Goal: Task Accomplishment & Management: Manage account settings

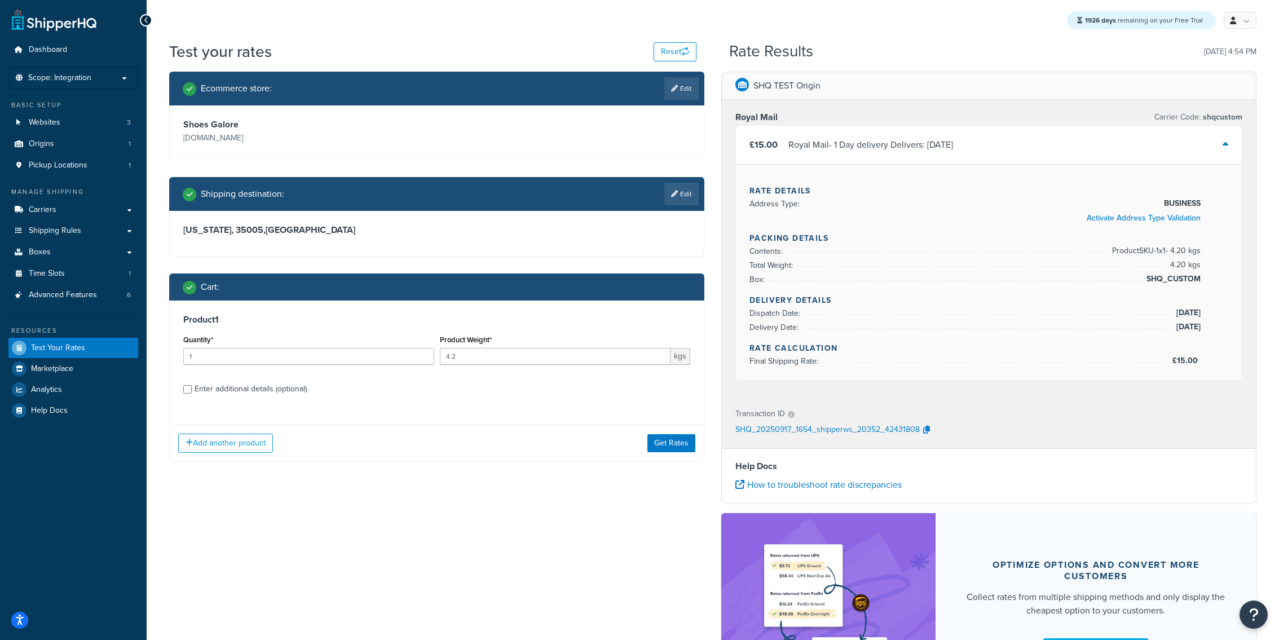
scroll to position [46, 0]
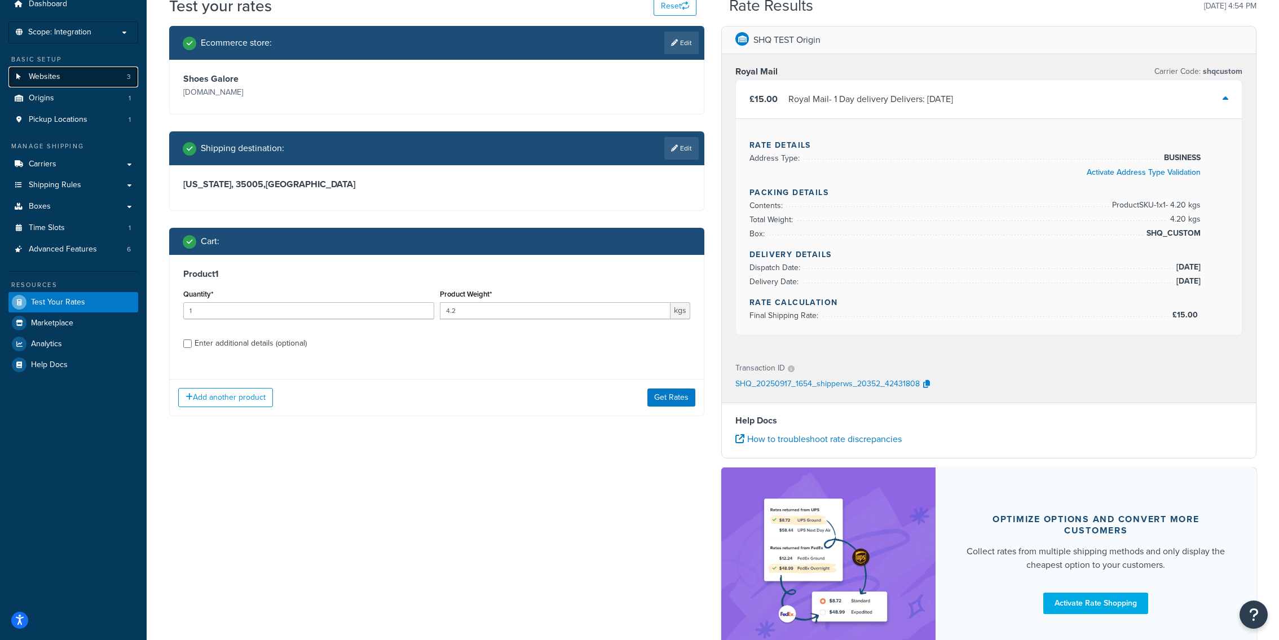
click at [90, 74] on link "Websites 3" at bounding box center [73, 77] width 130 height 21
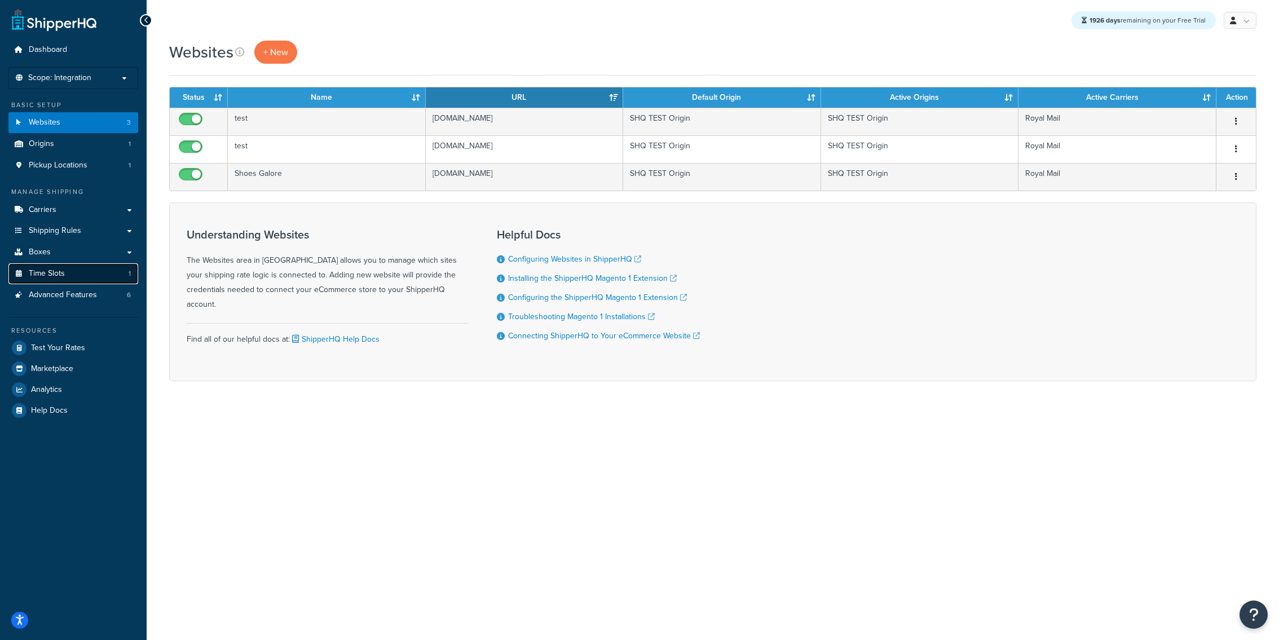
click at [125, 284] on link "Time Slots 1" at bounding box center [73, 273] width 130 height 21
click at [117, 292] on link "Advanced Features 6" at bounding box center [73, 295] width 130 height 21
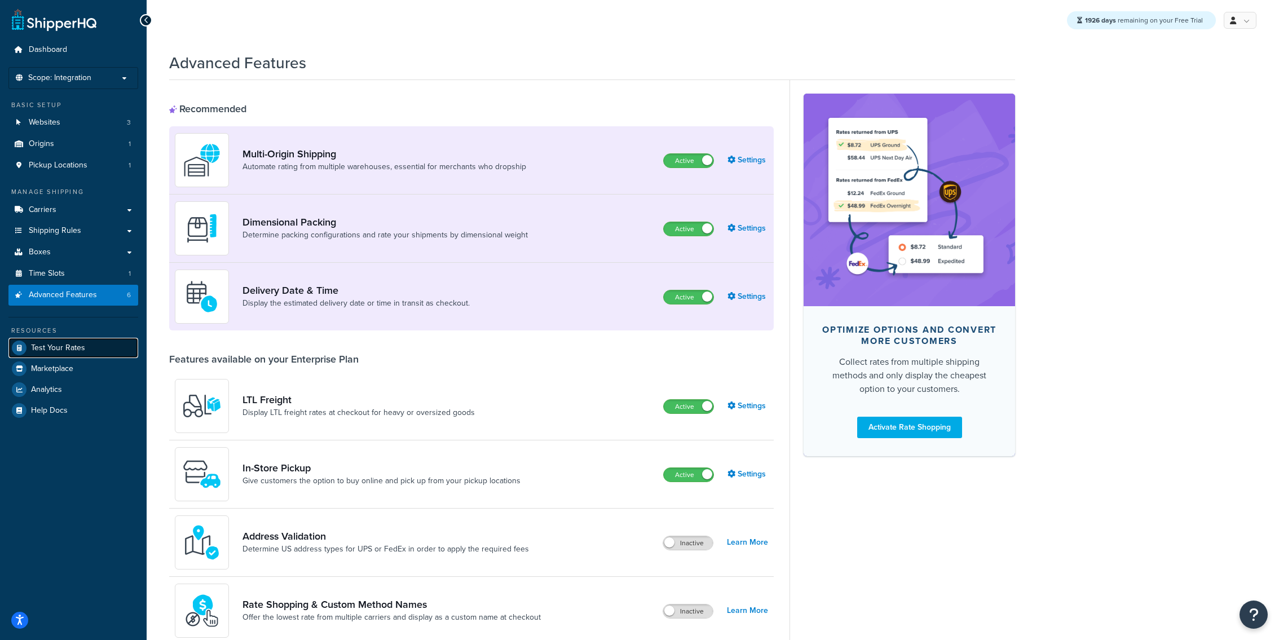
click at [114, 351] on link "Test Your Rates" at bounding box center [73, 348] width 130 height 20
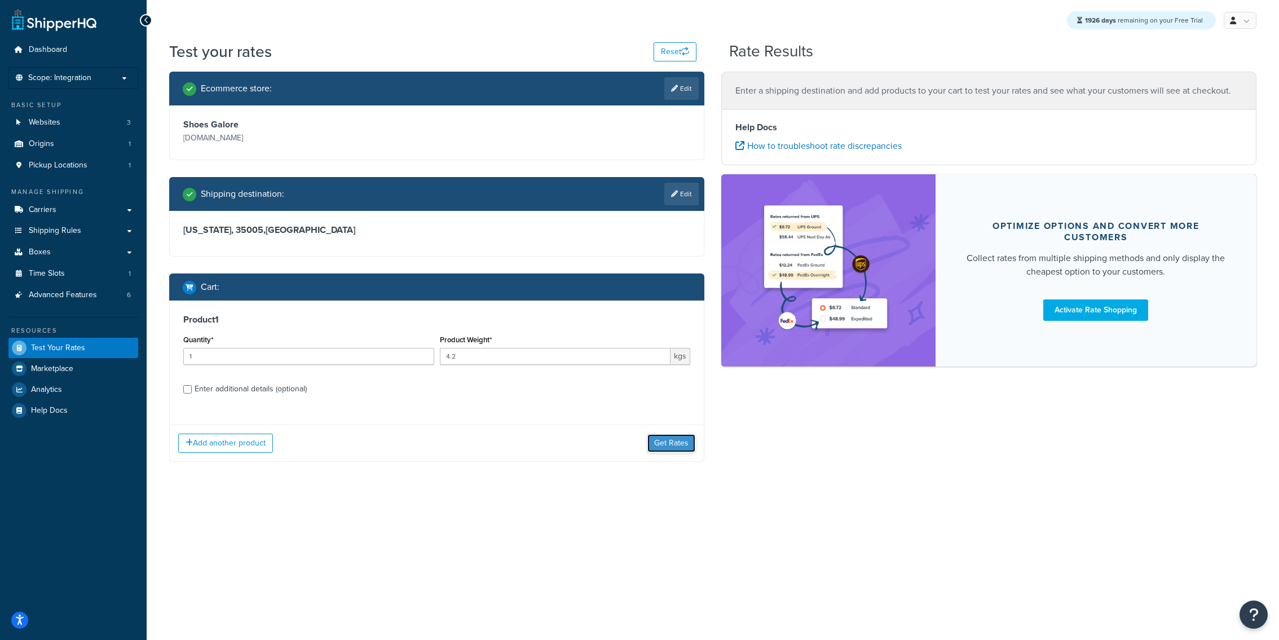
click at [665, 451] on button "Get Rates" at bounding box center [671, 443] width 48 height 18
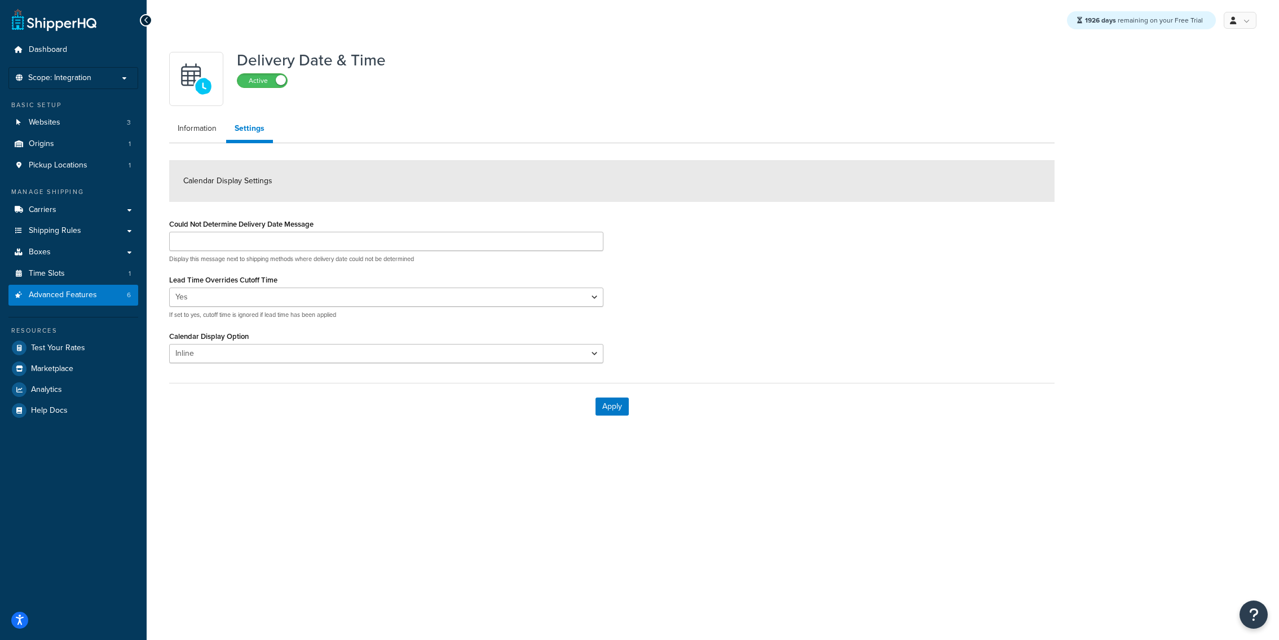
select select "Inline"
click at [88, 140] on link "Origins 1" at bounding box center [73, 144] width 130 height 21
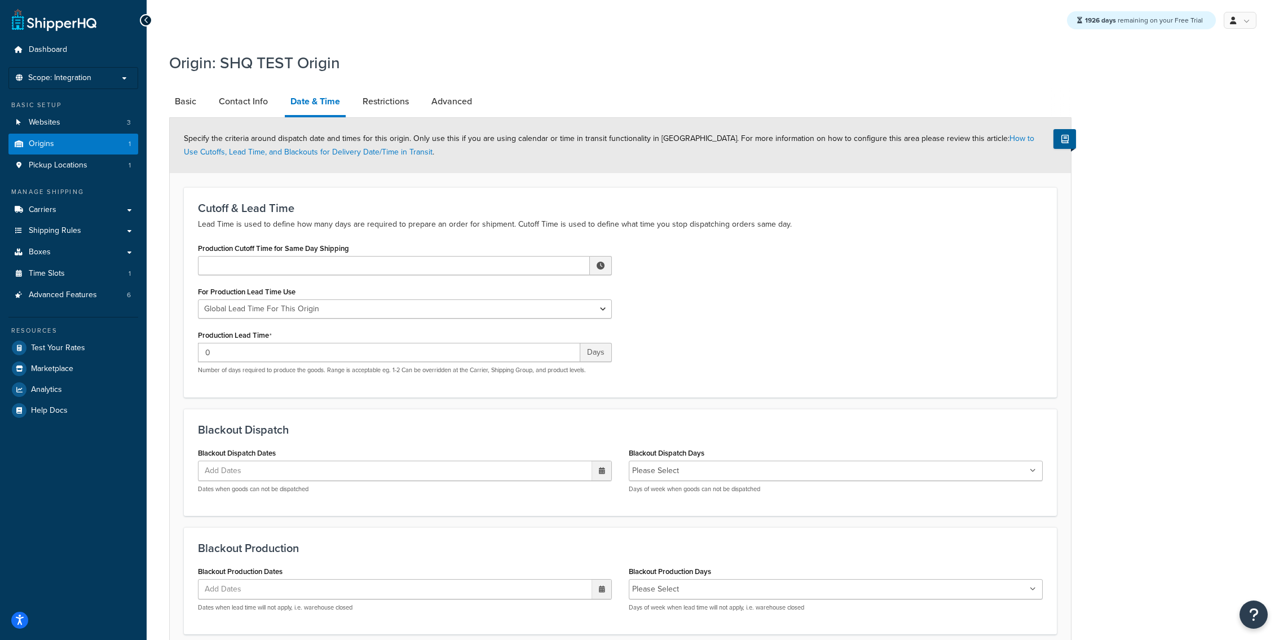
scroll to position [96, 0]
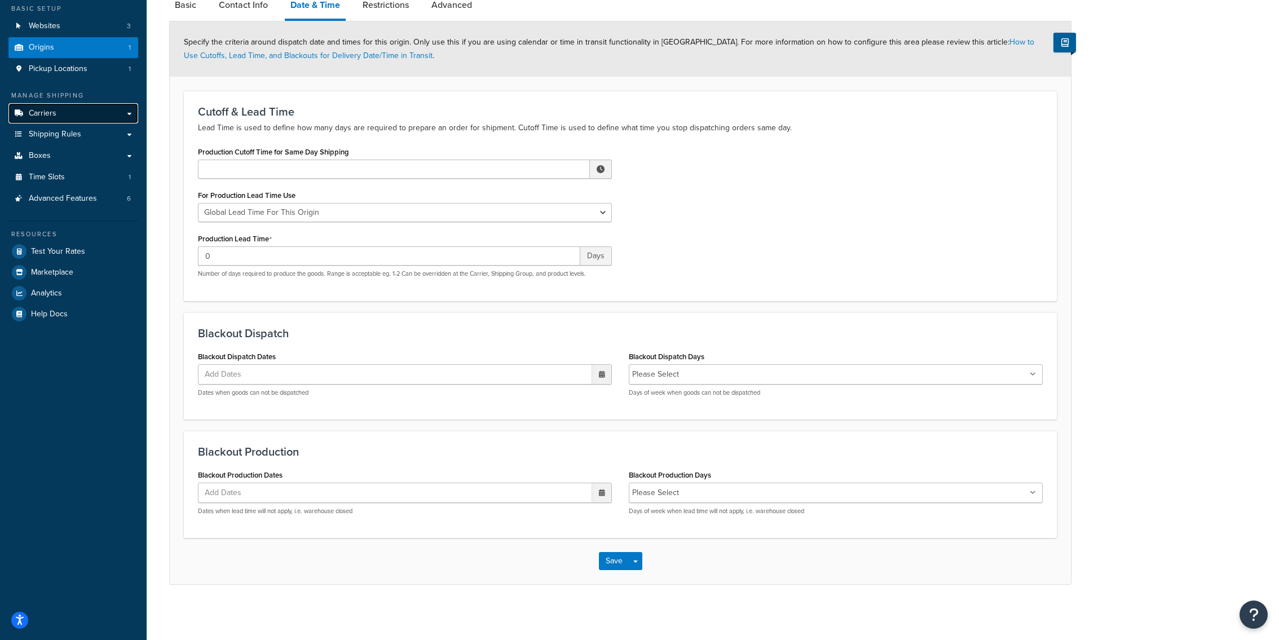
click at [58, 113] on link "Carriers" at bounding box center [73, 113] width 130 height 21
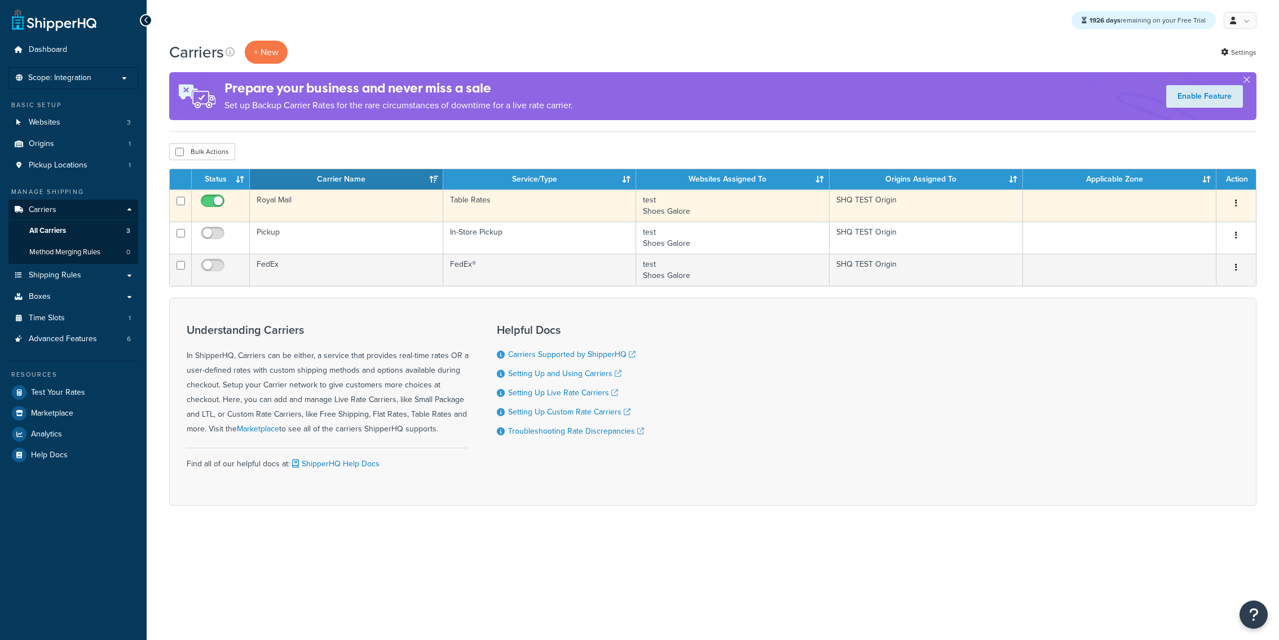
click at [400, 206] on td "Royal Mail" at bounding box center [346, 206] width 193 height 32
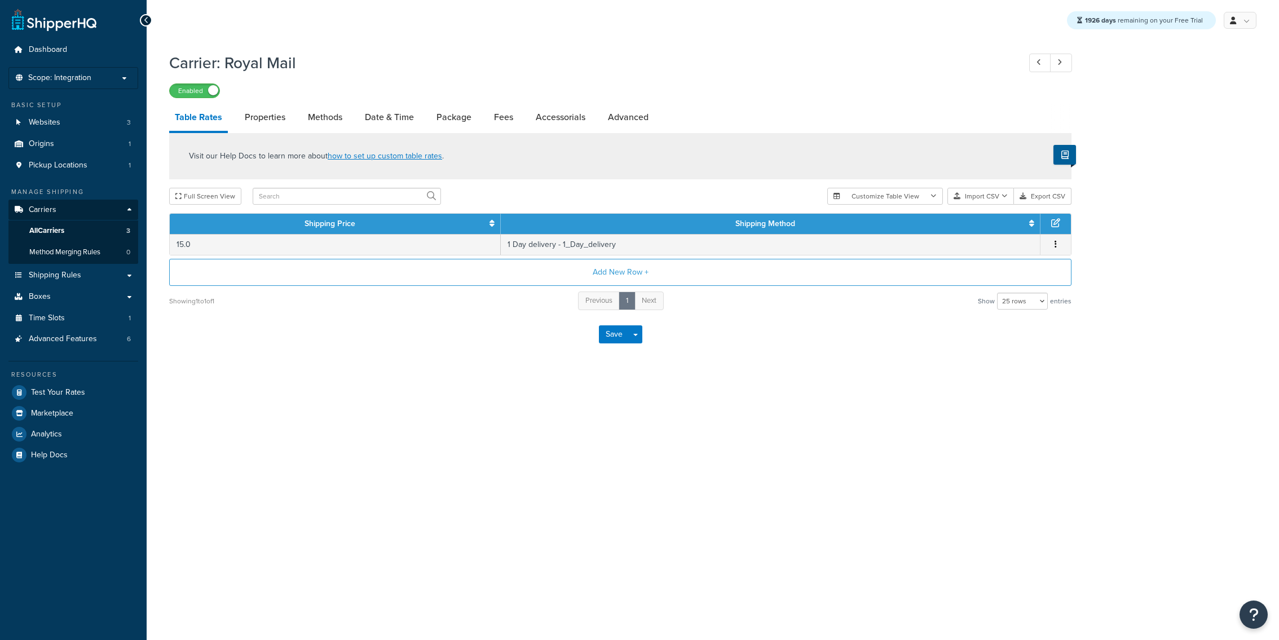
select select "25"
click at [314, 121] on link "Methods" at bounding box center [325, 117] width 46 height 27
select select "25"
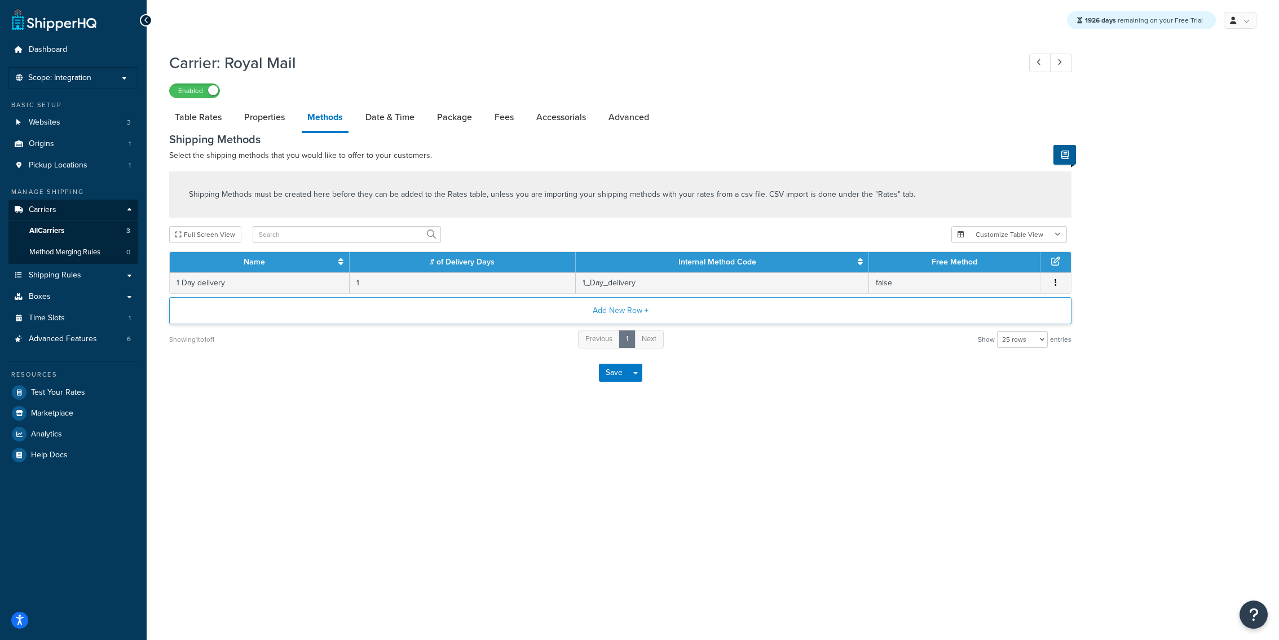
click at [499, 305] on button "Add New Row +" at bounding box center [620, 310] width 902 height 27
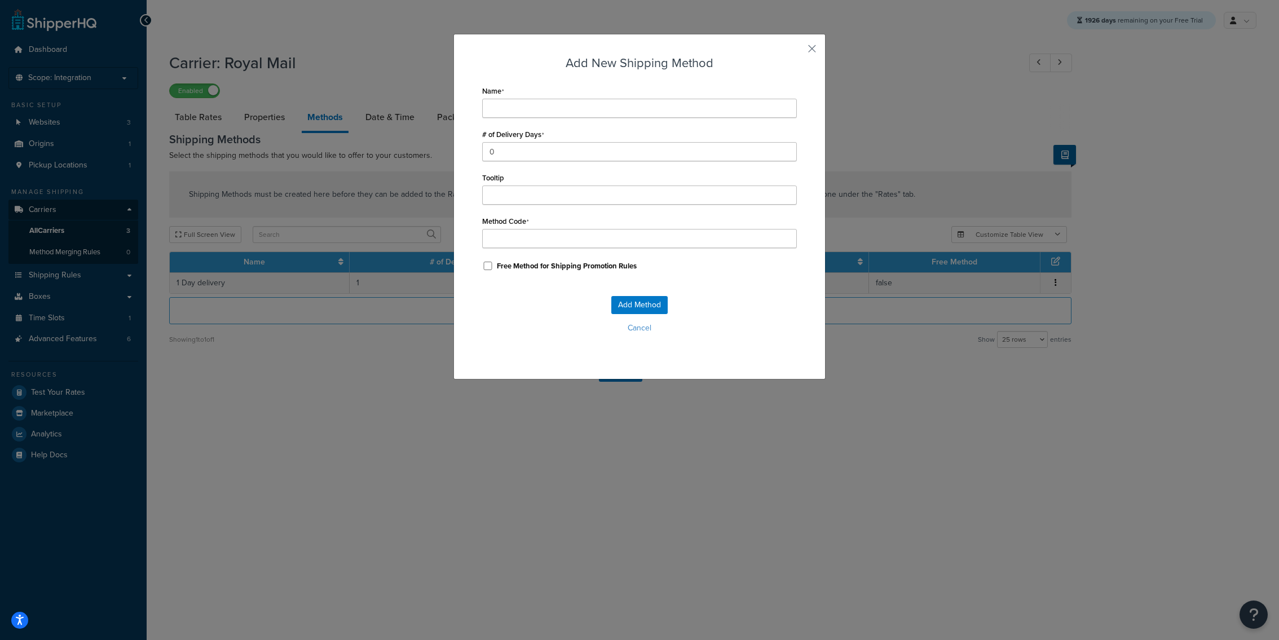
click at [561, 119] on div "Name # of Delivery Days 0 Tooltip Method Code Free Method for Shipping Promotio…" at bounding box center [639, 178] width 315 height 191
click at [562, 116] on input "Name" at bounding box center [639, 108] width 315 height 19
type input "2"
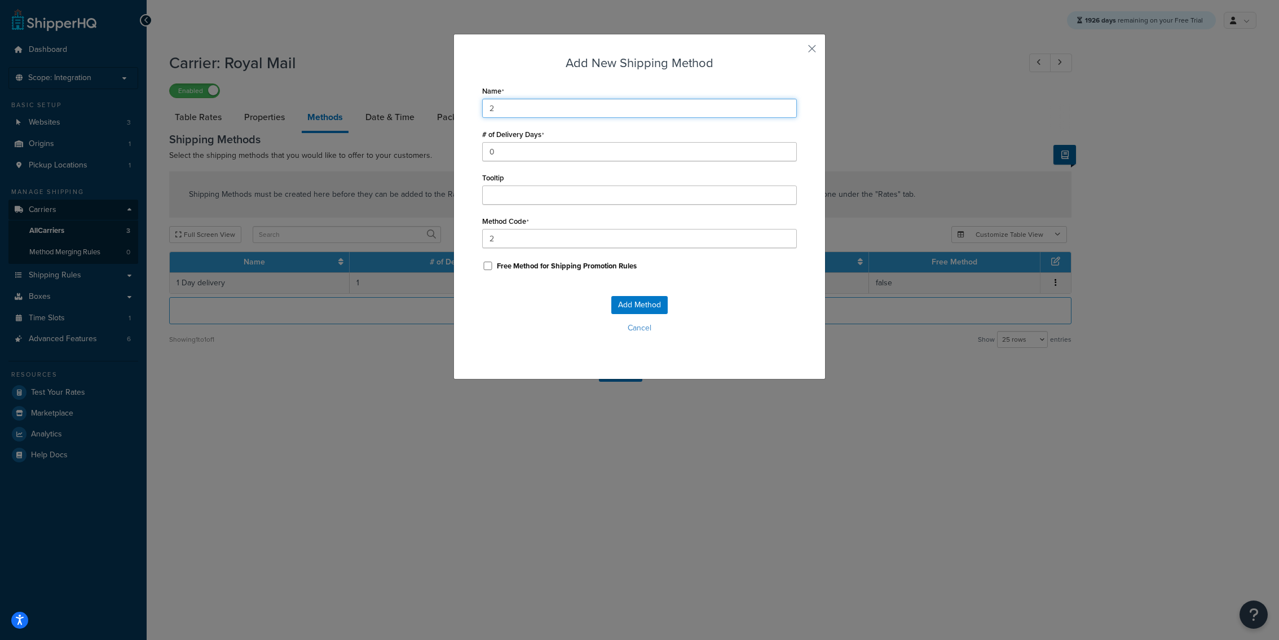
type input "2"
type input "2_"
type input "2 D"
type input "2_D"
type input "2 Da"
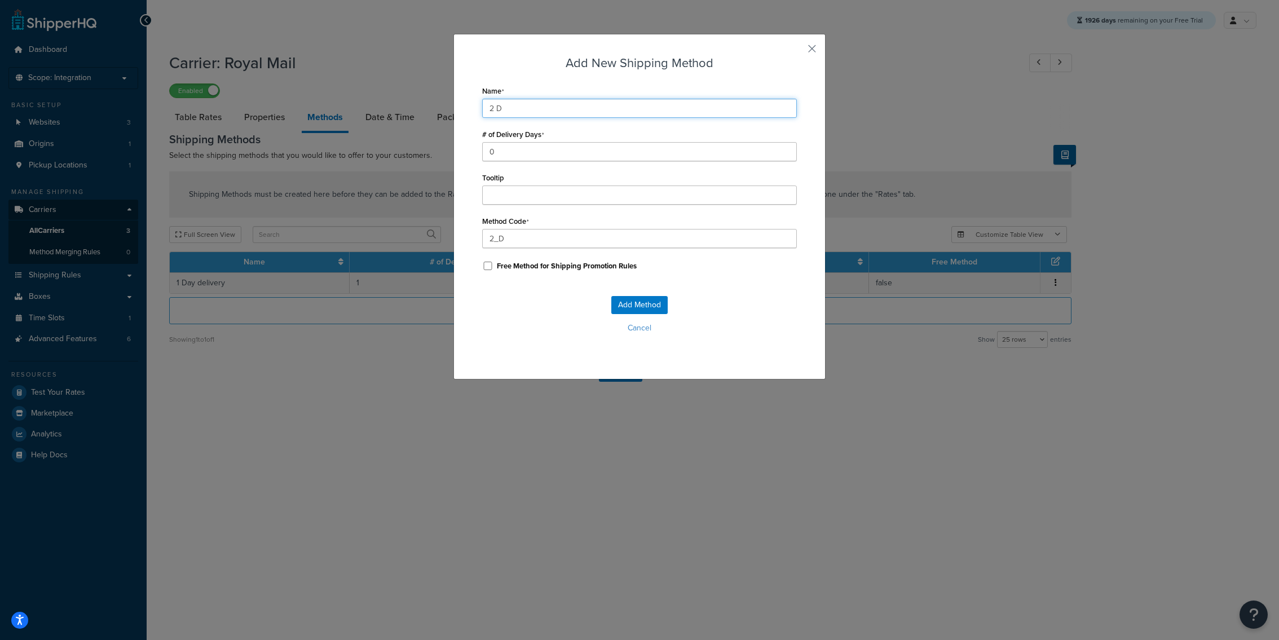
type input "2_Da"
type input "2 Day"
type input "2_Day"
type input "2 Day"
type input "2_Day_"
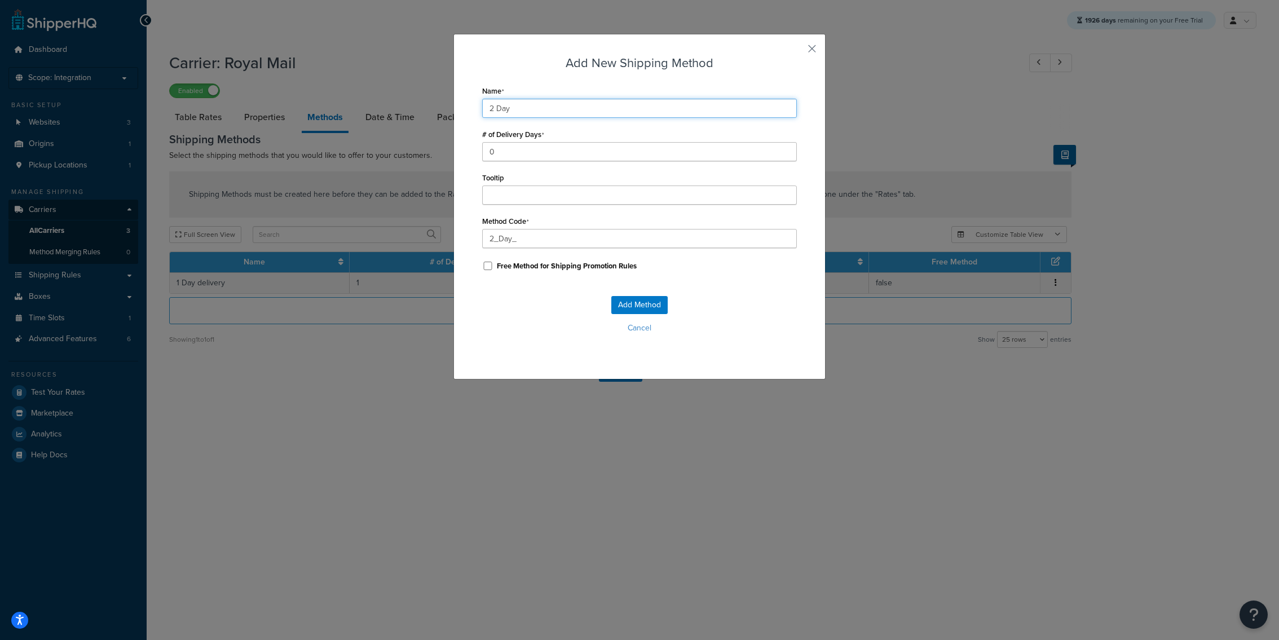
type input "2 Day D"
type input "2_Day_D"
type input "2 Day De"
type input "2_Day_De"
type input "2 Day Del"
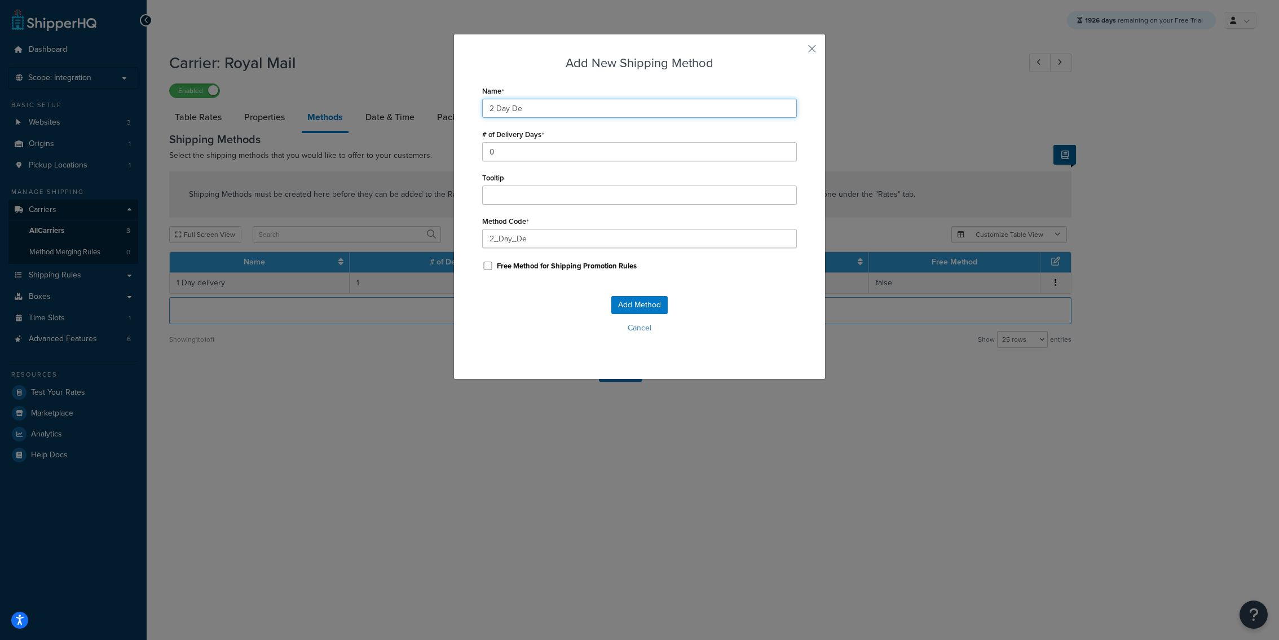
type input "2_Day_Del"
type input "2 Day Deli"
type input "2_Day_Deli"
type input "2 Day Deliv"
type input "2_Day_Deliv"
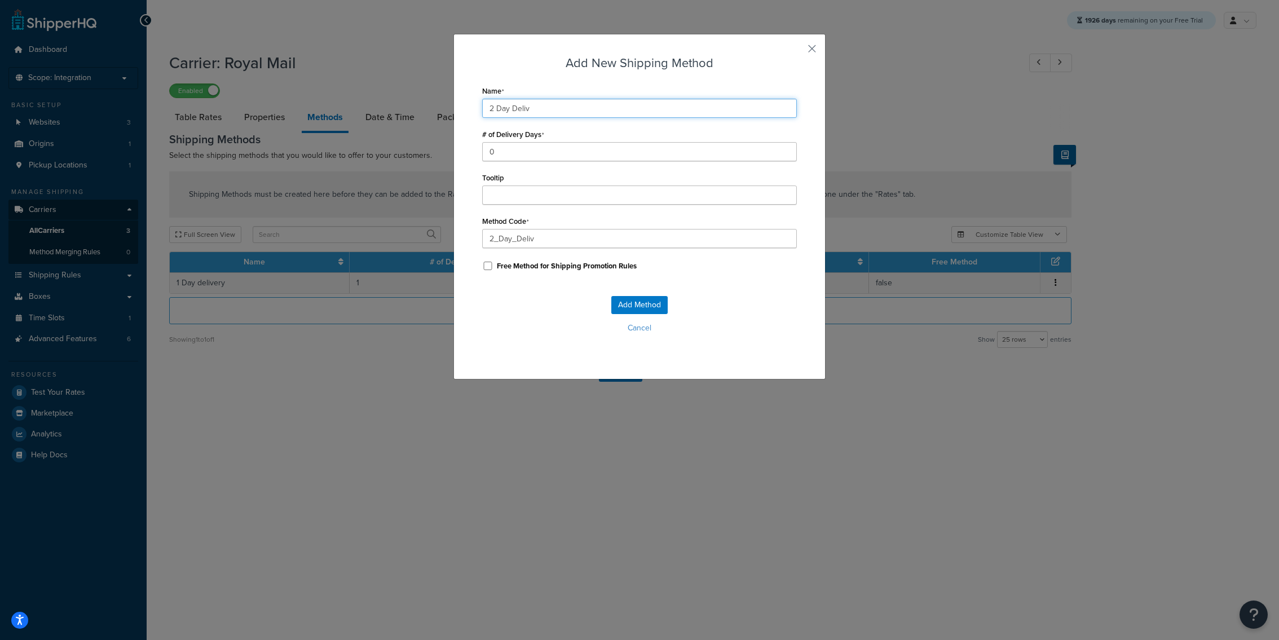
type input "2 Day Delive"
type input "2_Day_Delive"
type input "2 Day Deliver"
type input "2_Day_Deliver"
type input "2 Day Delivery"
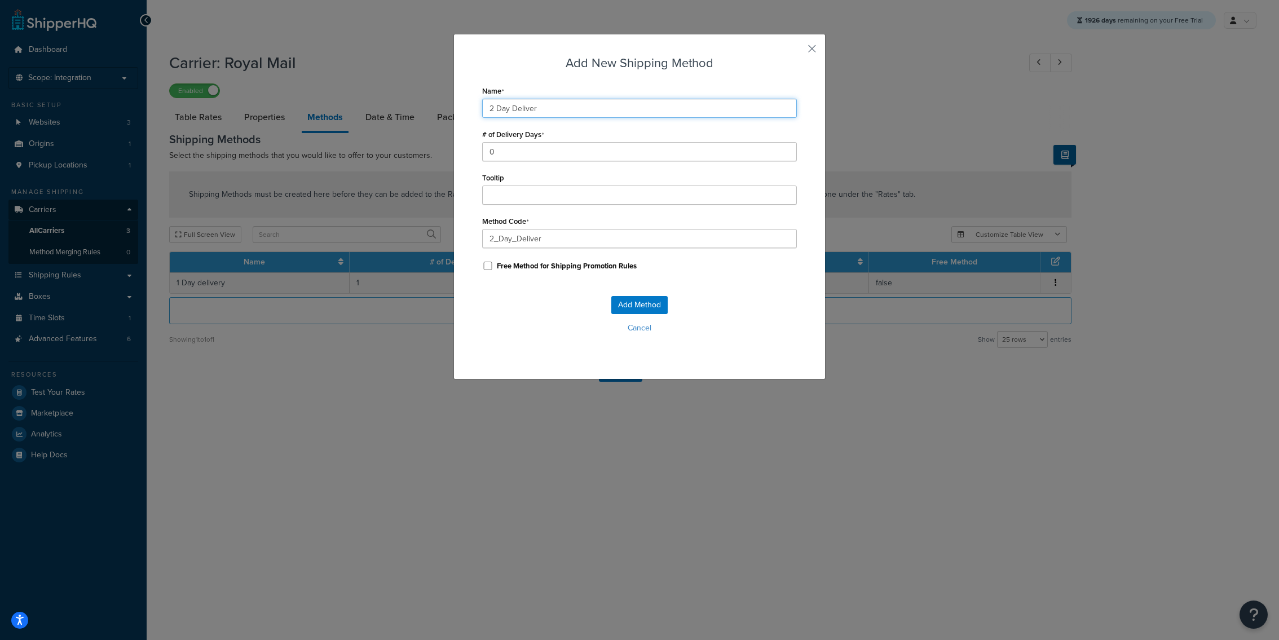
type input "2_Day_Delivery"
type input "2 Day Delivery"
click at [539, 152] on input "0" at bounding box center [639, 151] width 315 height 19
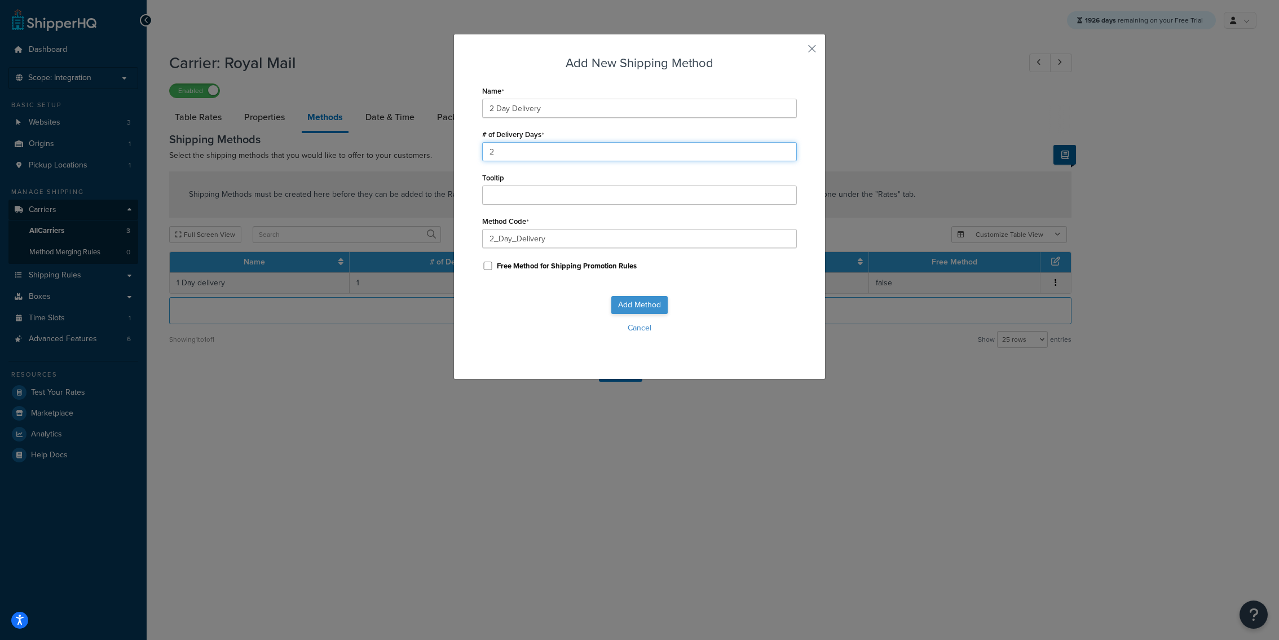
type input "2"
click at [619, 306] on button "Add Method" at bounding box center [639, 305] width 56 height 18
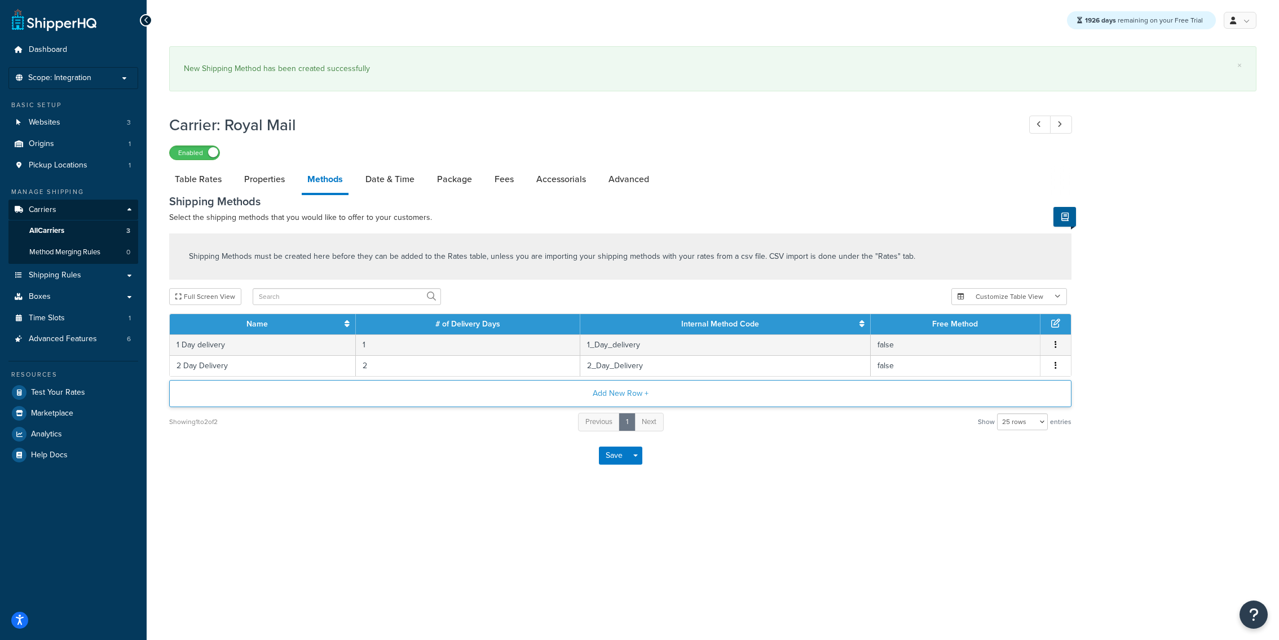
click at [377, 391] on button "Add New Row +" at bounding box center [620, 393] width 902 height 27
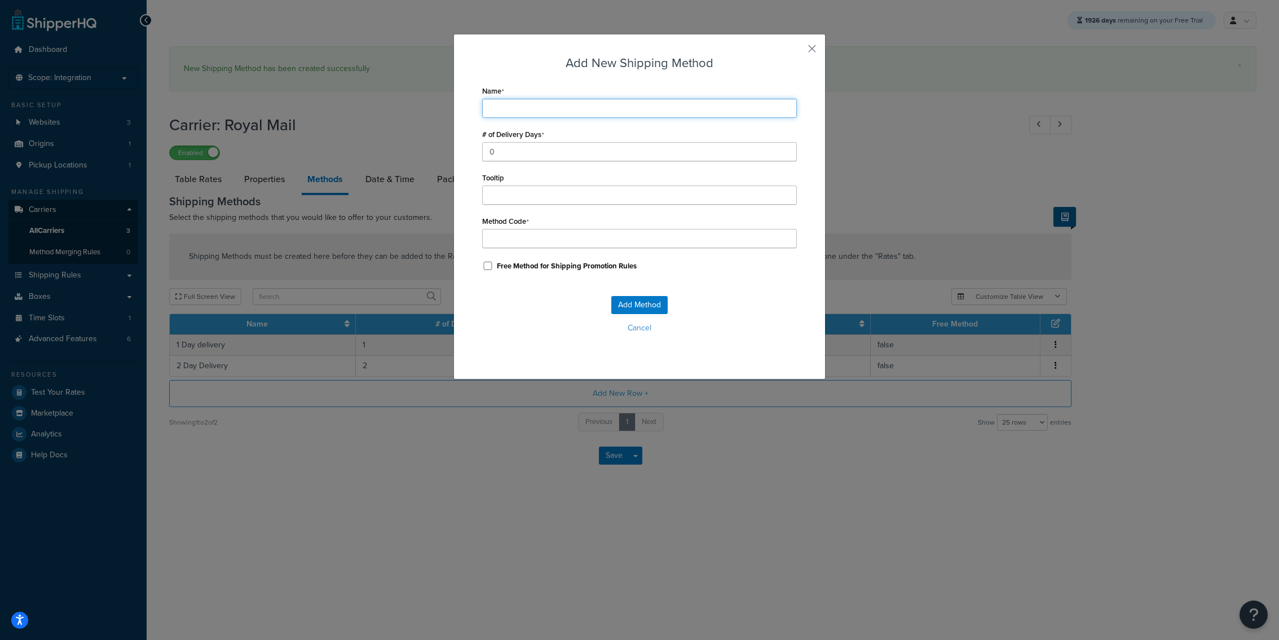
click at [527, 109] on input "Name" at bounding box center [639, 108] width 315 height 19
type input "3"
type input "3_"
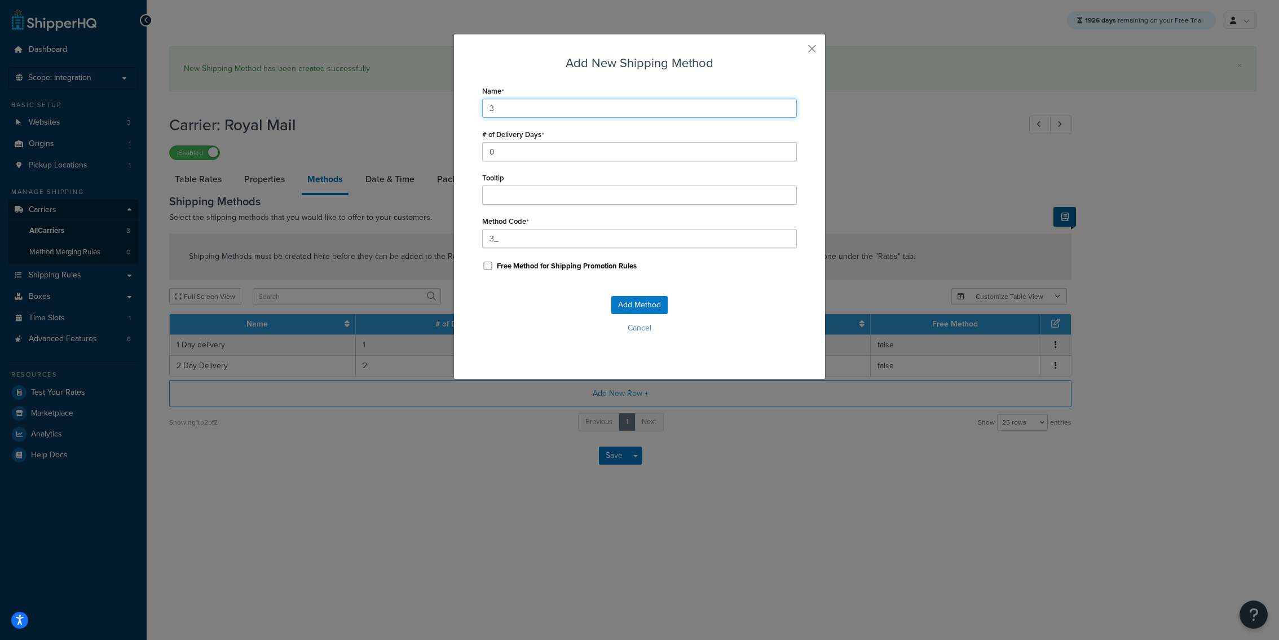
type input "3 D"
type input "3_D"
type input "3 Da"
type input "3_Da"
type input "3 Day"
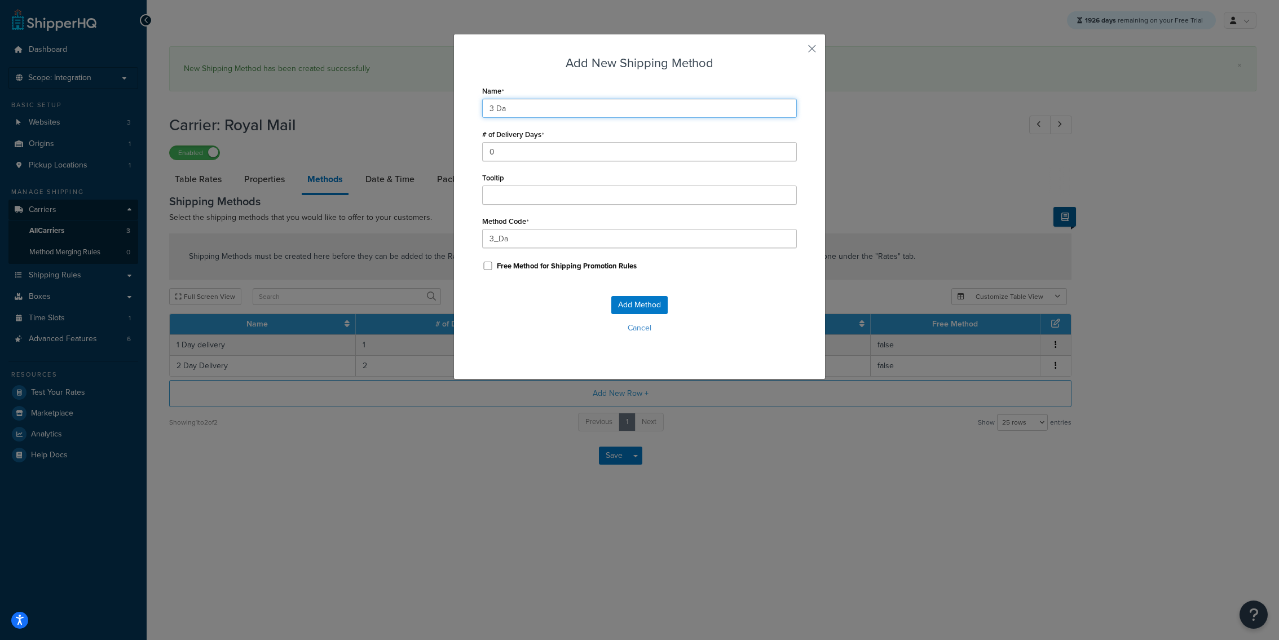
type input "3_Day"
type input "3 Day"
type input "3_Day_"
type input "3 Day D"
type input "3_Day_D"
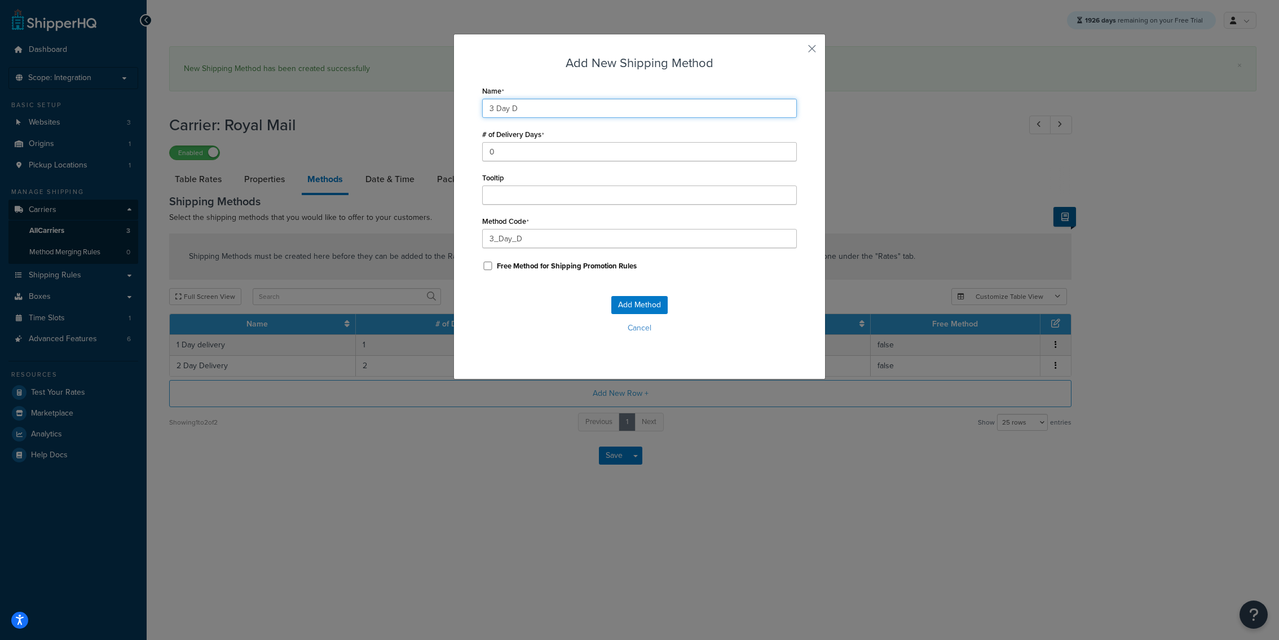
type input "3 Day De"
type input "3_Day_De"
type input "3 Day Del"
type input "3_Day_Del"
type input "3 Day Deli"
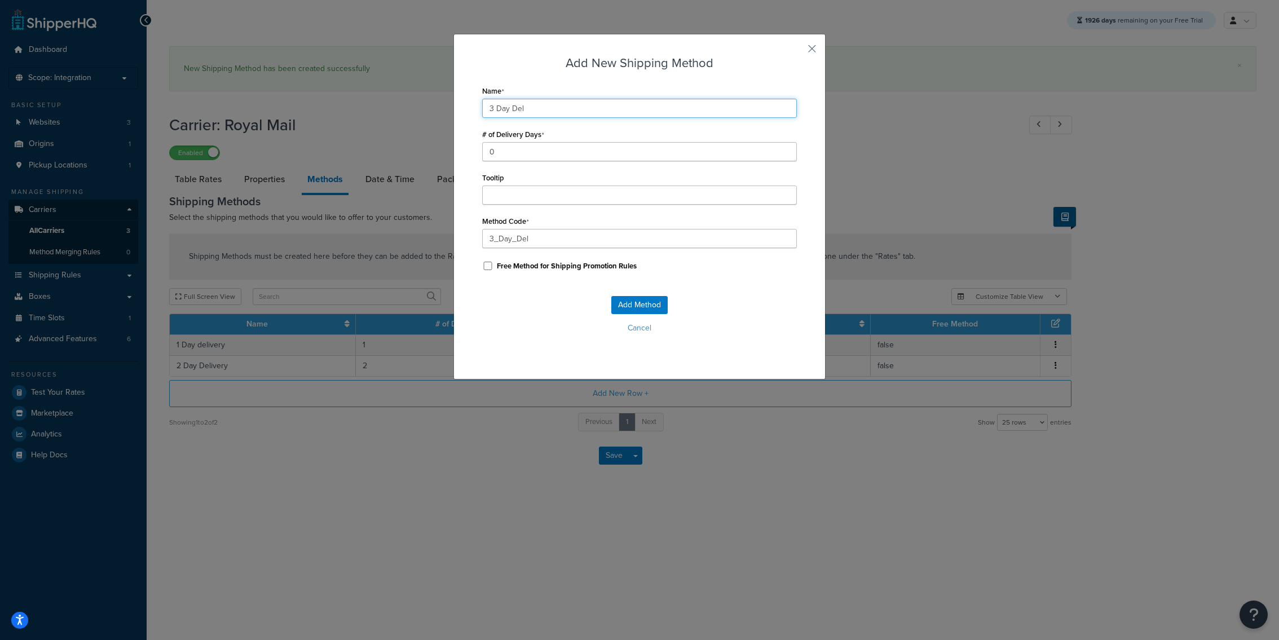
type input "3_Day_Deli"
type input "3 Day Deliv"
type input "3_Day_Deliv"
type input "3 Day Delive"
type input "3_Day_Delive"
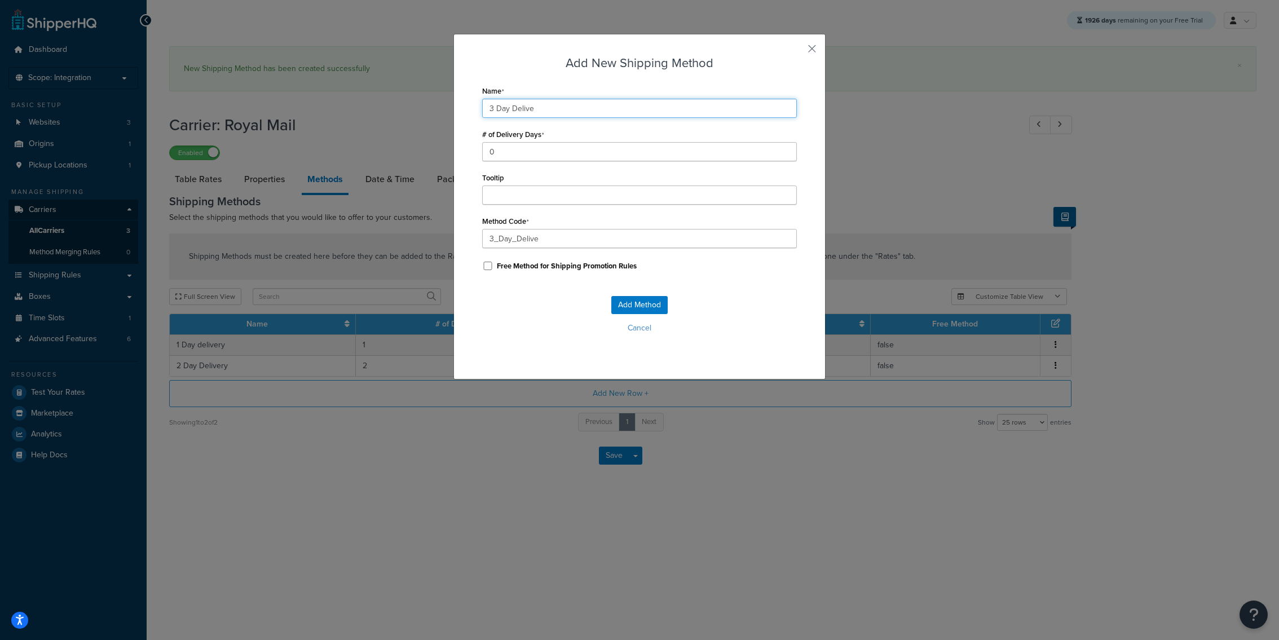
type input "3 Day Deliver"
type input "3_Day_Deliver"
type input "3 Day Delivery"
type input "3_Day_Delivery"
type input "3 Day Delivery"
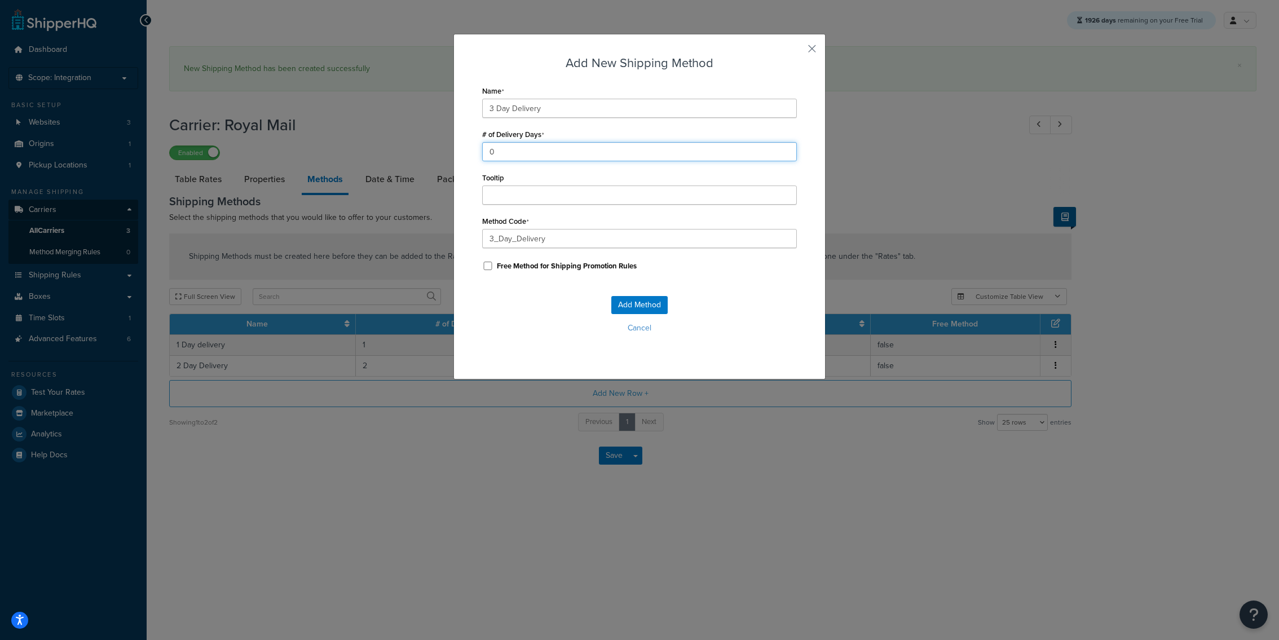
click at [510, 157] on input "0" at bounding box center [639, 151] width 315 height 19
type input "3"
click at [619, 303] on button "Add Method" at bounding box center [639, 305] width 56 height 18
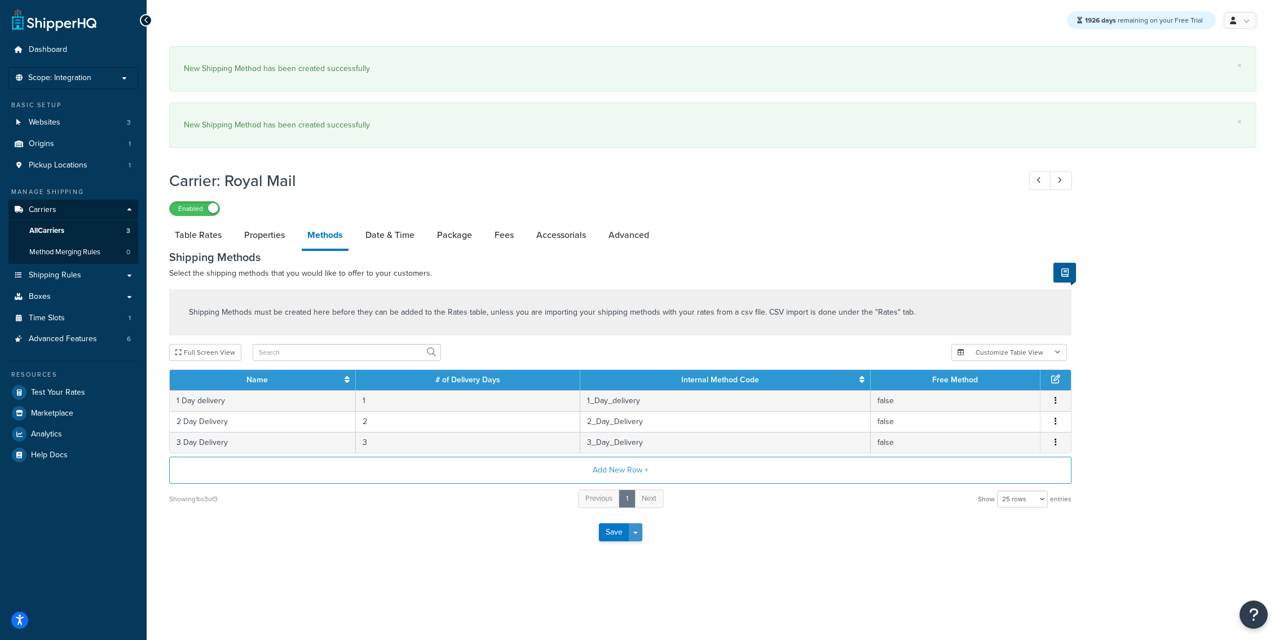
click at [635, 536] on button "Save Dropdown" at bounding box center [636, 532] width 14 height 18
click at [635, 549] on button "Save and Edit" at bounding box center [640, 554] width 82 height 24
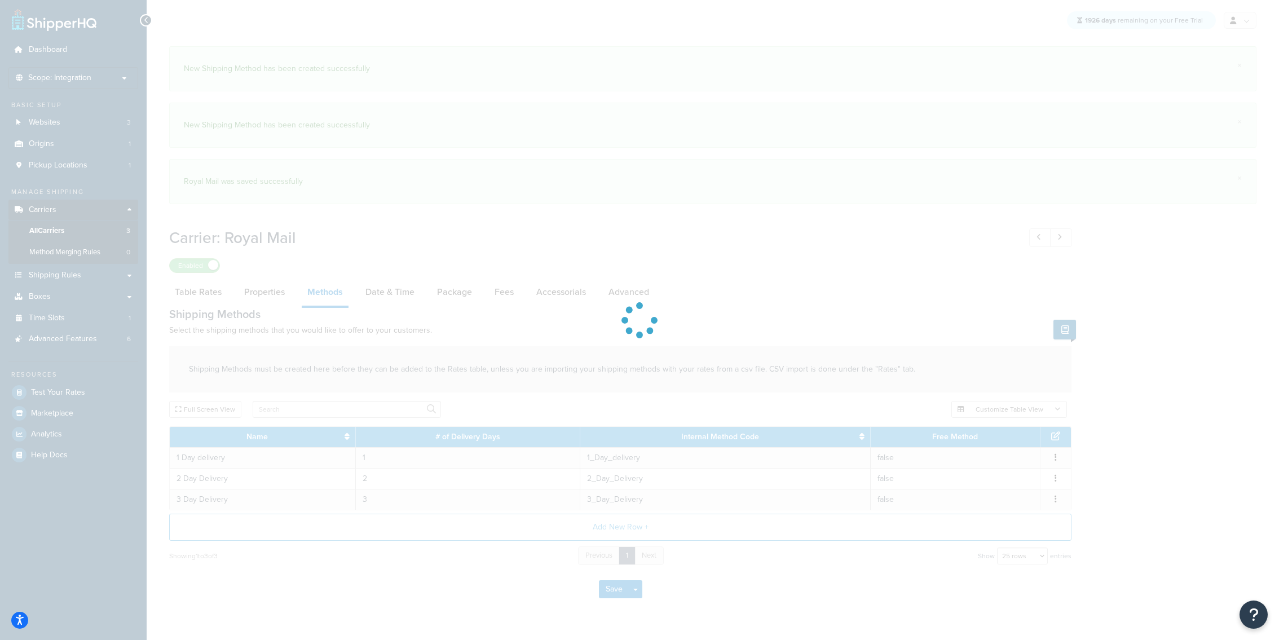
select select "25"
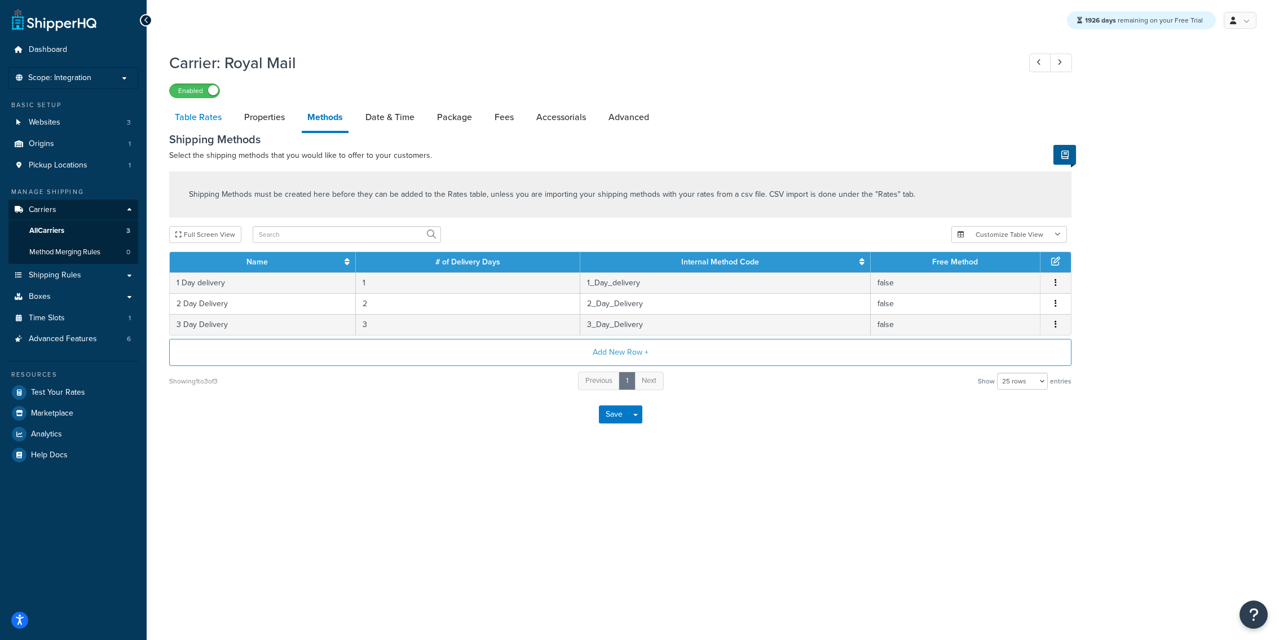
click at [218, 127] on link "Table Rates" at bounding box center [198, 117] width 58 height 27
select select "25"
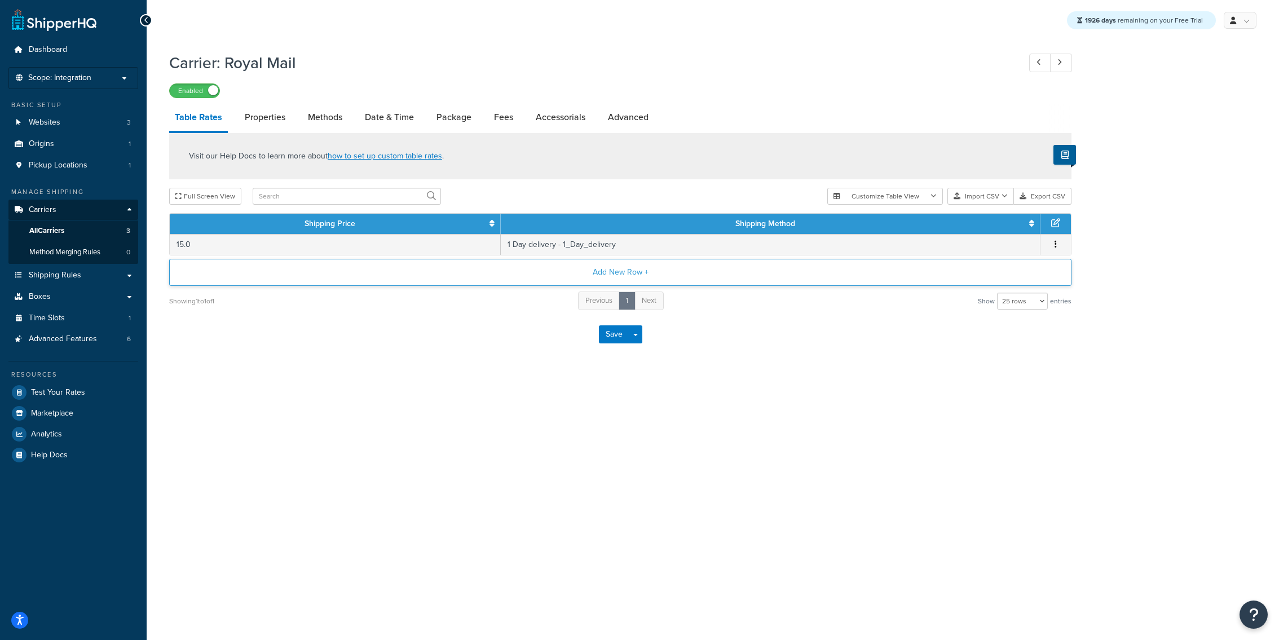
click at [537, 267] on button "Add New Row +" at bounding box center [620, 272] width 902 height 27
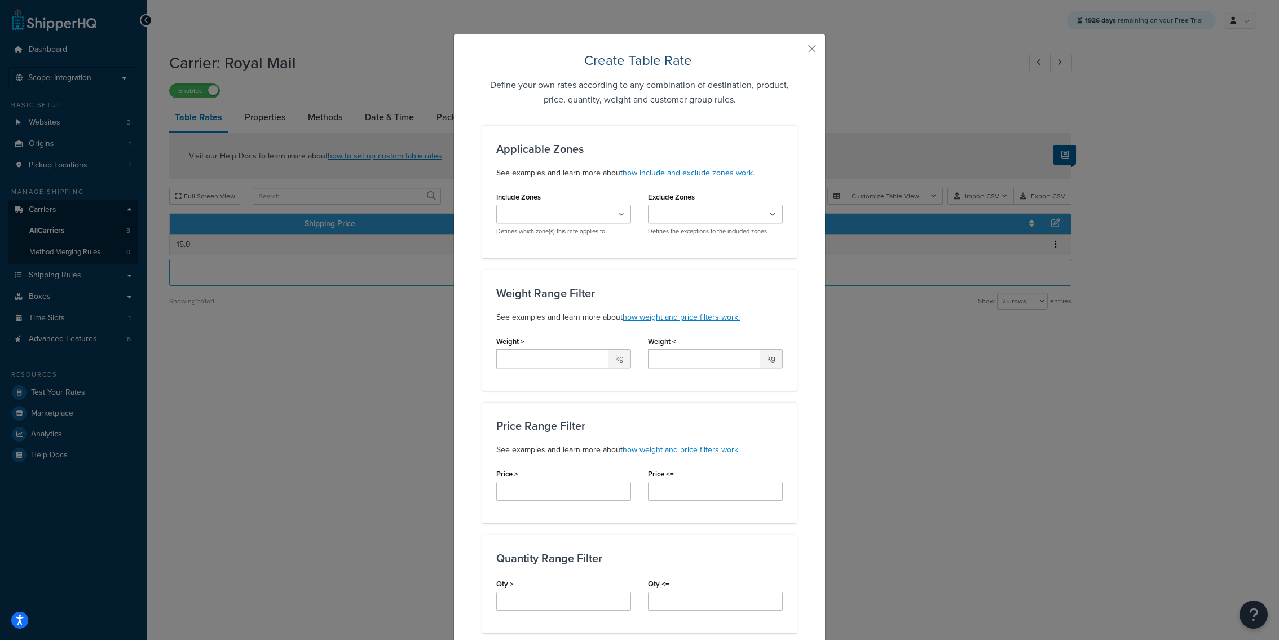
scroll to position [675, 0]
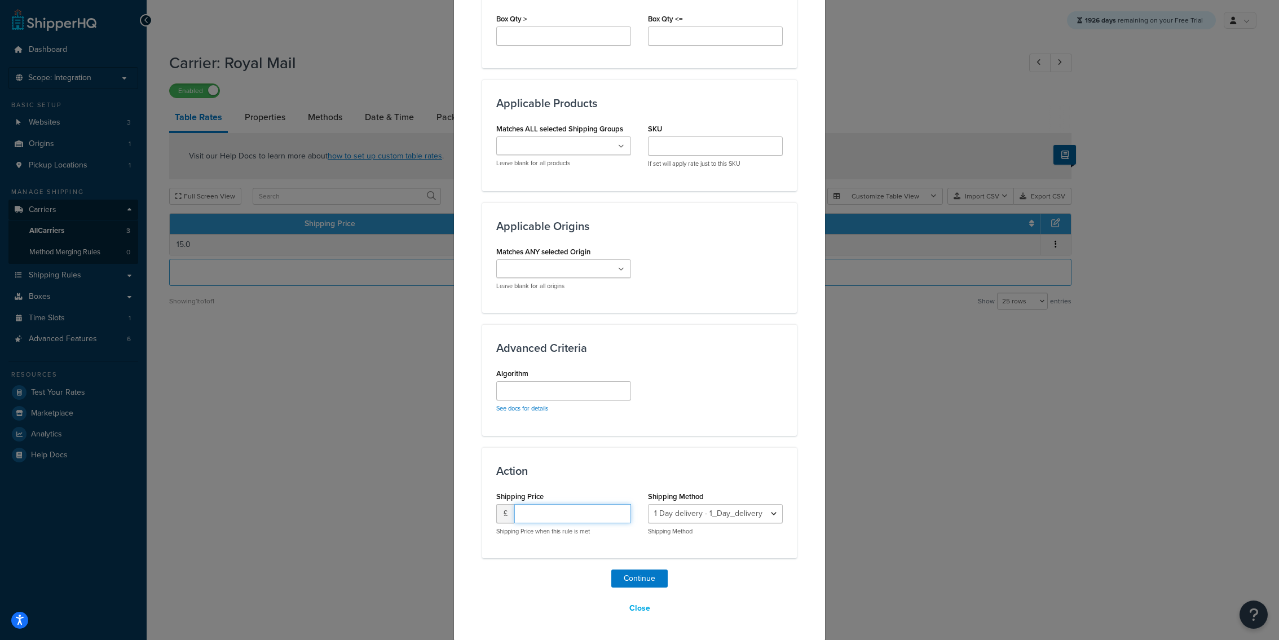
click at [554, 512] on input "number" at bounding box center [572, 513] width 117 height 19
type input "20"
select select "182805"
click option "2 Day Delivery - 2_Day_Delivery" at bounding box center [0, 0] width 0 height 0
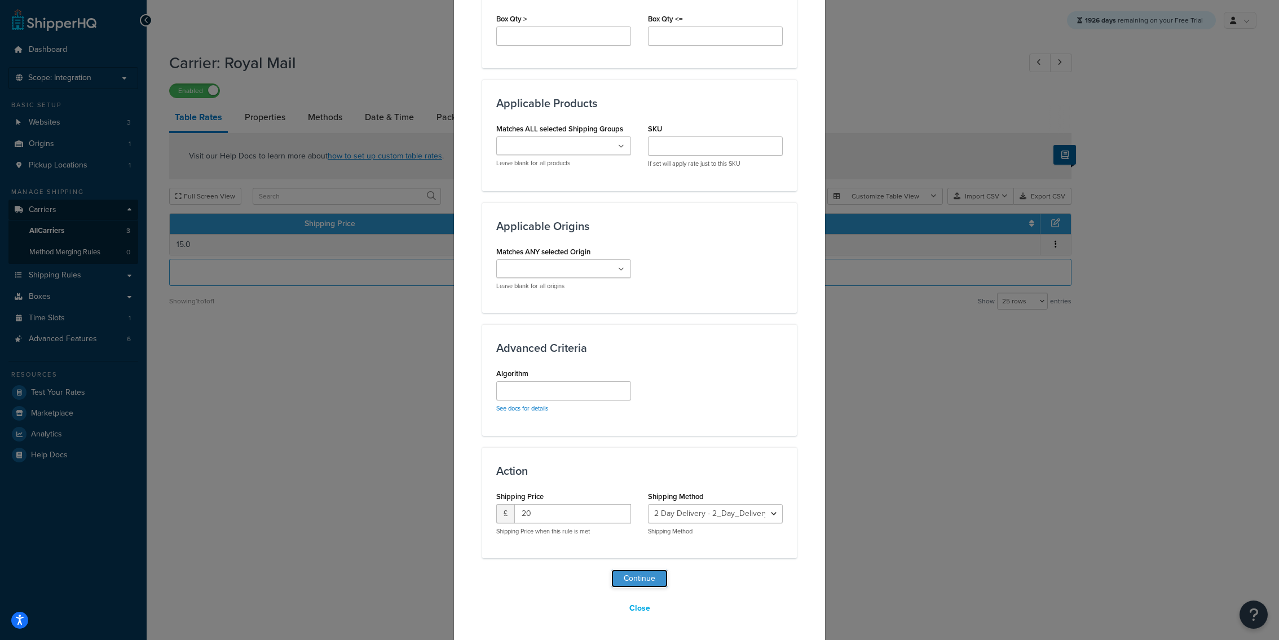
click at [644, 577] on button "Continue" at bounding box center [639, 579] width 56 height 18
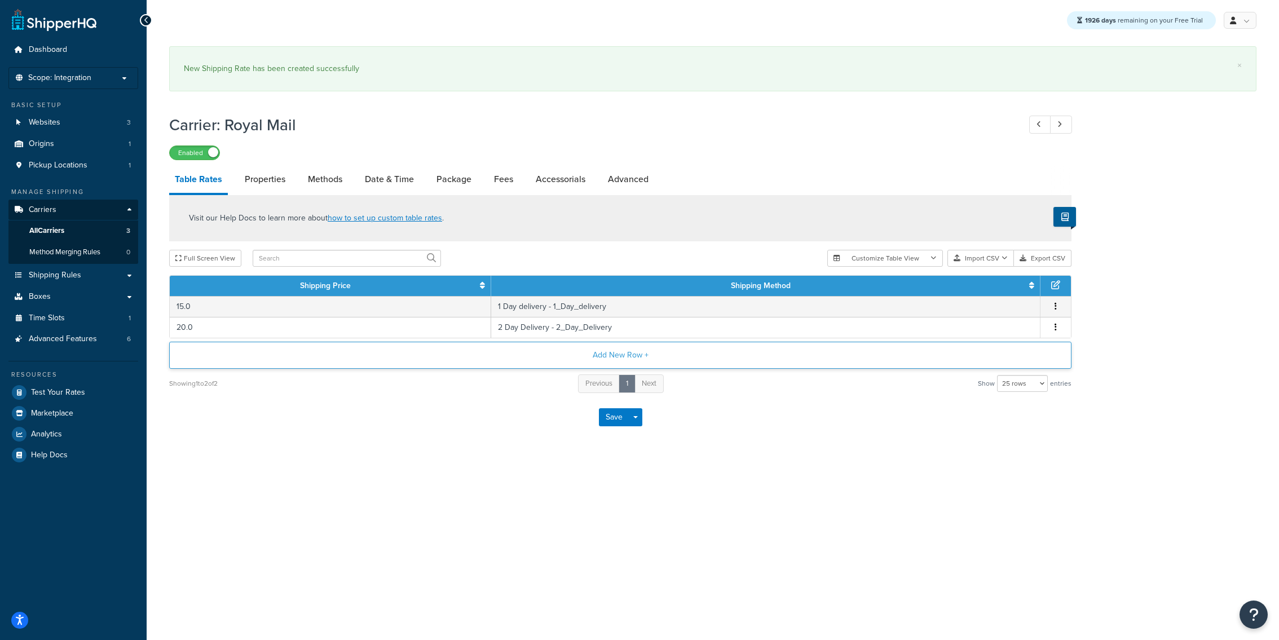
click at [532, 367] on button "Add New Row +" at bounding box center [620, 355] width 902 height 27
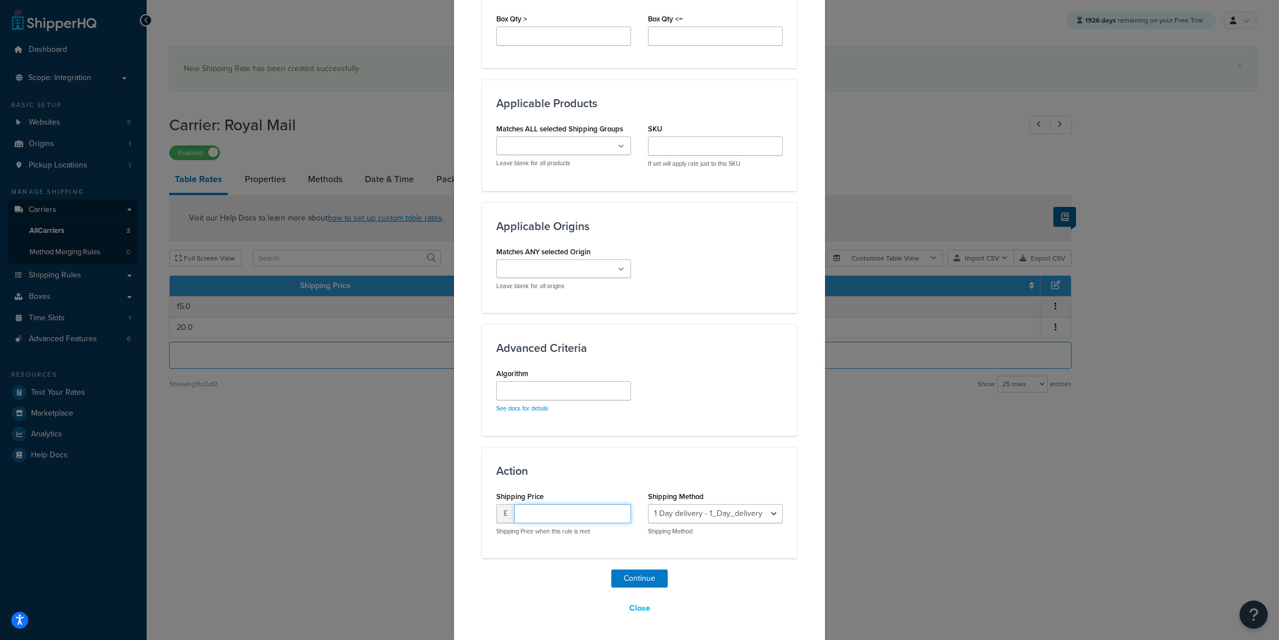
click at [581, 515] on input "number" at bounding box center [572, 513] width 117 height 19
type input "1"
type input "25"
select select "182806"
click option "3 Day Delivery - 3_Day_Delivery" at bounding box center [0, 0] width 0 height 0
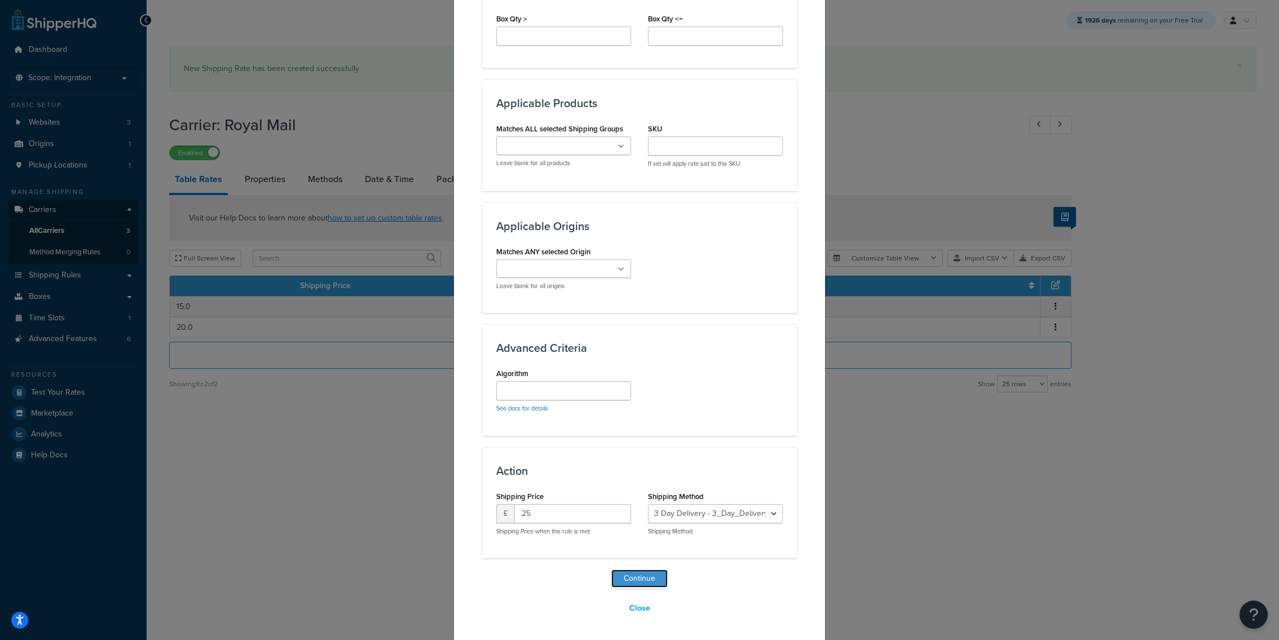
click at [653, 571] on button "Continue" at bounding box center [639, 579] width 56 height 18
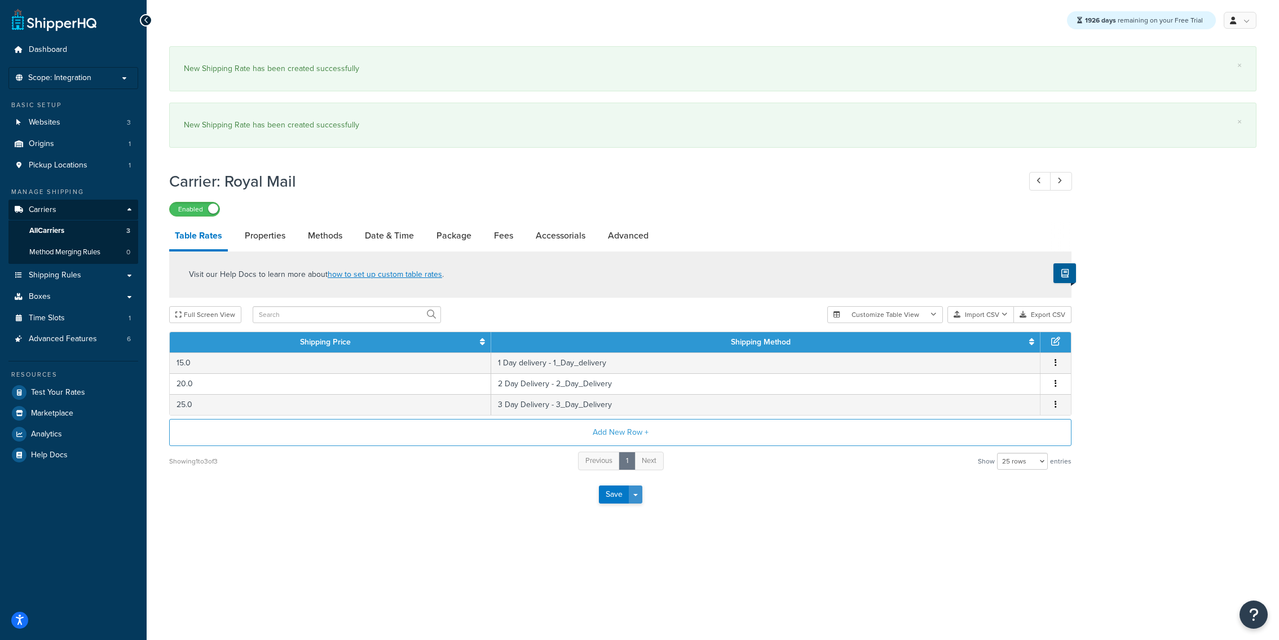
click at [637, 502] on button "Save Dropdown" at bounding box center [636, 495] width 14 height 18
click at [637, 514] on button "Save and Edit" at bounding box center [640, 516] width 82 height 24
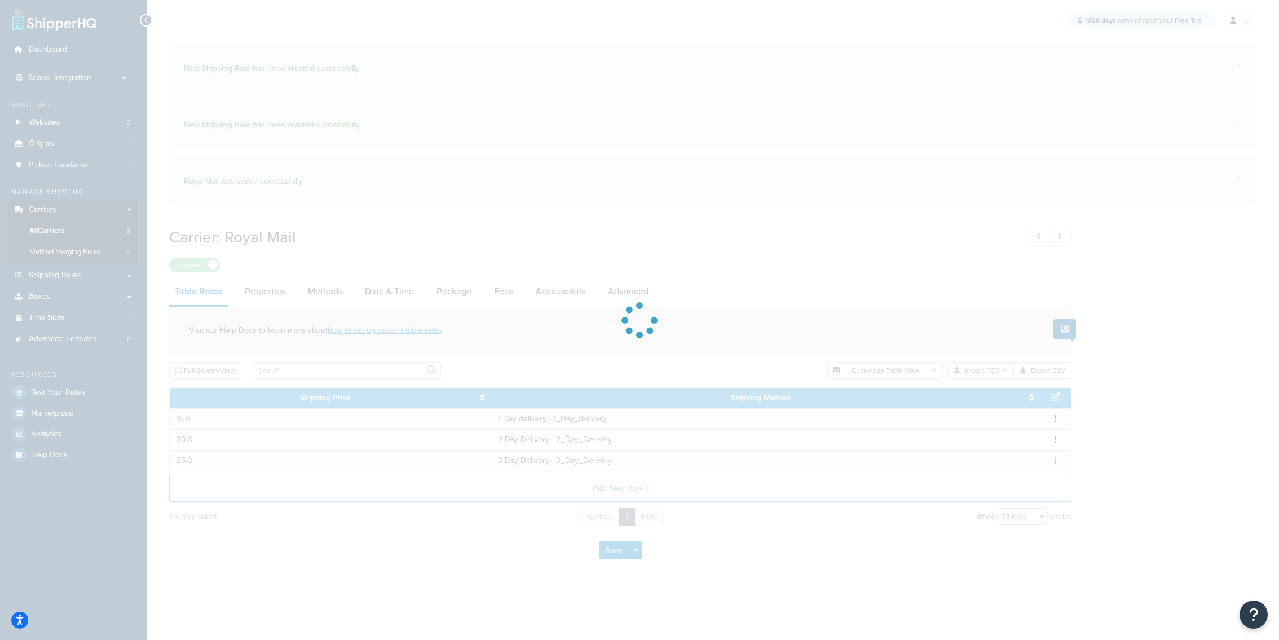
select select "25"
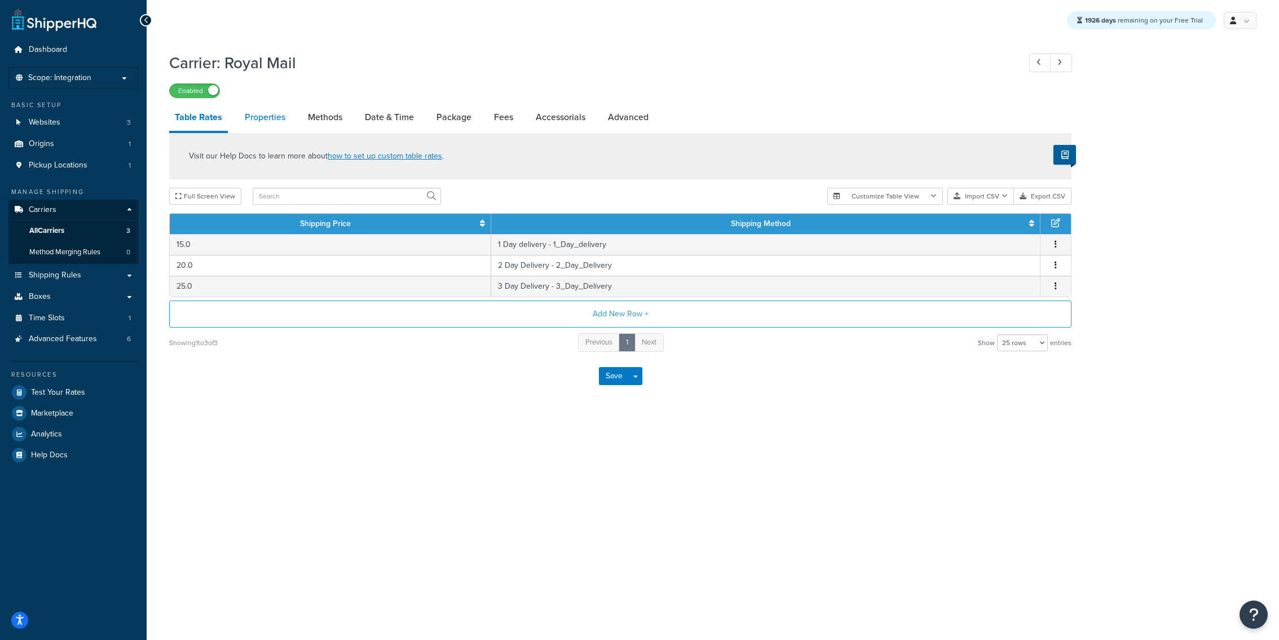
click at [267, 129] on link "Properties" at bounding box center [265, 117] width 52 height 27
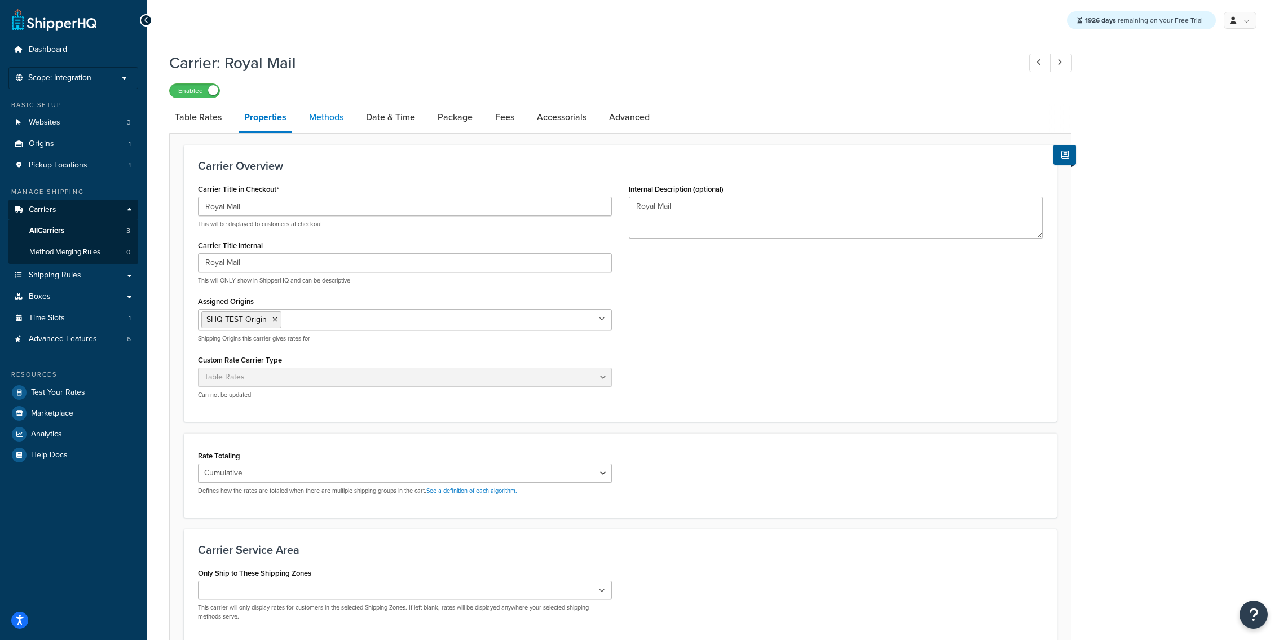
click at [334, 122] on link "Methods" at bounding box center [326, 117] width 46 height 27
select select "25"
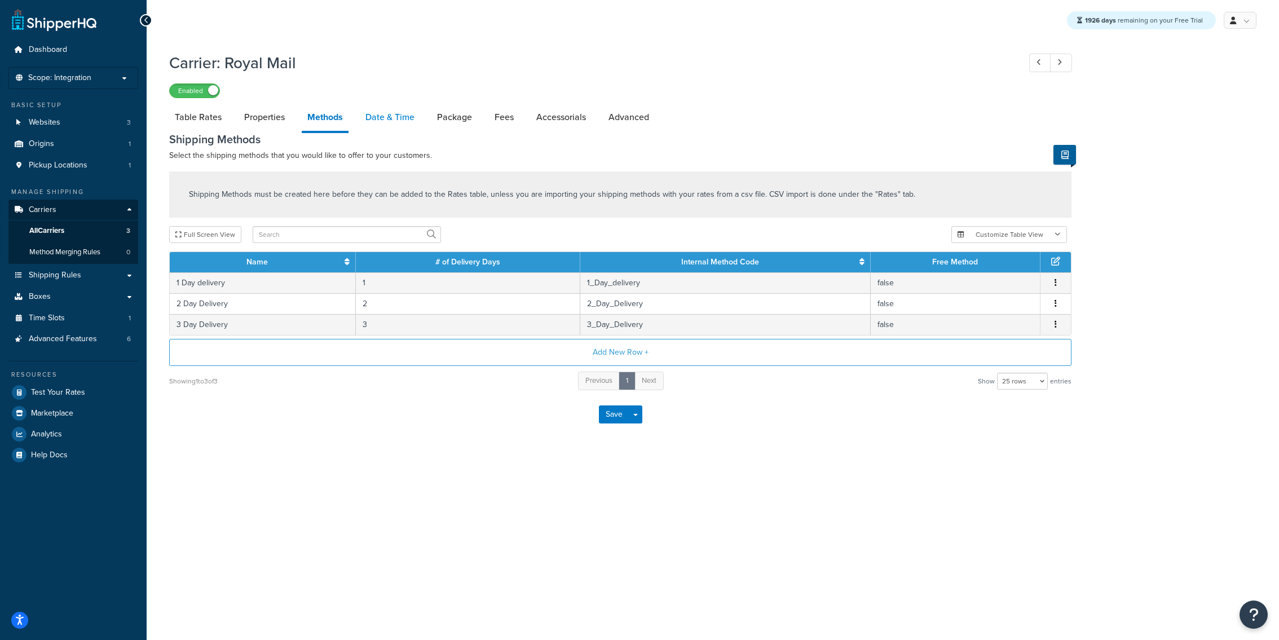
click at [396, 111] on link "Date & Time" at bounding box center [390, 117] width 60 height 27
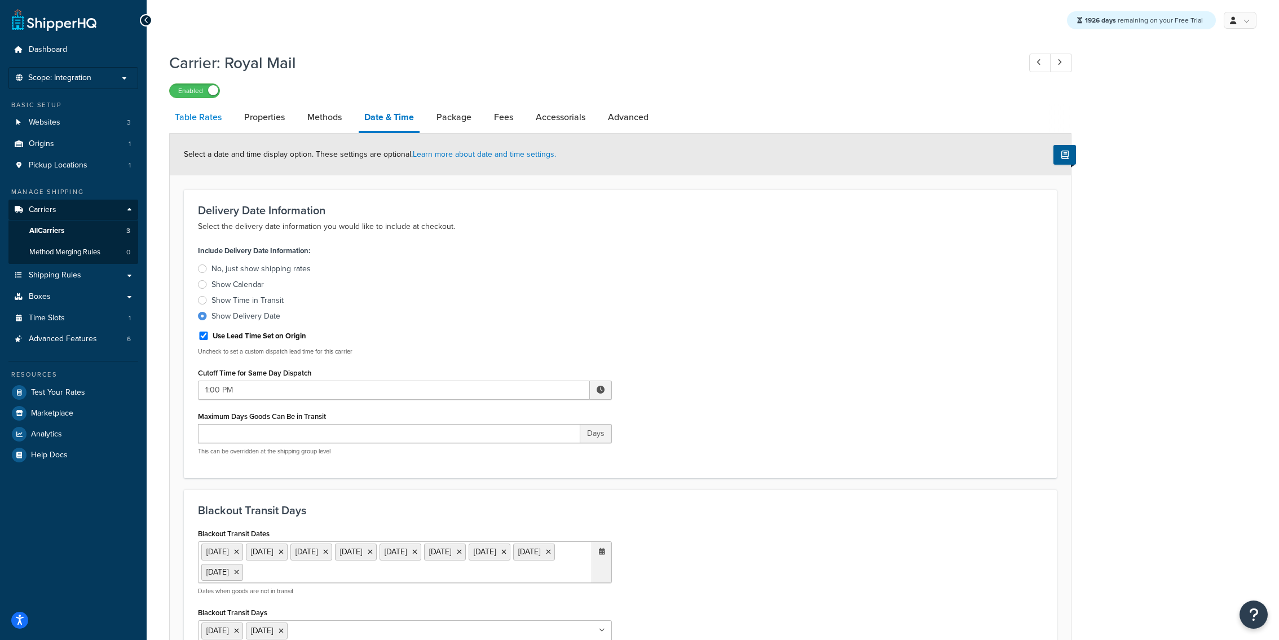
click at [180, 111] on link "Table Rates" at bounding box center [198, 117] width 58 height 27
select select "25"
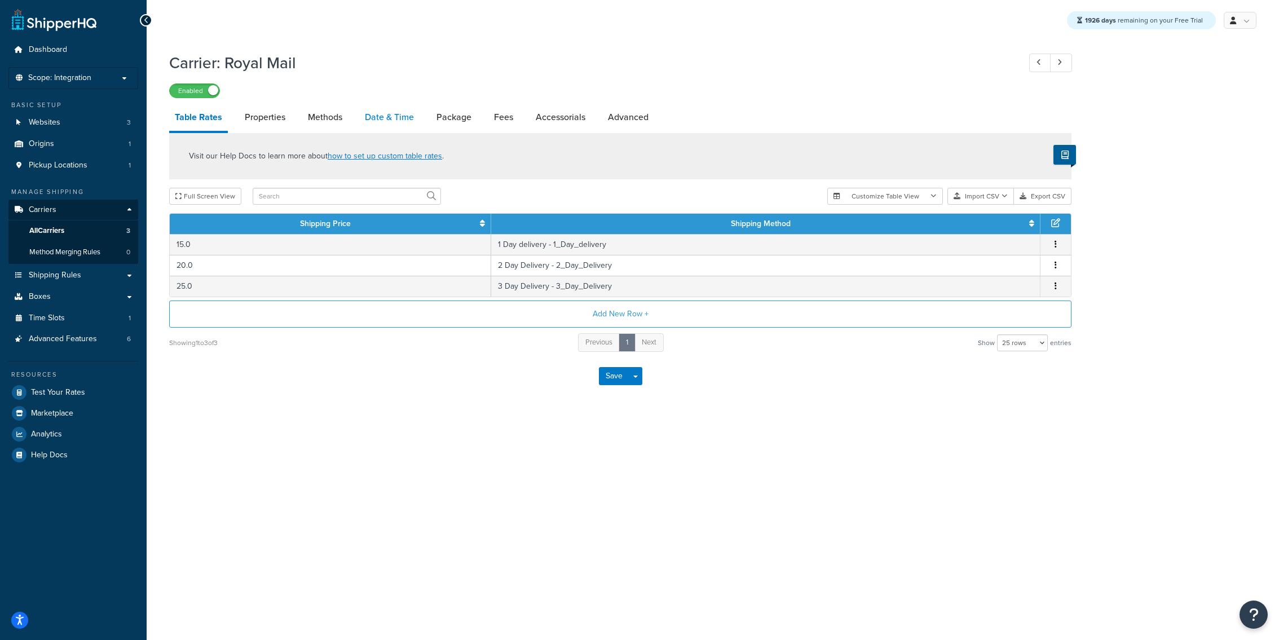
click at [400, 128] on link "Date & Time" at bounding box center [389, 117] width 60 height 27
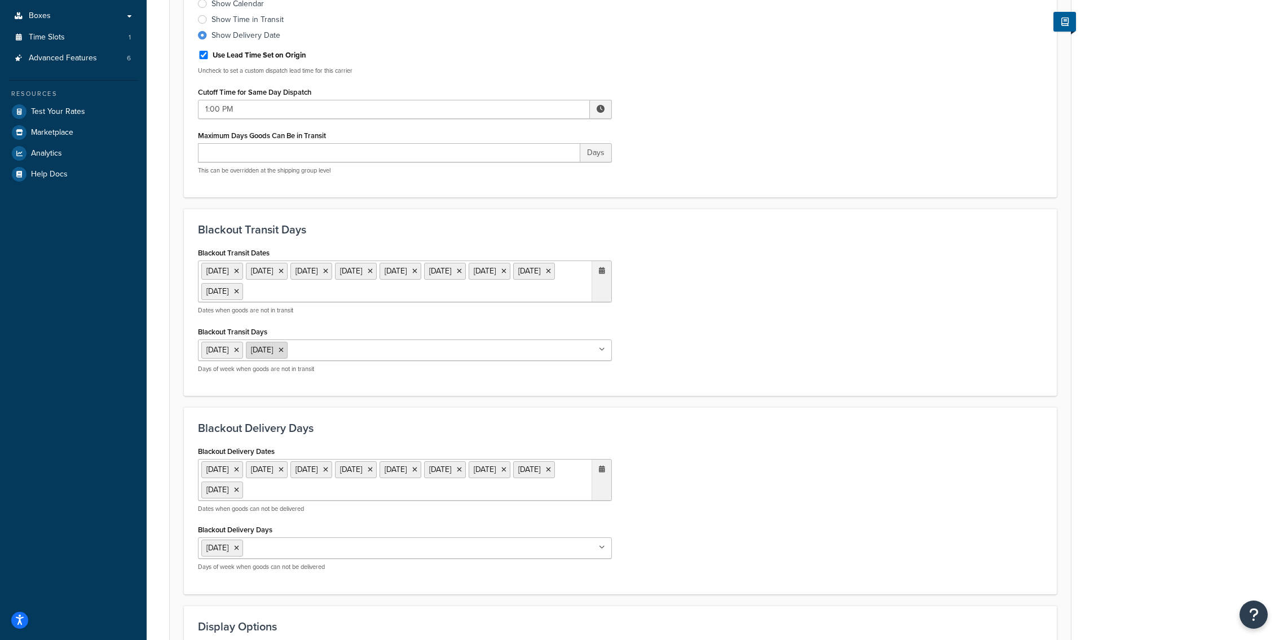
scroll to position [255, 0]
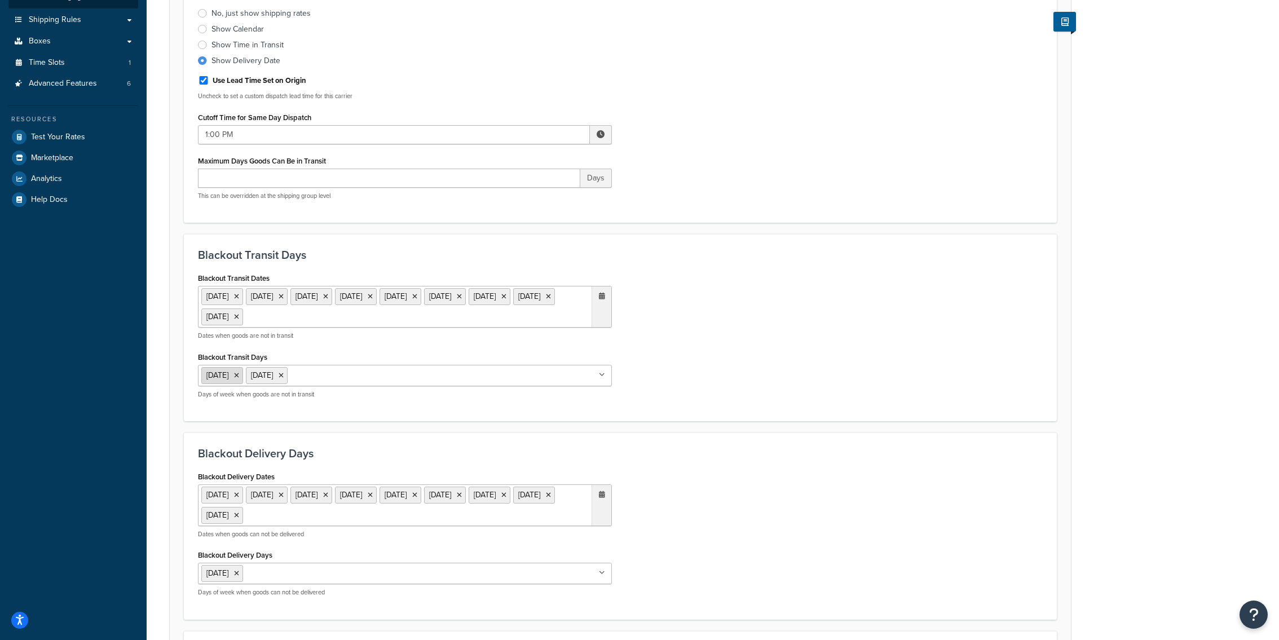
click at [239, 374] on icon at bounding box center [236, 375] width 5 height 7
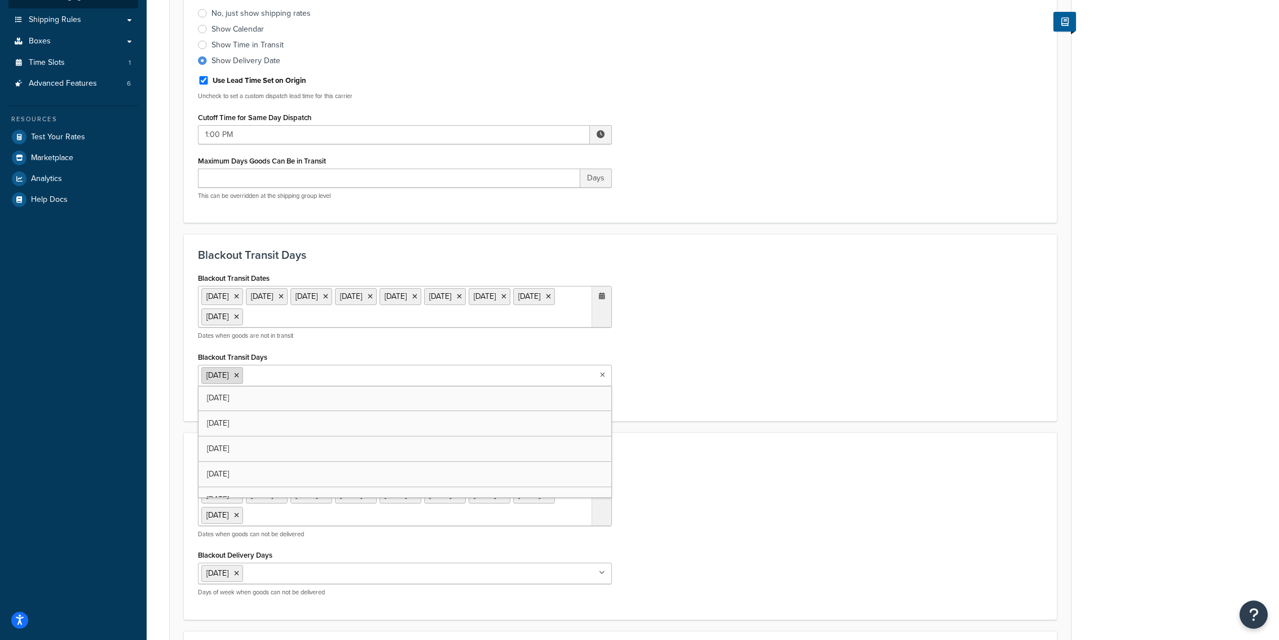
click at [239, 374] on icon at bounding box center [236, 375] width 5 height 7
click at [173, 389] on form "Select a date and time display option. These settings are optional. Learn more …" at bounding box center [620, 386] width 901 height 1017
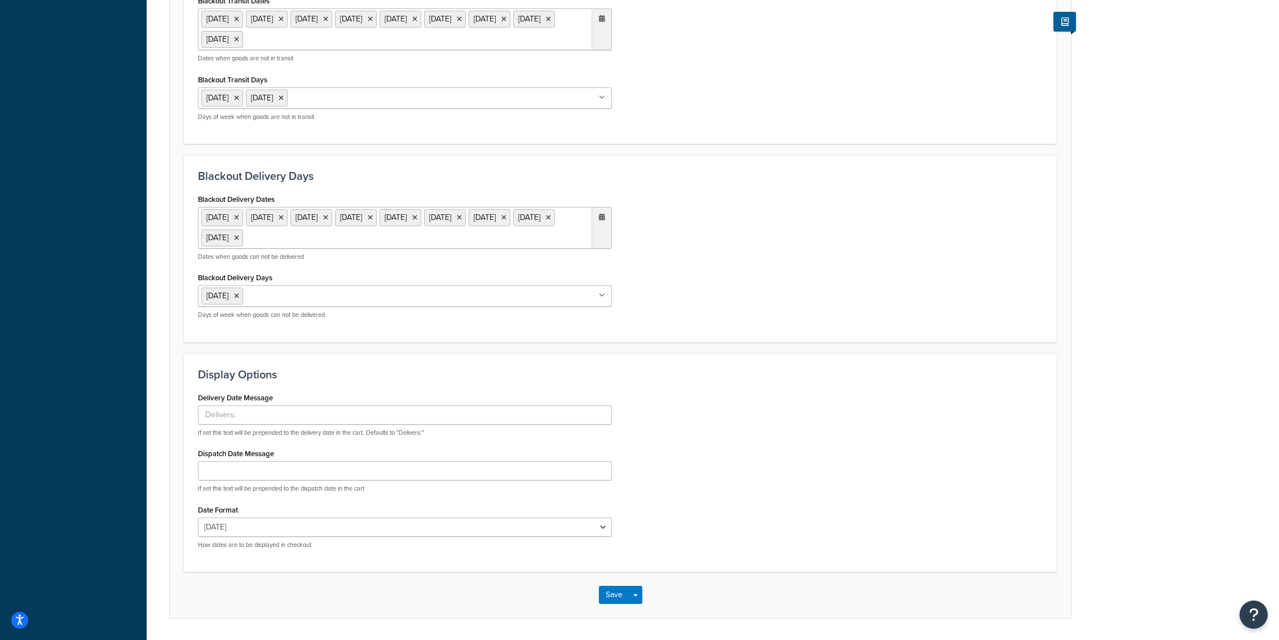
scroll to position [566, 0]
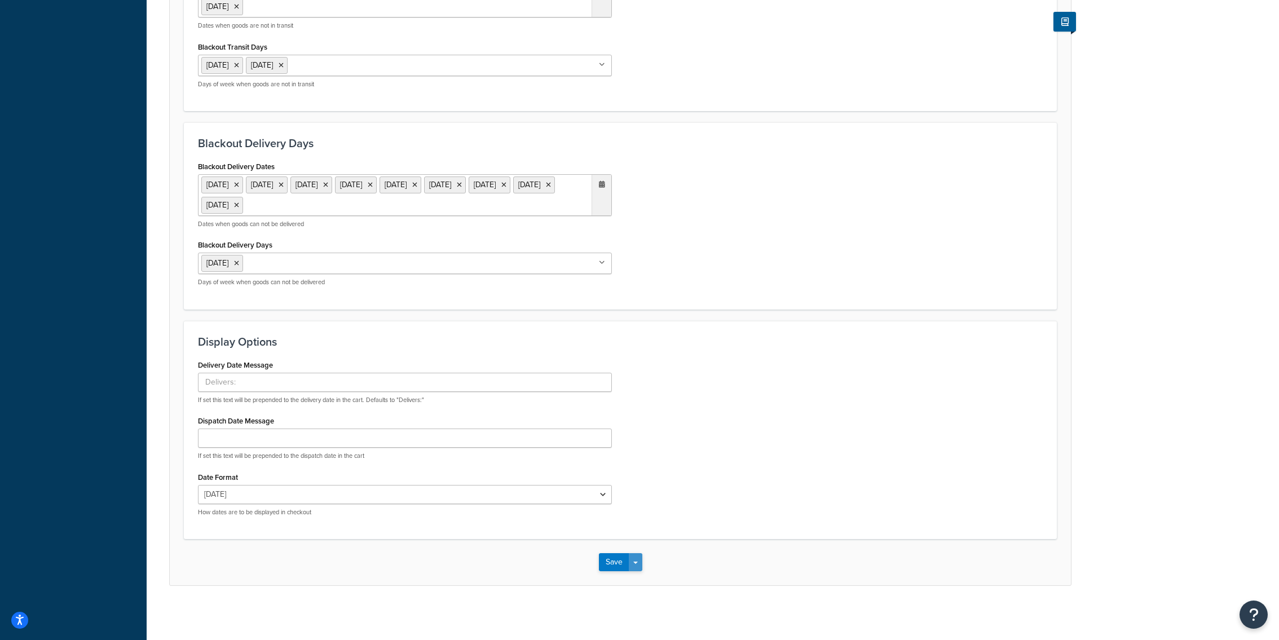
click at [637, 563] on button "Save Dropdown" at bounding box center [636, 562] width 14 height 18
click at [637, 577] on button "Save and Edit" at bounding box center [640, 583] width 82 height 24
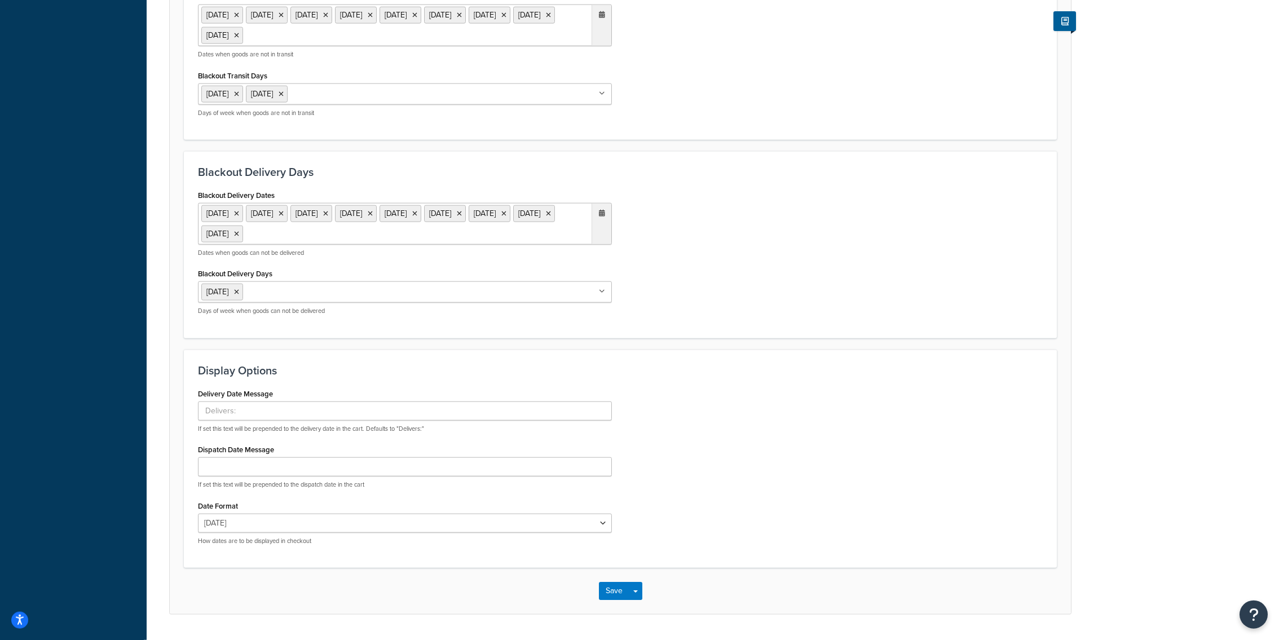
scroll to position [530, 0]
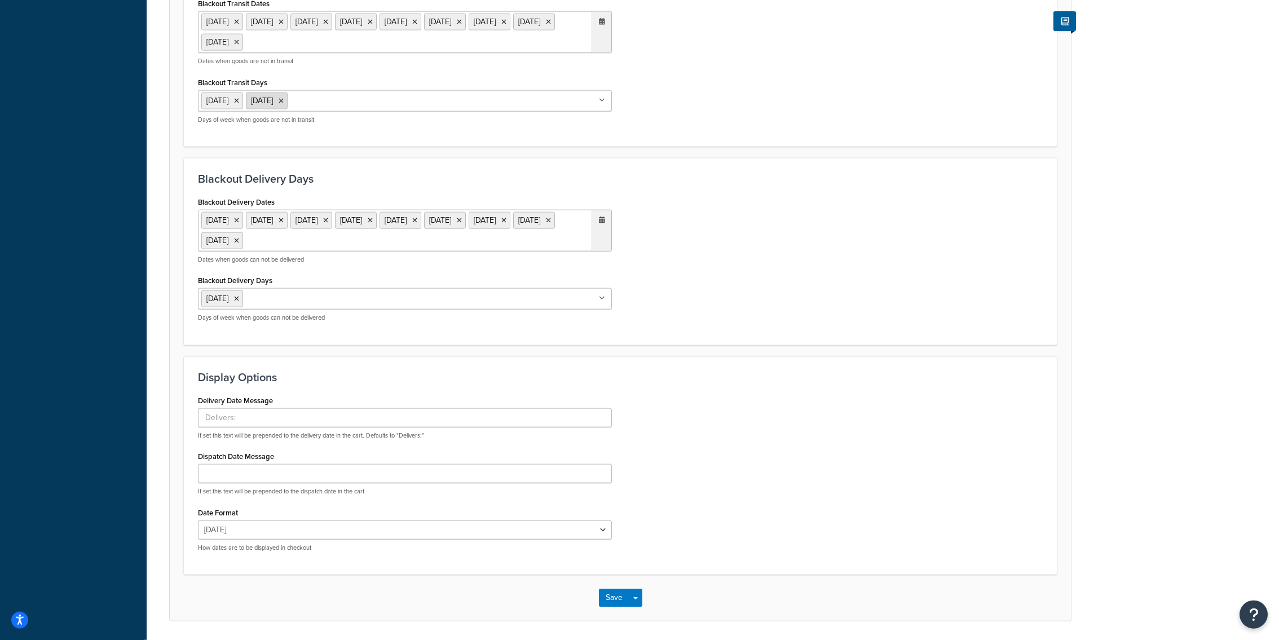
click at [284, 100] on icon at bounding box center [281, 101] width 5 height 7
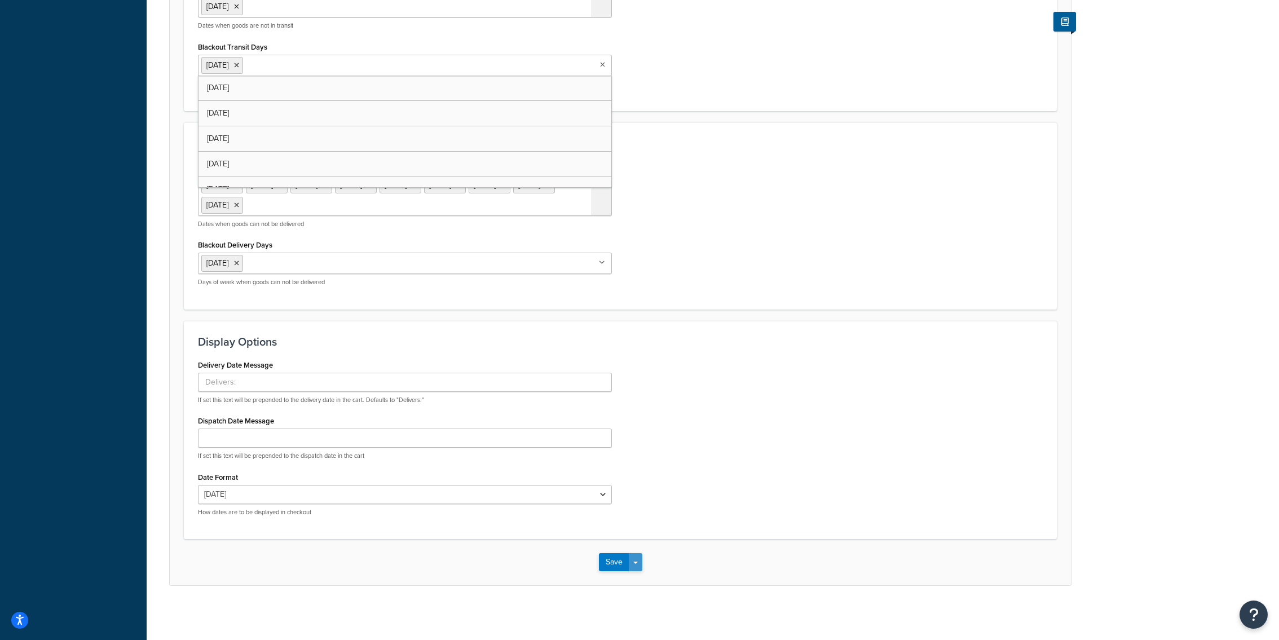
click at [639, 567] on button "Save Dropdown" at bounding box center [636, 562] width 14 height 18
click at [643, 580] on button "Save and Edit" at bounding box center [640, 583] width 82 height 24
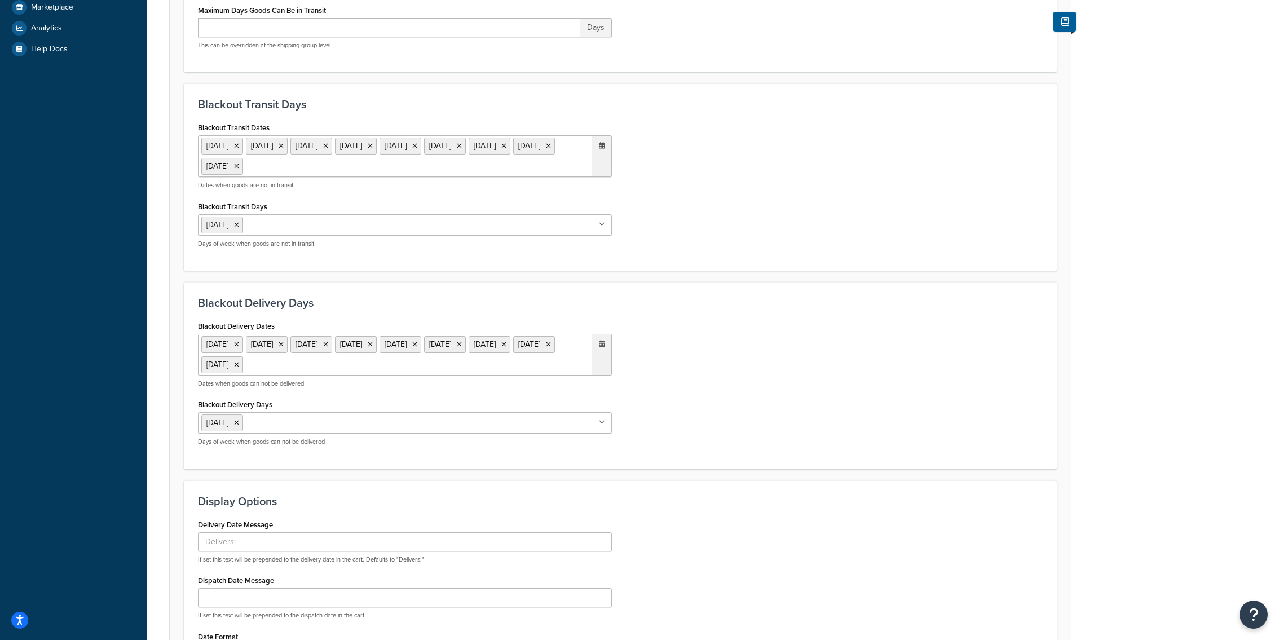
scroll to position [416, 0]
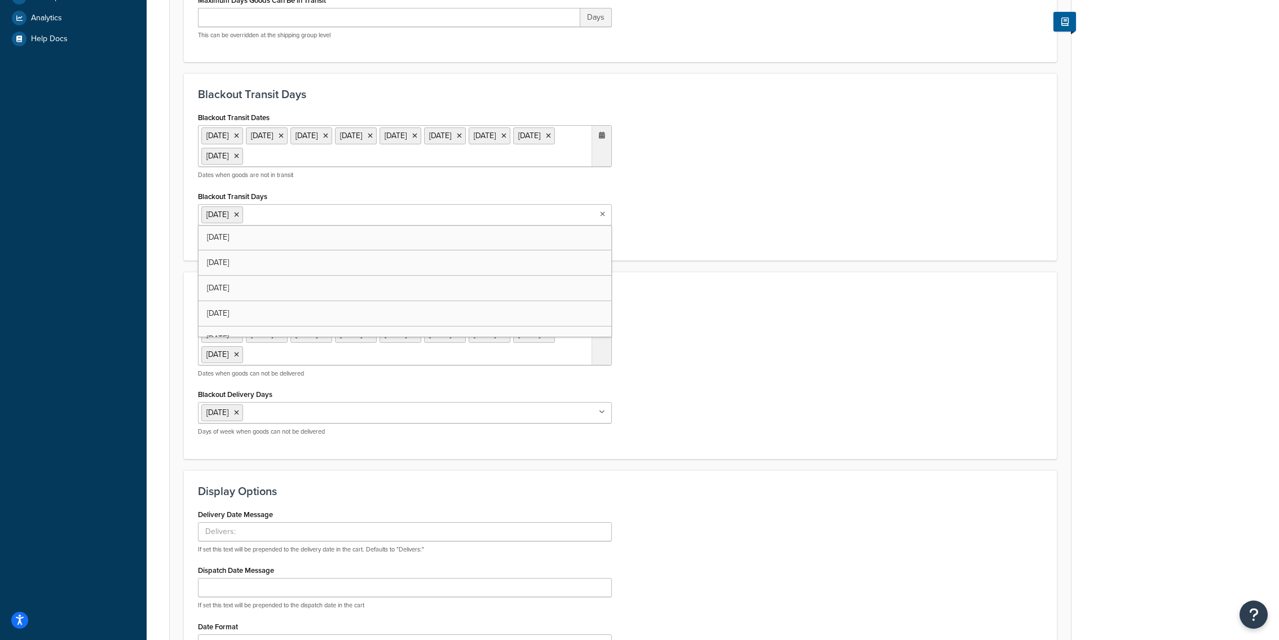
click at [389, 208] on ul "Monday" at bounding box center [405, 214] width 414 height 21
click at [825, 347] on div "Blackout Delivery Dates 25 Dec 2025 26 Dec 2025 1 Jan 2026 3 Apr 2026 5 Apr 202…" at bounding box center [621, 376] width 862 height 137
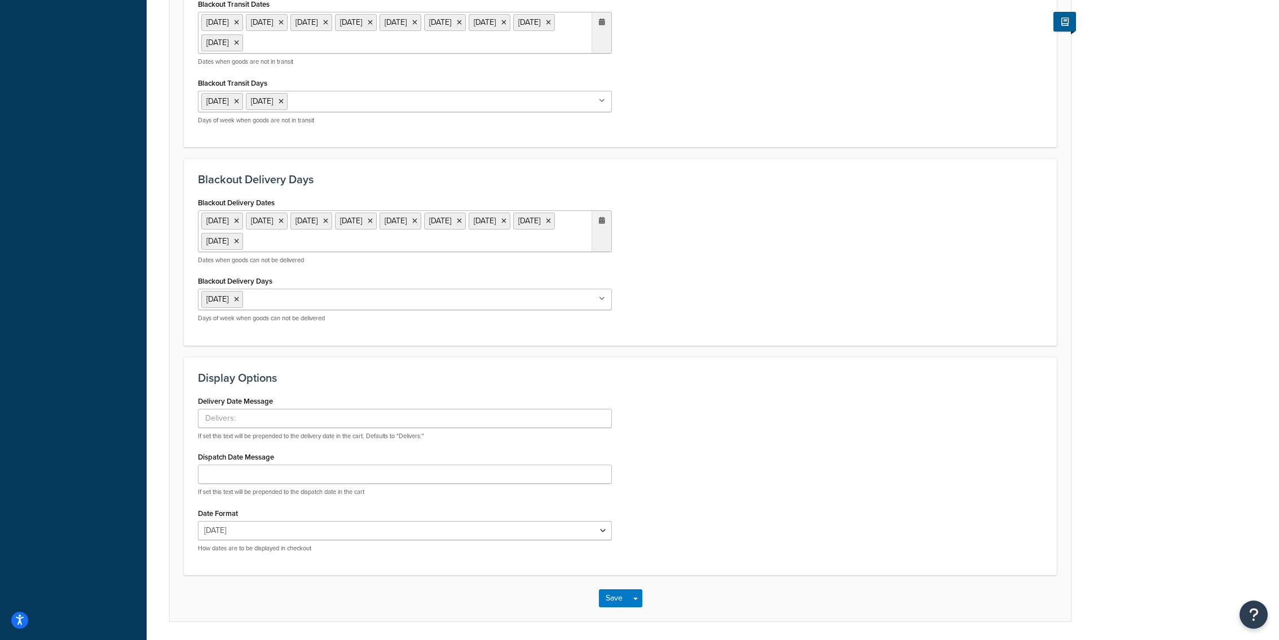
scroll to position [566, 0]
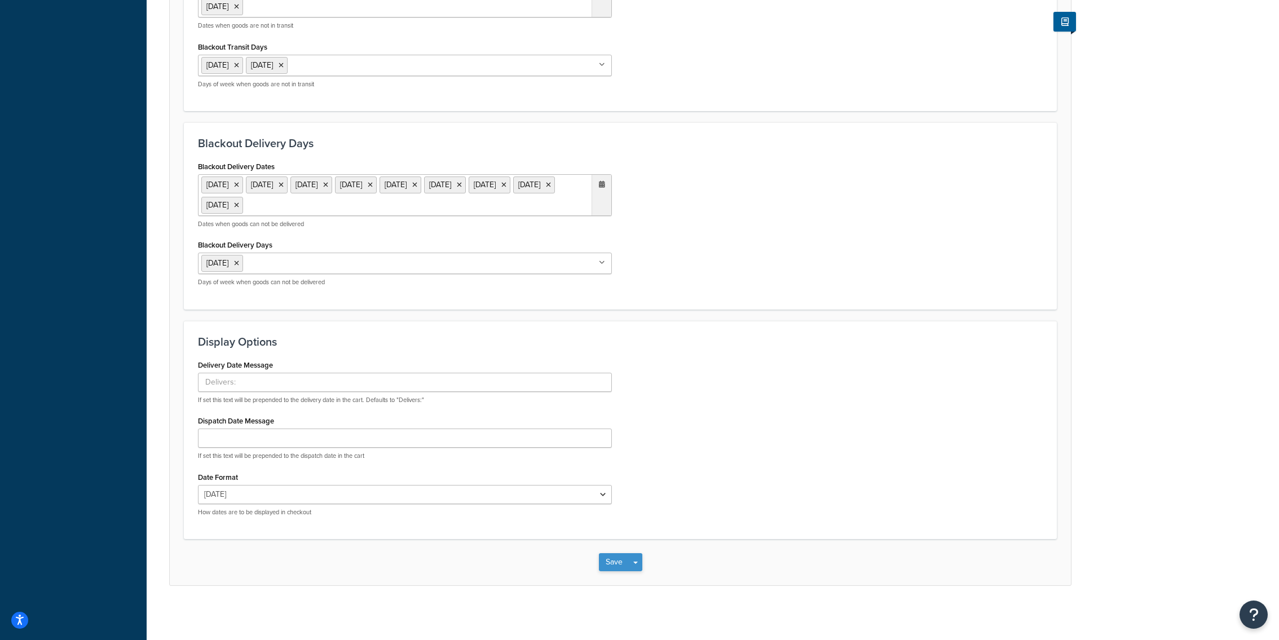
click at [629, 568] on div "Save Save Dropdown Save and Edit" at bounding box center [620, 562] width 43 height 18
click at [636, 559] on button "Save Dropdown" at bounding box center [636, 562] width 14 height 18
click at [646, 576] on button "Save and Edit" at bounding box center [640, 583] width 82 height 24
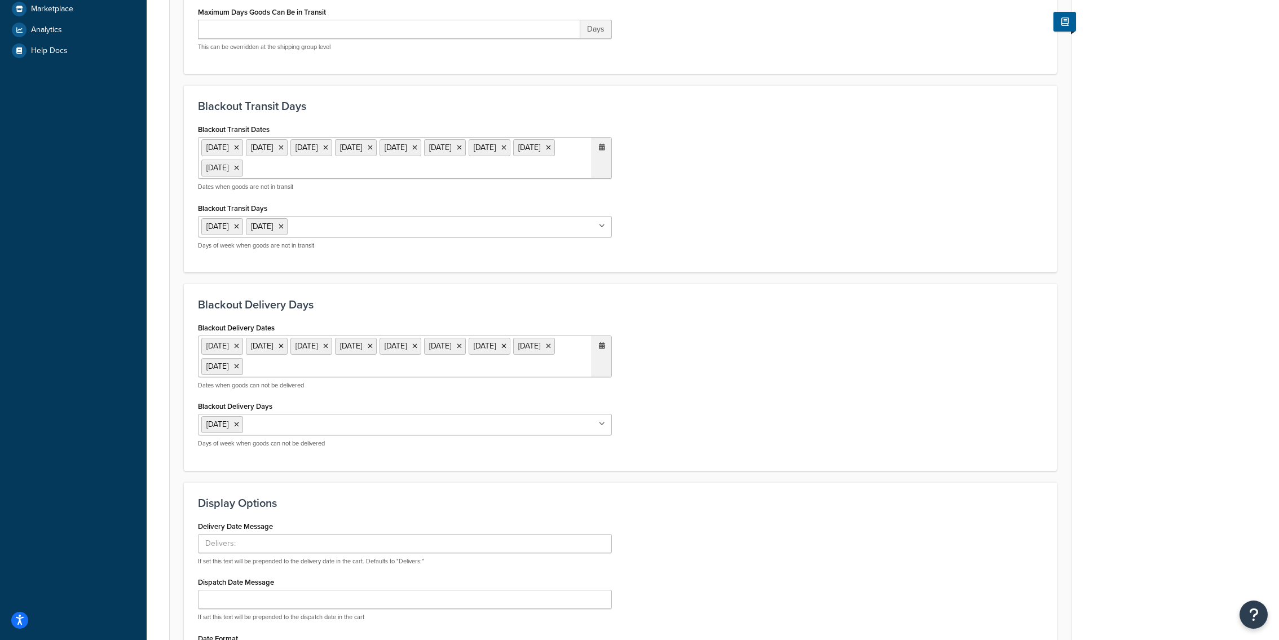
scroll to position [418, 0]
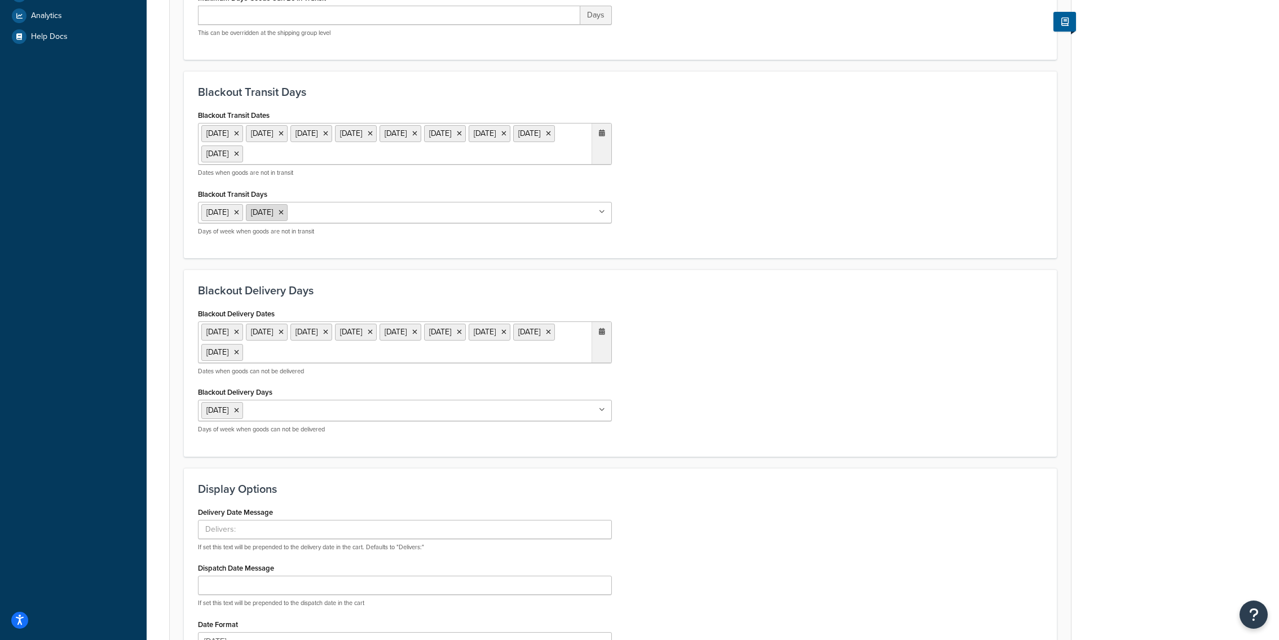
click at [284, 213] on icon at bounding box center [281, 212] width 5 height 7
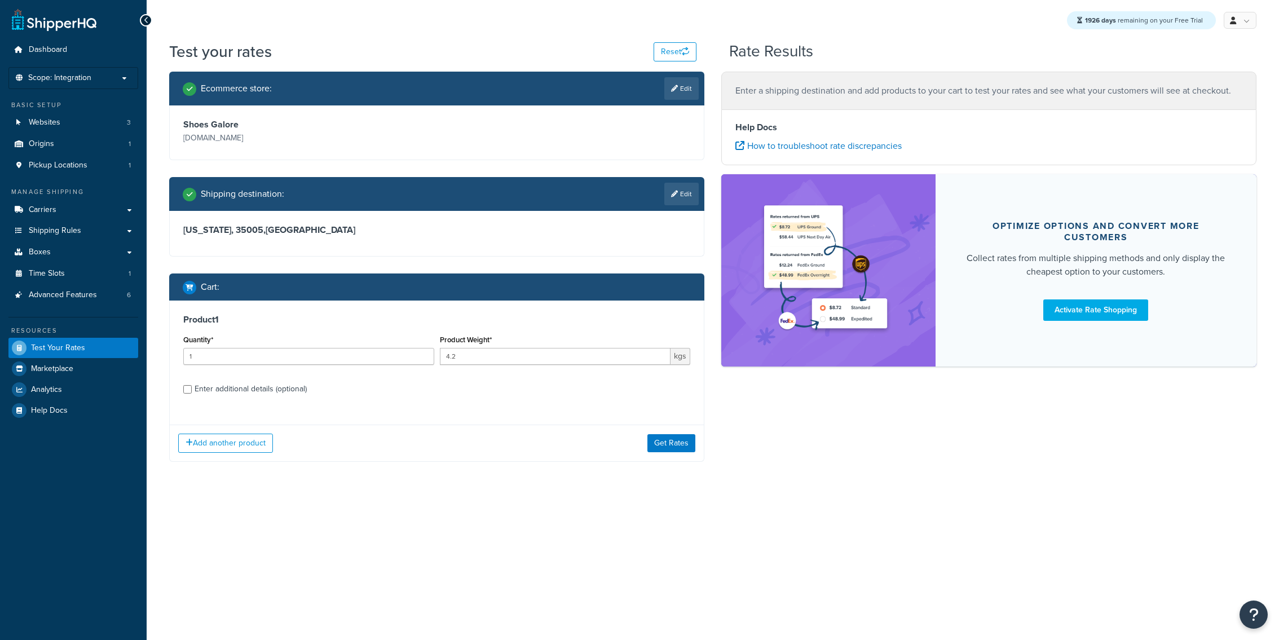
click at [654, 434] on div "Add another product Get Rates" at bounding box center [437, 443] width 534 height 37
click at [658, 434] on div "Add another product Get Rates" at bounding box center [437, 443] width 534 height 37
click at [660, 446] on button "Get Rates" at bounding box center [671, 443] width 48 height 18
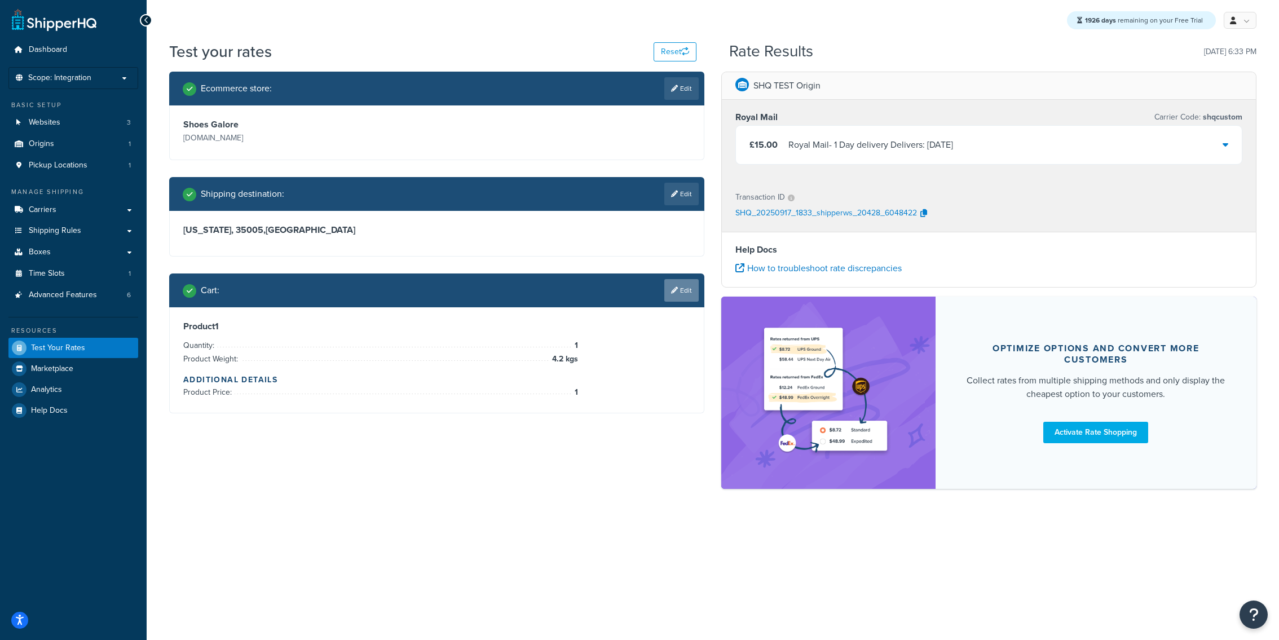
click at [679, 299] on link "Edit" at bounding box center [681, 290] width 34 height 23
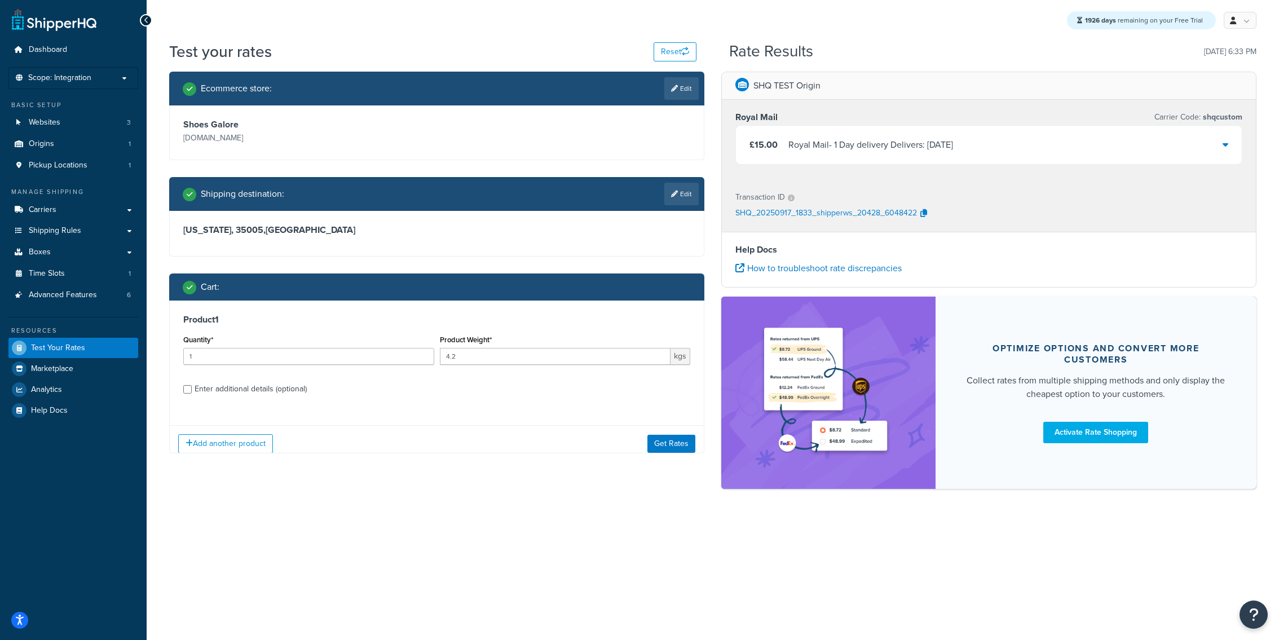
click at [518, 371] on div "Product Weight* 4.2 kgs" at bounding box center [565, 352] width 257 height 41
click at [518, 365] on div "Product Weight* 4.2 kgs" at bounding box center [565, 352] width 257 height 41
click at [518, 362] on input "4.2" at bounding box center [555, 356] width 231 height 17
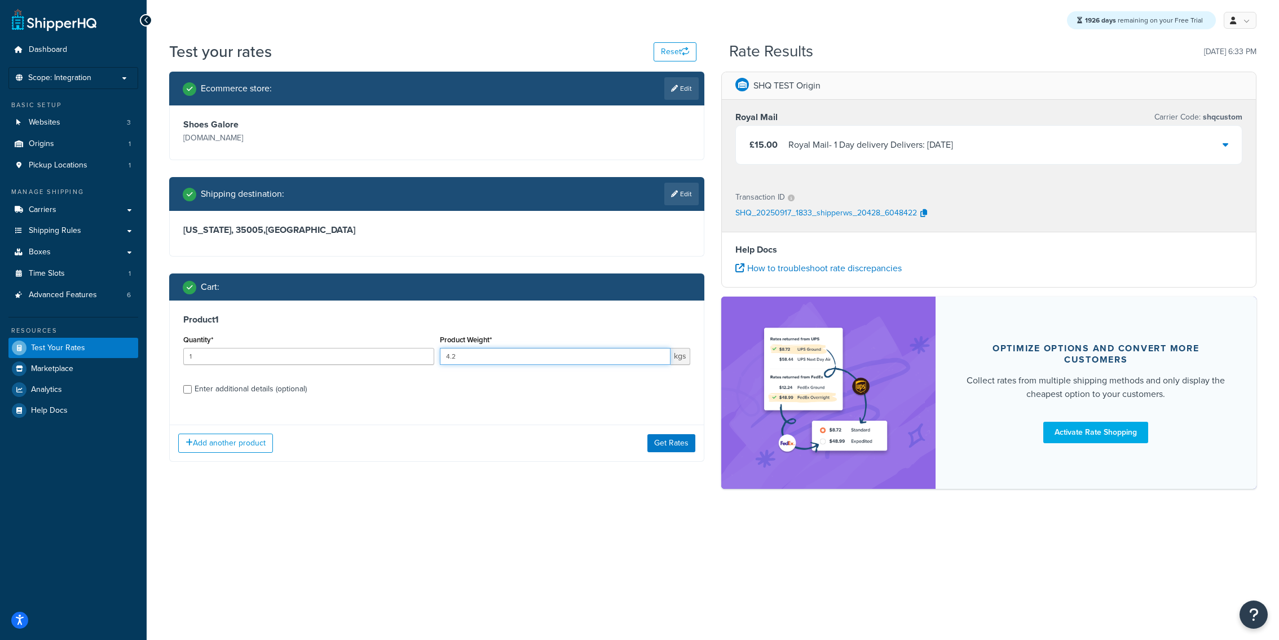
click at [518, 362] on input "4.2" at bounding box center [555, 356] width 231 height 17
type input "1"
click at [658, 434] on div "Add another product Get Rates" at bounding box center [437, 443] width 534 height 37
click at [658, 445] on button "Get Rates" at bounding box center [671, 443] width 48 height 18
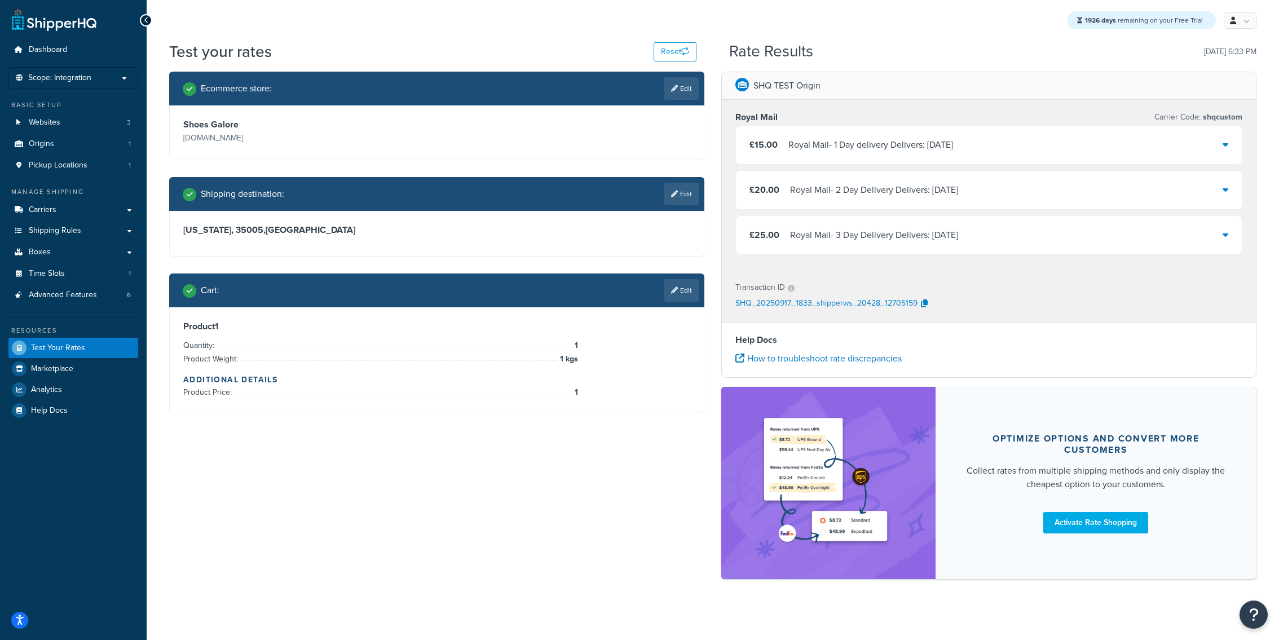
click at [830, 193] on div "Royal Mail - 2 Day Delivery Delivers: Wed, 24 Sep" at bounding box center [874, 190] width 168 height 16
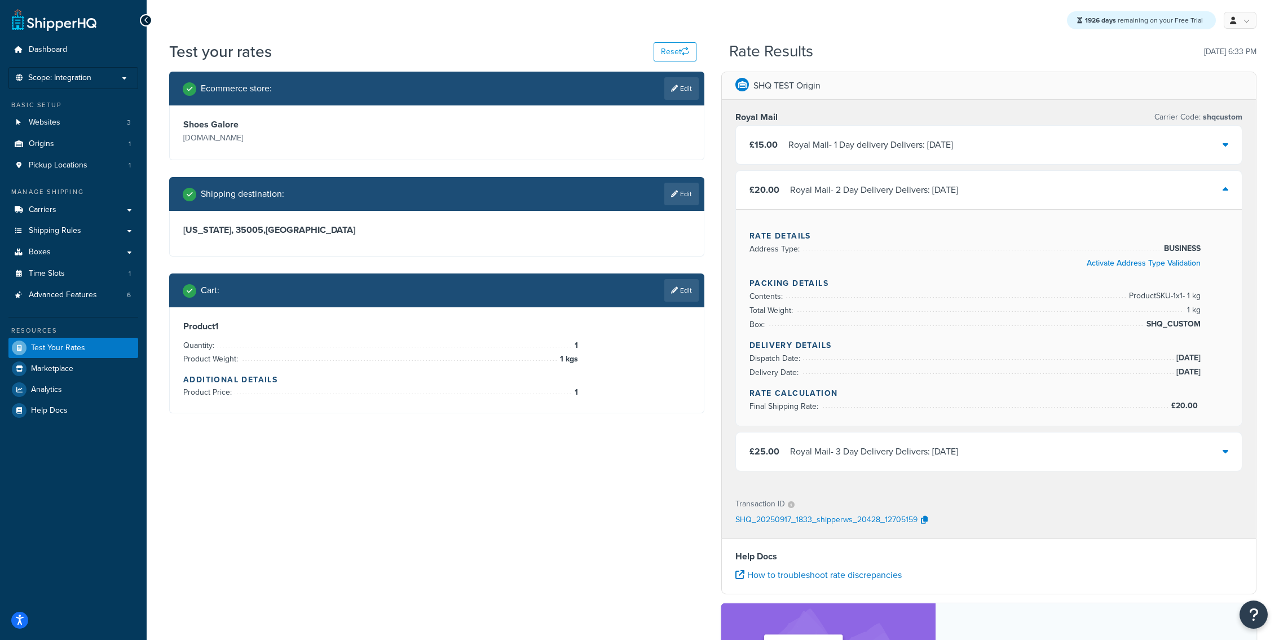
click at [872, 453] on div "Royal Mail - 3 Day Delivery Delivers: Wed, 24 Sep" at bounding box center [874, 452] width 168 height 16
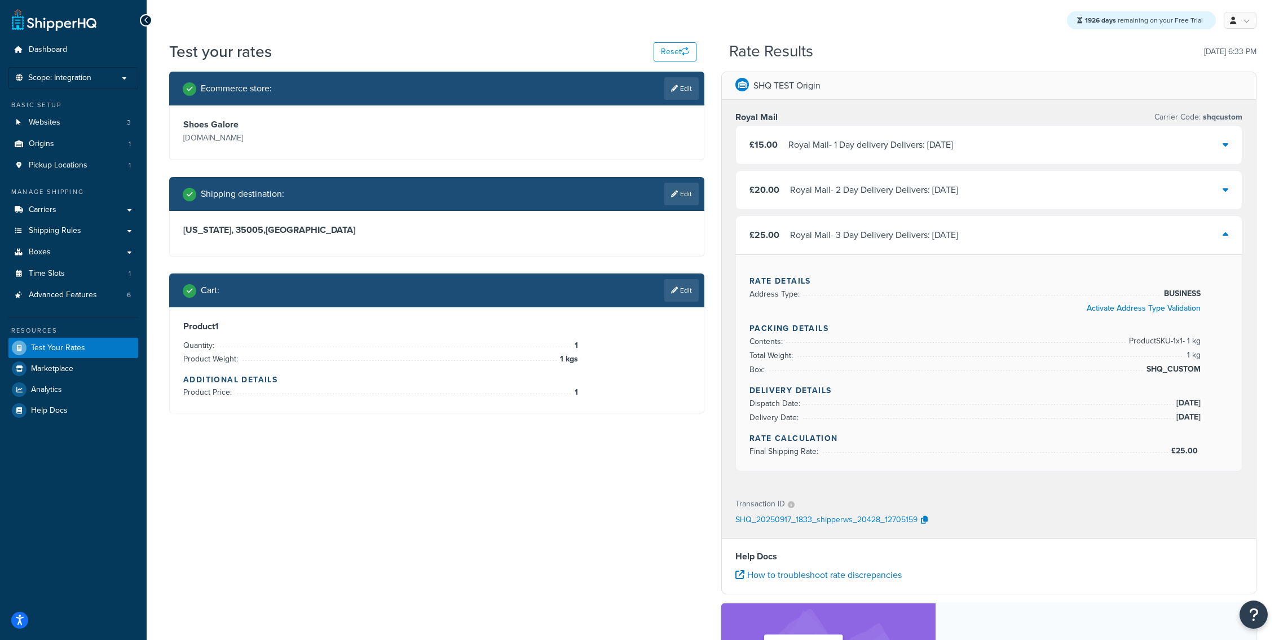
click at [906, 198] on div "£20.00 Royal Mail - 2 Day Delivery Delivers: Wed, 24 Sep" at bounding box center [989, 190] width 506 height 38
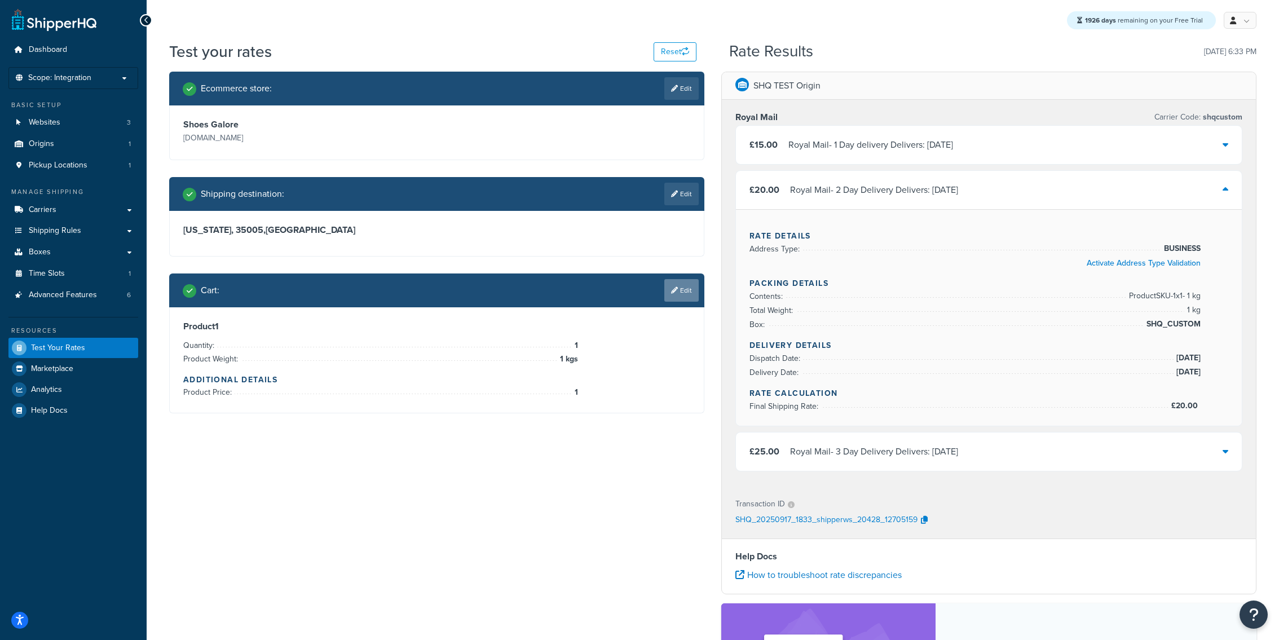
click at [678, 286] on link "Edit" at bounding box center [681, 290] width 34 height 23
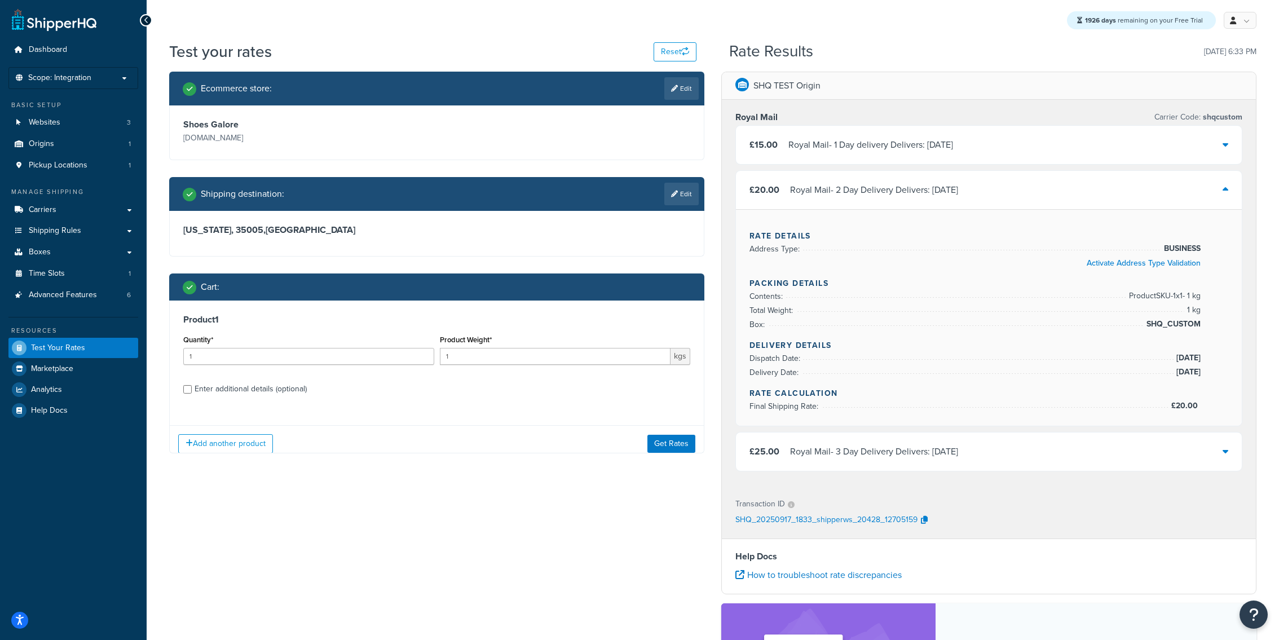
click at [270, 384] on div "Enter additional details (optional)" at bounding box center [251, 389] width 112 height 16
click at [192, 385] on input "Enter additional details (optional)" at bounding box center [187, 389] width 8 height 8
checkbox input "true"
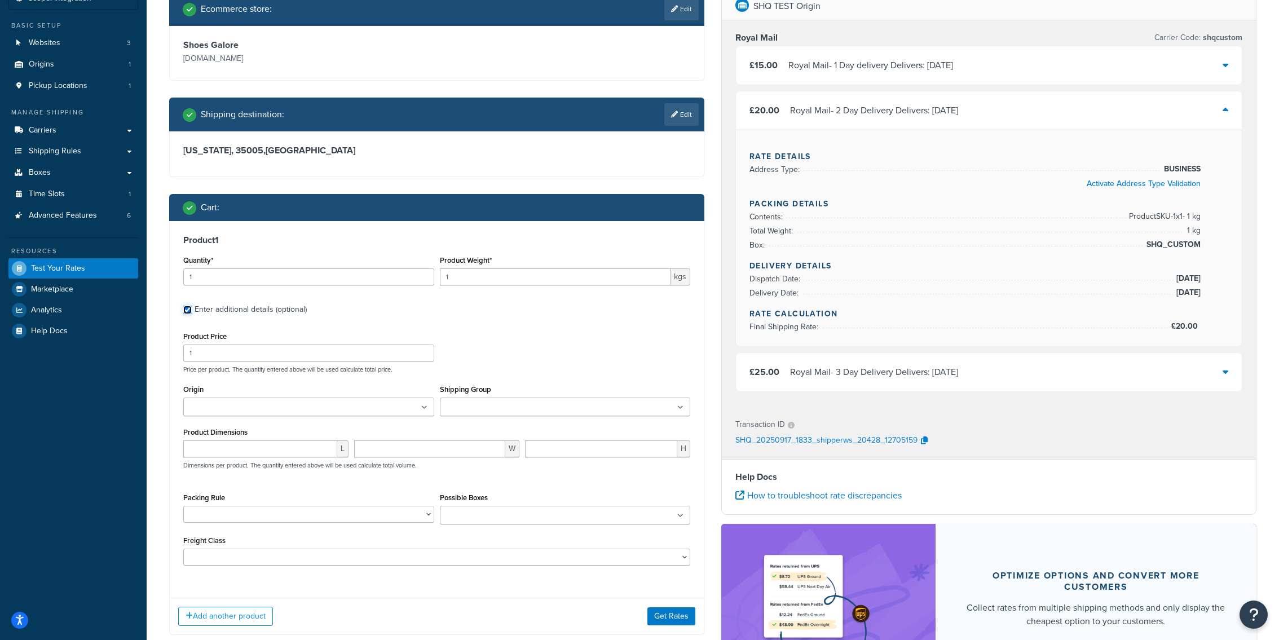
scroll to position [82, 0]
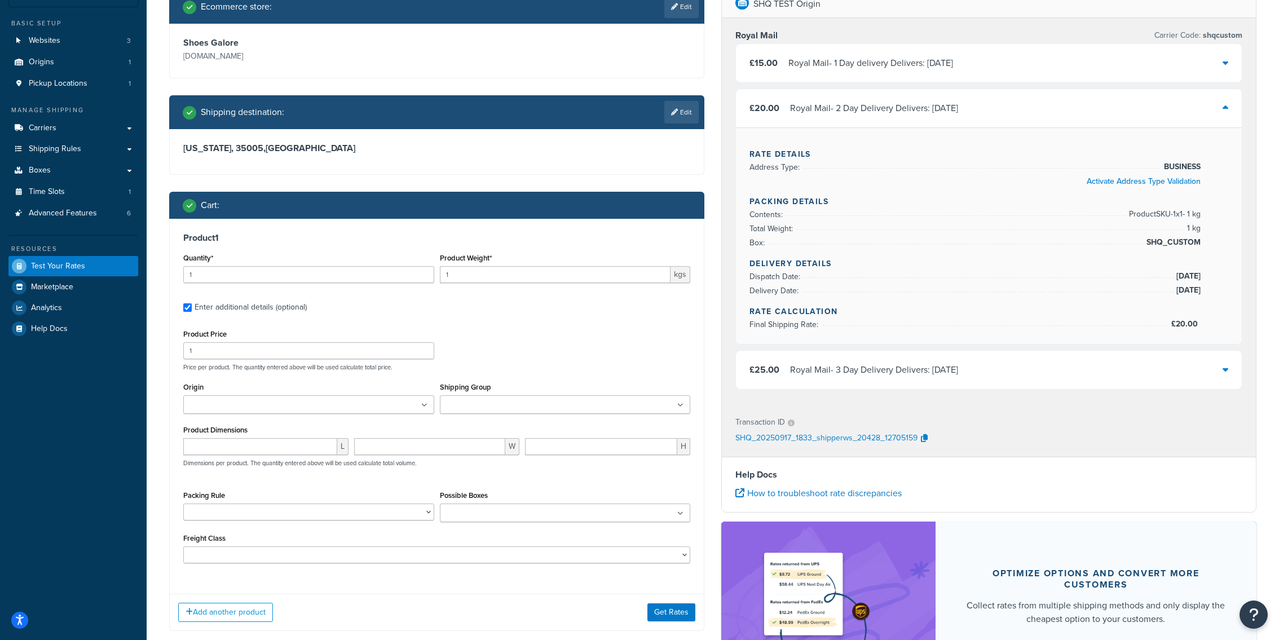
click at [840, 102] on div "Royal Mail - 2 Day Delivery Delivers: Wed, 24 Sep" at bounding box center [874, 108] width 168 height 16
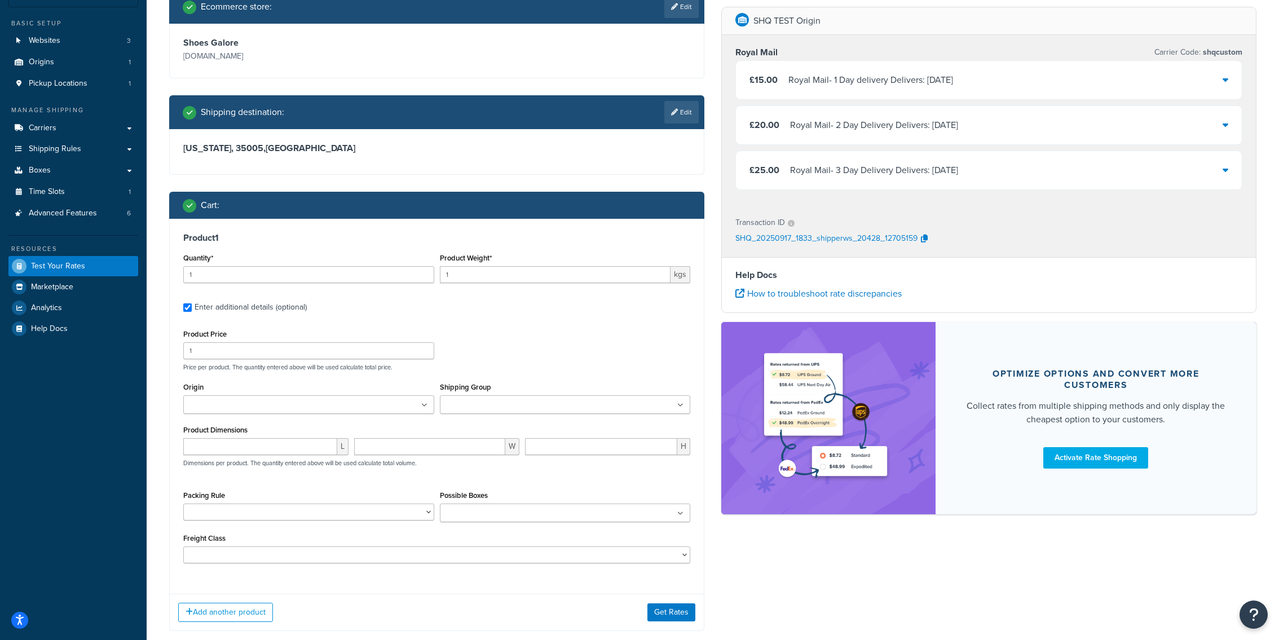
click at [851, 169] on div "Royal Mail - 3 Day Delivery Delivers: Wed, 24 Sep" at bounding box center [874, 170] width 168 height 16
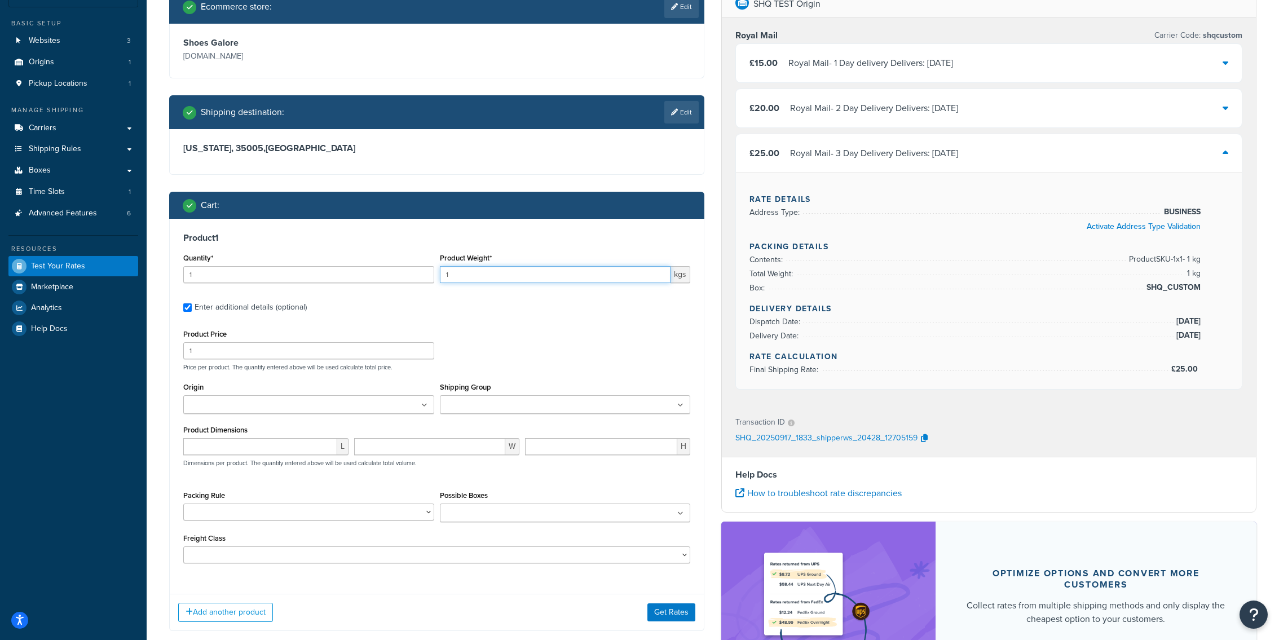
click at [492, 275] on input "1" at bounding box center [555, 274] width 231 height 17
type input "1.5"
click at [665, 618] on button "Get Rates" at bounding box center [671, 612] width 48 height 18
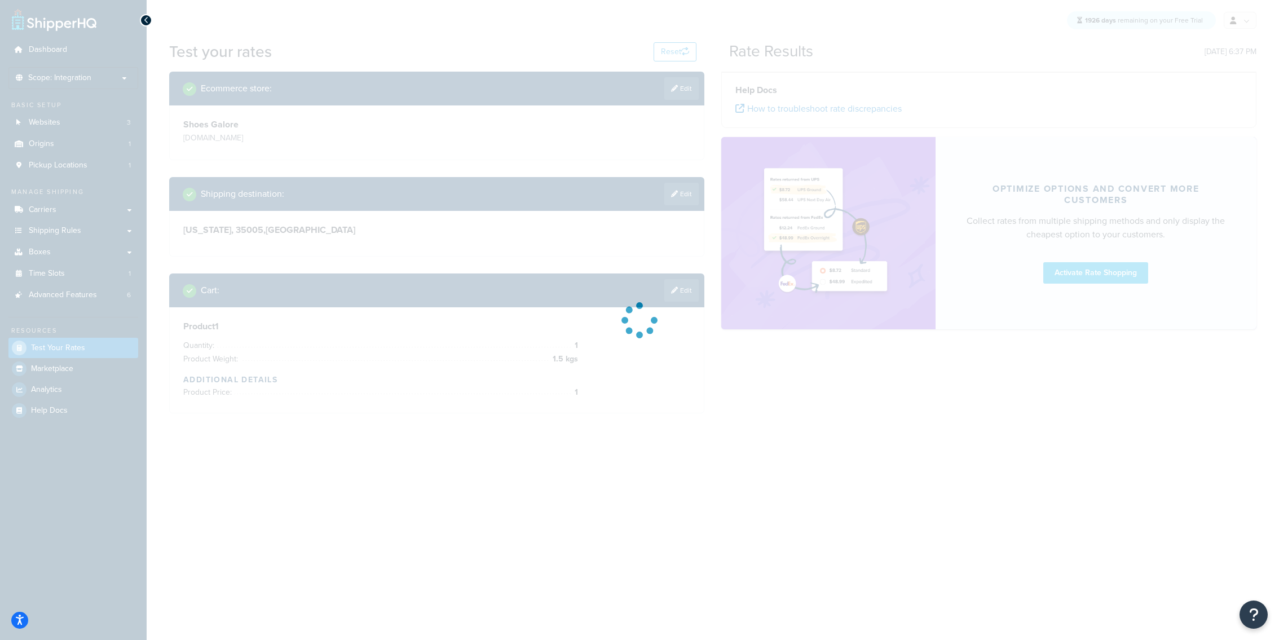
scroll to position [0, 0]
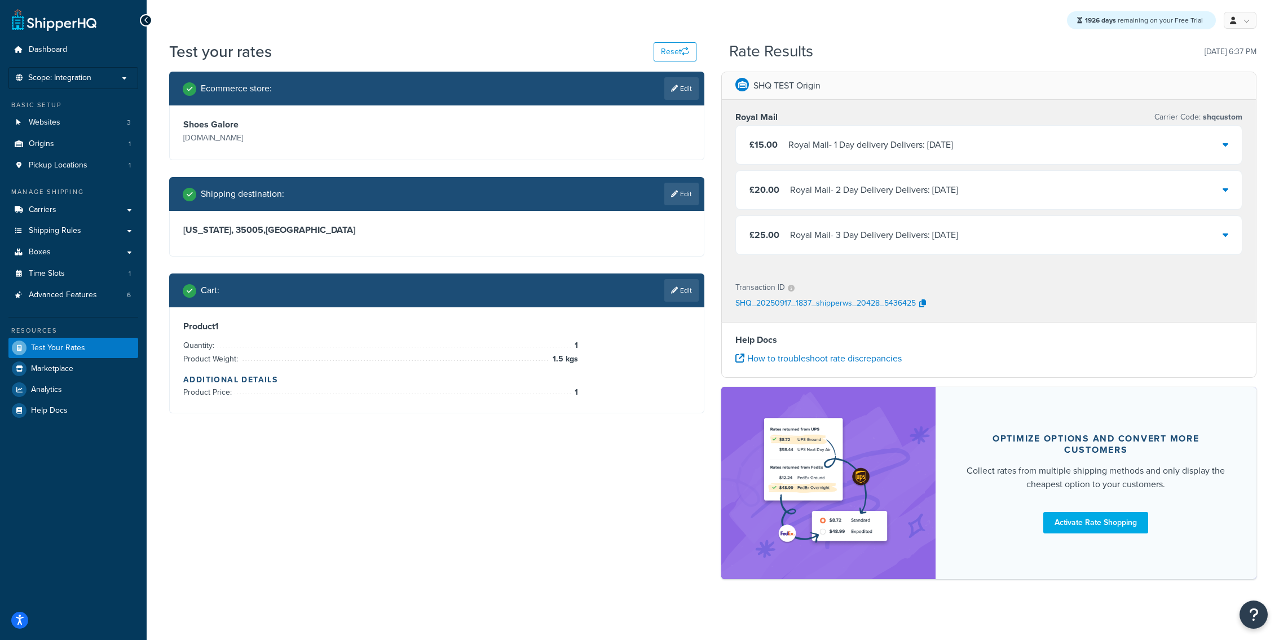
click at [896, 148] on div "Royal Mail - 1 Day delivery Delivers: Fri, 19 Sep" at bounding box center [870, 145] width 165 height 16
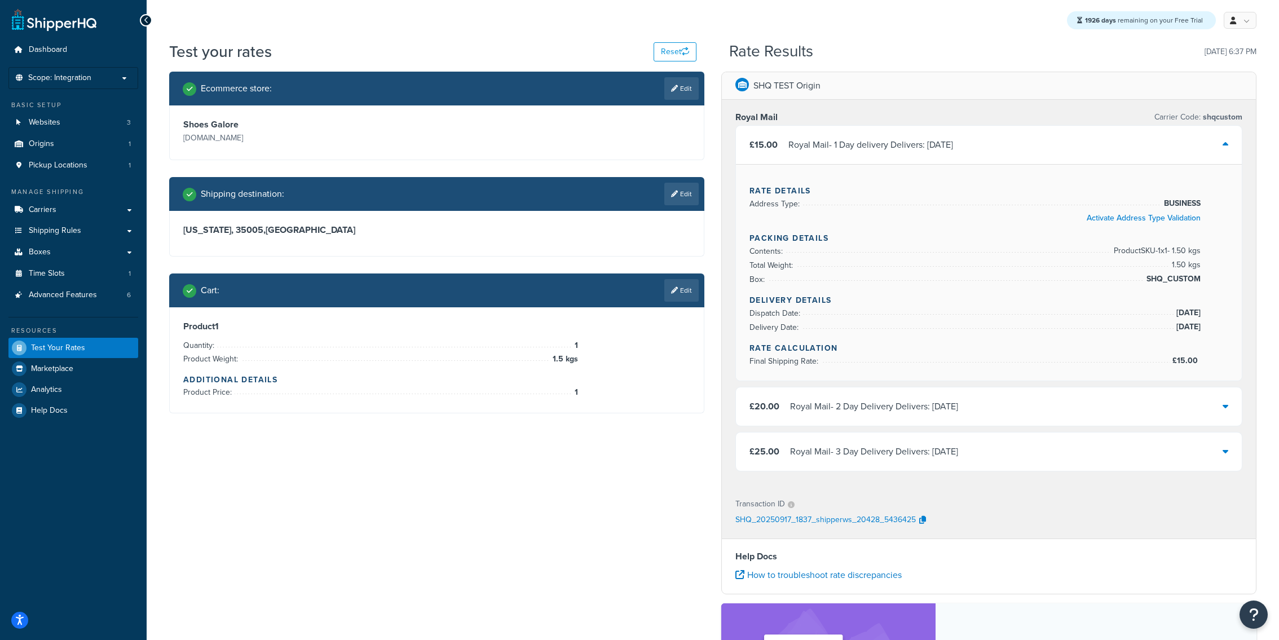
click at [880, 443] on div "£25.00 Royal Mail - 3 Day Delivery Delivers: Wed, 24 Sep" at bounding box center [989, 452] width 506 height 38
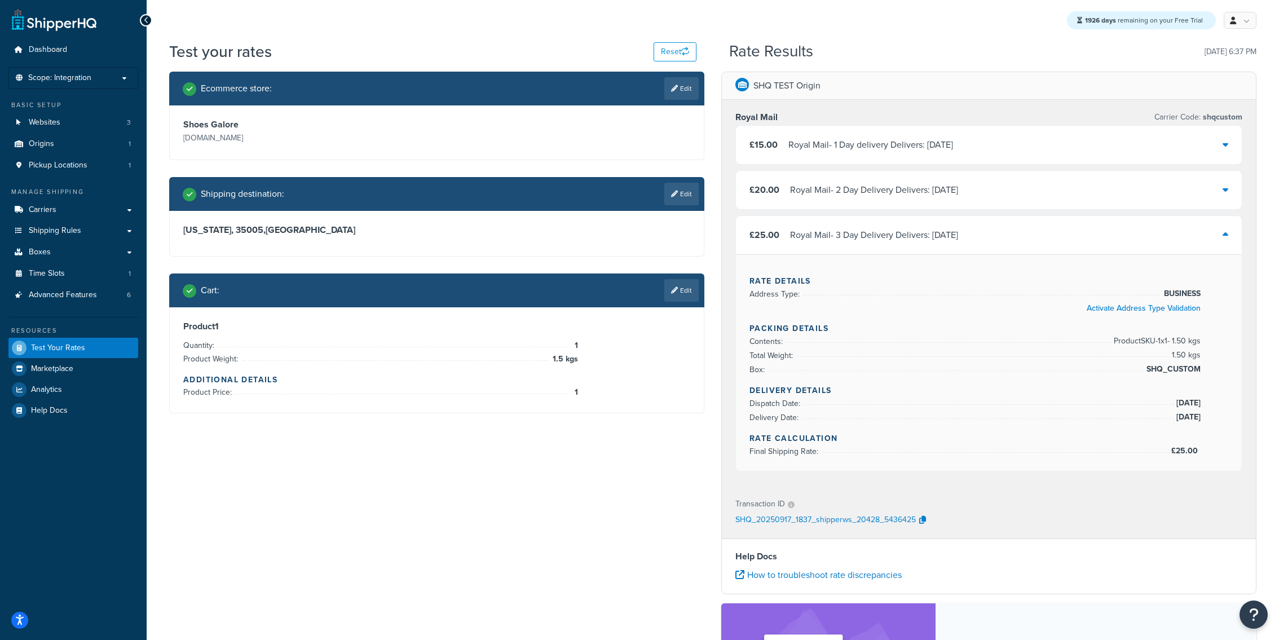
click at [864, 216] on div "£25.00 Royal Mail - 3 Day Delivery Delivers: Wed, 24 Sep" at bounding box center [989, 235] width 506 height 38
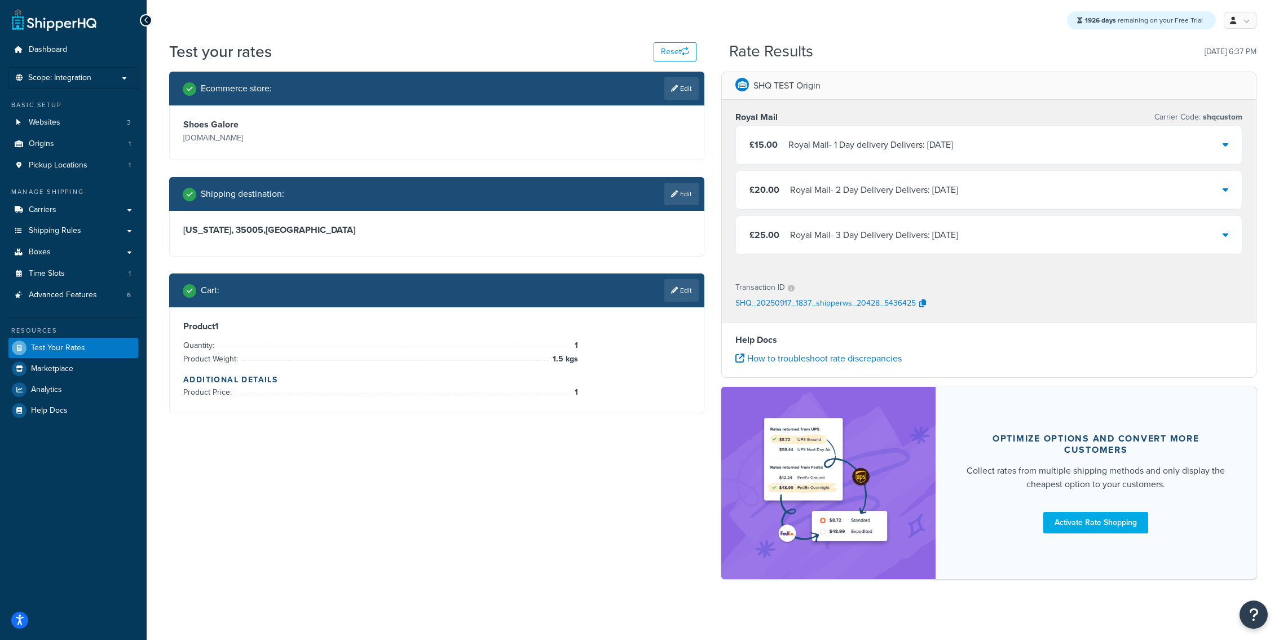
click at [852, 238] on div "Royal Mail - 3 Day Delivery Delivers: Wed, 24 Sep" at bounding box center [874, 235] width 168 height 16
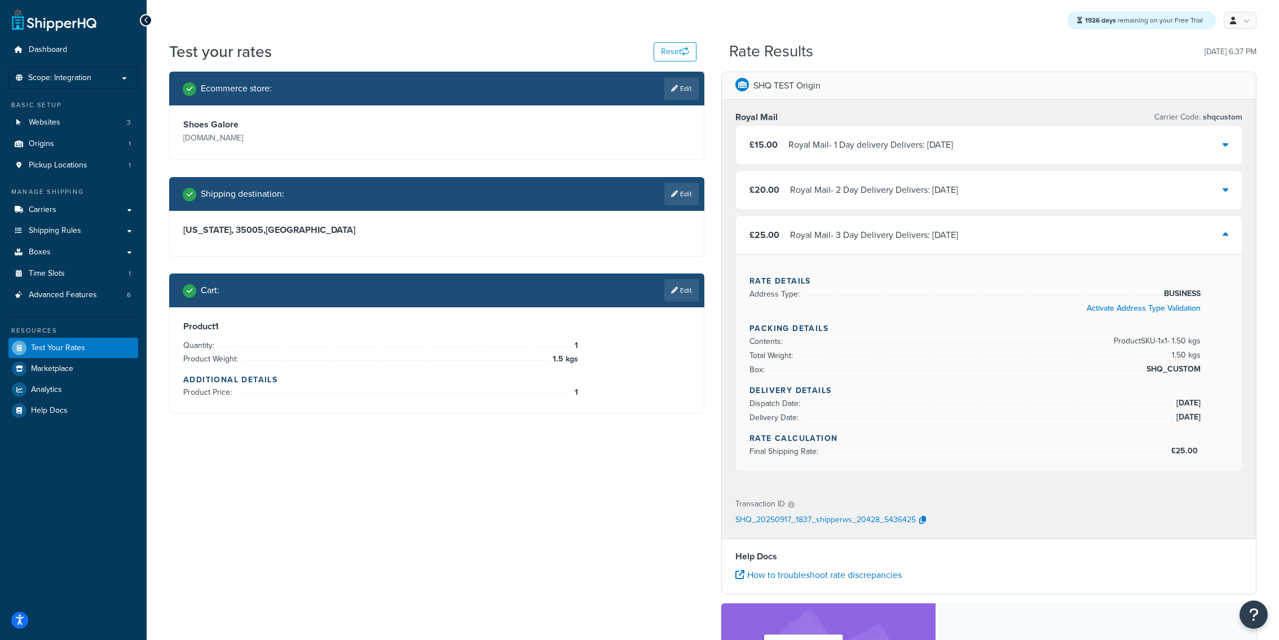
click at [685, 302] on div "Cart : Edit" at bounding box center [436, 291] width 535 height 34
click at [685, 291] on link "Edit" at bounding box center [681, 290] width 34 height 23
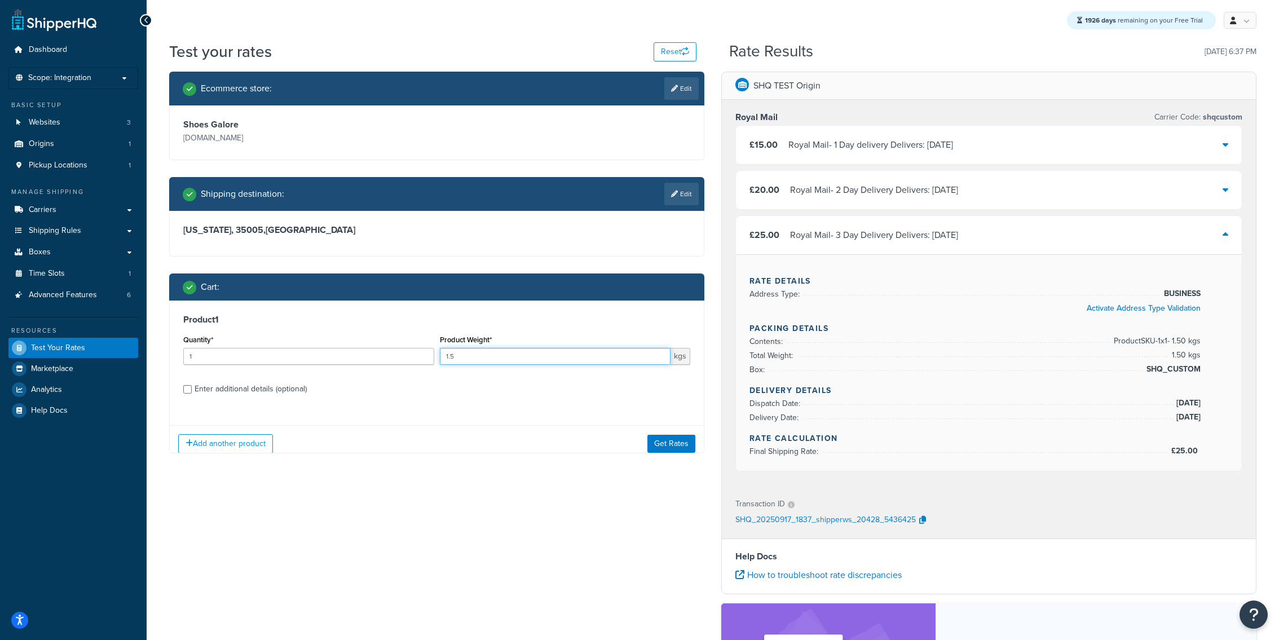
click at [534, 363] on input "1.5" at bounding box center [555, 356] width 231 height 17
type input "1.9"
click at [688, 456] on div "Add another product Get Rates" at bounding box center [437, 443] width 534 height 37
click at [688, 454] on div "Add another product Get Rates" at bounding box center [437, 443] width 534 height 37
click at [688, 448] on button "Get Rates" at bounding box center [671, 443] width 48 height 18
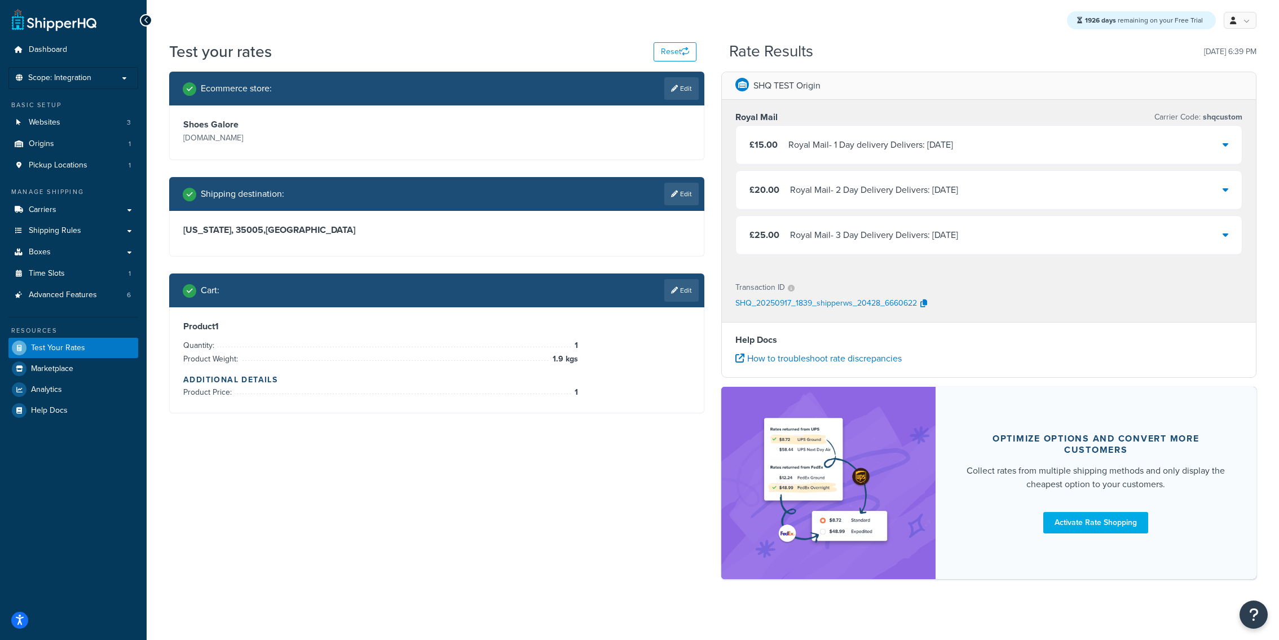
click at [899, 154] on div "£15.00 Royal Mail - 1 Day delivery Delivers: Fri, 19 Sep" at bounding box center [989, 145] width 506 height 38
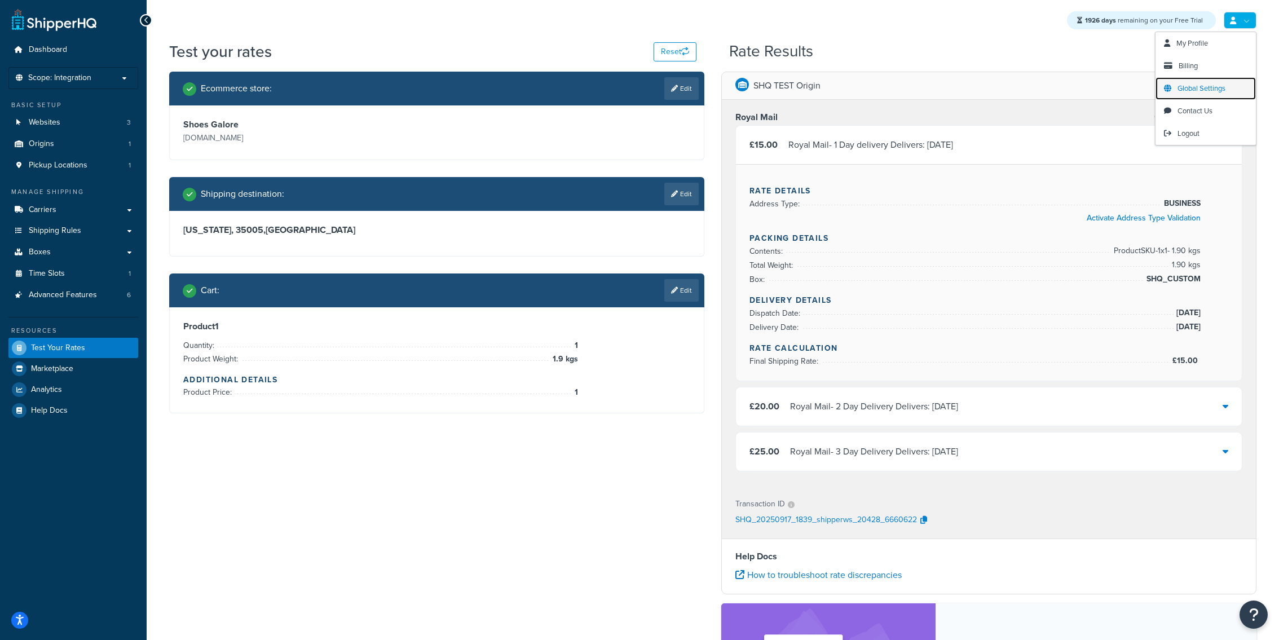
click at [1213, 94] on link "Global Settings" at bounding box center [1206, 88] width 100 height 23
click at [685, 283] on link "Edit" at bounding box center [681, 290] width 34 height 23
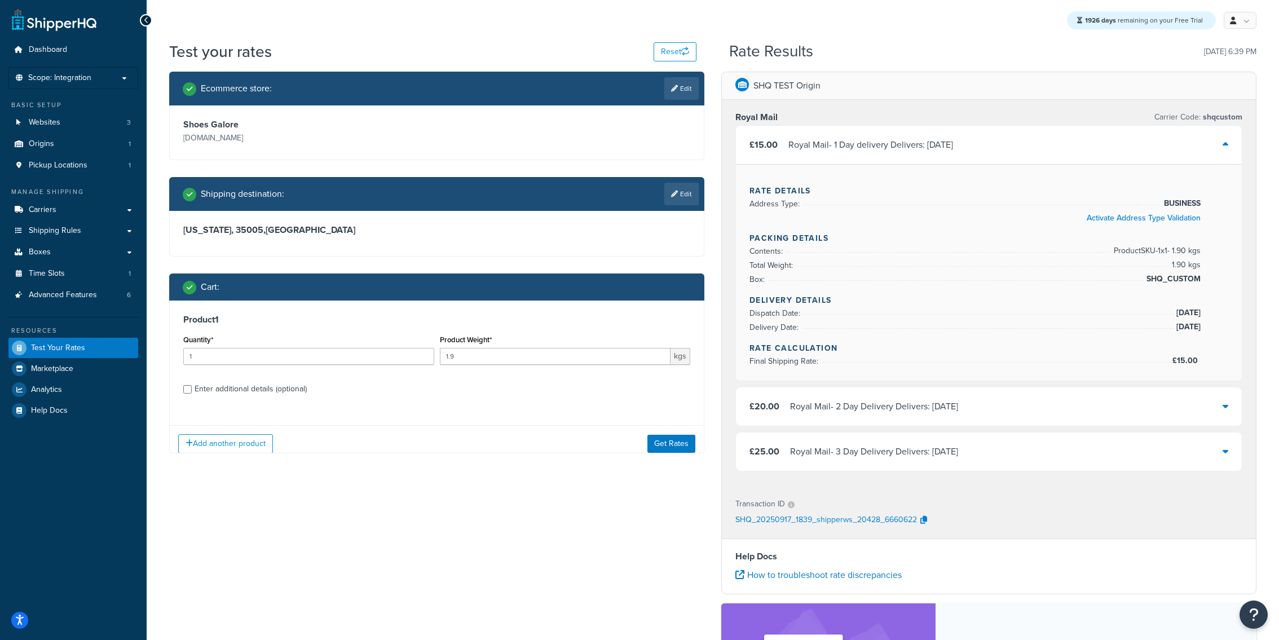
click at [517, 365] on div "Product Weight* 1.9 kgs" at bounding box center [565, 352] width 257 height 41
click at [521, 356] on input "1.9" at bounding box center [555, 356] width 231 height 17
type input "2.1"
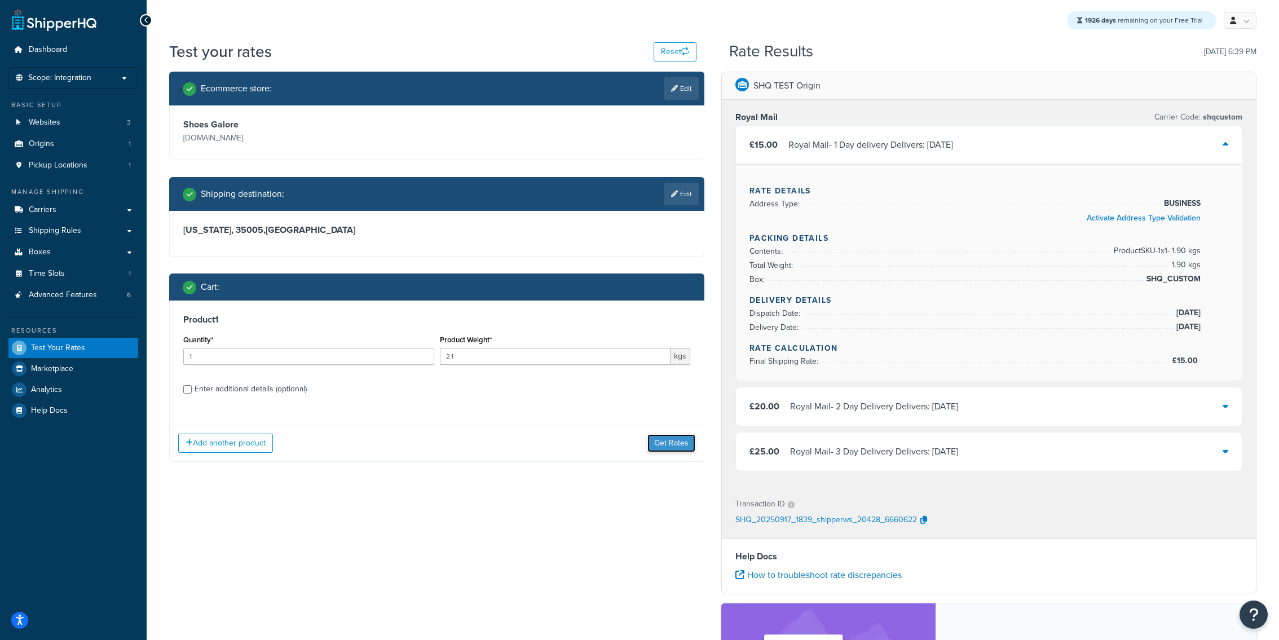
click at [678, 446] on button "Get Rates" at bounding box center [671, 443] width 48 height 18
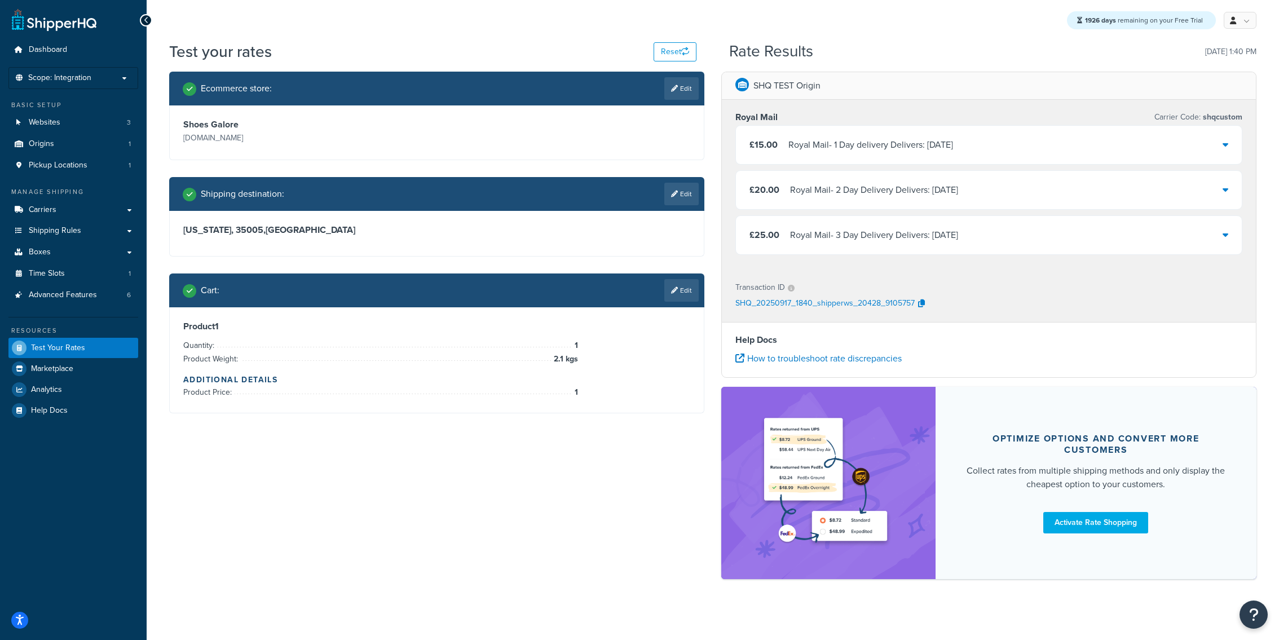
click at [852, 143] on div "Royal Mail - 1 Day delivery Delivers: Thu, 18 Sep" at bounding box center [870, 145] width 165 height 16
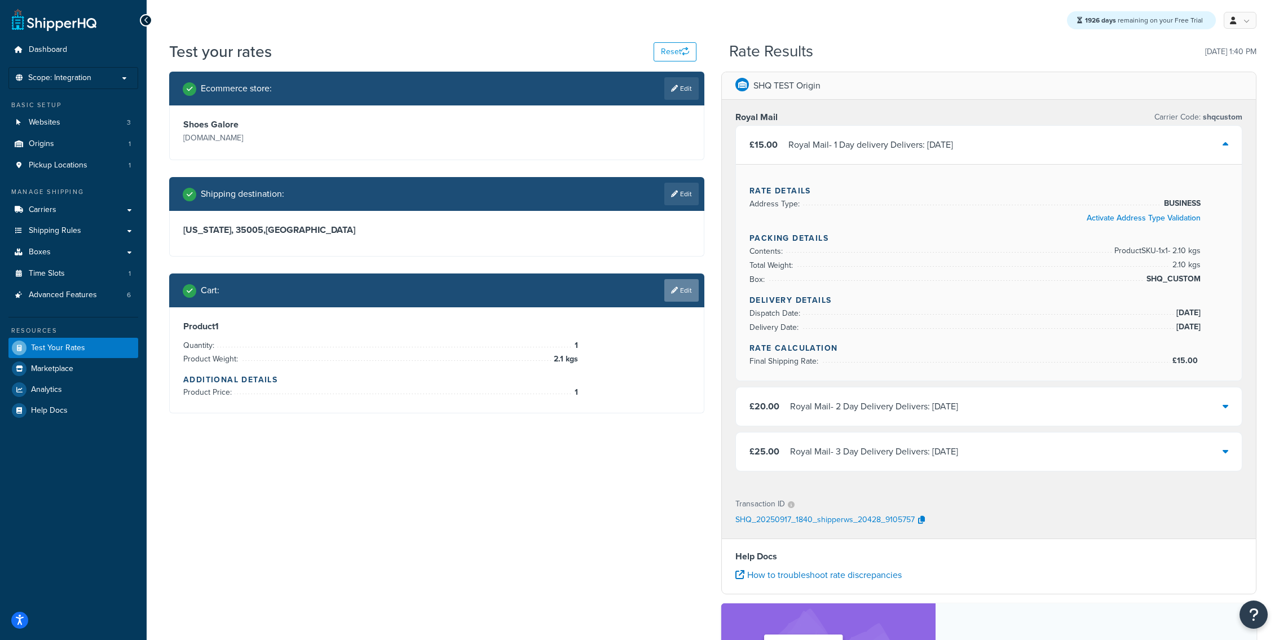
click at [690, 297] on link "Edit" at bounding box center [681, 290] width 34 height 23
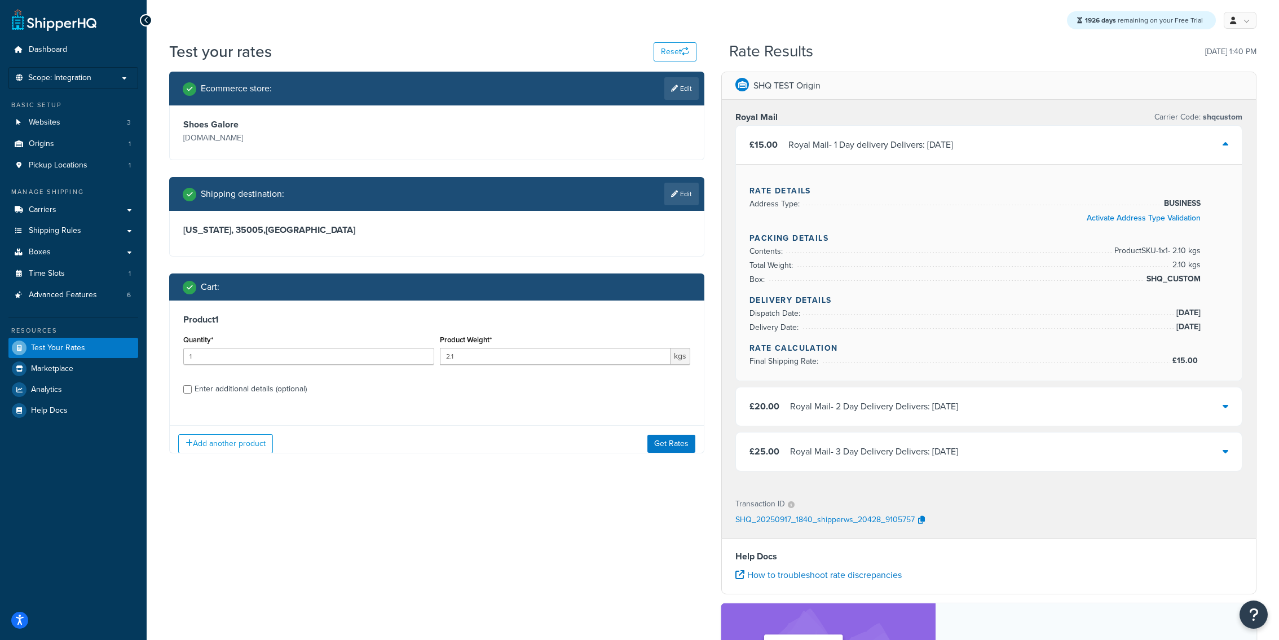
click at [314, 387] on label "Enter additional details (optional)" at bounding box center [443, 388] width 496 height 18
click at [192, 387] on input "Enter additional details (optional)" at bounding box center [187, 389] width 8 height 8
checkbox input "true"
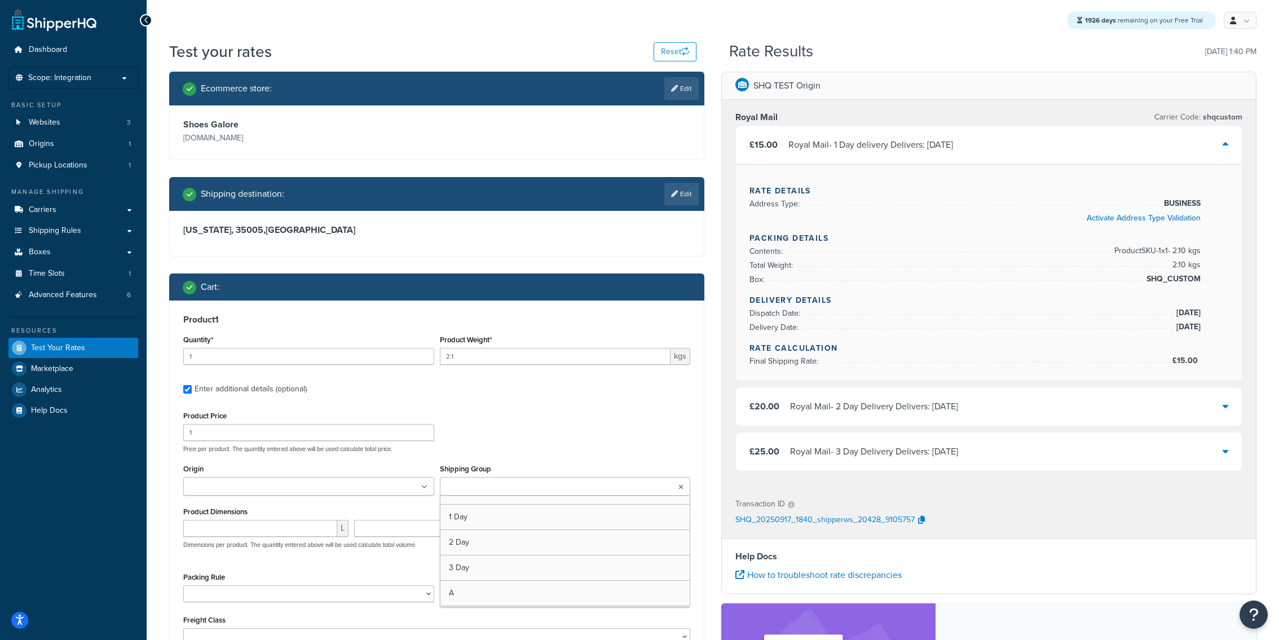
click at [493, 493] on input "Shipping Group" at bounding box center [493, 487] width 100 height 12
type input "3"
click at [520, 453] on p "Price per product. The quantity entered above will be used calculate total pric…" at bounding box center [436, 449] width 513 height 8
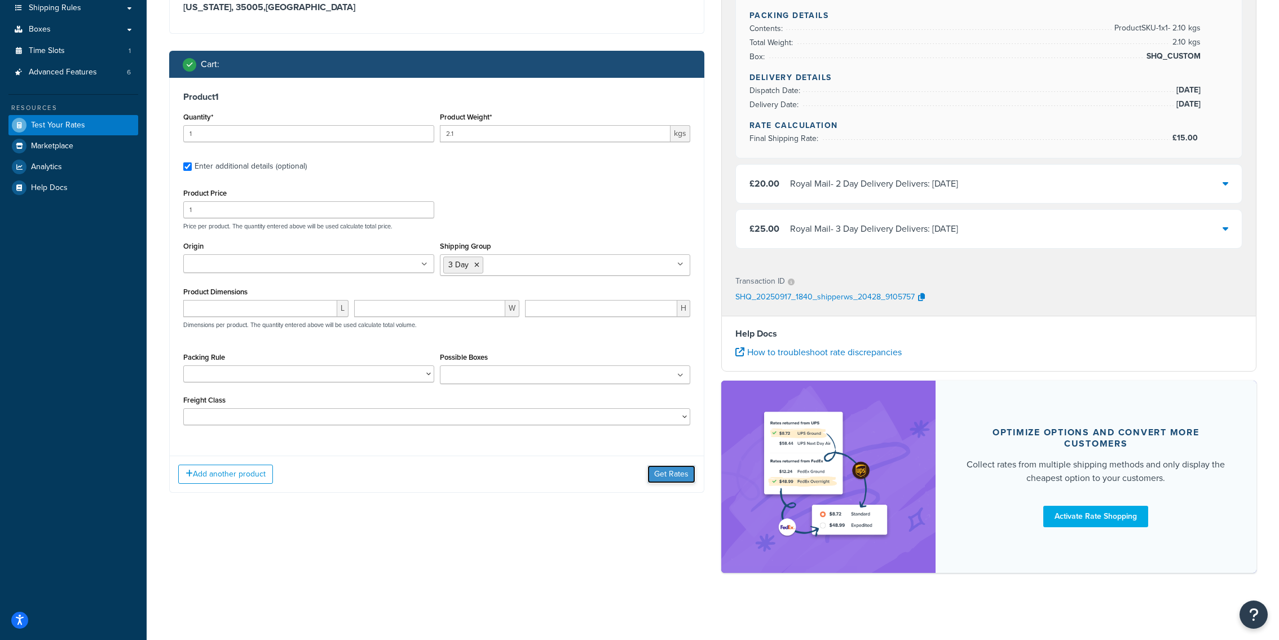
click at [681, 479] on button "Get Rates" at bounding box center [671, 474] width 48 height 18
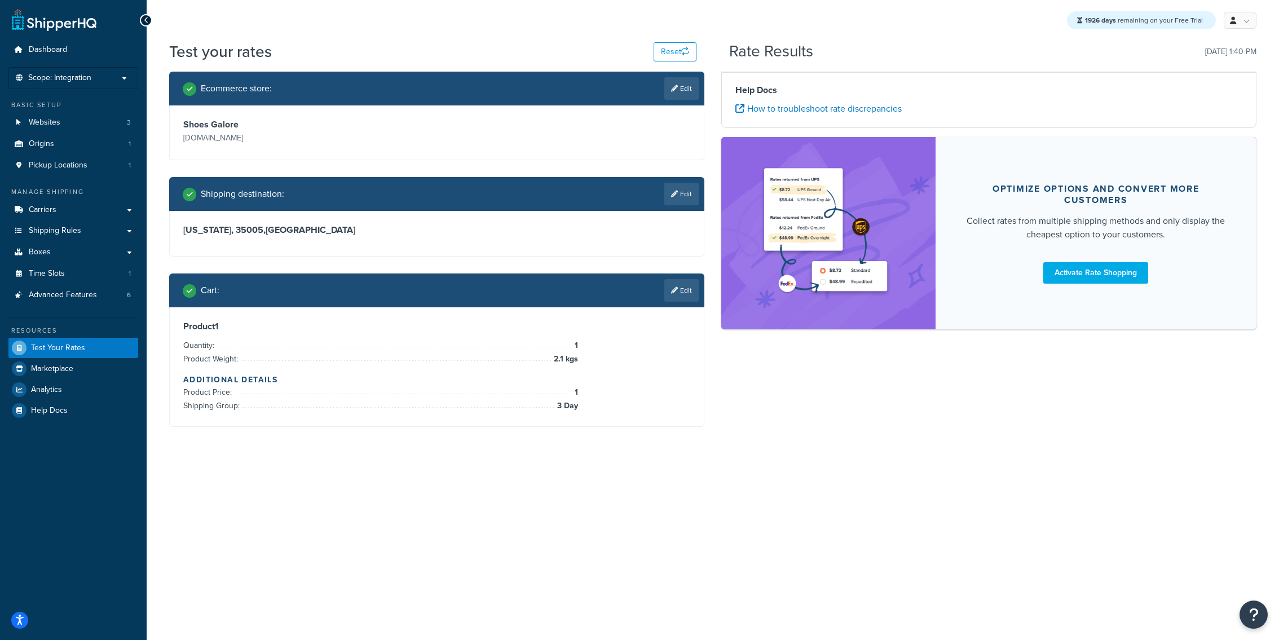
scroll to position [0, 0]
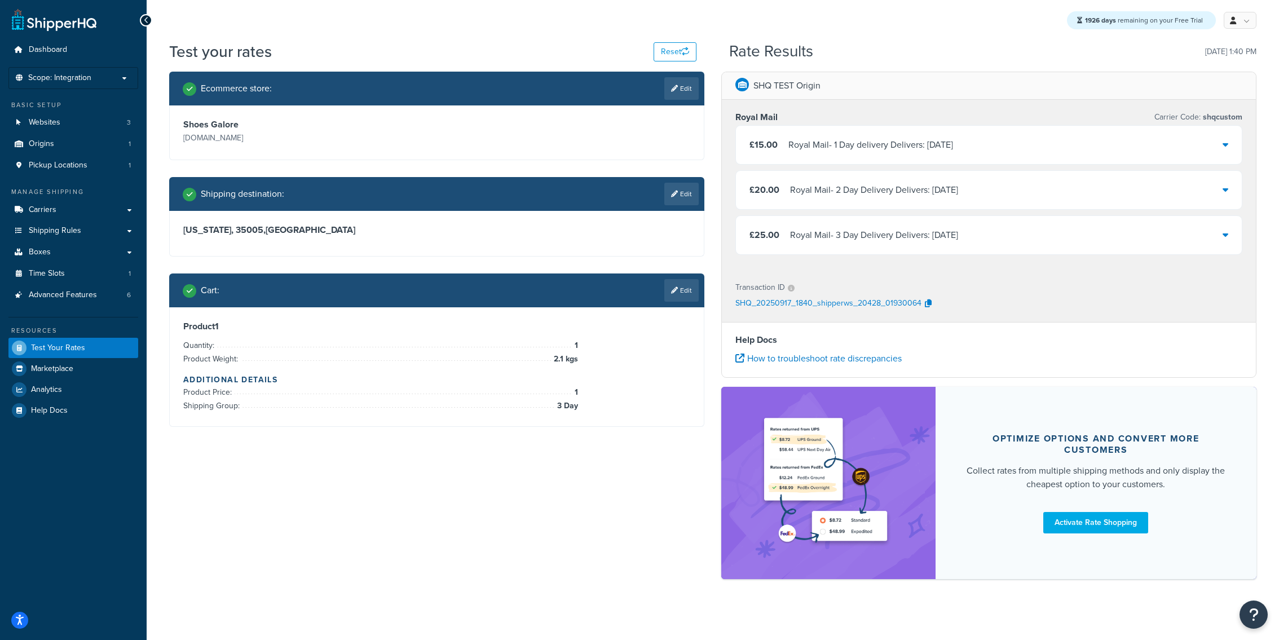
click at [870, 241] on div "Royal Mail - 3 Day Delivery Delivers: Thu, 25 Sep" at bounding box center [874, 235] width 168 height 16
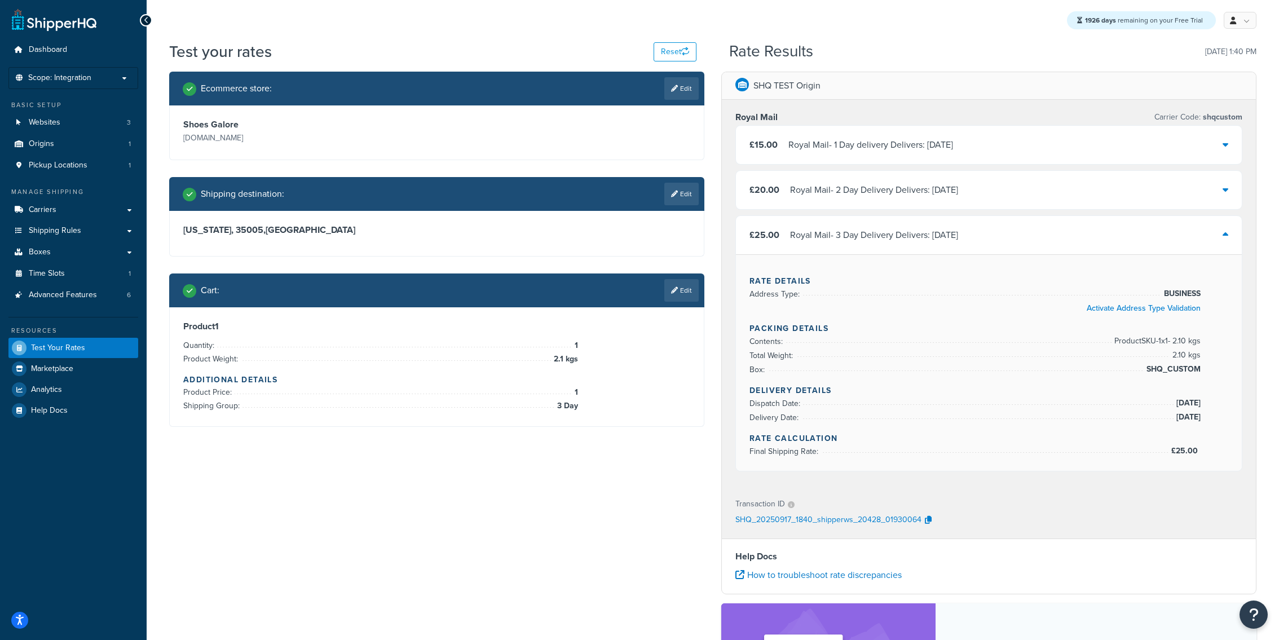
click at [849, 148] on div "Royal Mail - 1 Day delivery Delivers: Wed, 24 Sep" at bounding box center [870, 145] width 165 height 16
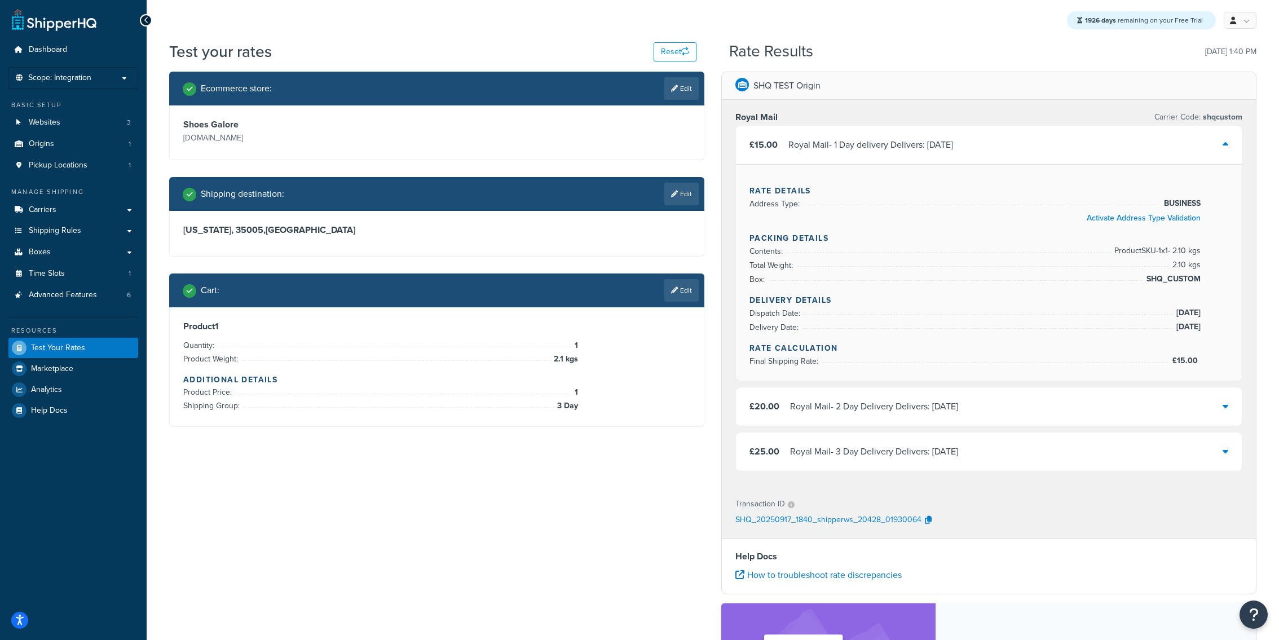
click at [693, 306] on div "Cart : Edit" at bounding box center [436, 291] width 535 height 34
click at [693, 297] on link "Edit" at bounding box center [681, 290] width 34 height 23
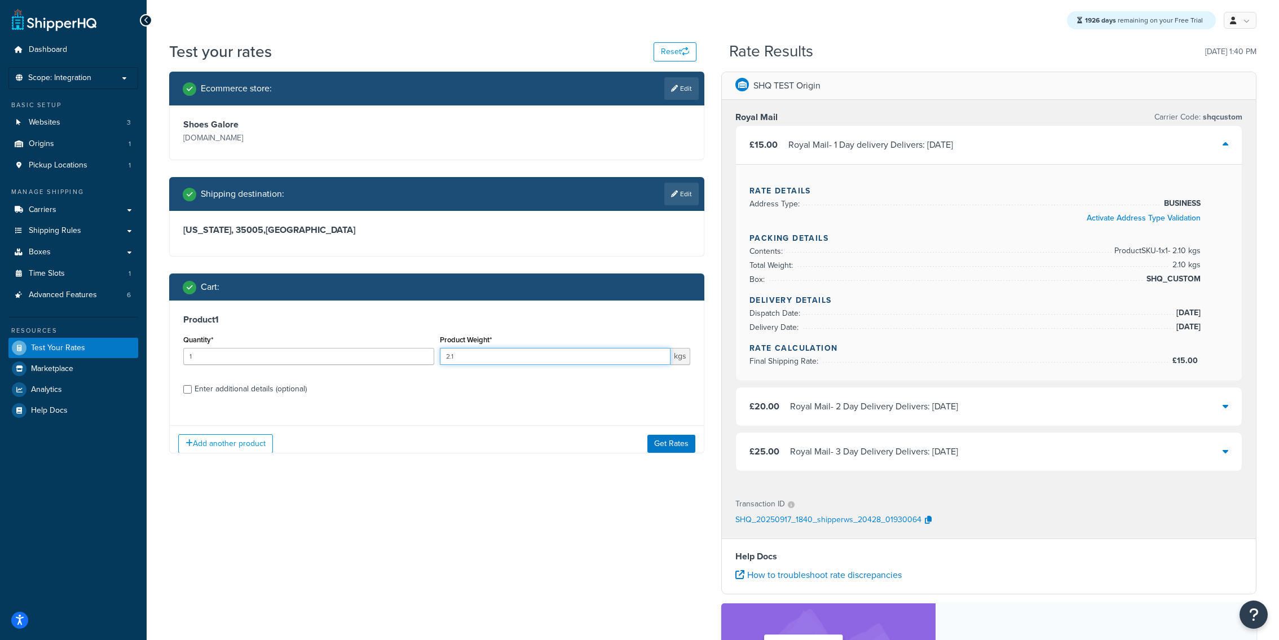
click at [541, 361] on input "2.1" at bounding box center [555, 356] width 231 height 17
type input "2.8"
click at [666, 424] on div "Product 1 Quantity* 1 Product Weight* 2.8 kgs Enter additional details (optiona…" at bounding box center [436, 381] width 535 height 161
click at [666, 444] on button "Get Rates" at bounding box center [671, 443] width 48 height 18
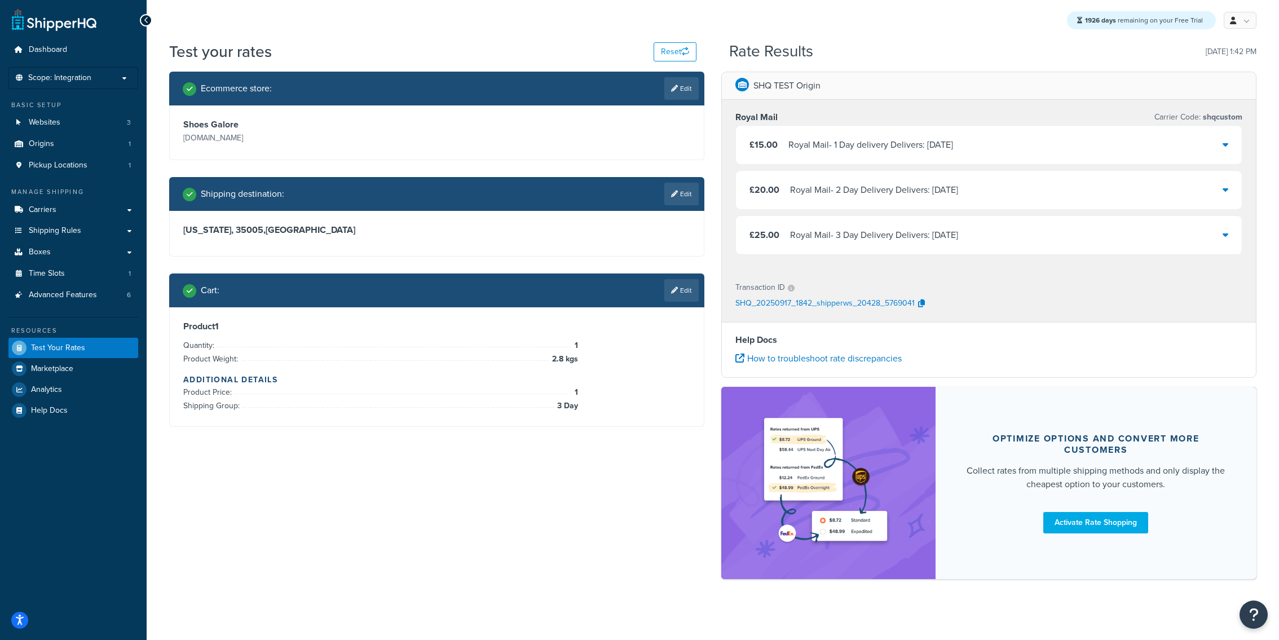
click at [807, 152] on div "Royal Mail - 1 Day delivery Delivers: Sun, 21 Sep" at bounding box center [870, 145] width 165 height 16
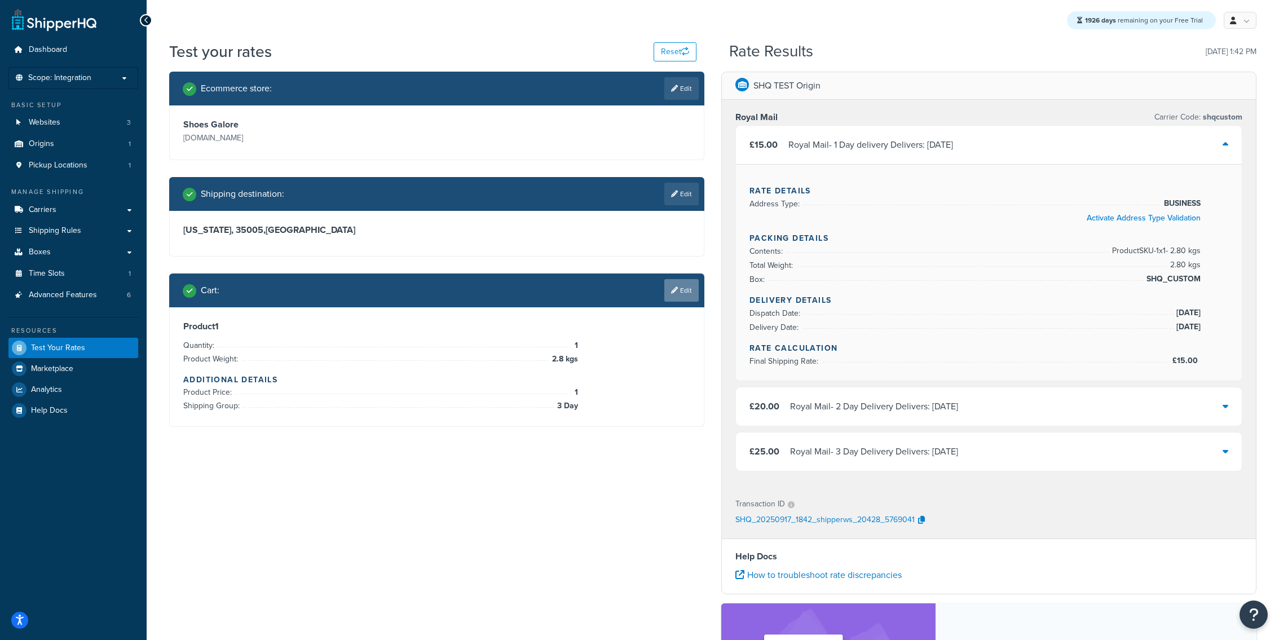
click at [678, 291] on link "Edit" at bounding box center [681, 290] width 34 height 23
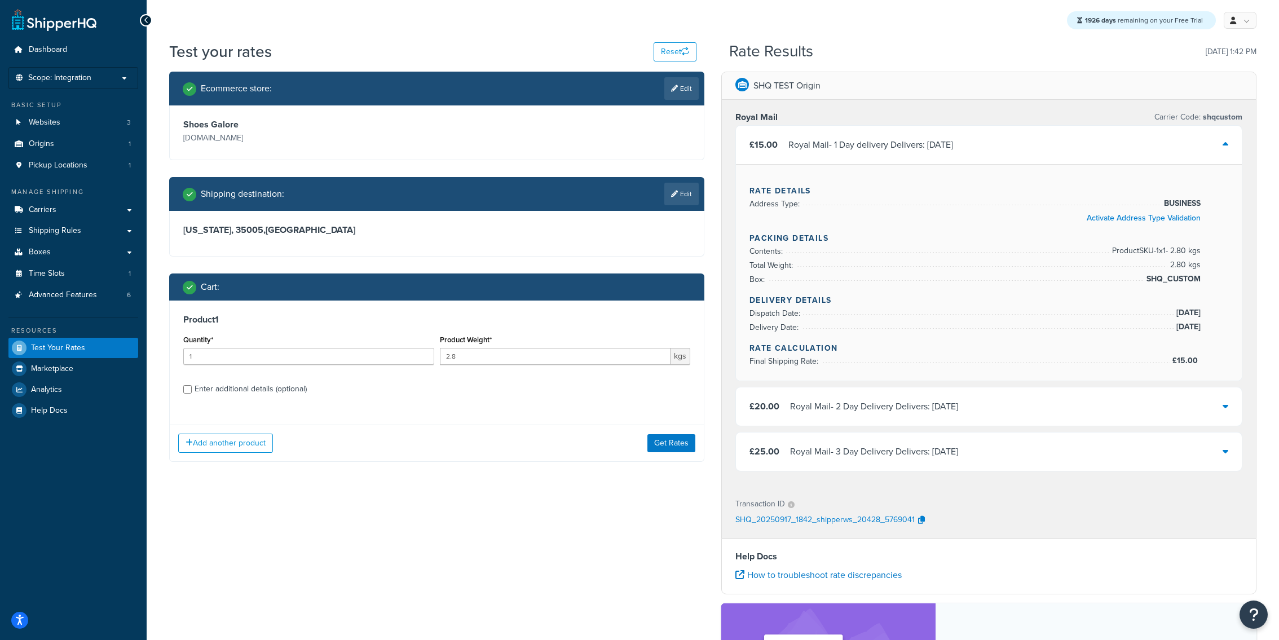
click at [338, 390] on label "Enter additional details (optional)" at bounding box center [443, 388] width 496 height 18
click at [192, 390] on input "Enter additional details (optional)" at bounding box center [187, 389] width 8 height 8
checkbox input "true"
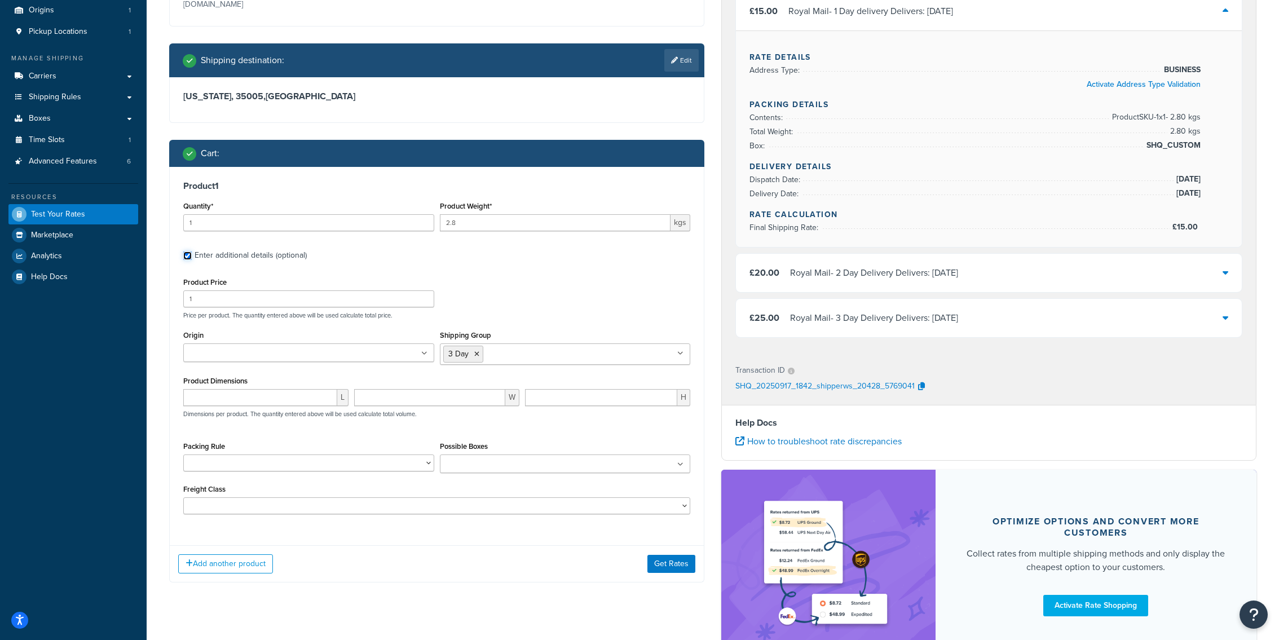
scroll to position [215, 0]
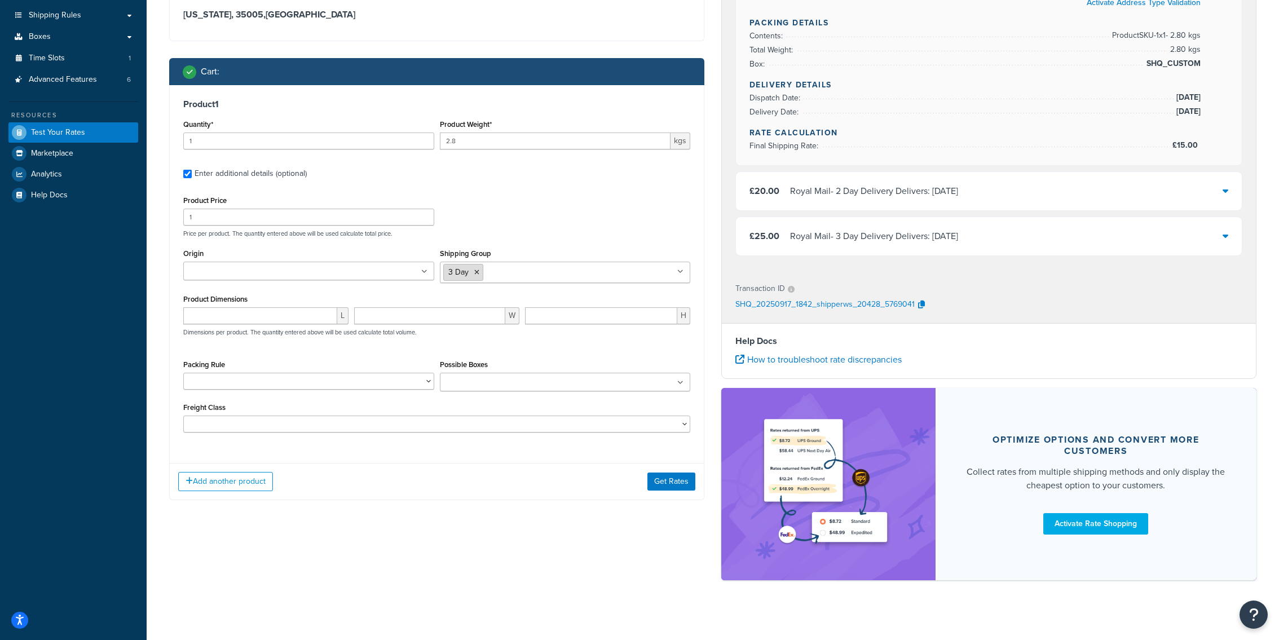
click at [477, 274] on icon at bounding box center [476, 272] width 5 height 7
click at [663, 475] on button "Get Rates" at bounding box center [671, 479] width 48 height 18
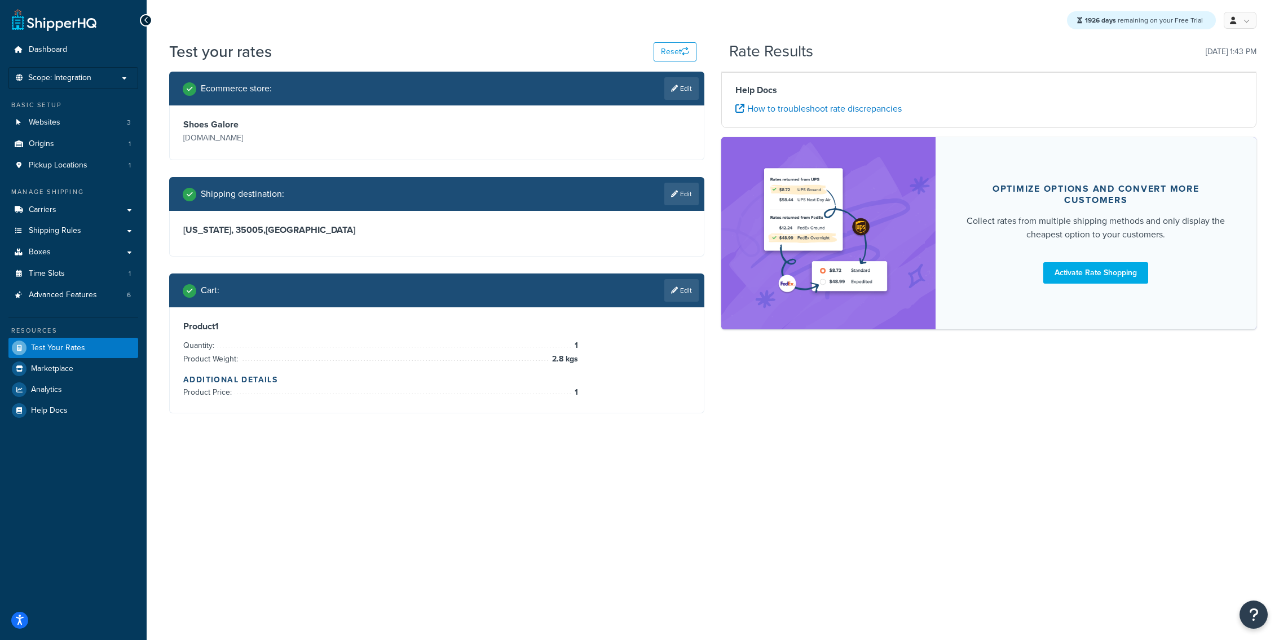
scroll to position [0, 0]
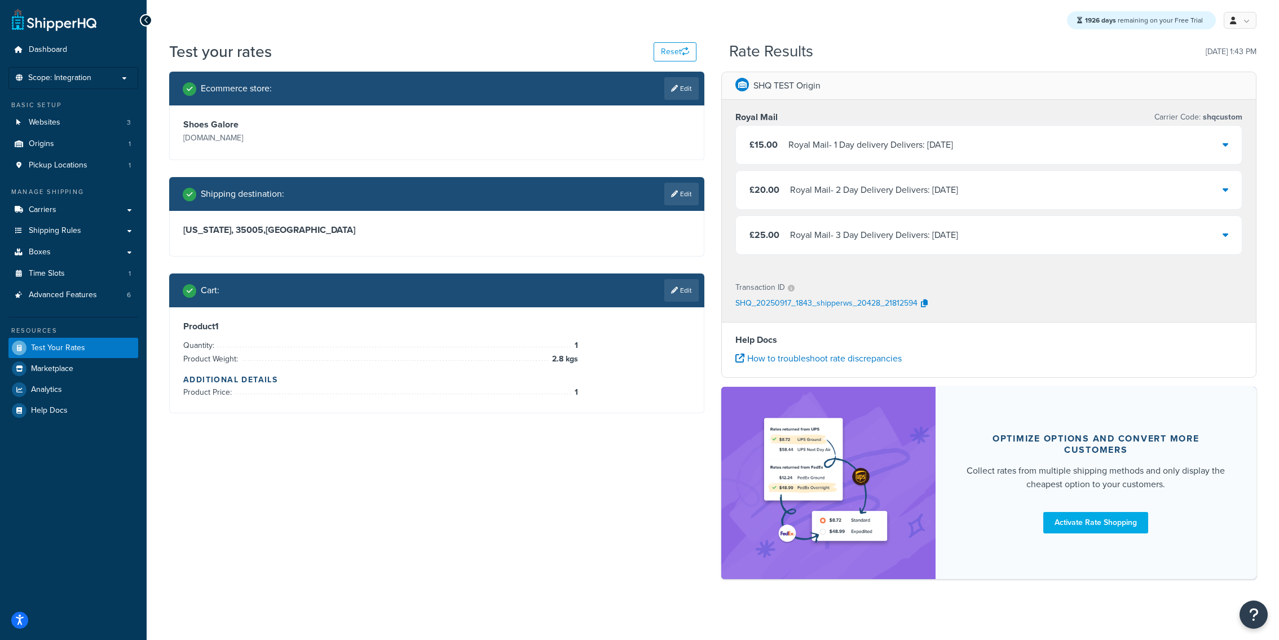
click at [893, 237] on div "Royal Mail - 3 Day Delivery Delivers: [DATE]" at bounding box center [874, 235] width 168 height 16
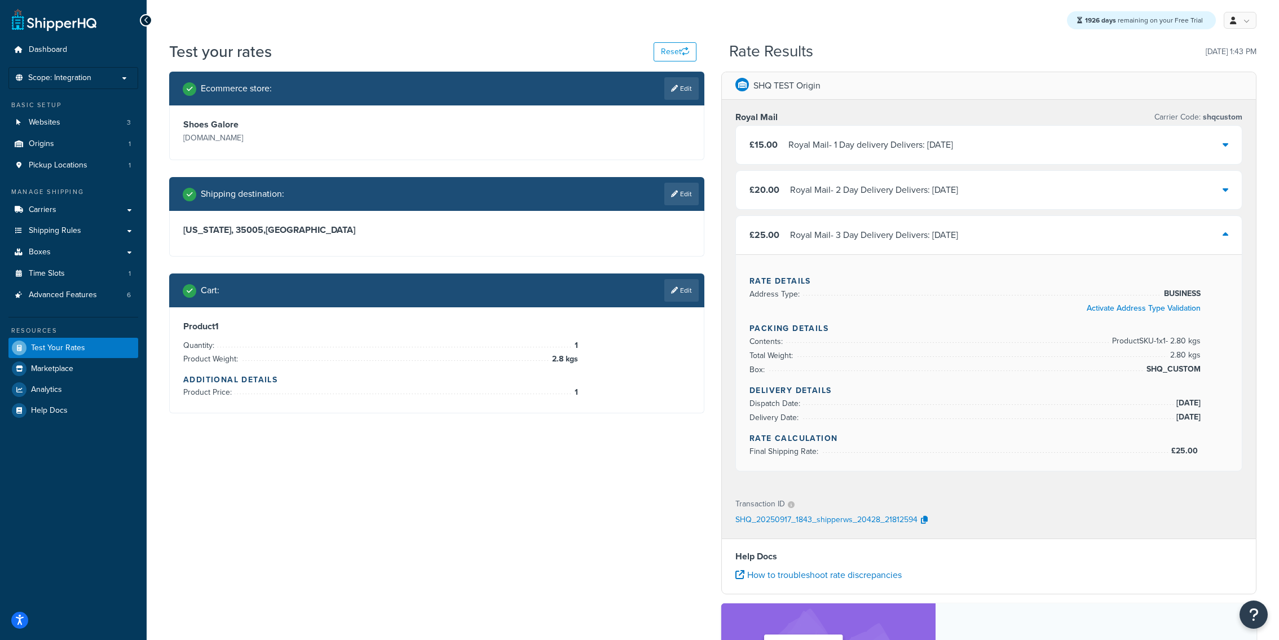
click at [686, 308] on div "Product 1 Quantity: 1 Product Weight: 2.8 kgs Additional Details Product Price:…" at bounding box center [437, 359] width 534 height 105
click at [686, 302] on div "Cart : Edit" at bounding box center [436, 291] width 535 height 34
click at [686, 301] on link "Edit" at bounding box center [681, 290] width 34 height 23
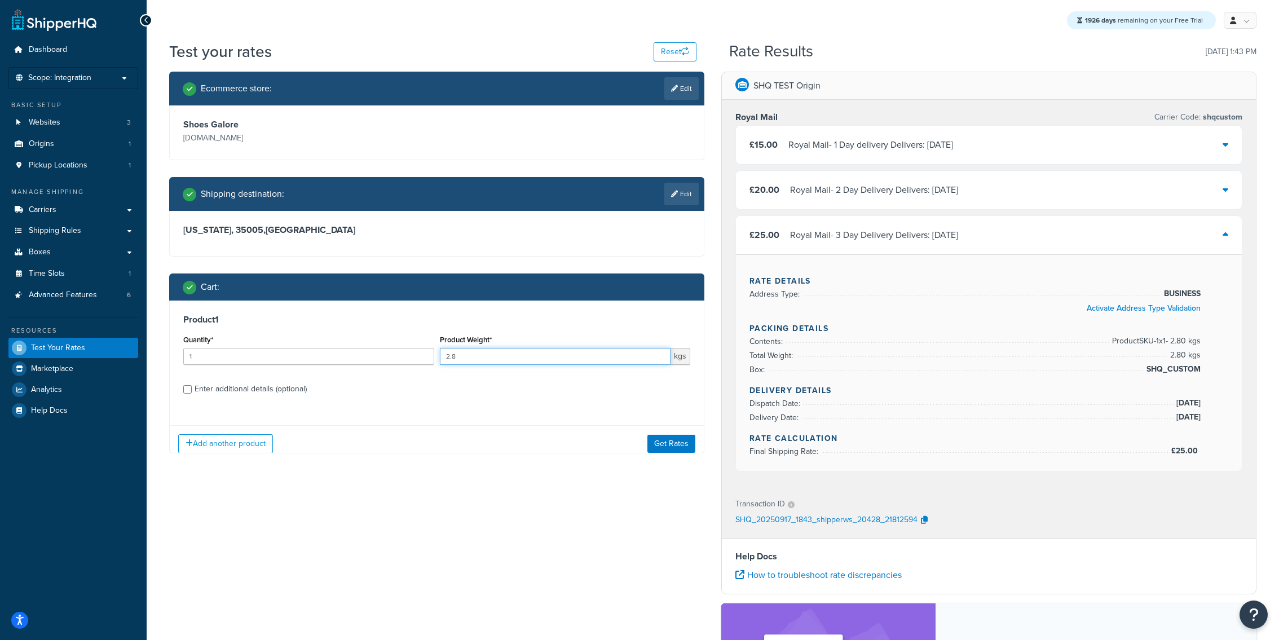
click at [531, 364] on input "2.8" at bounding box center [555, 356] width 231 height 17
type input "2"
type input "3.1"
click at [671, 438] on button "Get Rates" at bounding box center [671, 443] width 48 height 18
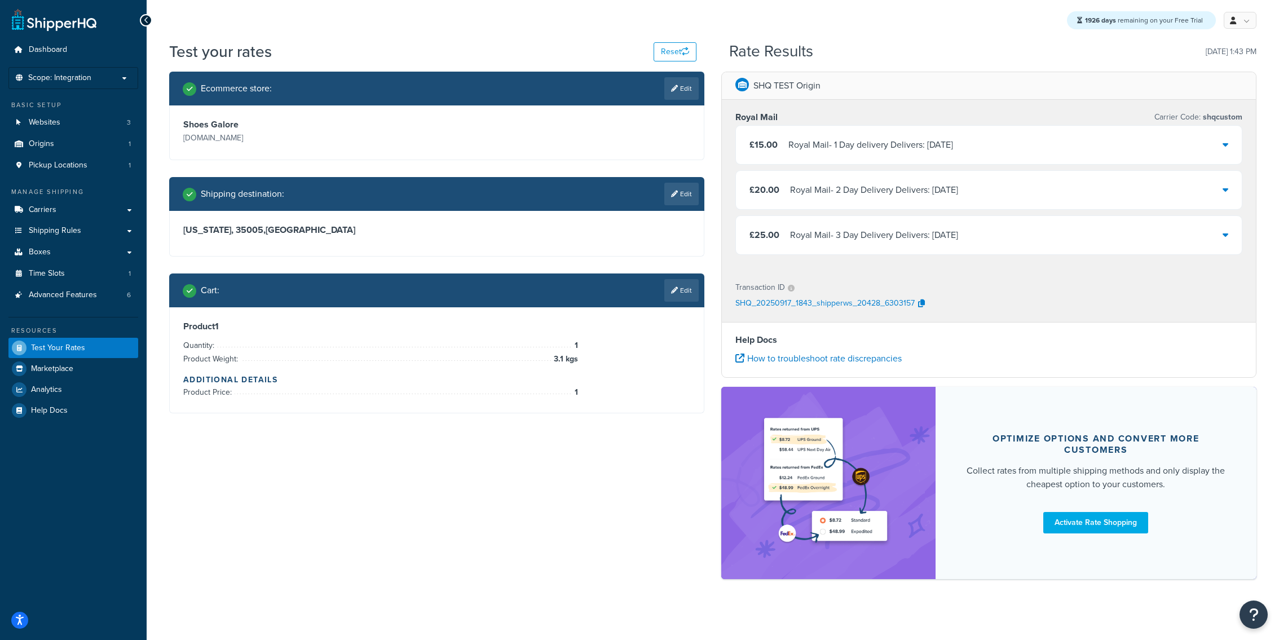
click at [883, 238] on div "Royal Mail - 3 Day Delivery Delivers: Wed, 24 Sep" at bounding box center [874, 235] width 168 height 16
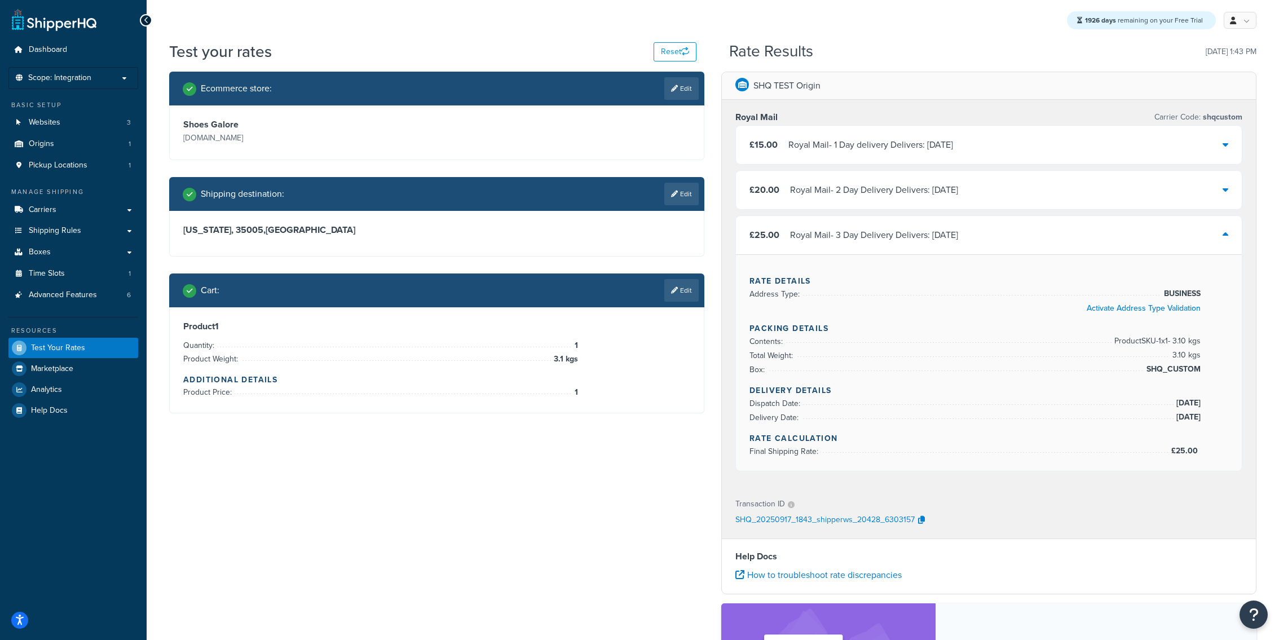
click at [811, 196] on div "Royal Mail - 2 Day Delivery Delivers: Sat, 20 Sep" at bounding box center [874, 190] width 168 height 16
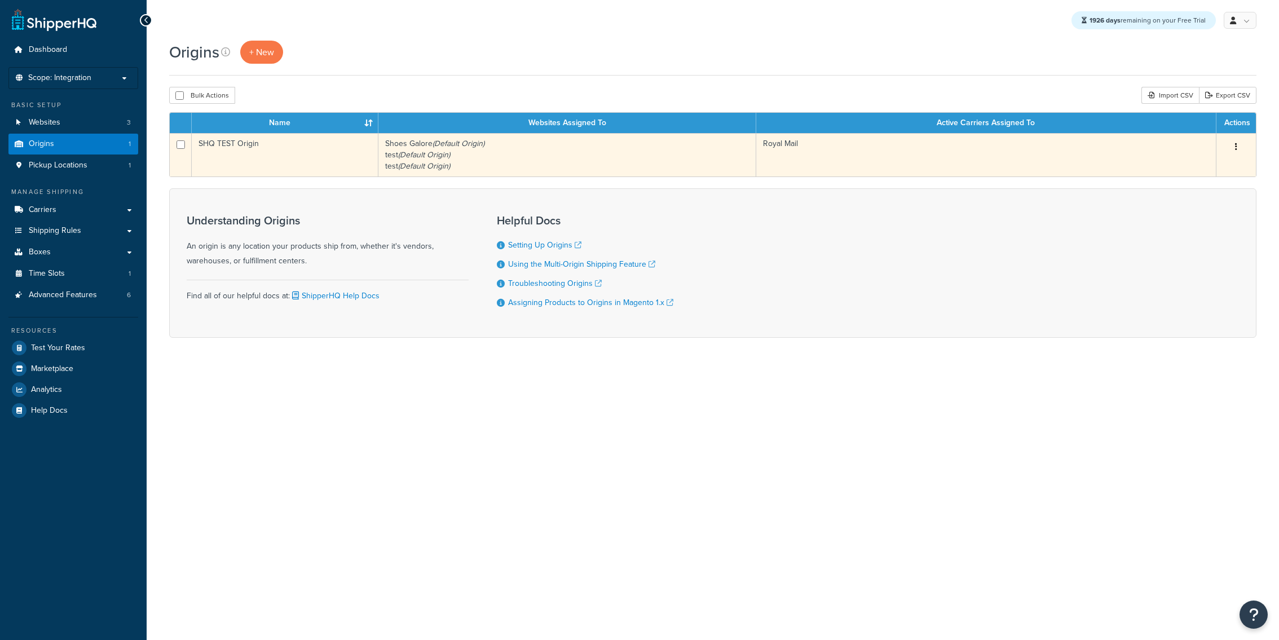
click at [487, 174] on td "Shoes Galore (Default Origin) test (Default Origin) test (Default Origin)" at bounding box center [567, 154] width 378 height 43
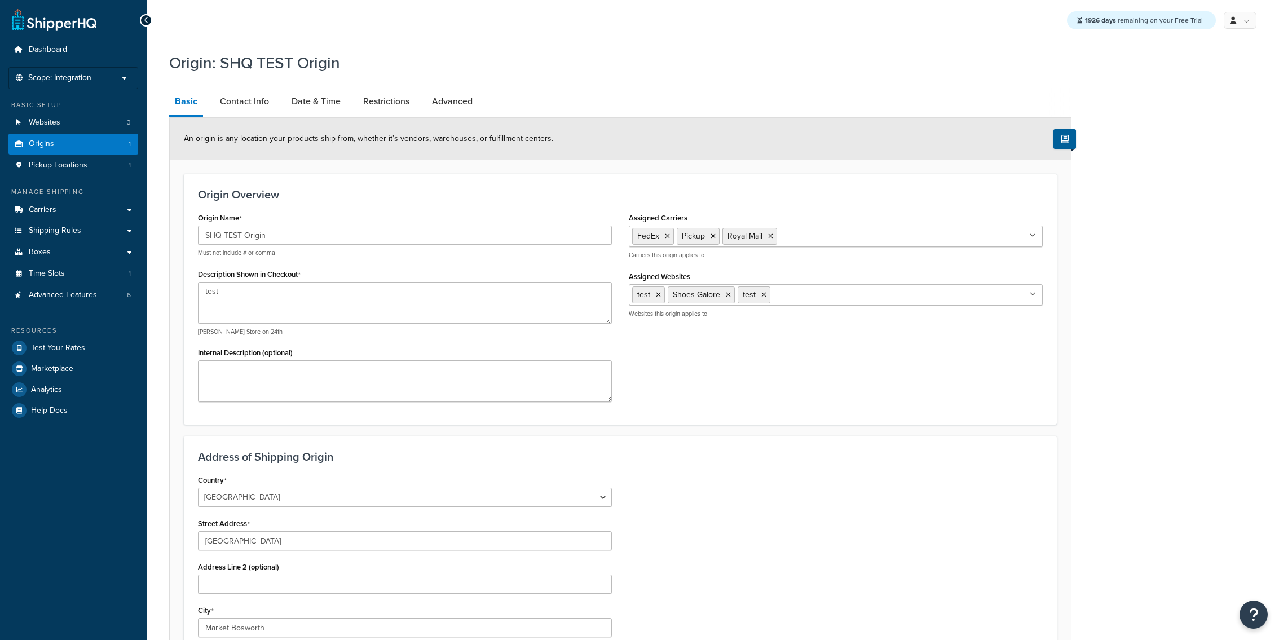
select select "1226"
click at [311, 106] on link "Date & Time" at bounding box center [316, 101] width 60 height 27
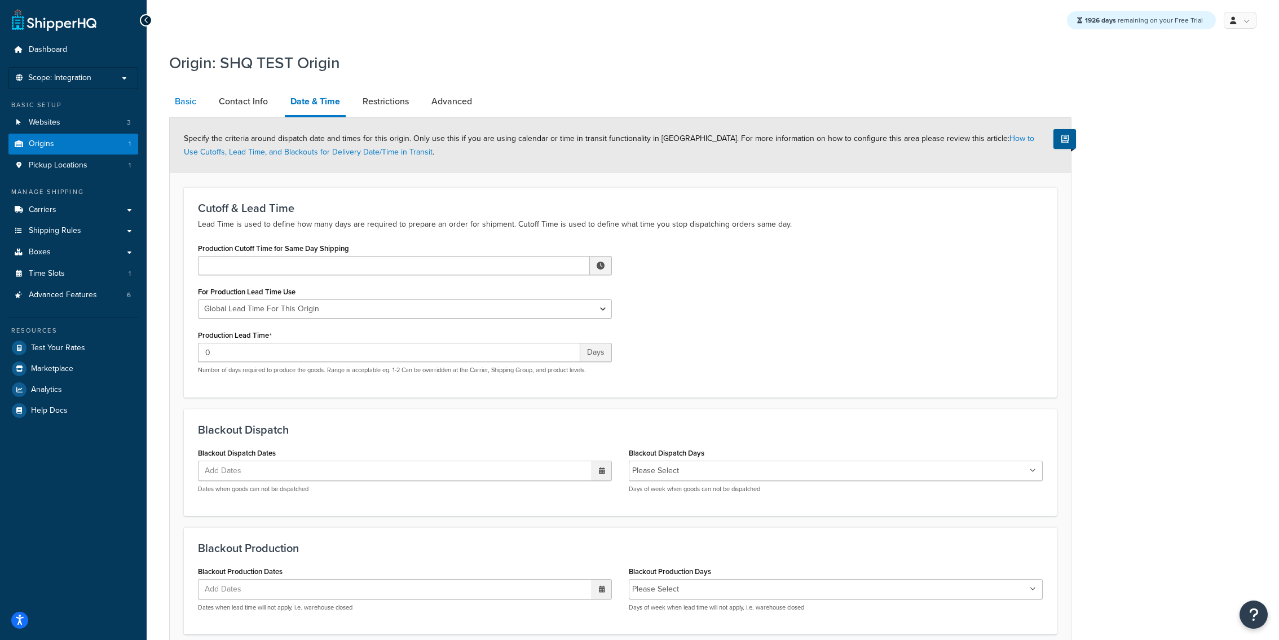
click at [188, 106] on link "Basic" at bounding box center [185, 101] width 33 height 27
select select "1226"
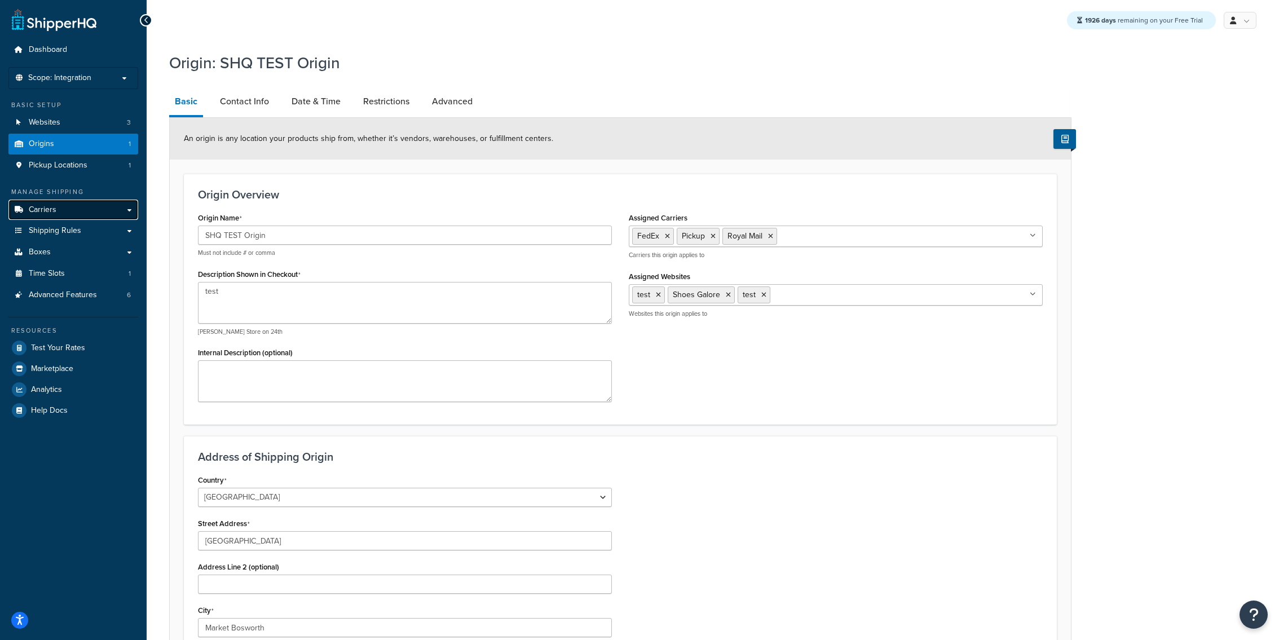
click at [95, 211] on link "Carriers" at bounding box center [73, 210] width 130 height 21
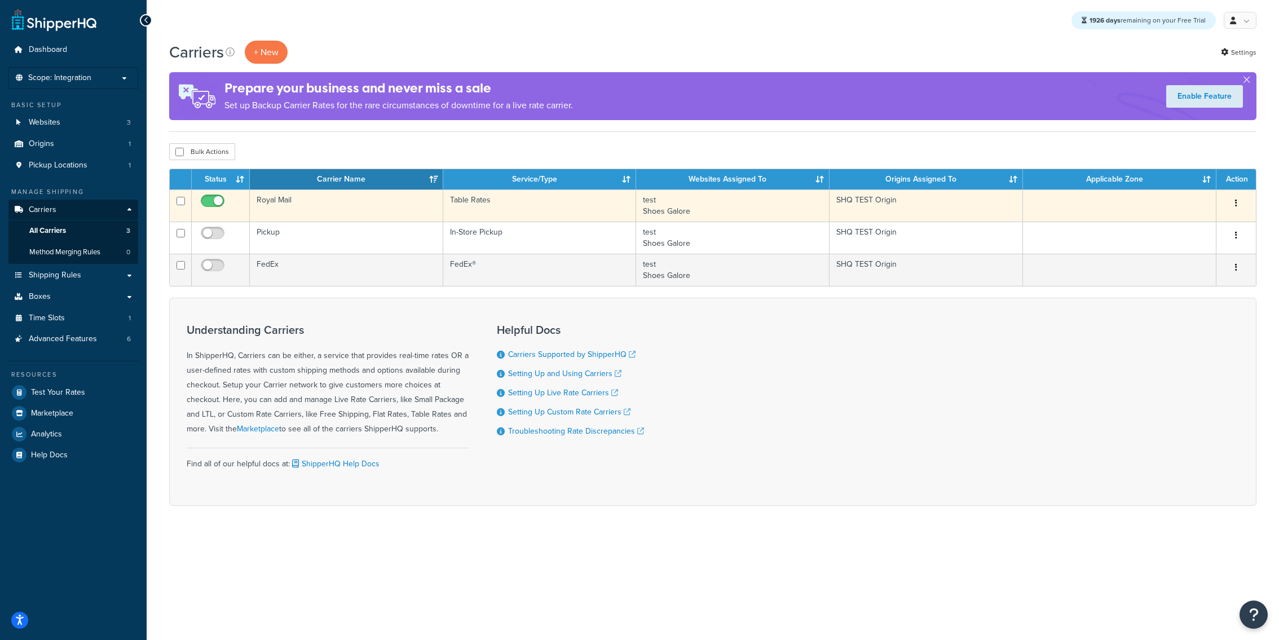
click at [333, 205] on td "Royal Mail" at bounding box center [346, 206] width 193 height 32
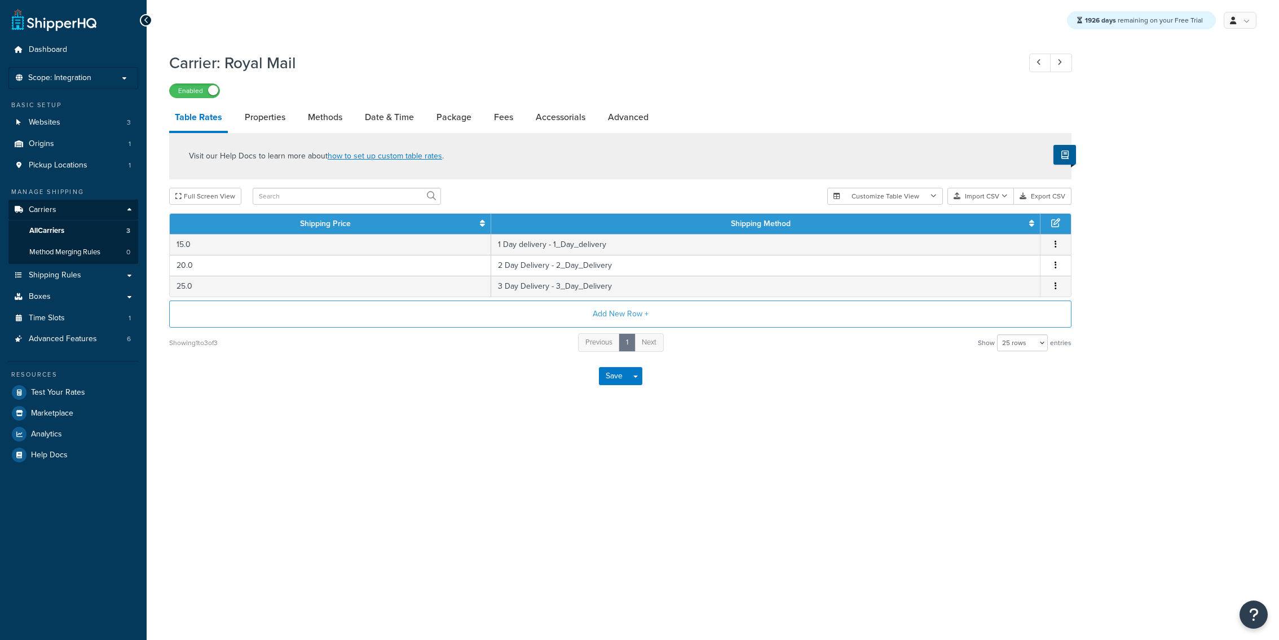
click at [378, 120] on link "Date & Time" at bounding box center [389, 117] width 60 height 27
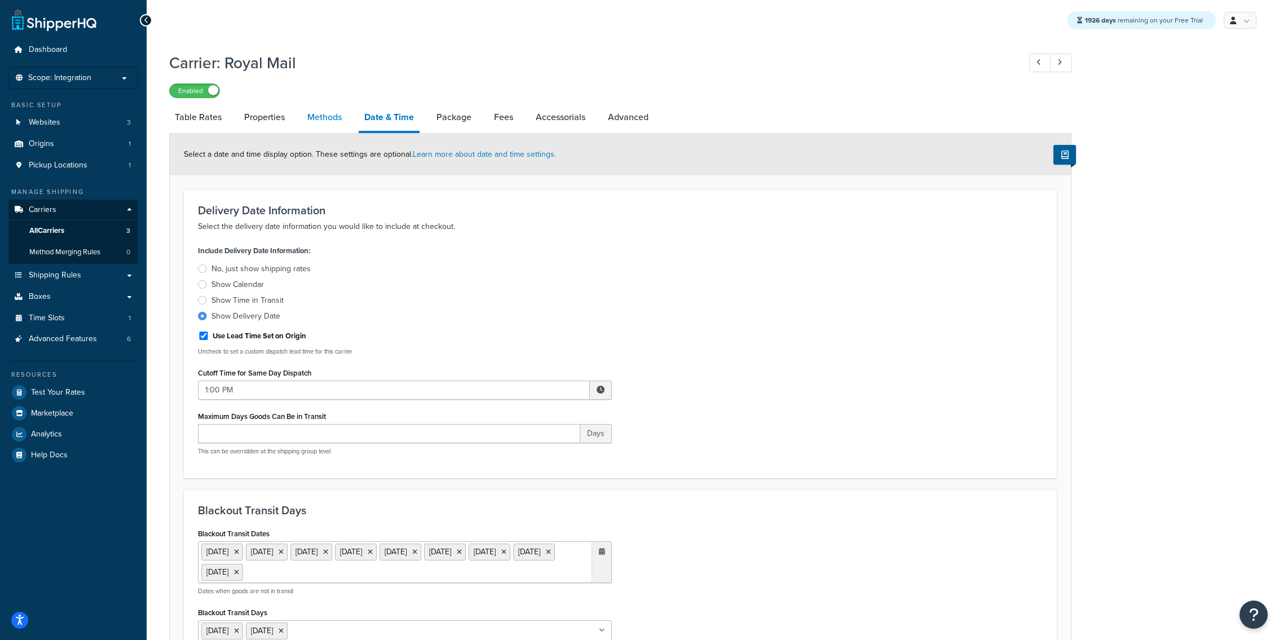
click at [331, 129] on link "Methods" at bounding box center [325, 117] width 46 height 27
select select "25"
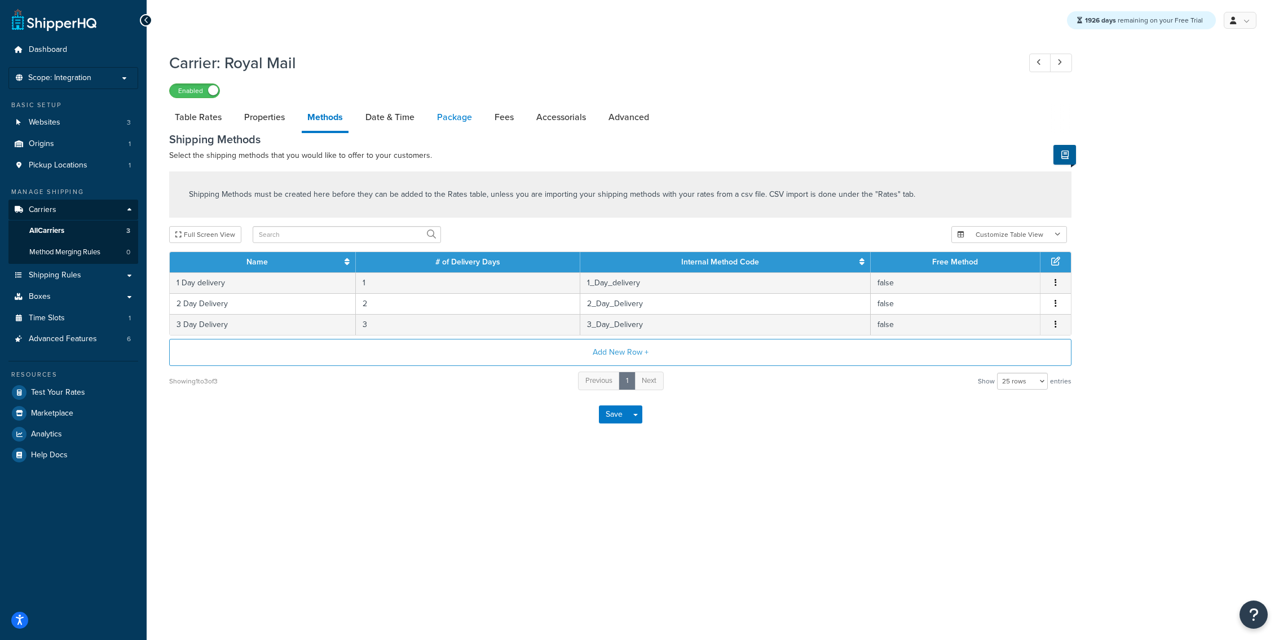
click at [447, 120] on link "Package" at bounding box center [454, 117] width 46 height 27
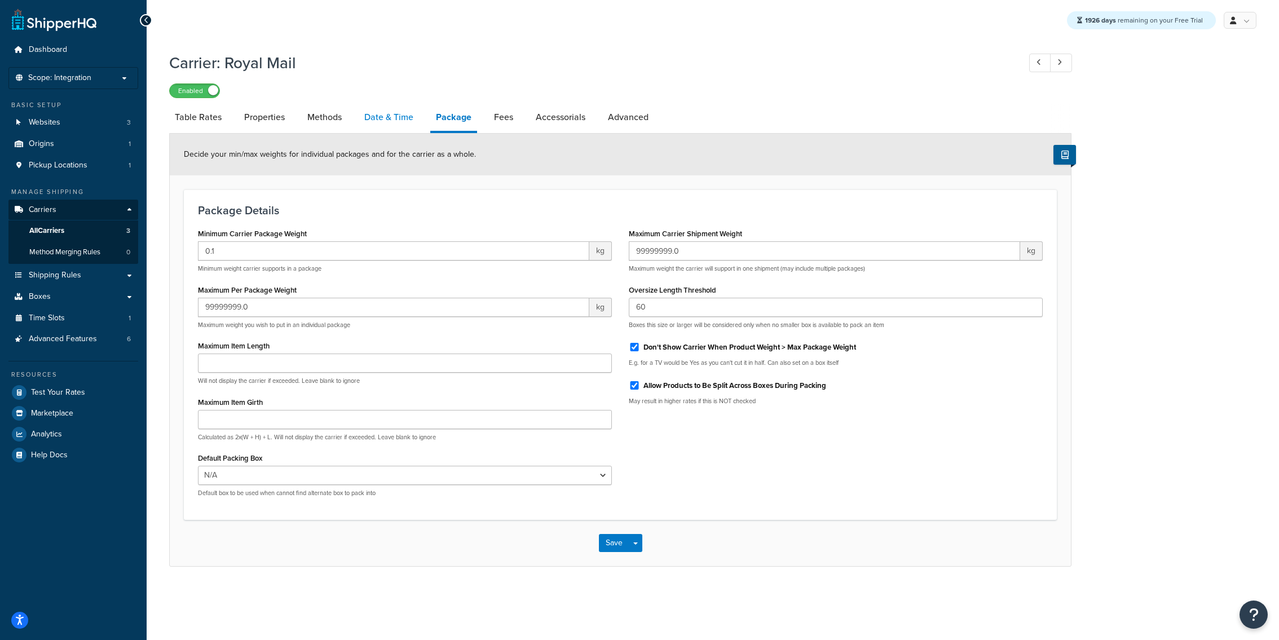
click at [376, 125] on link "Date & Time" at bounding box center [389, 117] width 60 height 27
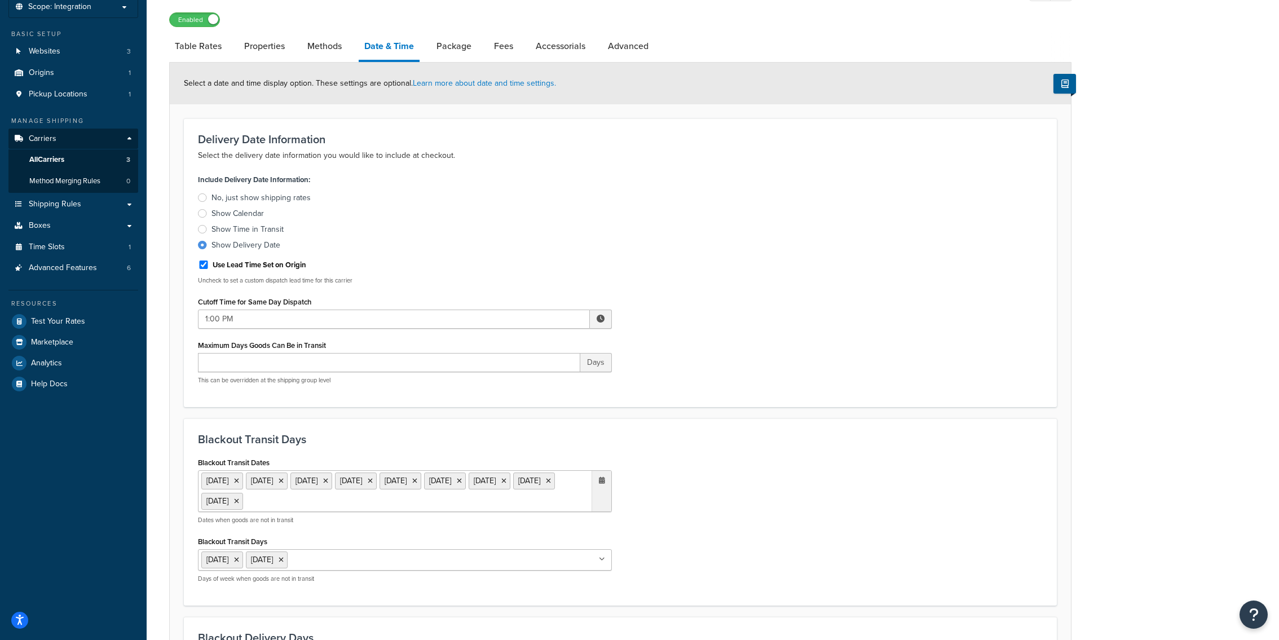
scroll to position [76, 0]
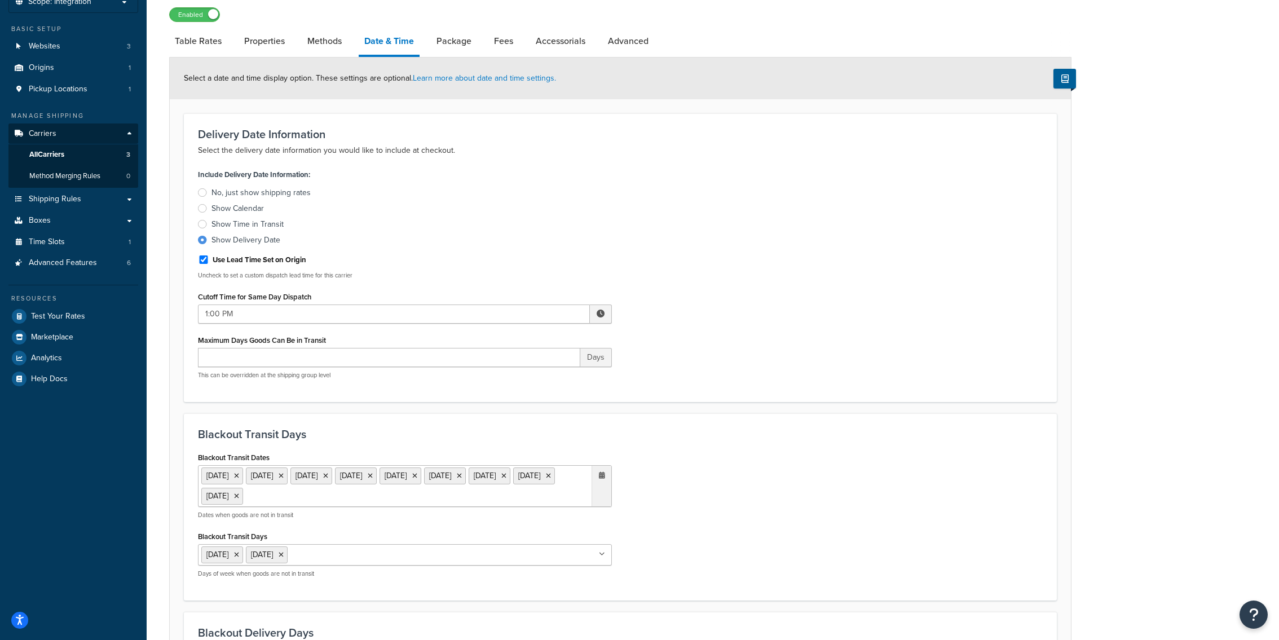
click at [275, 297] on label "Cutoff Time for Same Day Dispatch" at bounding box center [254, 297] width 113 height 8
click at [275, 305] on input "1:00 PM" at bounding box center [394, 314] width 392 height 19
click at [275, 304] on div "Cutoff Time for Same Day Dispatch 1:00 PM ▲ 1 ▼ : ▲ 00 ▼ ▲ PM ▼" at bounding box center [405, 306] width 414 height 35
click at [280, 306] on div "Cutoff Time for Same Day Dispatch 1:00 PM ▲ 1 ▼ : ▲ 00 ▼ ▲ PM ▼" at bounding box center [405, 306] width 414 height 35
click at [350, 314] on input "1:00 PM" at bounding box center [394, 314] width 392 height 19
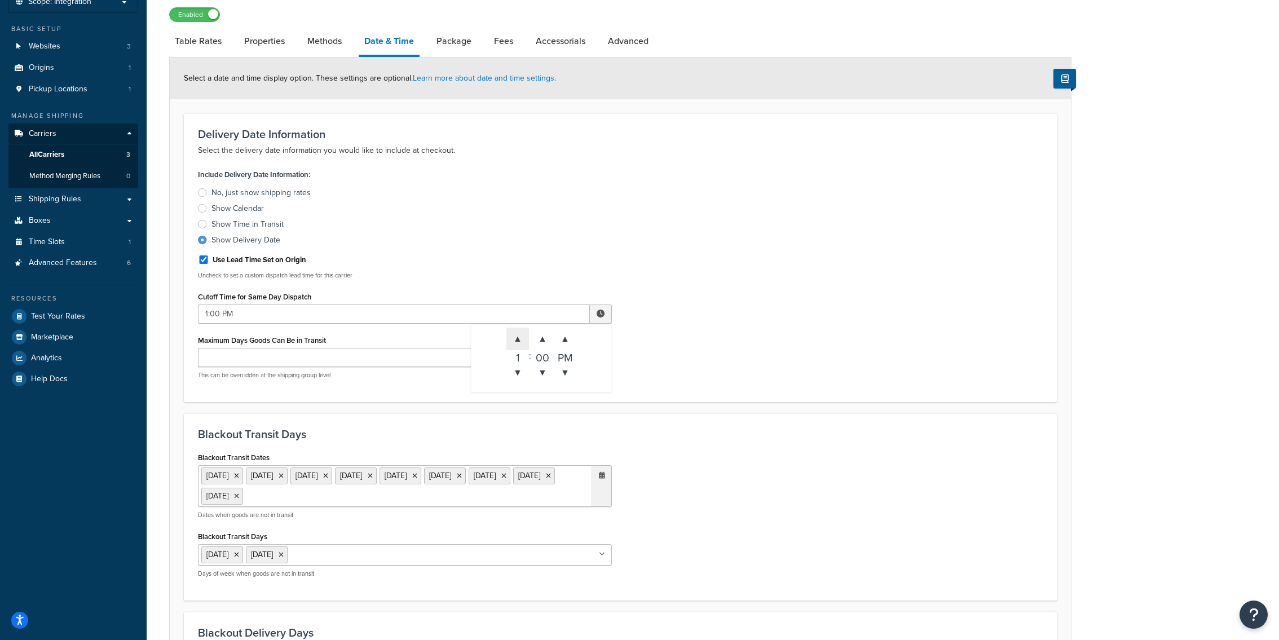
click at [517, 341] on span "▲" at bounding box center [517, 339] width 23 height 23
type input "3:00 PM"
click at [707, 409] on form "Select a date and time display option. These settings are optional. Learn more …" at bounding box center [620, 566] width 901 height 1017
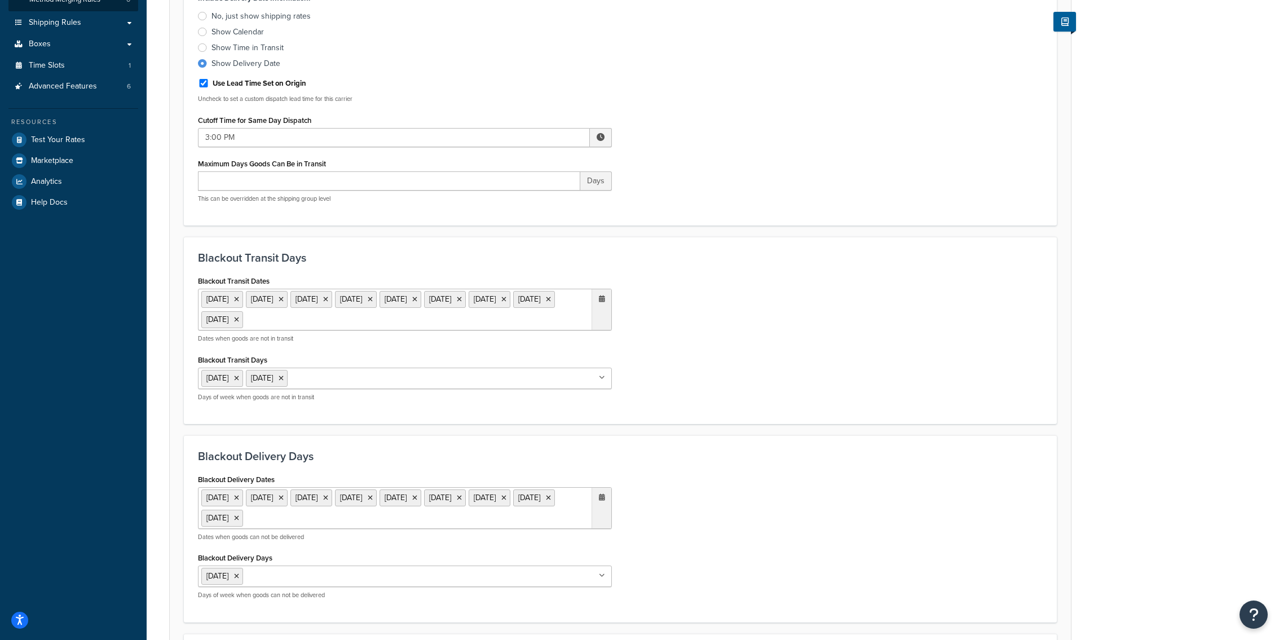
scroll to position [566, 0]
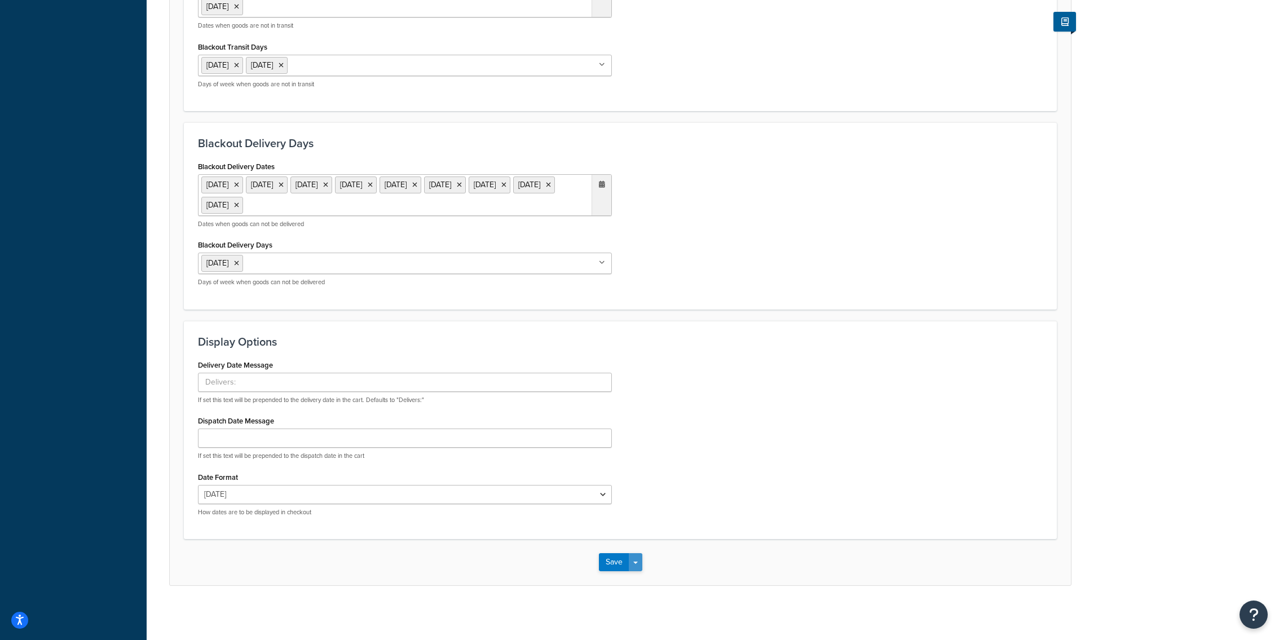
click at [634, 559] on button "Save Dropdown" at bounding box center [636, 562] width 14 height 18
click at [634, 572] on button "Save and Edit" at bounding box center [640, 583] width 82 height 24
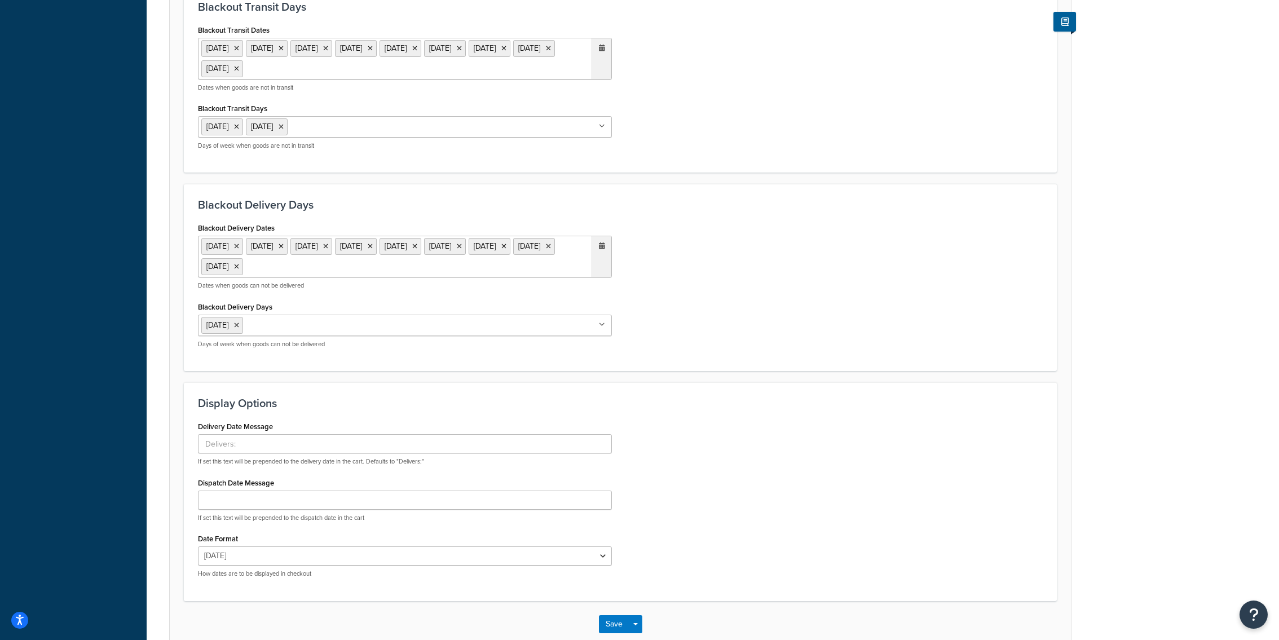
scroll to position [0, 0]
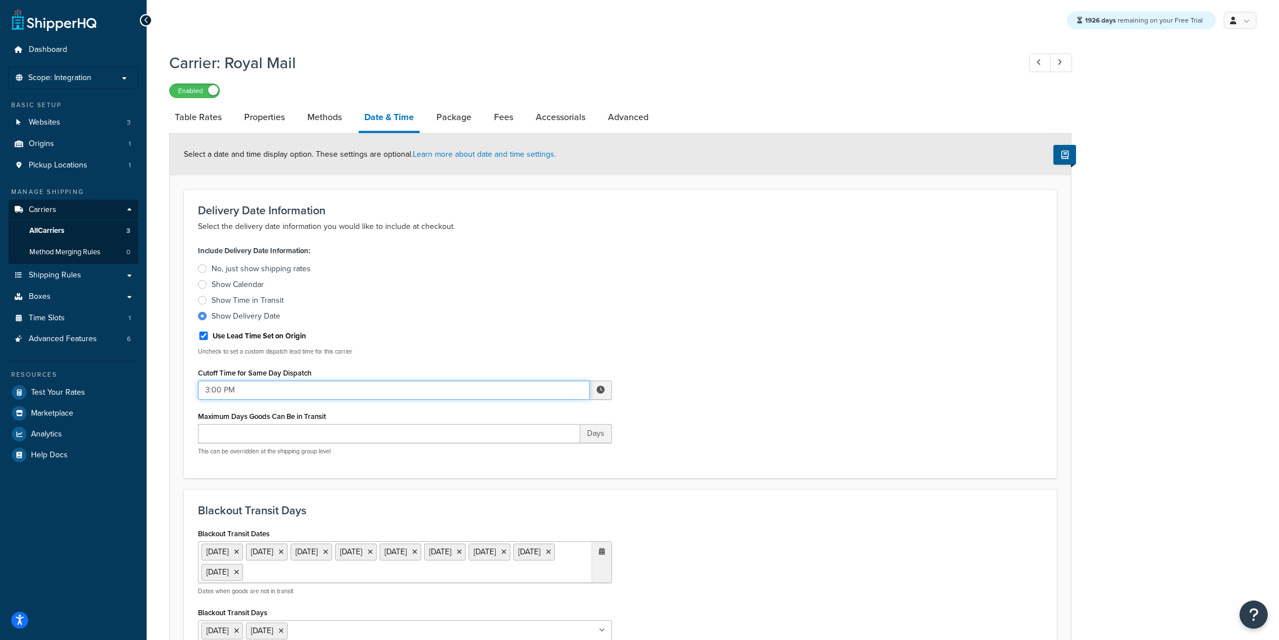
click at [444, 385] on input "3:00 PM" at bounding box center [394, 390] width 392 height 19
click at [738, 406] on div "Include Delivery Date Information: No, just show shipping rates Show Calendar S…" at bounding box center [621, 354] width 862 height 222
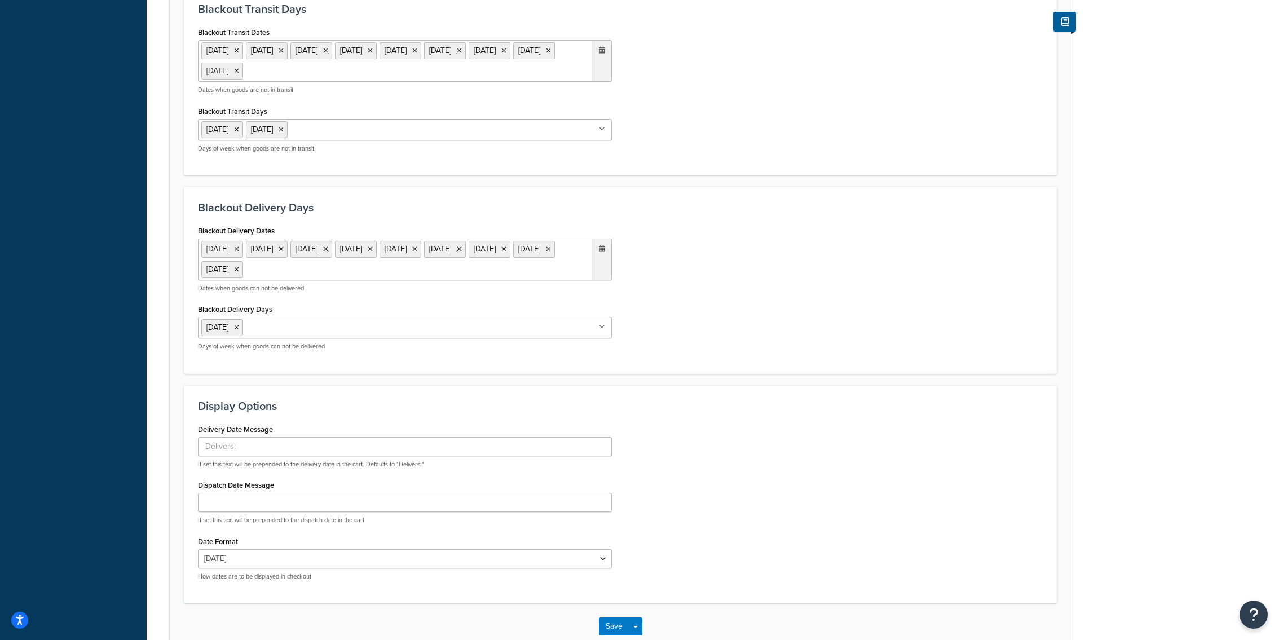
scroll to position [566, 0]
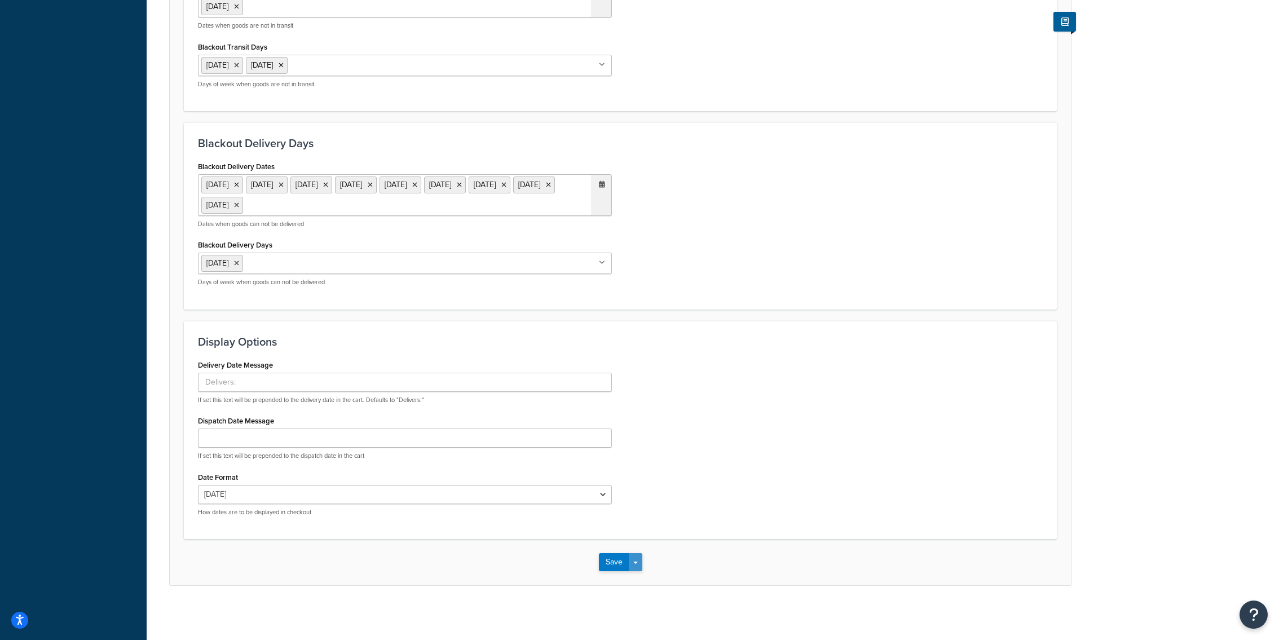
click at [634, 562] on span "button" at bounding box center [635, 563] width 5 height 2
click at [637, 576] on button "Save and Edit" at bounding box center [640, 583] width 82 height 24
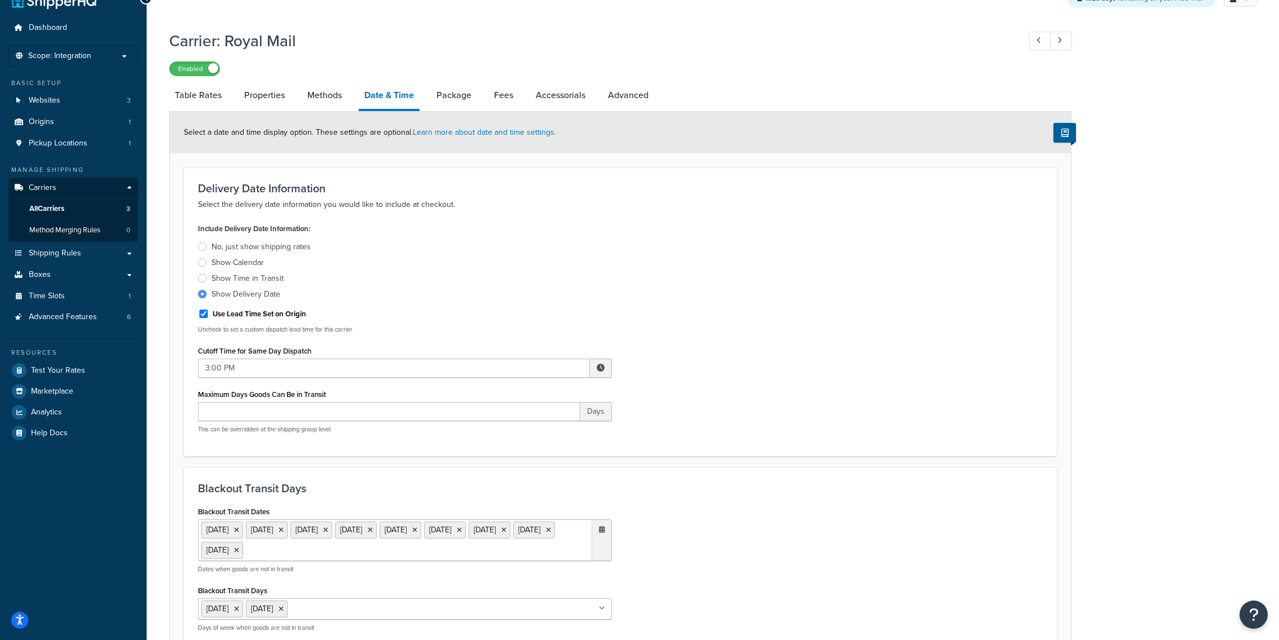
scroll to position [0, 0]
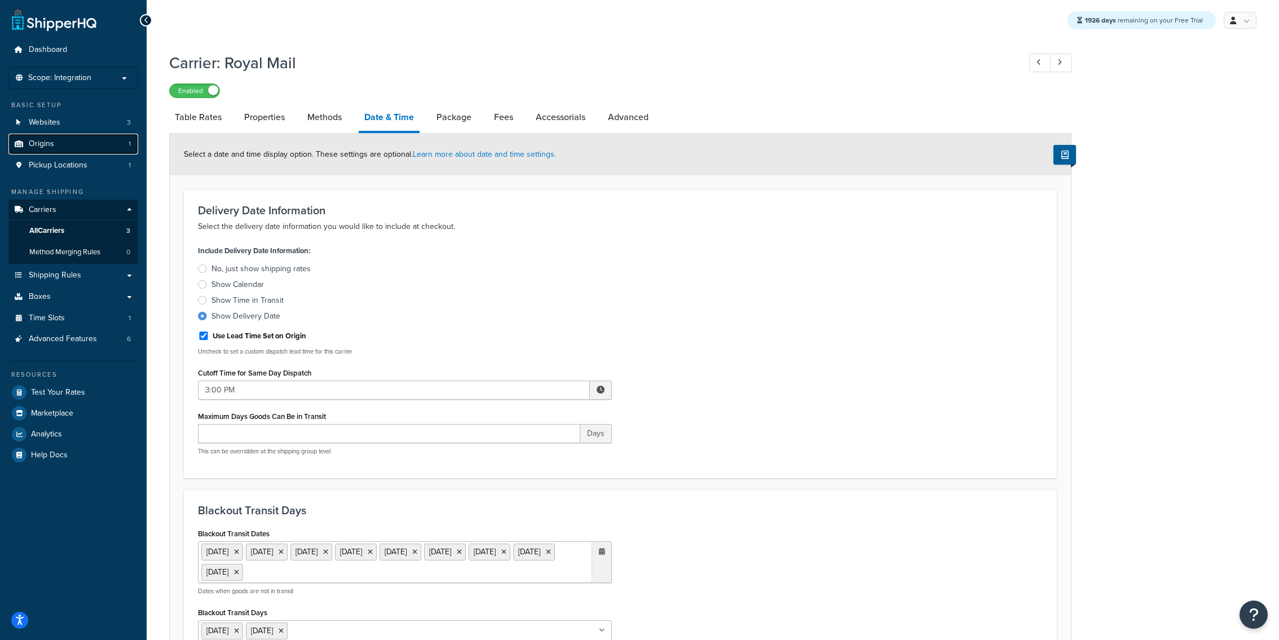
click at [108, 142] on link "Origins 1" at bounding box center [73, 144] width 130 height 21
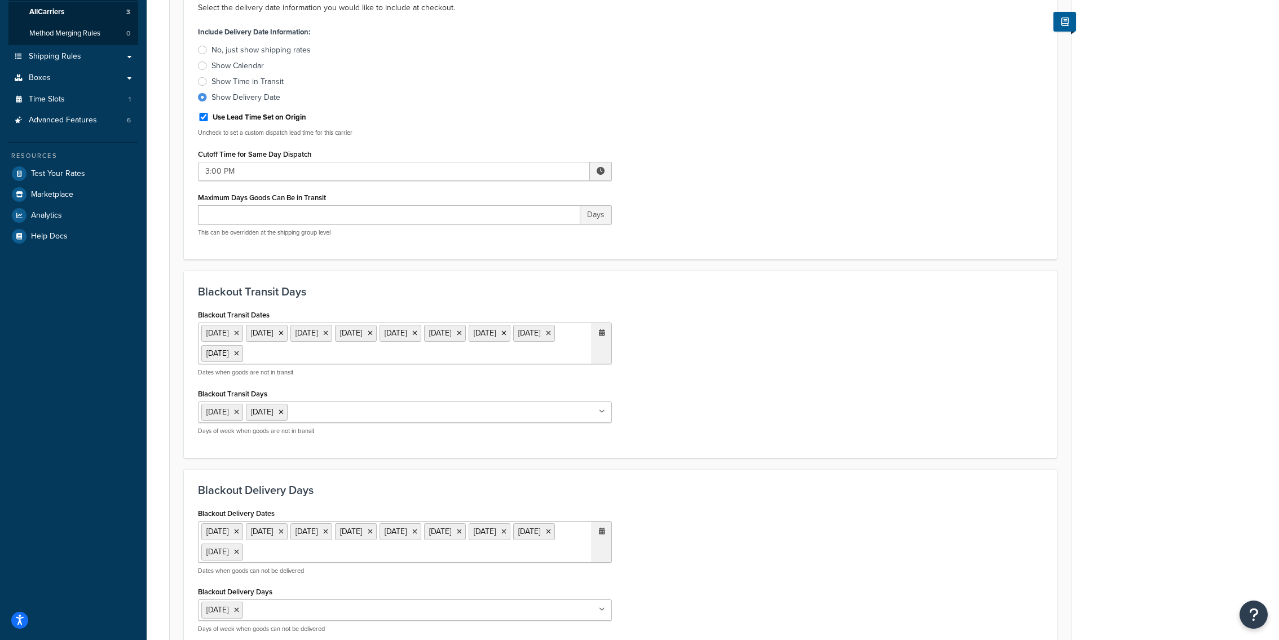
scroll to position [222, 0]
click at [239, 408] on icon at bounding box center [236, 409] width 5 height 7
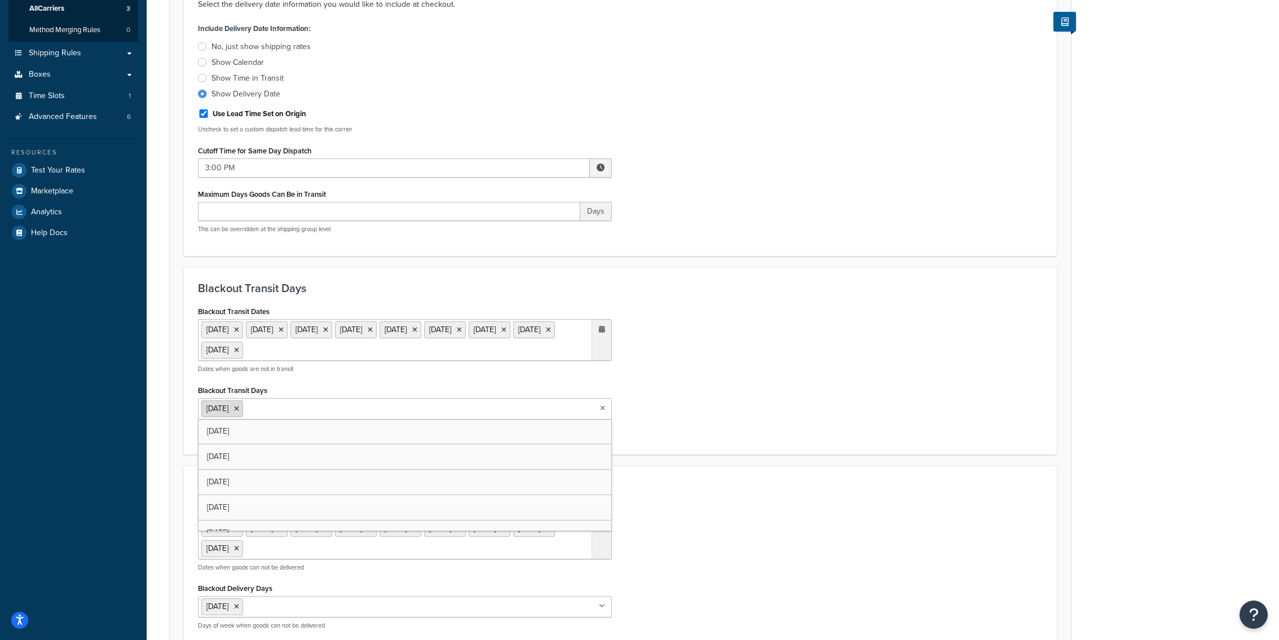
click at [239, 408] on icon at bounding box center [236, 409] width 5 height 7
click at [729, 460] on form "Select a date and time display option. These settings are optional. Learn more …" at bounding box center [620, 419] width 901 height 1016
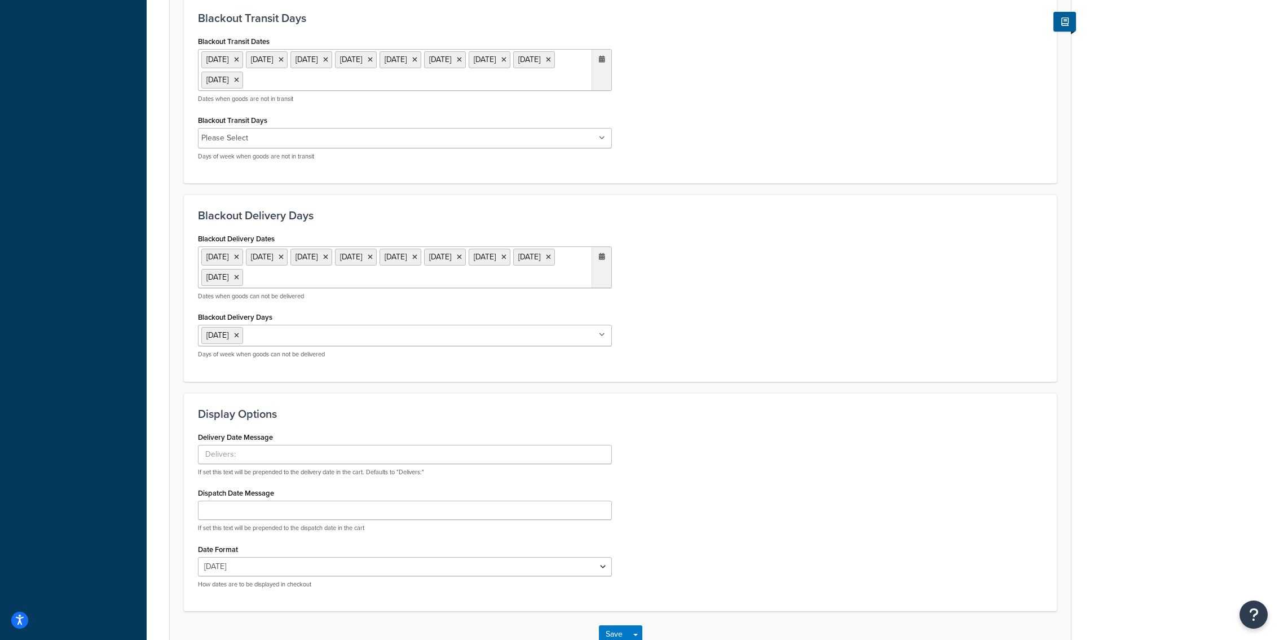
scroll to position [565, 0]
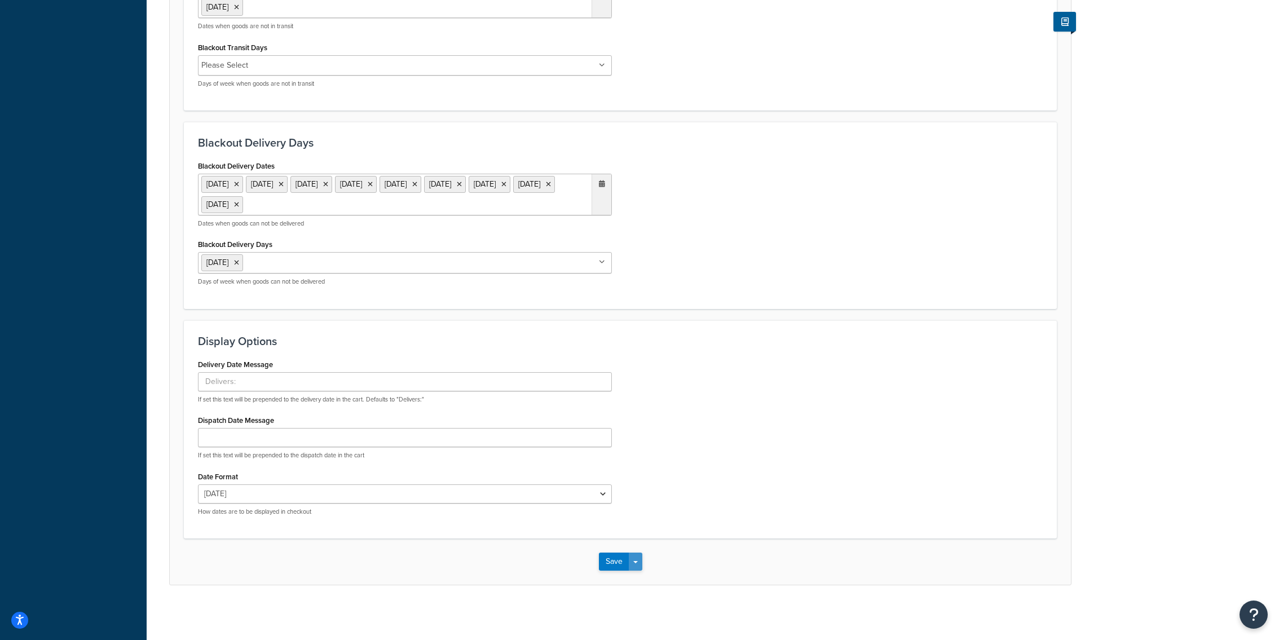
click at [639, 557] on button "Save Dropdown" at bounding box center [636, 562] width 14 height 18
click at [645, 568] on div "Save Save Dropdown Save and Edit" at bounding box center [620, 562] width 901 height 46
click at [645, 578] on button "Save and Edit" at bounding box center [640, 583] width 82 height 24
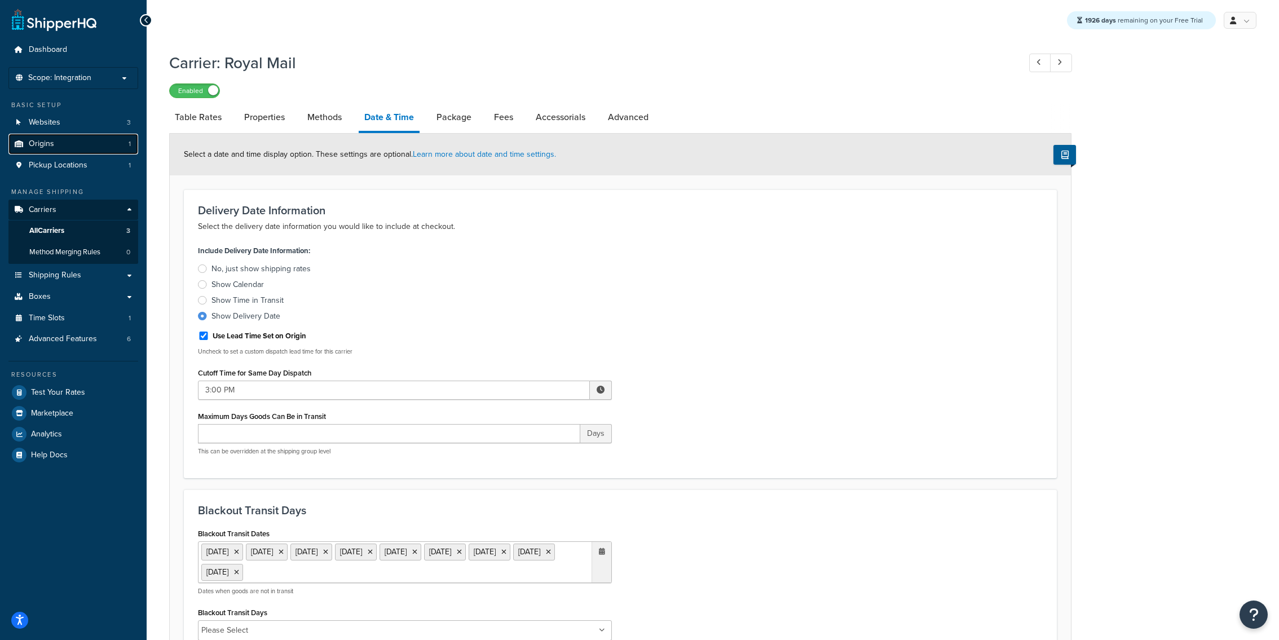
click at [91, 143] on link "Origins 1" at bounding box center [73, 144] width 130 height 21
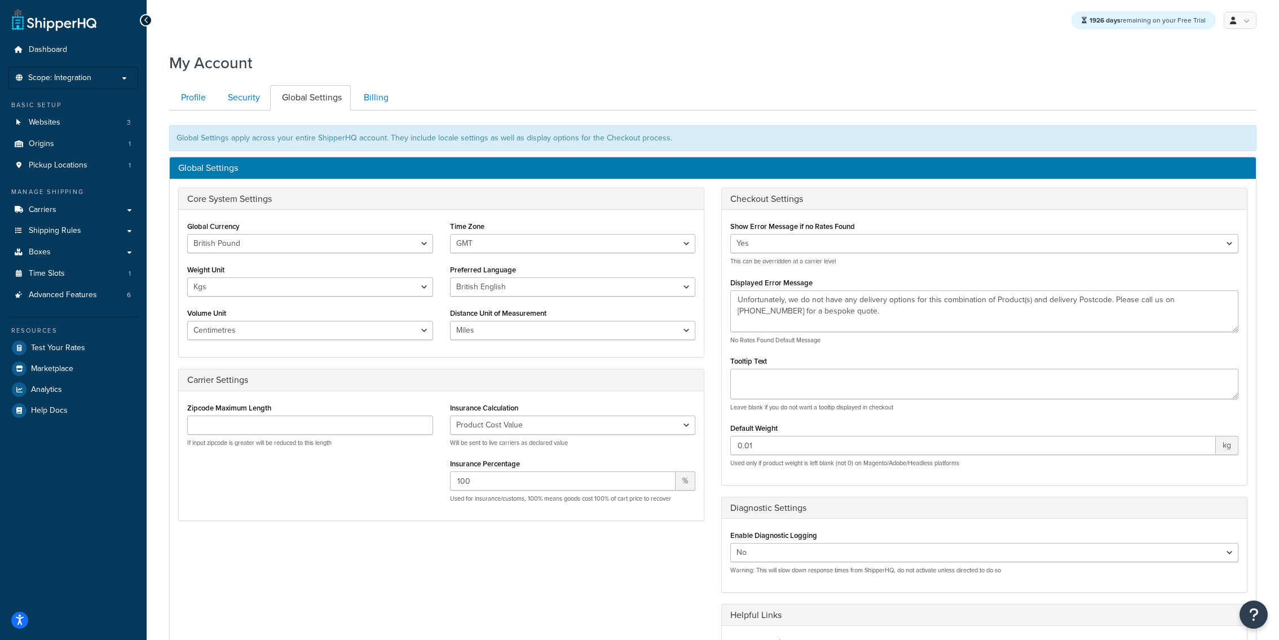
click at [489, 302] on div "Time Zone US/Hawaii US/Alaska US/Pacific US/Central US/Mountain US/Eastern US/A…" at bounding box center [573, 283] width 263 height 130
click at [489, 298] on div "Time Zone US/Hawaii US/Alaska US/Pacific US/Central US/Mountain US/Eastern US/A…" at bounding box center [573, 283] width 263 height 130
click at [187, 234] on select "United States Dollar Euro British Pound Australian Dollar Canadian Dollar Japan…" at bounding box center [310, 243] width 246 height 19
select select "US/Central"
click option "US/Central" at bounding box center [0, 0] width 0 height 0
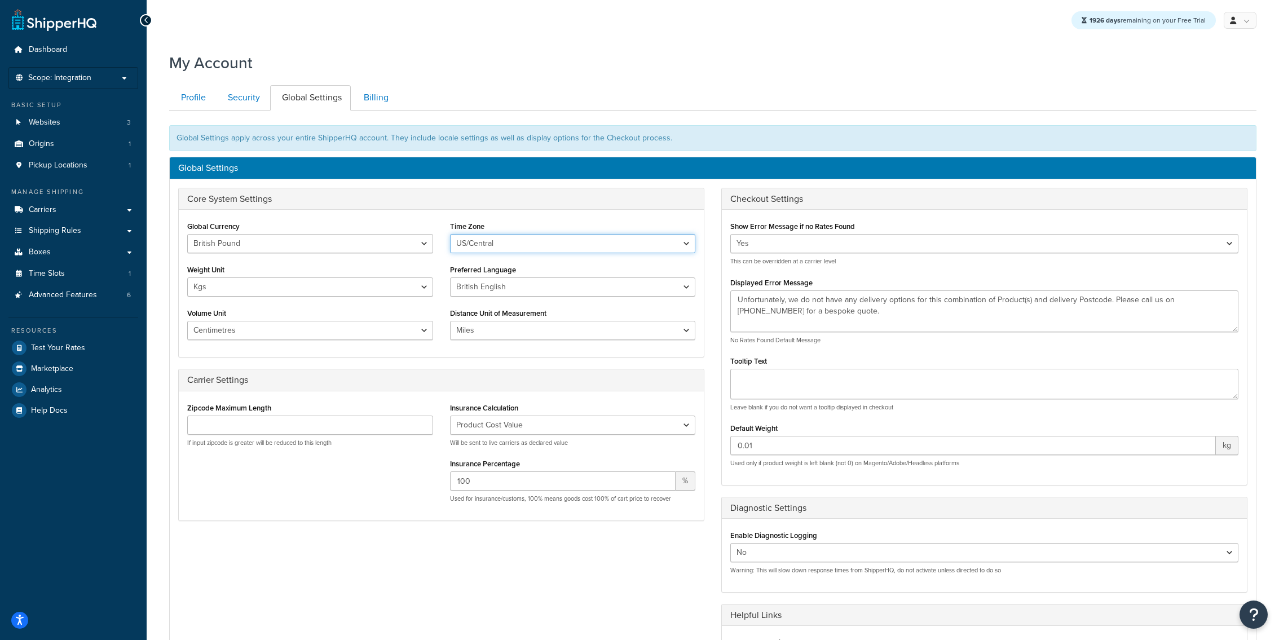
scroll to position [236, 0]
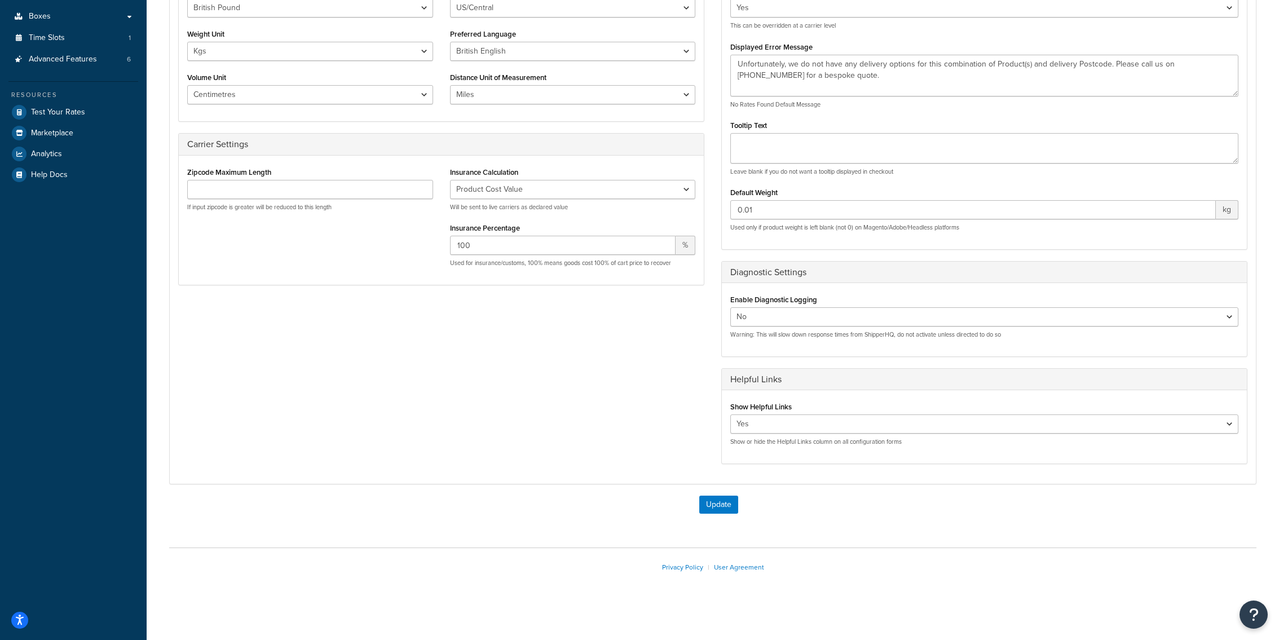
click at [727, 512] on div "Update" at bounding box center [712, 510] width 1087 height 29
click at [725, 499] on button "Update" at bounding box center [718, 505] width 39 height 18
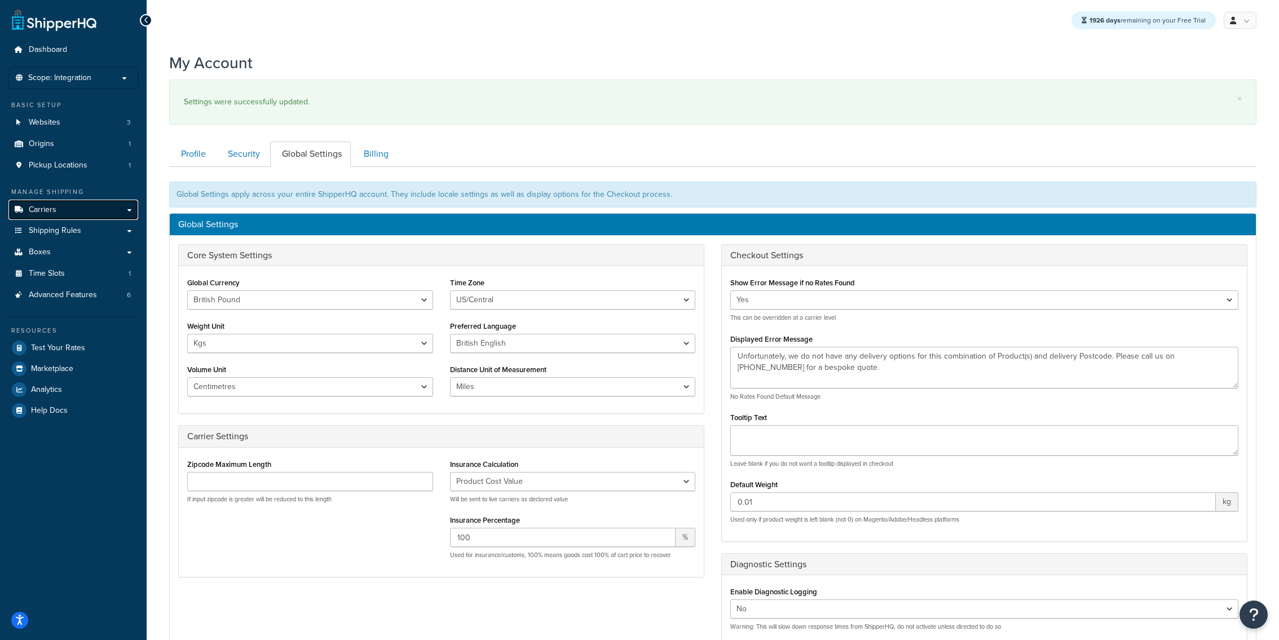
click at [55, 215] on span "Carriers" at bounding box center [43, 210] width 28 height 10
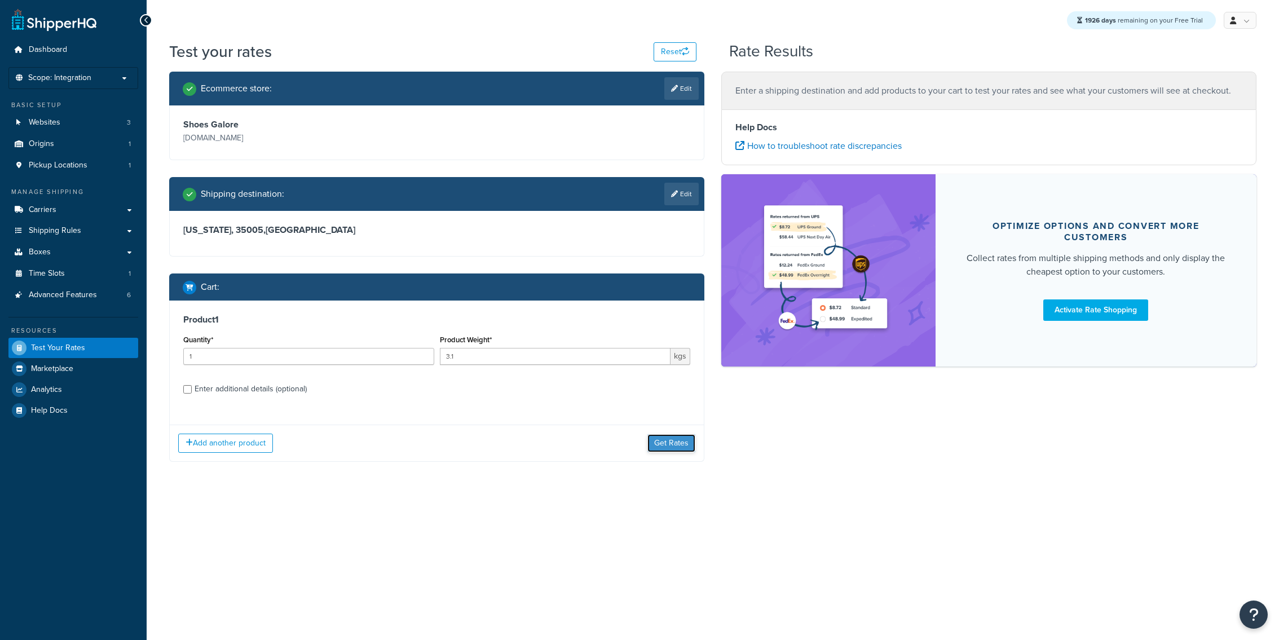
click at [660, 450] on button "Get Rates" at bounding box center [671, 443] width 48 height 18
click at [667, 448] on button "Get Rates" at bounding box center [671, 443] width 48 height 18
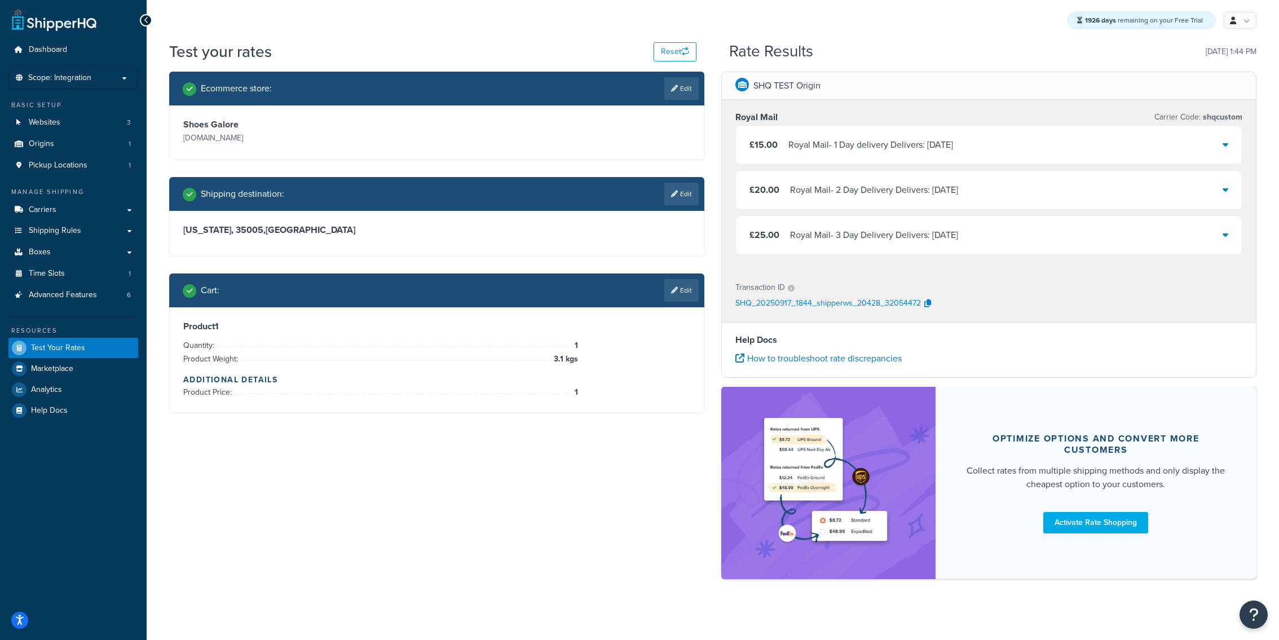
click at [875, 148] on div "Royal Mail - 1 Day delivery Delivers: [DATE]" at bounding box center [870, 145] width 165 height 16
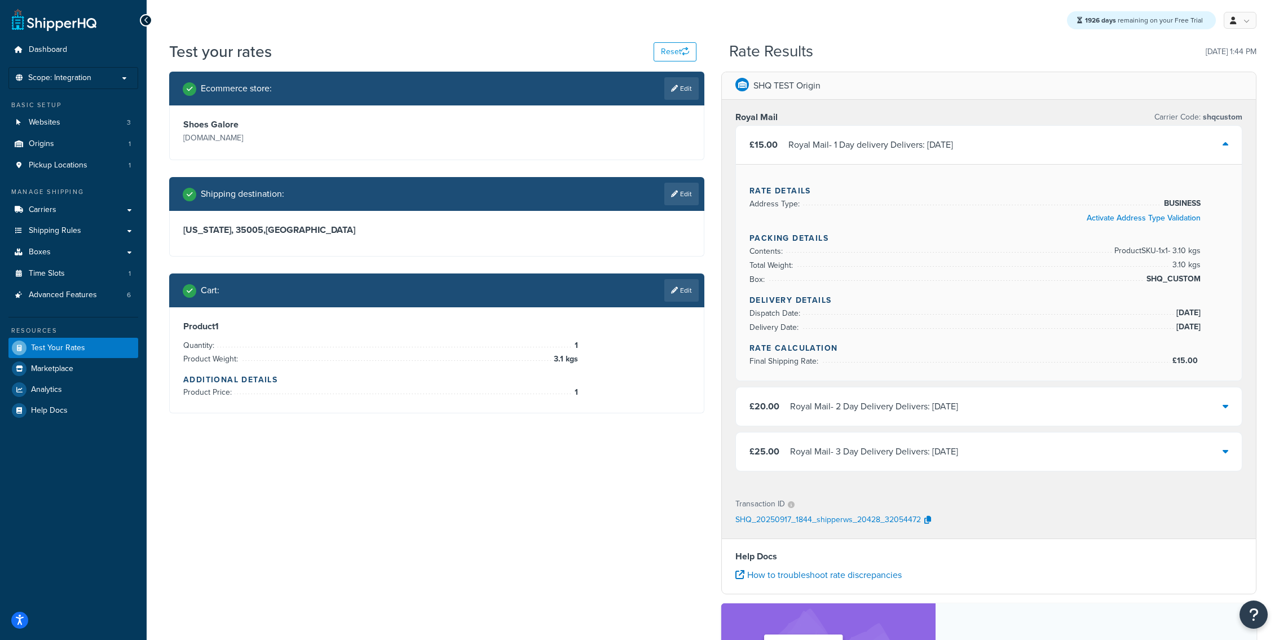
click at [875, 148] on div "Royal Mail - 1 Day delivery Delivers: [DATE]" at bounding box center [870, 145] width 165 height 16
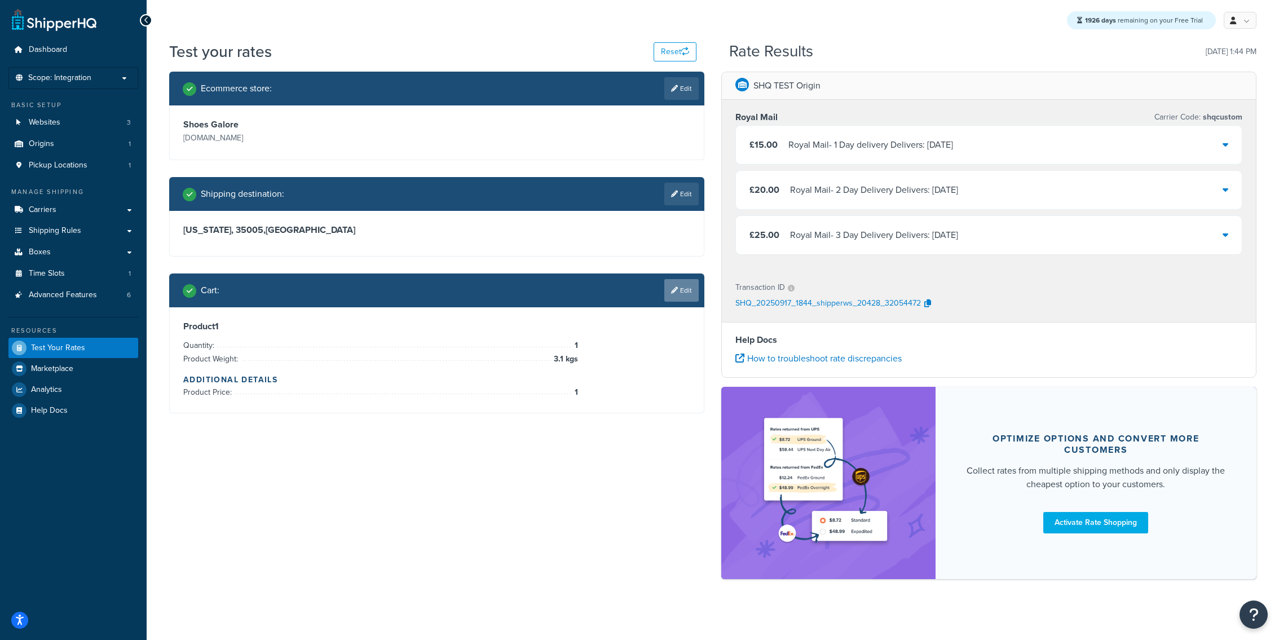
click at [678, 286] on link "Edit" at bounding box center [681, 290] width 34 height 23
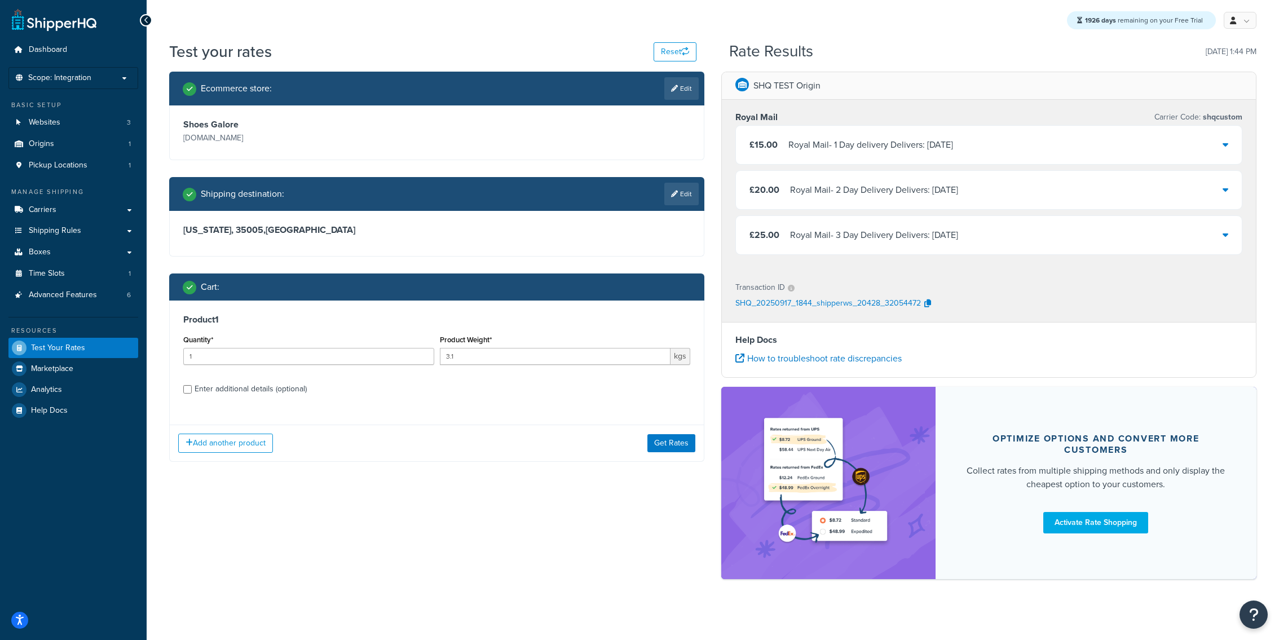
click at [309, 390] on label "Enter additional details (optional)" at bounding box center [443, 388] width 496 height 18
click at [192, 390] on input "Enter additional details (optional)" at bounding box center [187, 389] width 8 height 8
checkbox input "true"
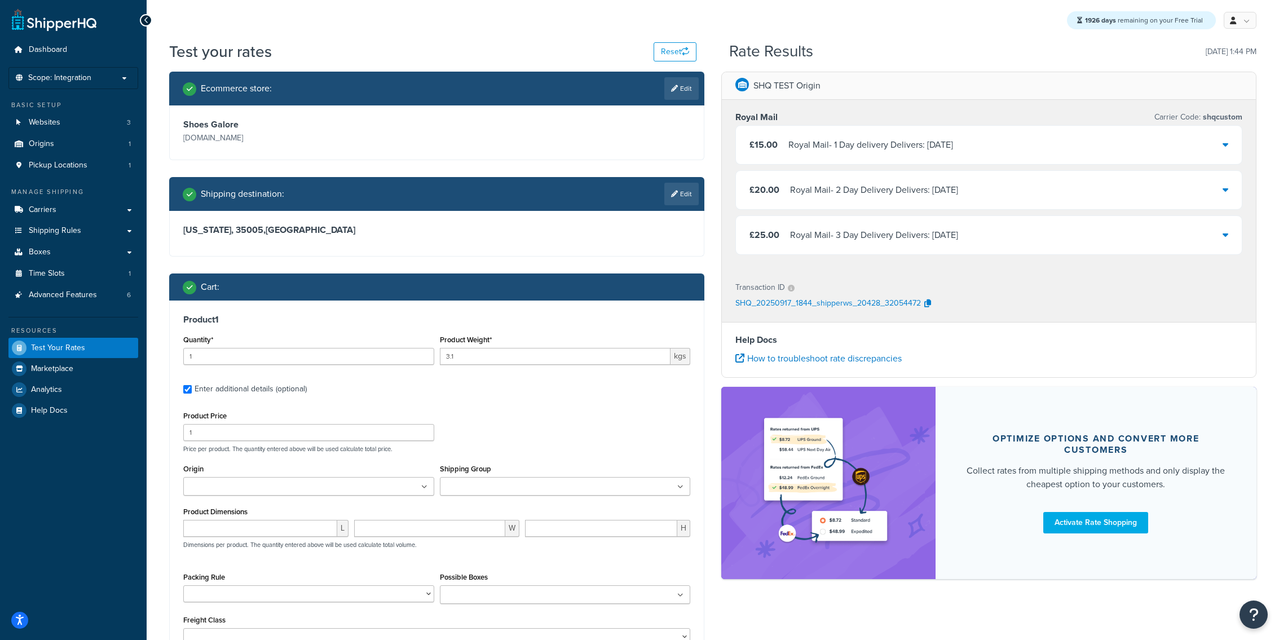
click at [506, 488] on input "Shipping Group" at bounding box center [493, 487] width 100 height 12
click at [507, 378] on div "Product 1 Quantity* 1 Product Weight* 3.1 kgs Enter additional details (optiona…" at bounding box center [437, 486] width 534 height 370
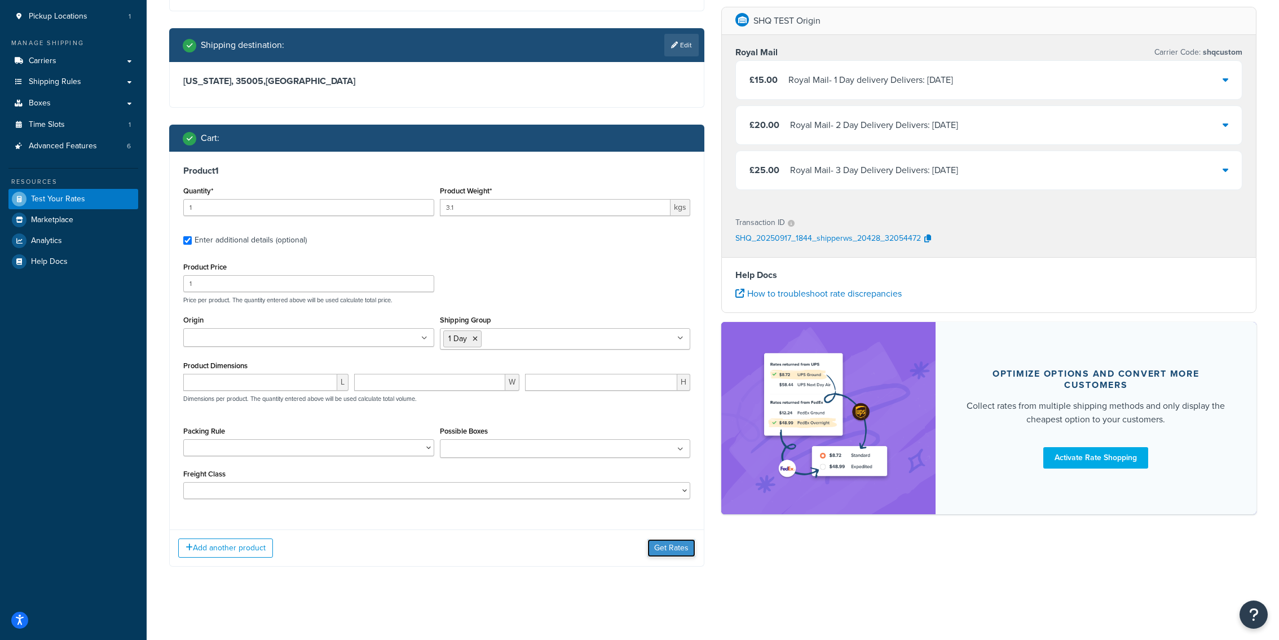
click at [659, 545] on button "Get Rates" at bounding box center [671, 548] width 48 height 18
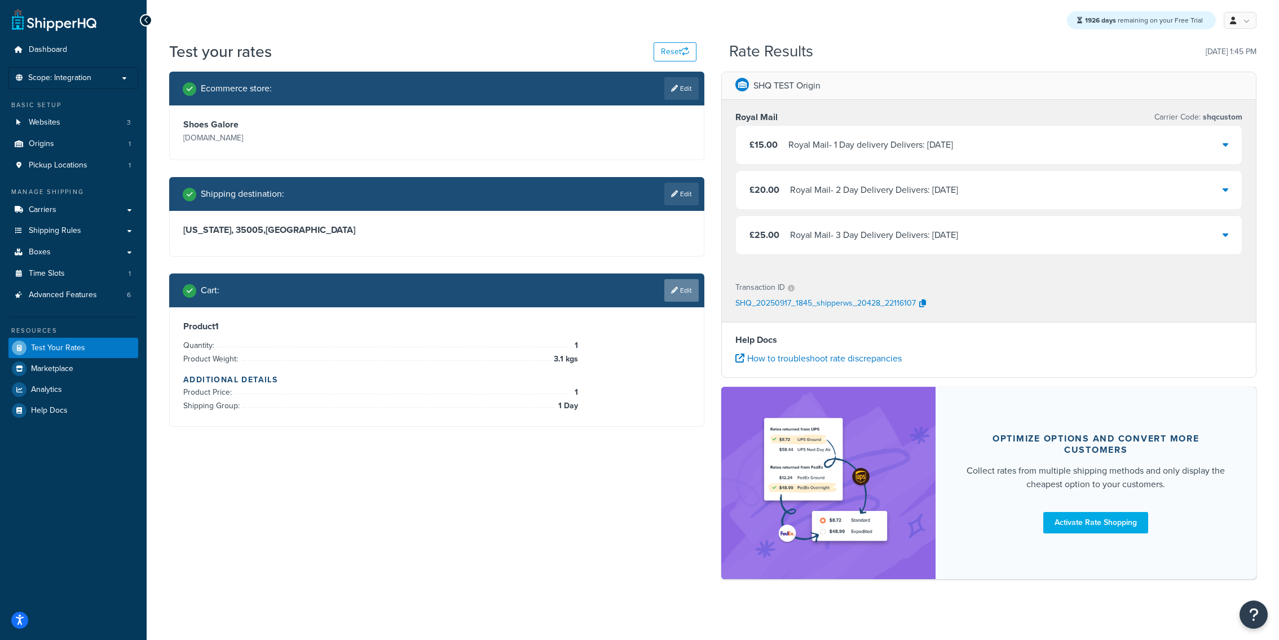
click at [667, 290] on link "Edit" at bounding box center [681, 290] width 34 height 23
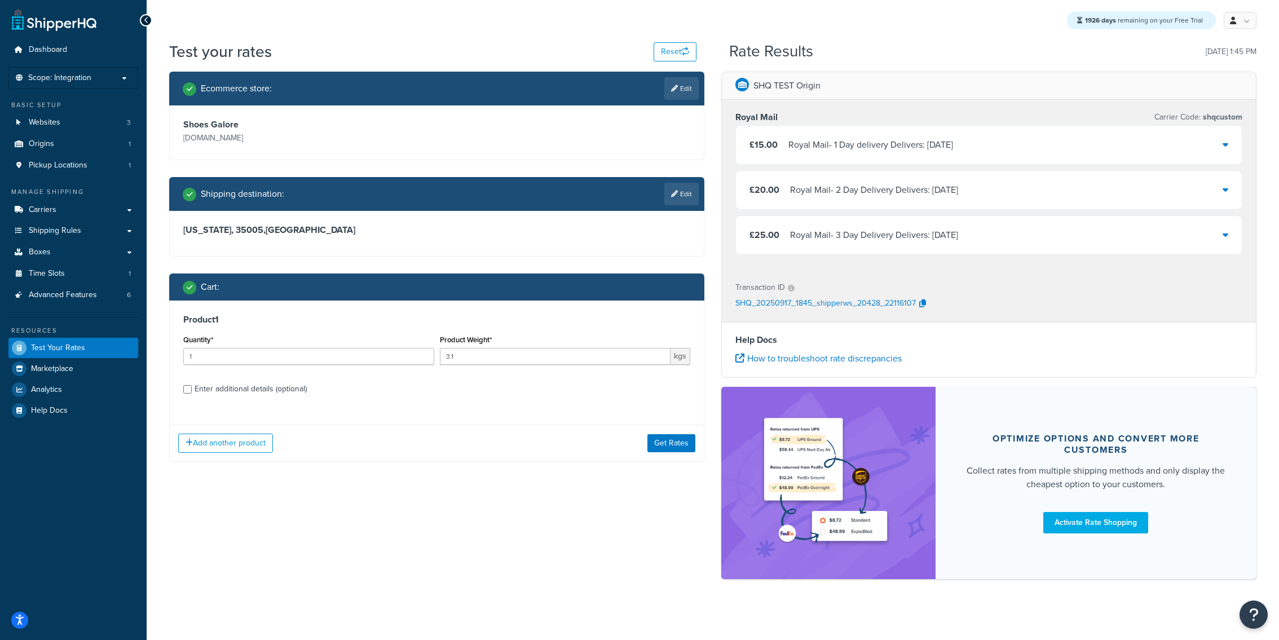
click at [336, 386] on label "Enter additional details (optional)" at bounding box center [443, 388] width 496 height 18
click at [192, 386] on input "Enter additional details (optional)" at bounding box center [187, 389] width 8 height 8
checkbox input "true"
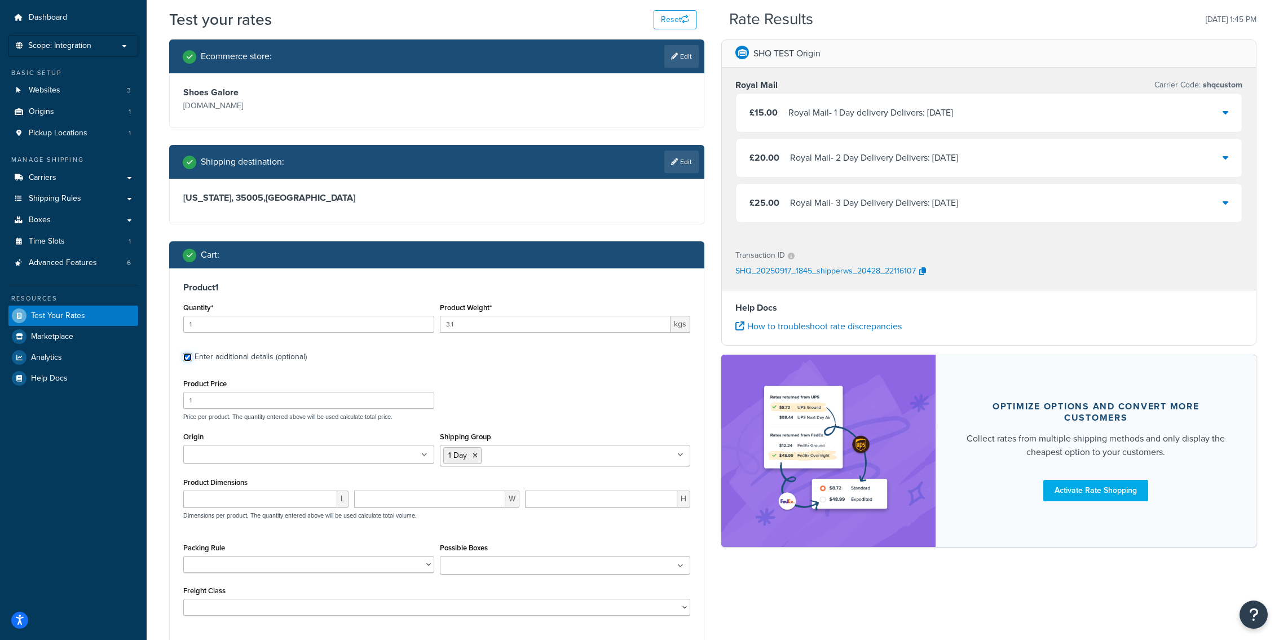
scroll to position [52, 0]
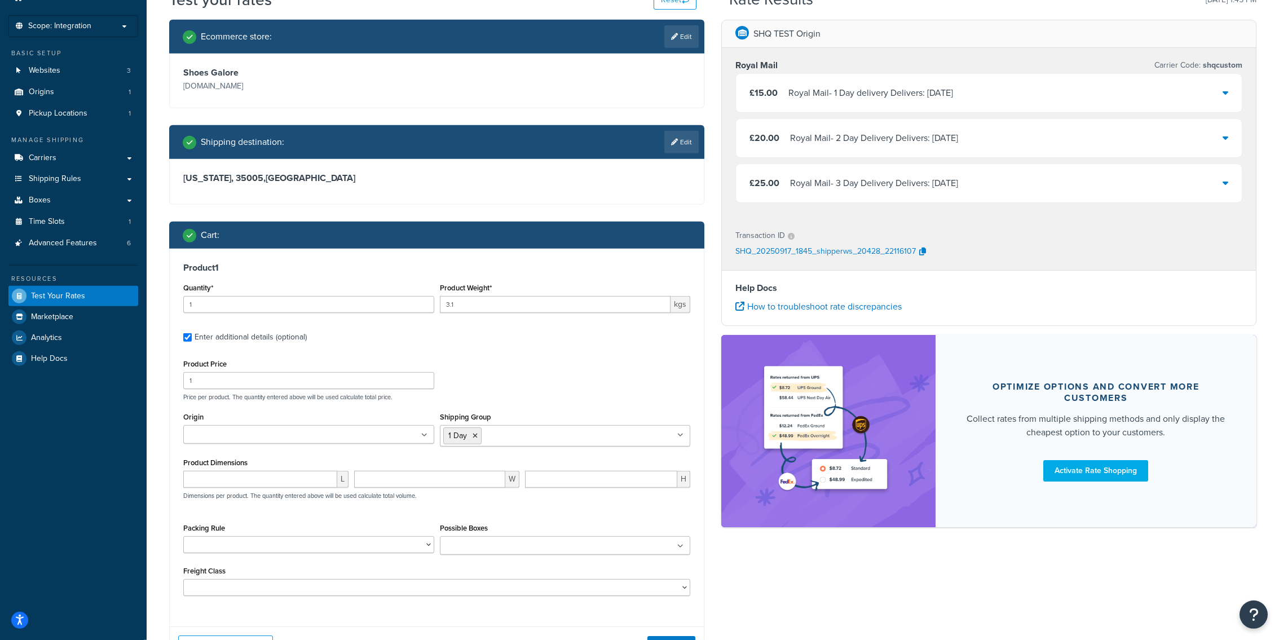
click at [510, 435] on input "Shipping Group" at bounding box center [534, 435] width 100 height 12
click at [476, 435] on icon at bounding box center [475, 436] width 5 height 7
click at [493, 369] on div "Product Price 1 Price per product. The quantity entered above will be used calc…" at bounding box center [436, 378] width 513 height 45
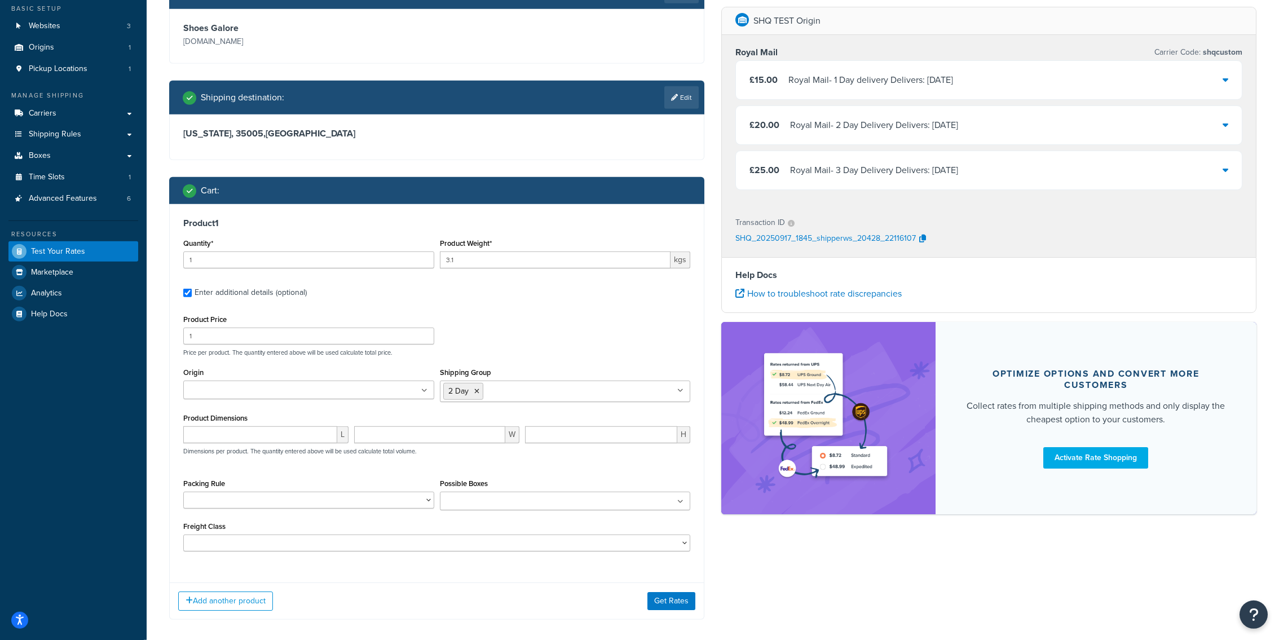
scroll to position [99, 0]
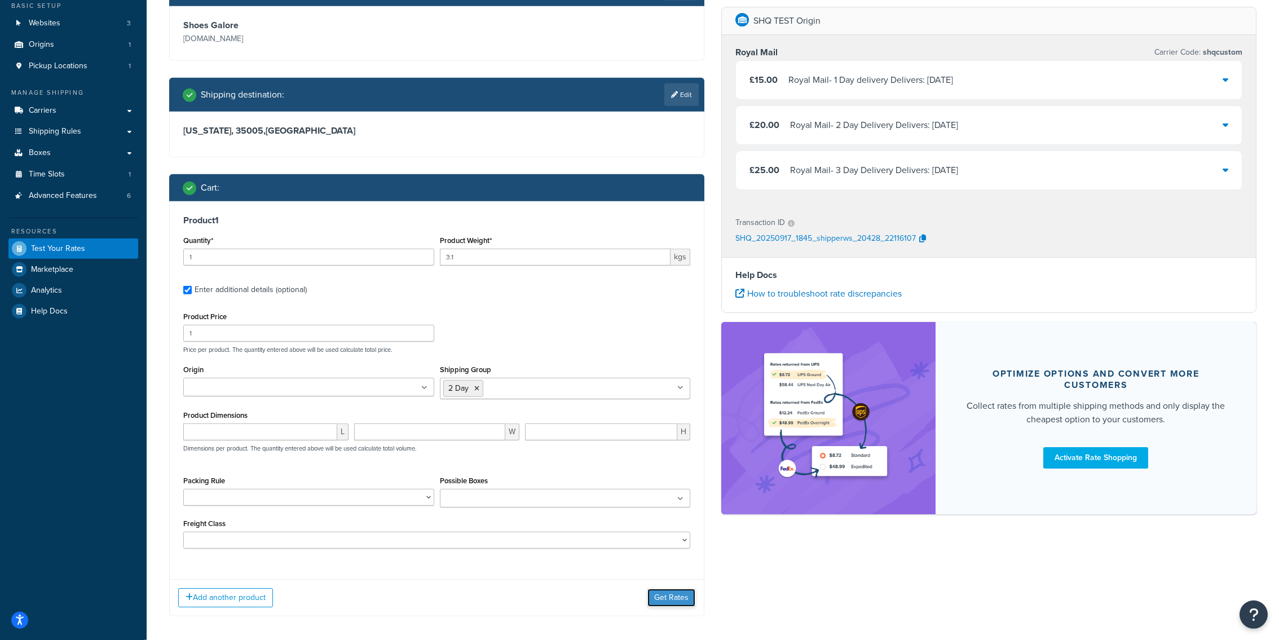
click at [661, 594] on button "Get Rates" at bounding box center [671, 598] width 48 height 18
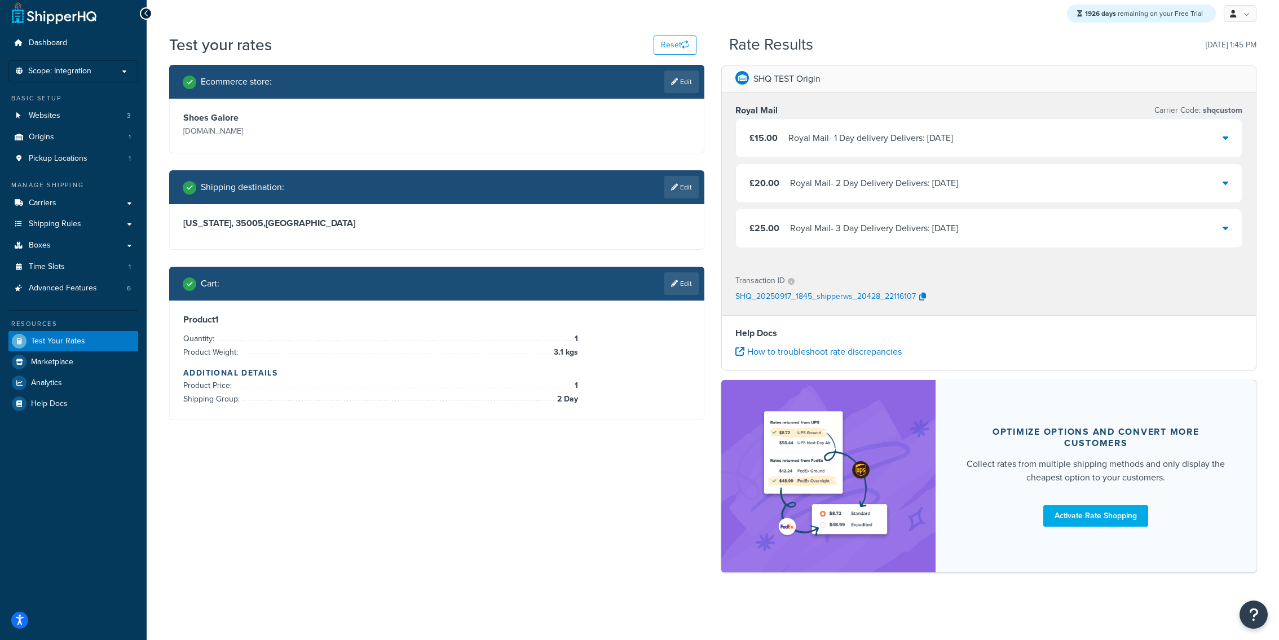
scroll to position [0, 0]
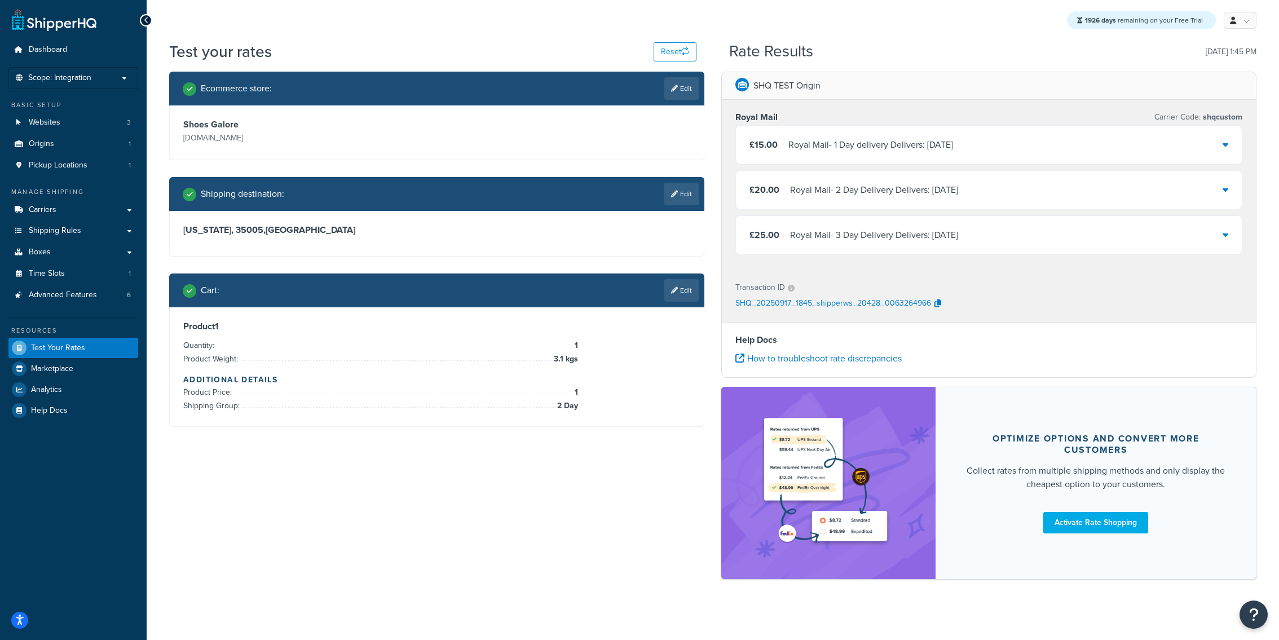
click at [859, 197] on div "Royal Mail - 2 Day Delivery Delivers: Wed, 24 Sep" at bounding box center [874, 190] width 168 height 16
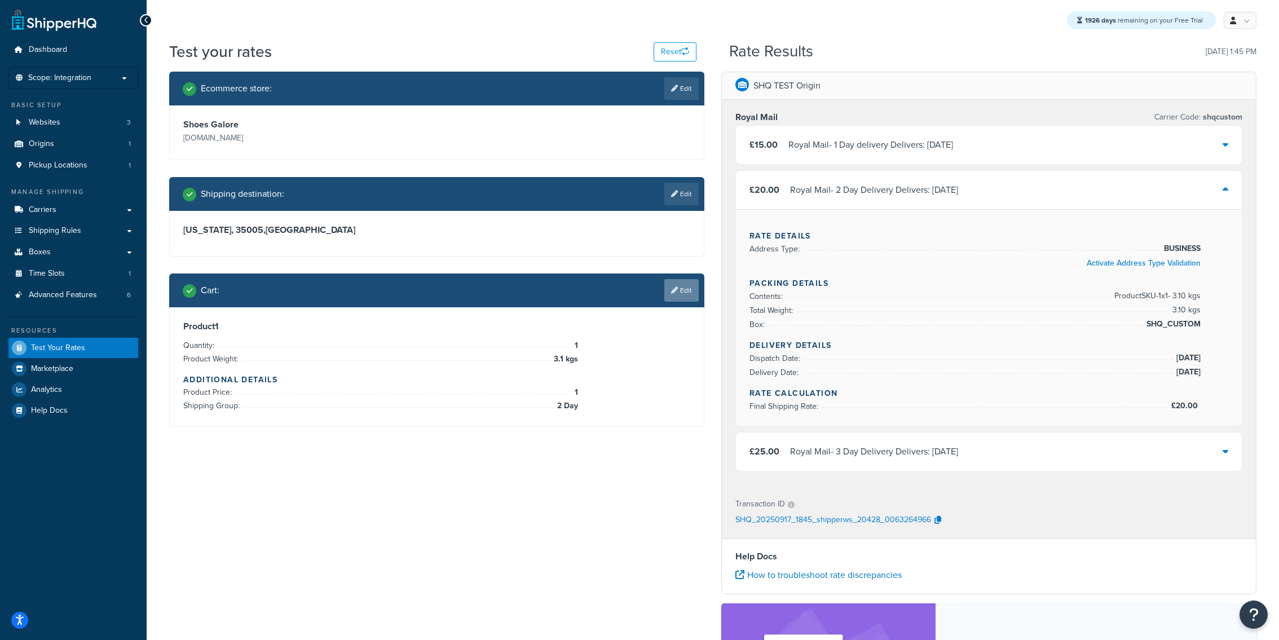
click at [691, 294] on link "Edit" at bounding box center [681, 290] width 34 height 23
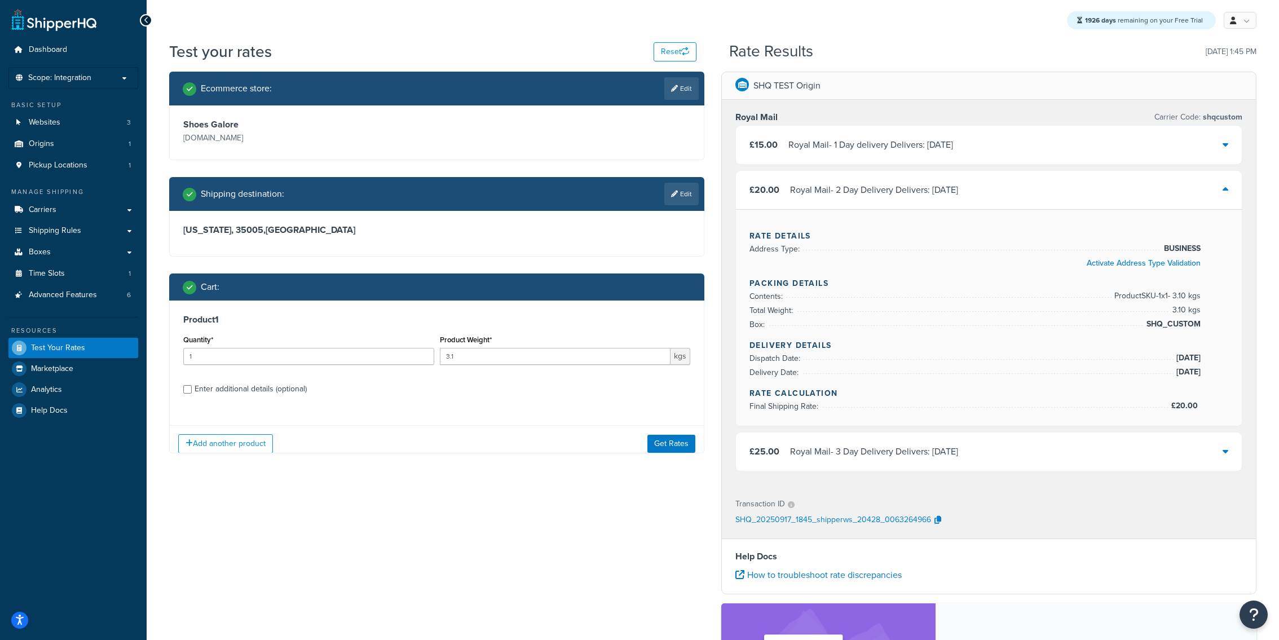
click at [516, 372] on div "Product Weight* 3.1 kgs" at bounding box center [565, 352] width 257 height 41
click at [516, 362] on input "3.1" at bounding box center [555, 356] width 231 height 17
type input "3.9"
click at [661, 446] on button "Get Rates" at bounding box center [671, 443] width 48 height 18
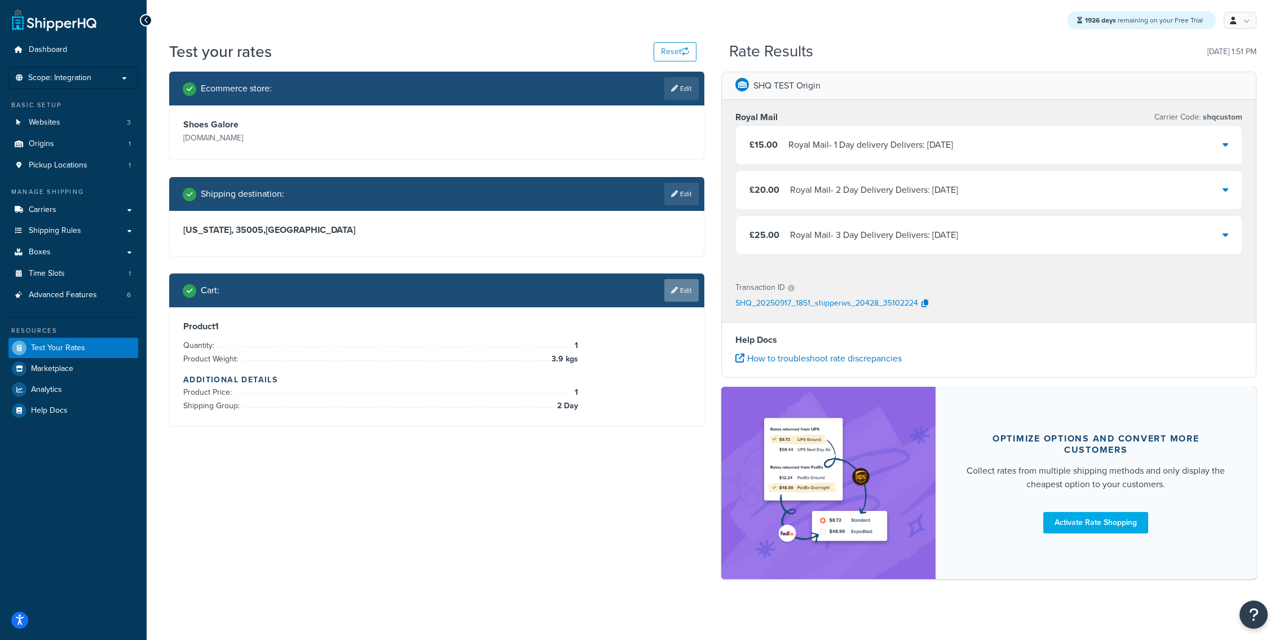
click at [681, 281] on link "Edit" at bounding box center [681, 290] width 34 height 23
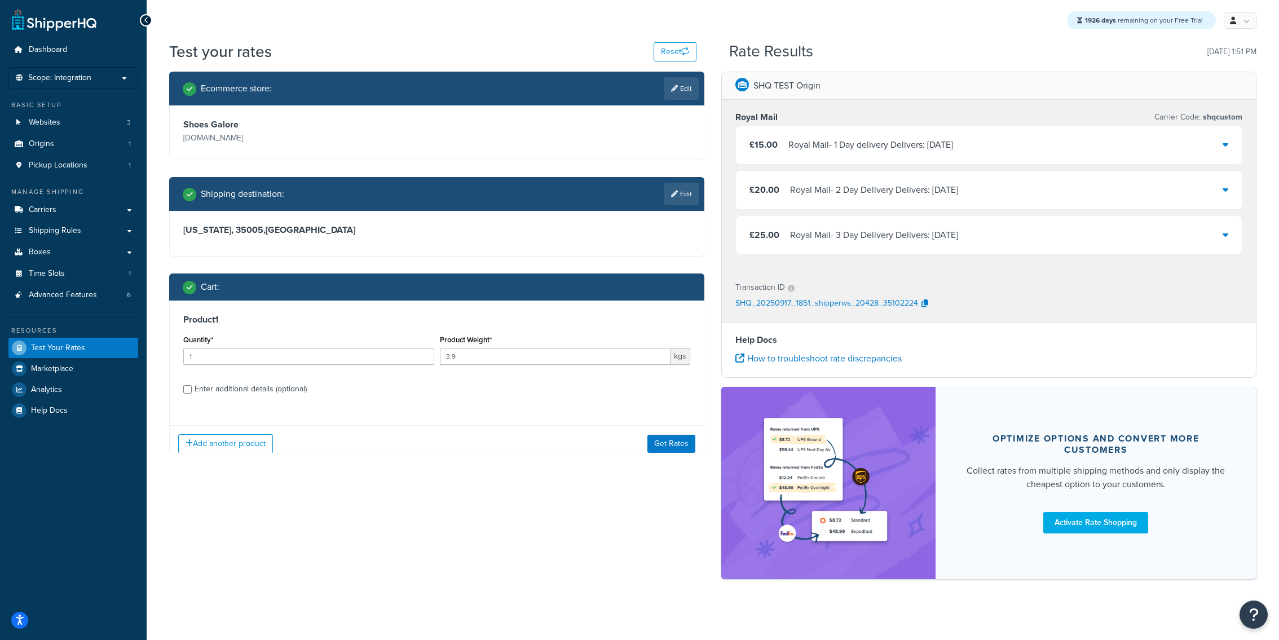
click at [263, 391] on div "Enter additional details (optional)" at bounding box center [251, 389] width 112 height 16
click at [192, 391] on input "Enter additional details (optional)" at bounding box center [187, 389] width 8 height 8
checkbox input "true"
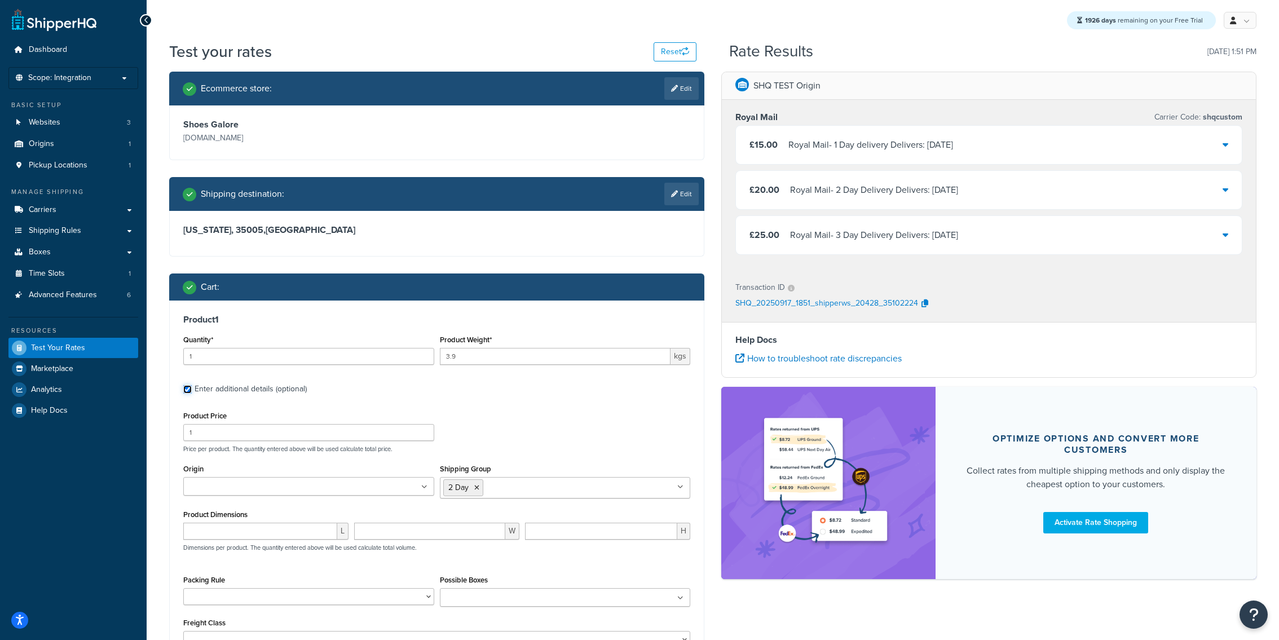
scroll to position [83, 0]
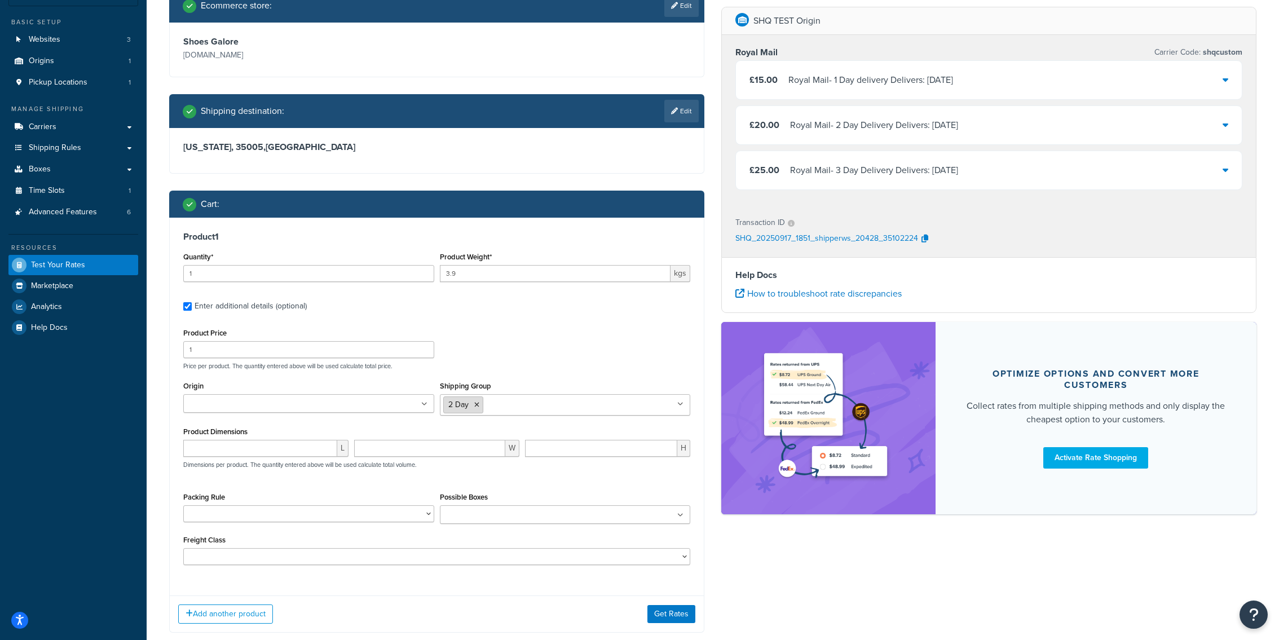
click at [481, 407] on li "2 Day" at bounding box center [463, 404] width 40 height 17
click at [479, 407] on li "2 Day" at bounding box center [463, 404] width 40 height 17
click at [478, 407] on icon at bounding box center [476, 405] width 5 height 7
click at [509, 354] on div "Product Price 1 Price per product. The quantity entered above will be used calc…" at bounding box center [436, 347] width 513 height 45
click at [668, 615] on button "Get Rates" at bounding box center [671, 614] width 48 height 18
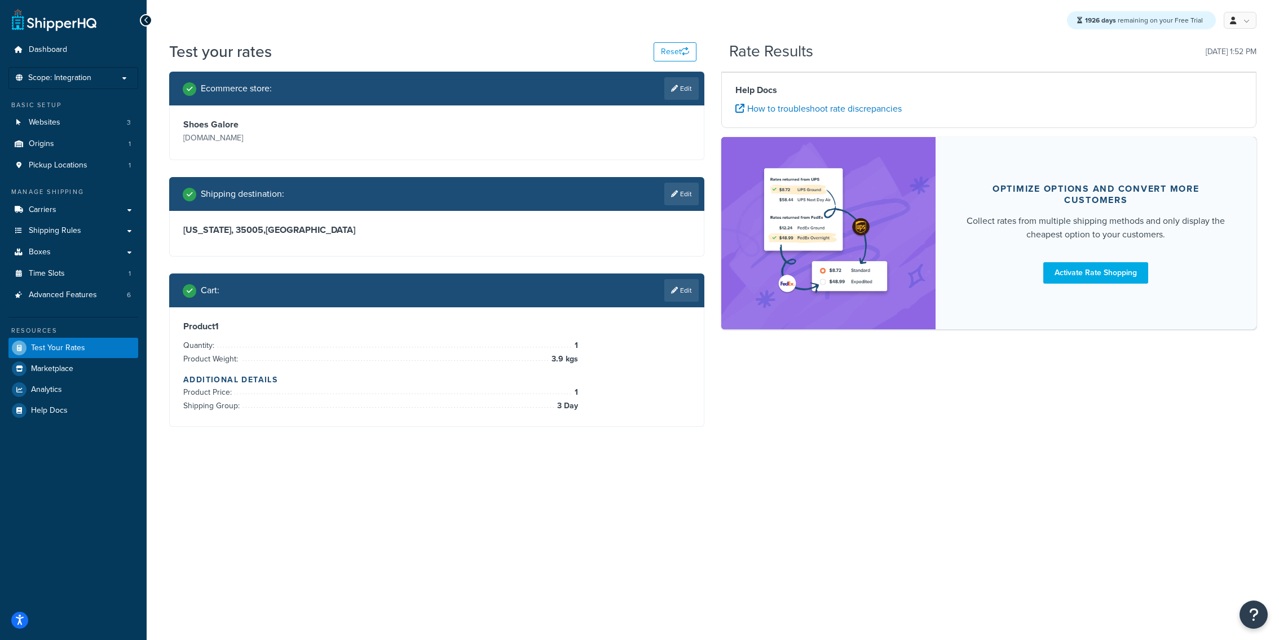
scroll to position [0, 0]
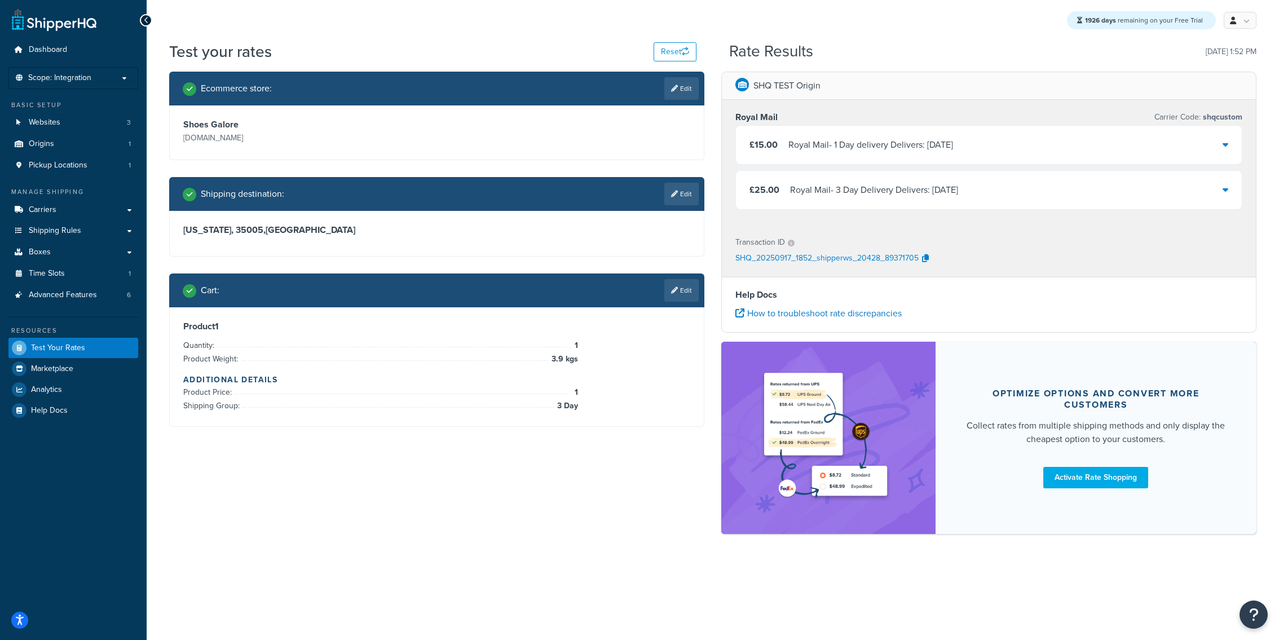
click at [851, 143] on div "Royal Mail - 1 Day delivery Delivers: Sun, 21 Sep" at bounding box center [870, 145] width 165 height 16
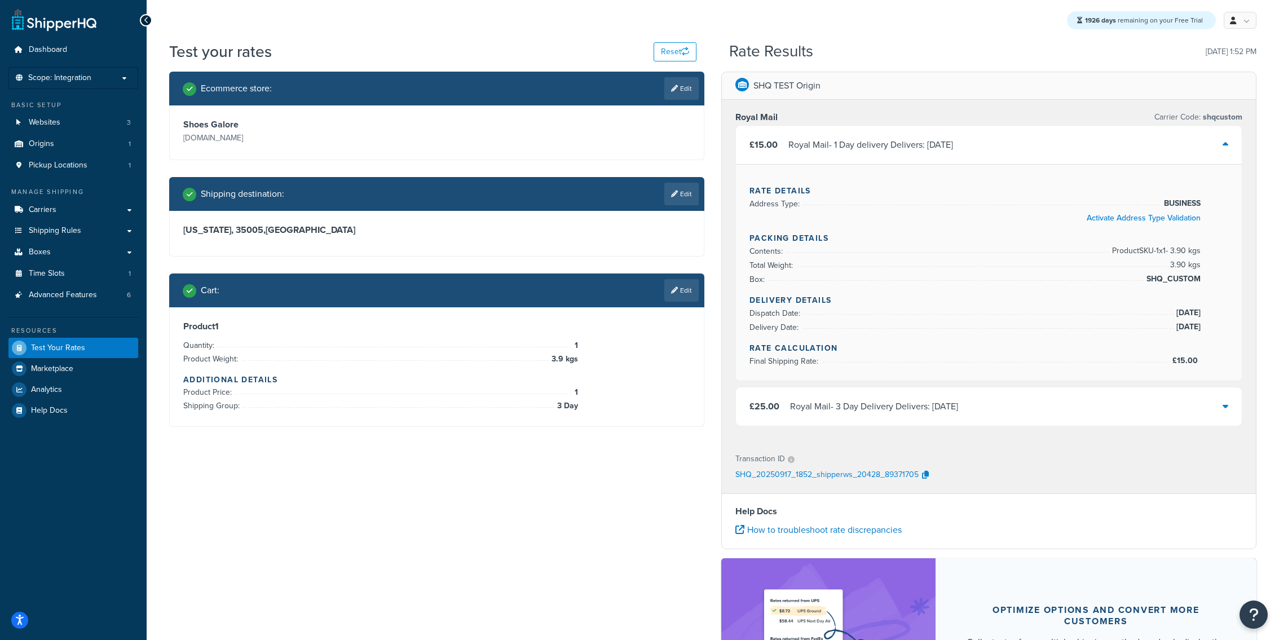
click at [851, 143] on div "Royal Mail - 1 Day delivery Delivers: Sun, 21 Sep" at bounding box center [870, 145] width 165 height 16
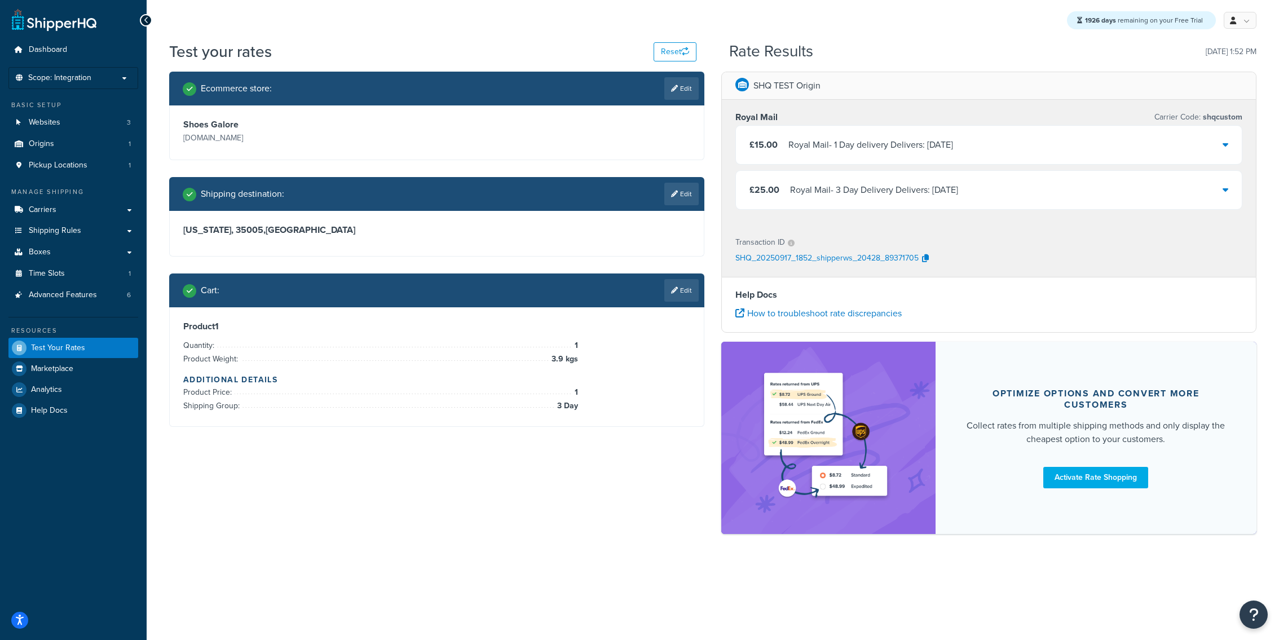
click at [883, 152] on div "Royal Mail - 1 Day delivery Delivers: Sun, 21 Sep" at bounding box center [870, 145] width 165 height 16
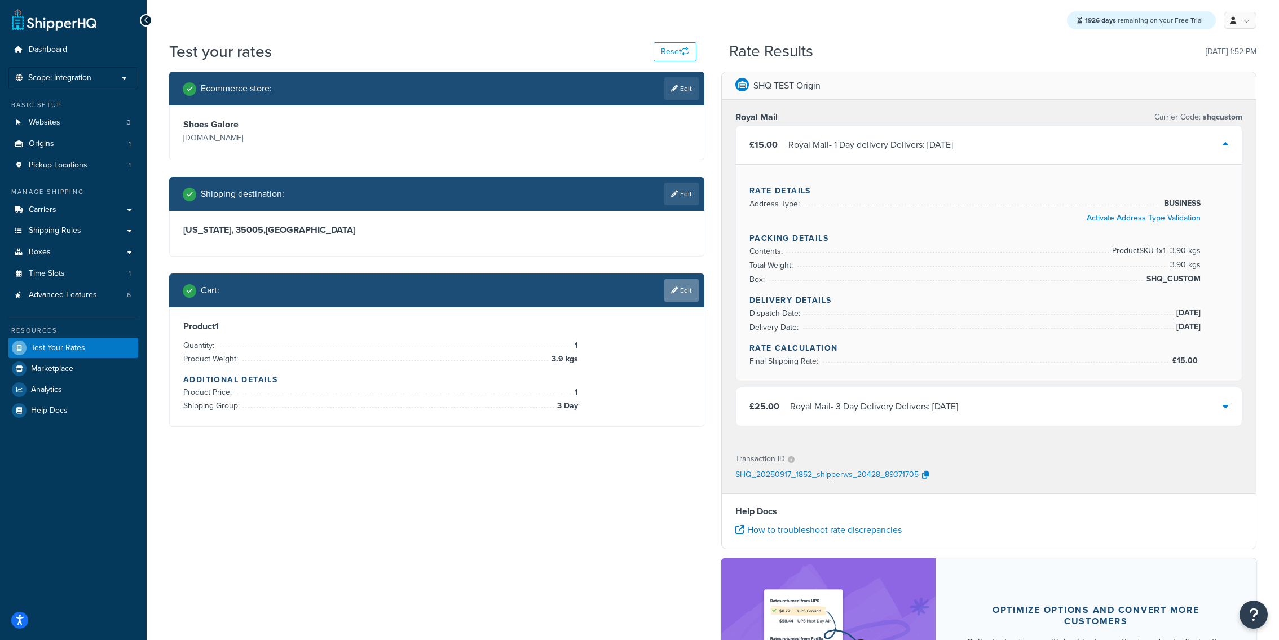
click at [673, 285] on link "Edit" at bounding box center [681, 290] width 34 height 23
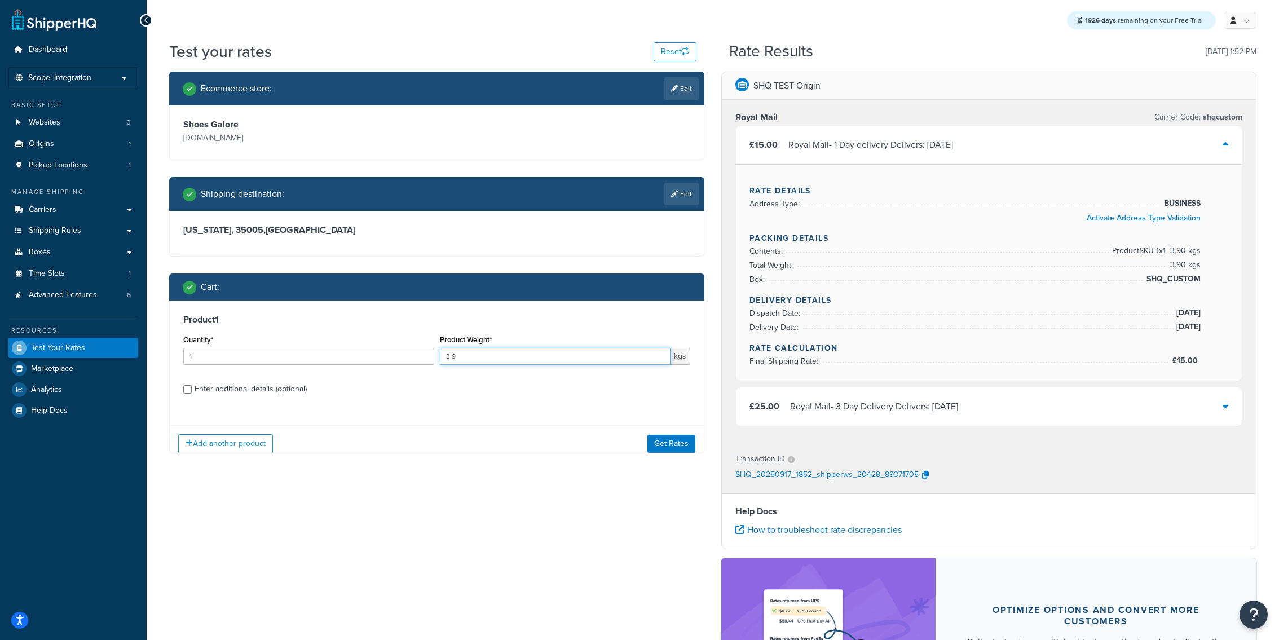
click at [527, 360] on input "3.9" at bounding box center [555, 356] width 231 height 17
type input "3"
type input "4.2"
click at [645, 440] on div "Add another product Get Rates" at bounding box center [437, 443] width 534 height 37
click at [663, 440] on button "Get Rates" at bounding box center [671, 443] width 48 height 18
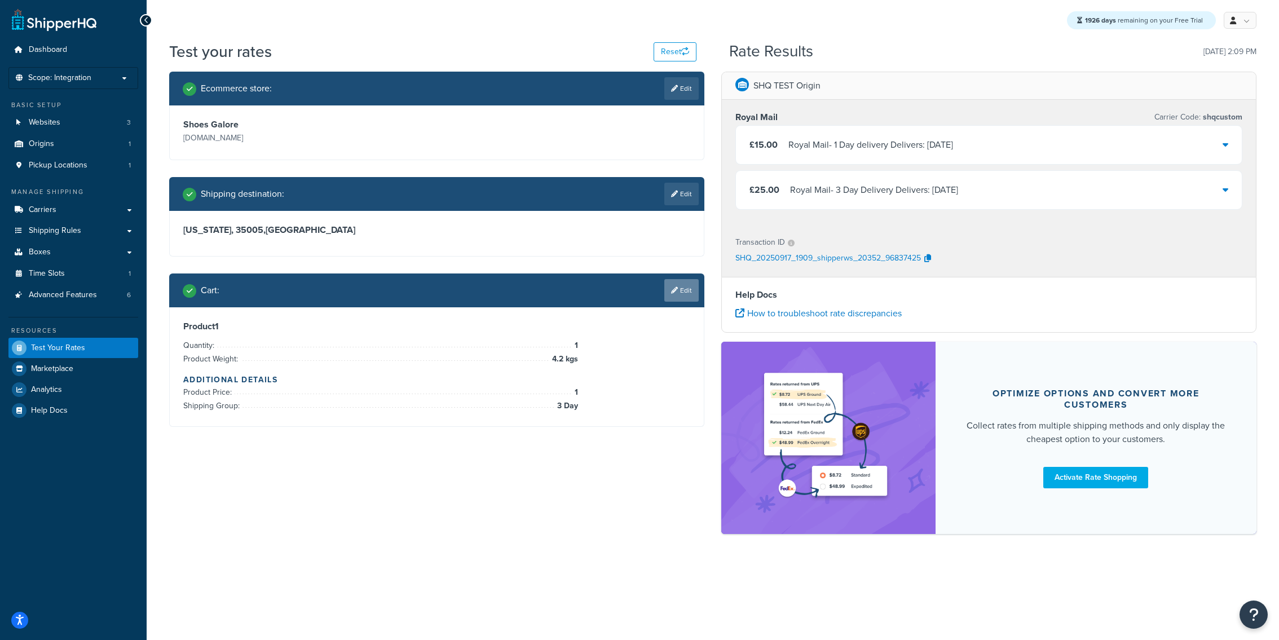
click at [665, 296] on link "Edit" at bounding box center [681, 290] width 34 height 23
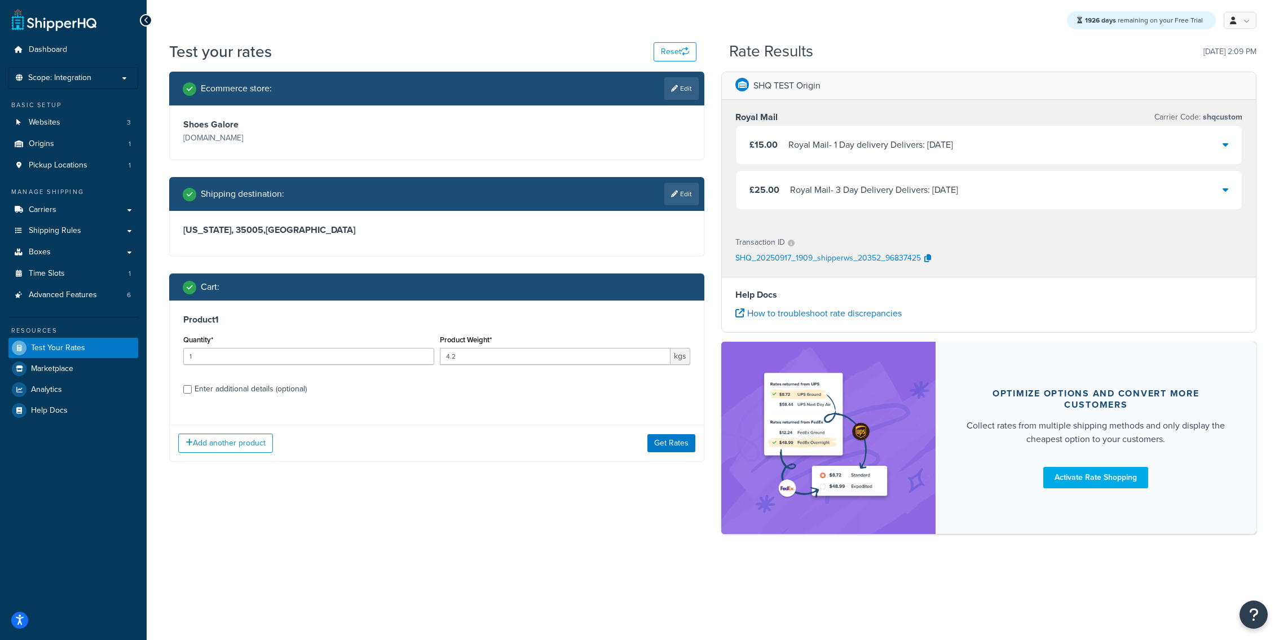
click at [289, 390] on div "Enter additional details (optional)" at bounding box center [251, 389] width 112 height 16
click at [192, 390] on input "Enter additional details (optional)" at bounding box center [187, 389] width 8 height 8
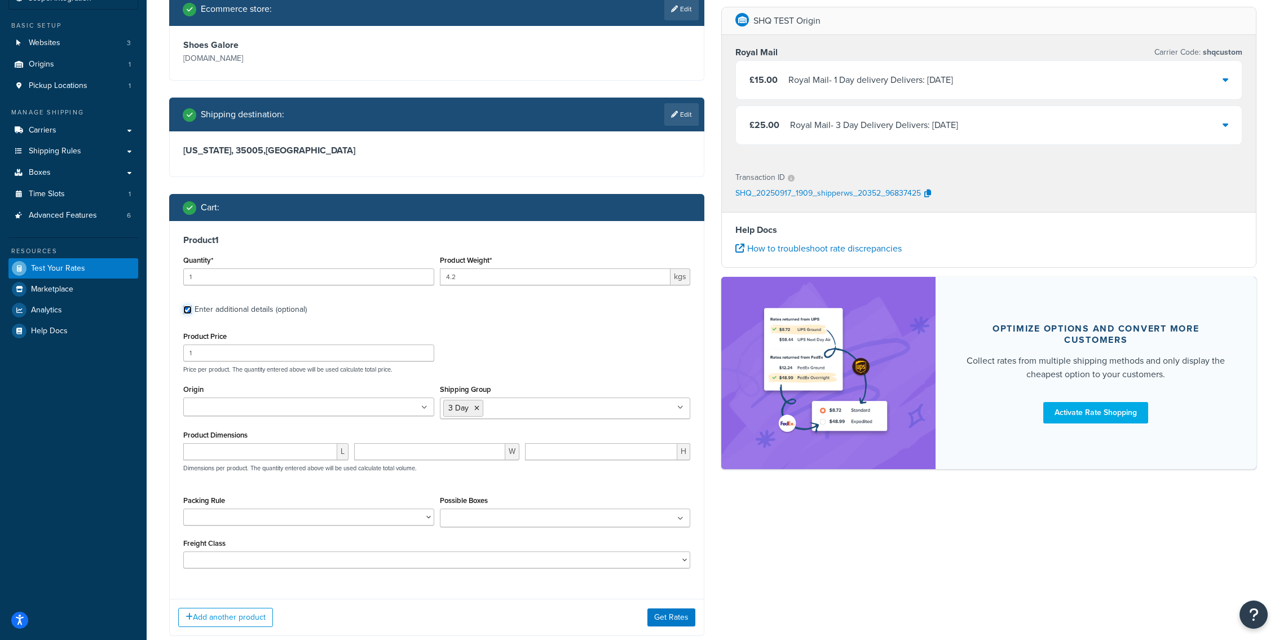
scroll to position [149, 0]
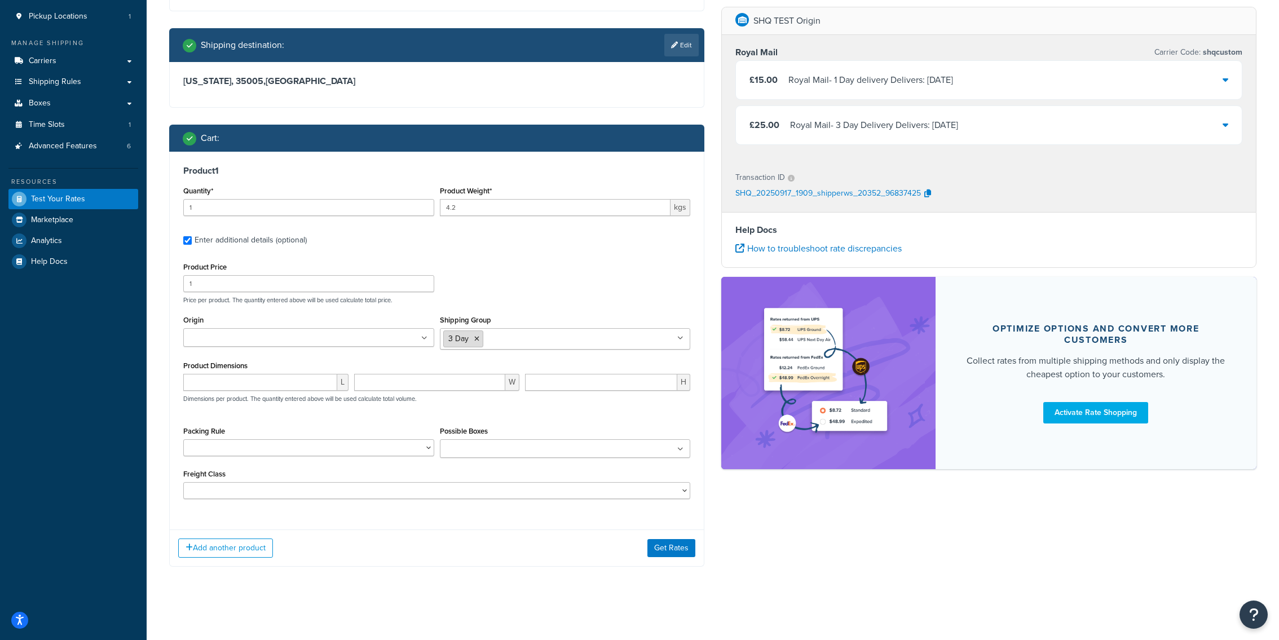
click at [477, 337] on icon at bounding box center [476, 339] width 5 height 7
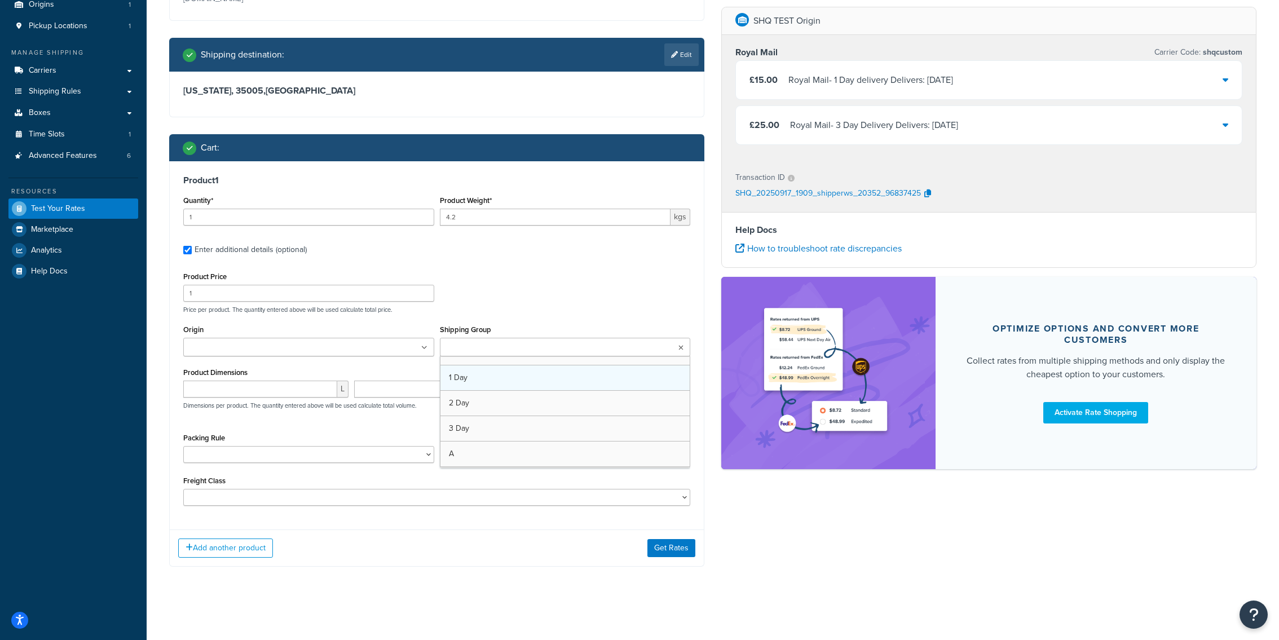
scroll to position [139, 0]
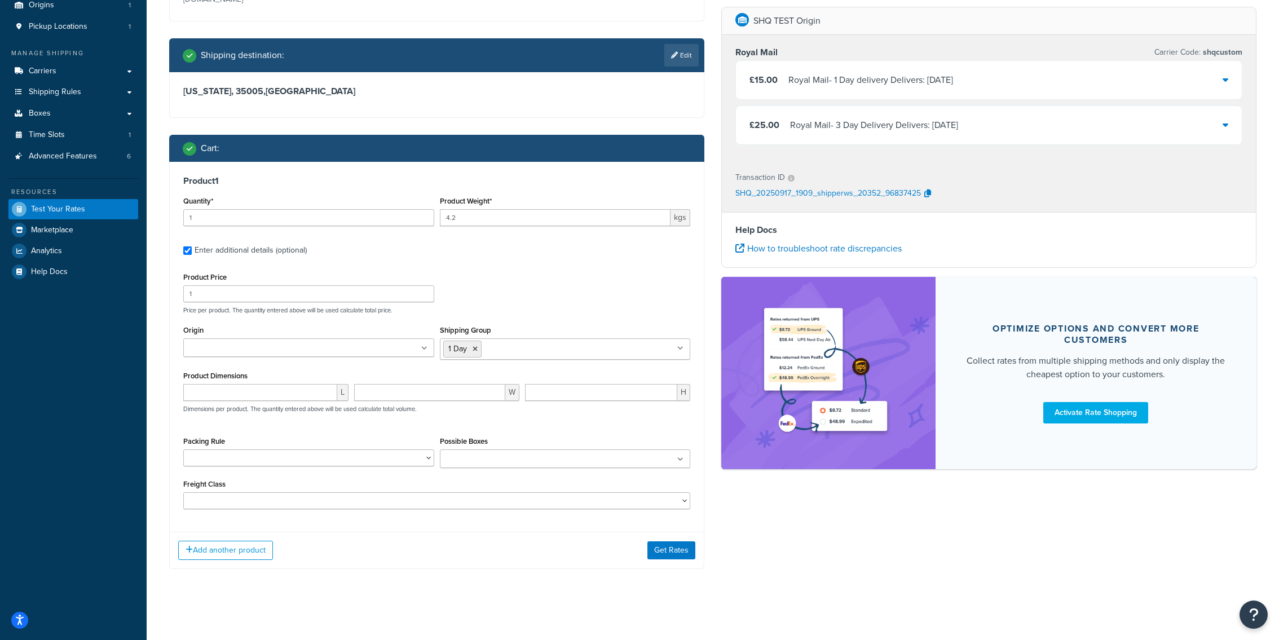
click at [524, 245] on label "Enter additional details (optional)" at bounding box center [443, 249] width 496 height 18
click at [192, 246] on input "Enter additional details (optional)" at bounding box center [187, 250] width 8 height 8
checkbox input "false"
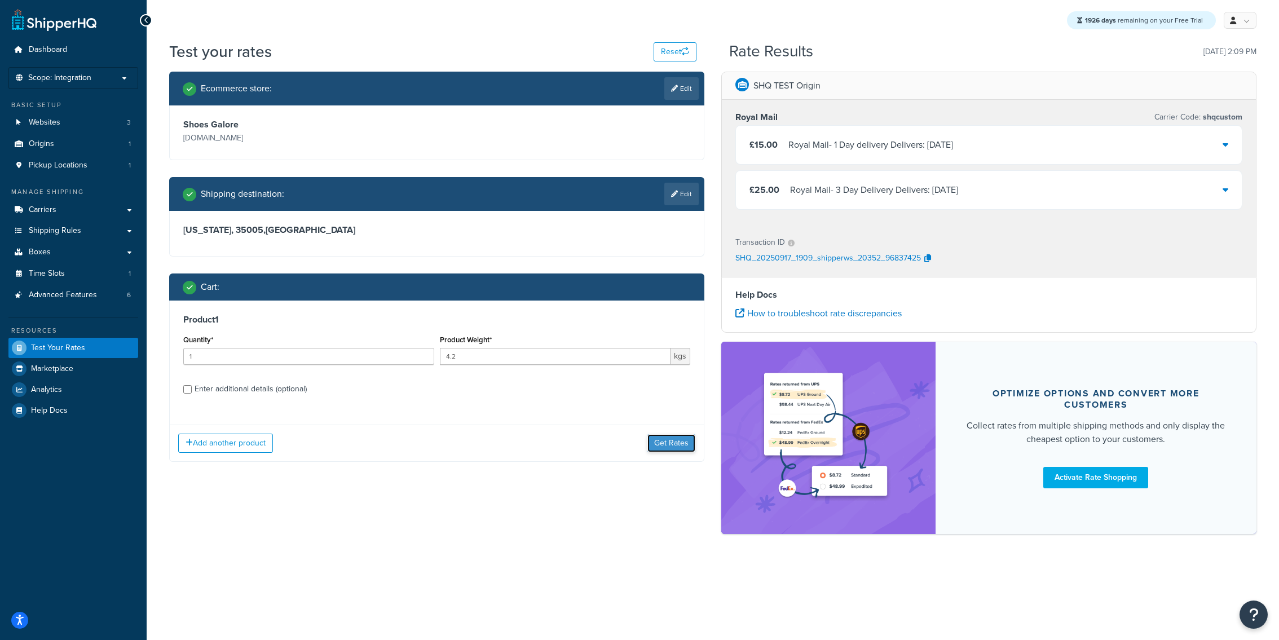
click at [675, 435] on button "Get Rates" at bounding box center [671, 443] width 48 height 18
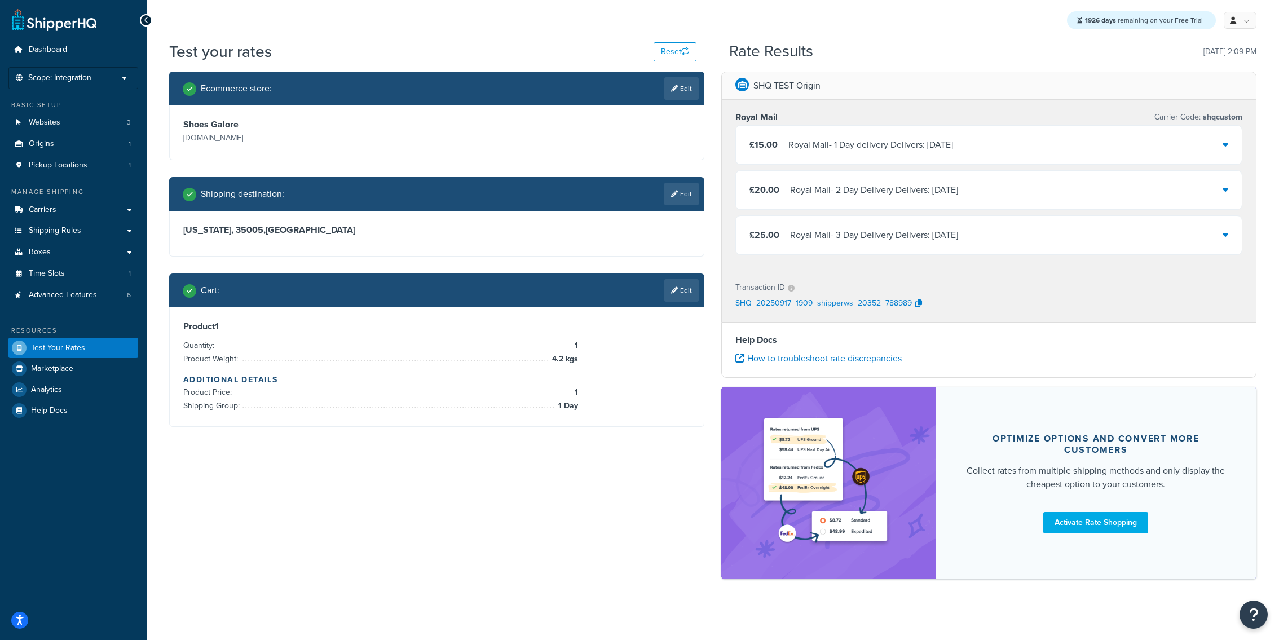
click at [852, 242] on div "Royal Mail - 3 Day Delivery Delivers: Sun, 21 Sep" at bounding box center [874, 235] width 168 height 16
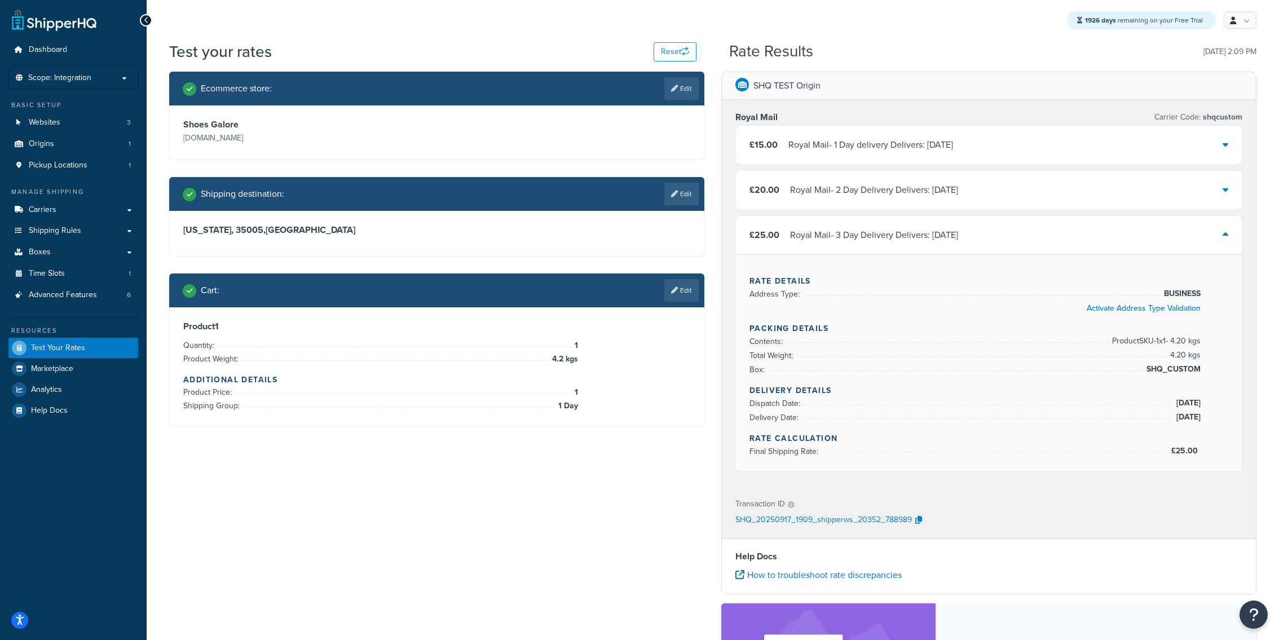
click at [844, 249] on div "£25.00 Royal Mail - 3 Day Delivery Delivers: Sun, 21 Sep" at bounding box center [989, 235] width 506 height 38
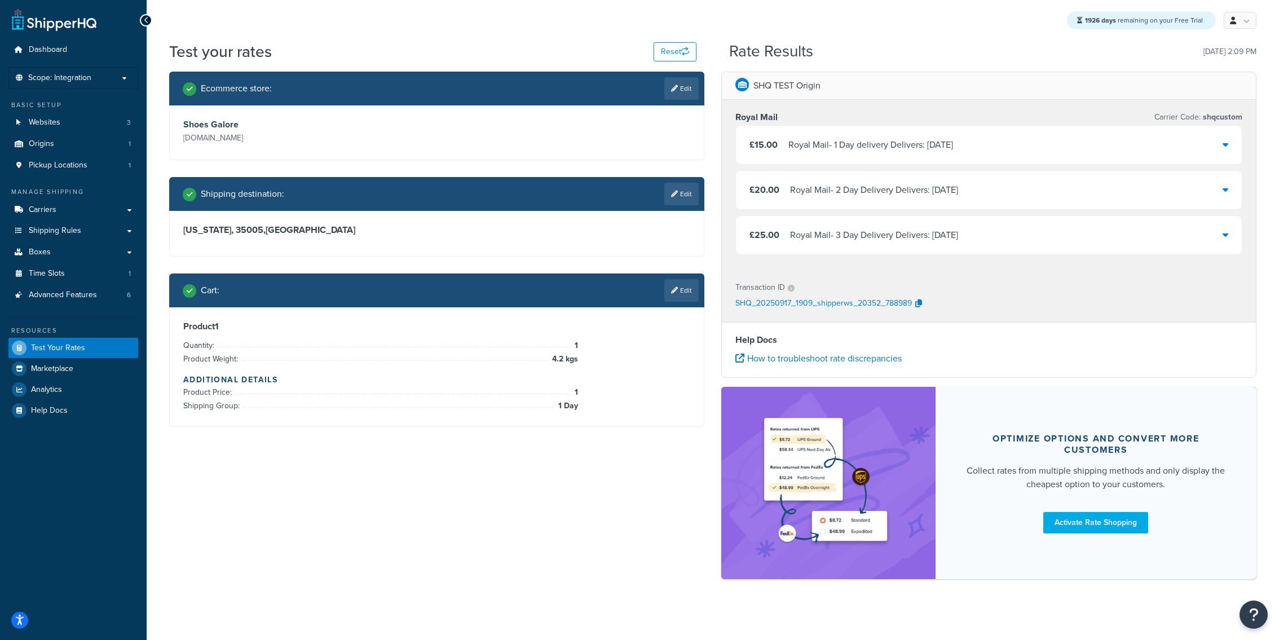
click at [825, 155] on div "£15.00 Royal Mail - 1 Day delivery Delivers: Fri, 19 Sep" at bounding box center [989, 145] width 506 height 38
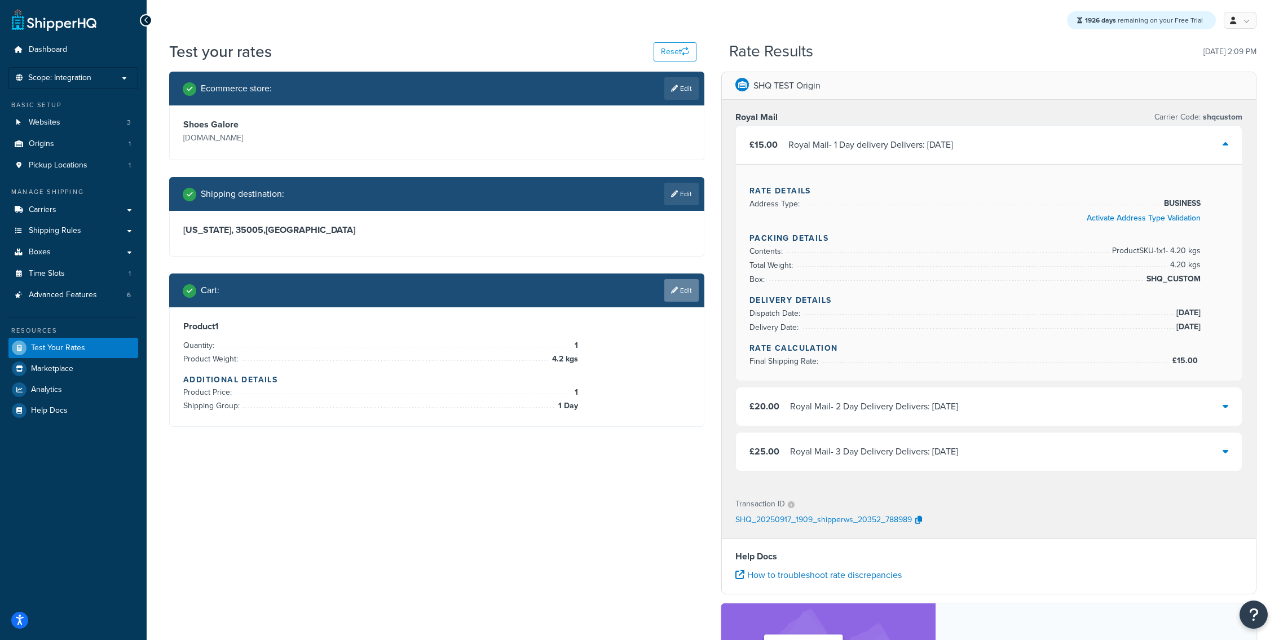
click at [673, 288] on icon at bounding box center [674, 290] width 7 height 7
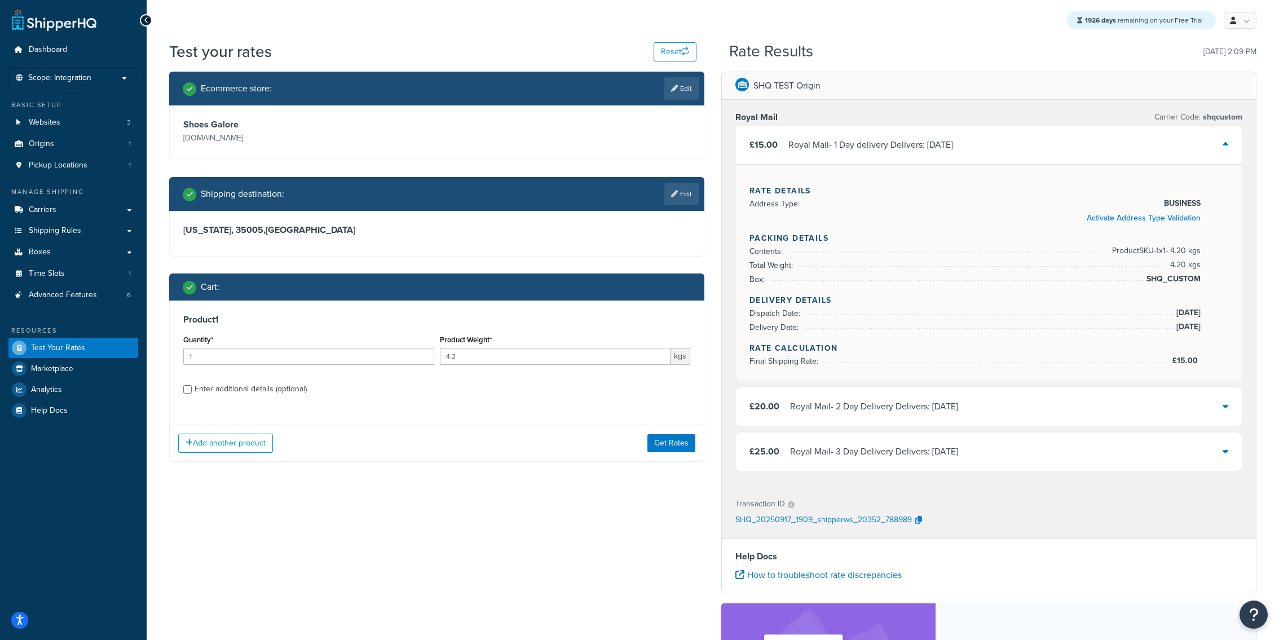
click at [234, 393] on div "Enter additional details (optional)" at bounding box center [251, 389] width 112 height 16
click at [192, 393] on input "Enter additional details (optional)" at bounding box center [187, 389] width 8 height 8
checkbox input "true"
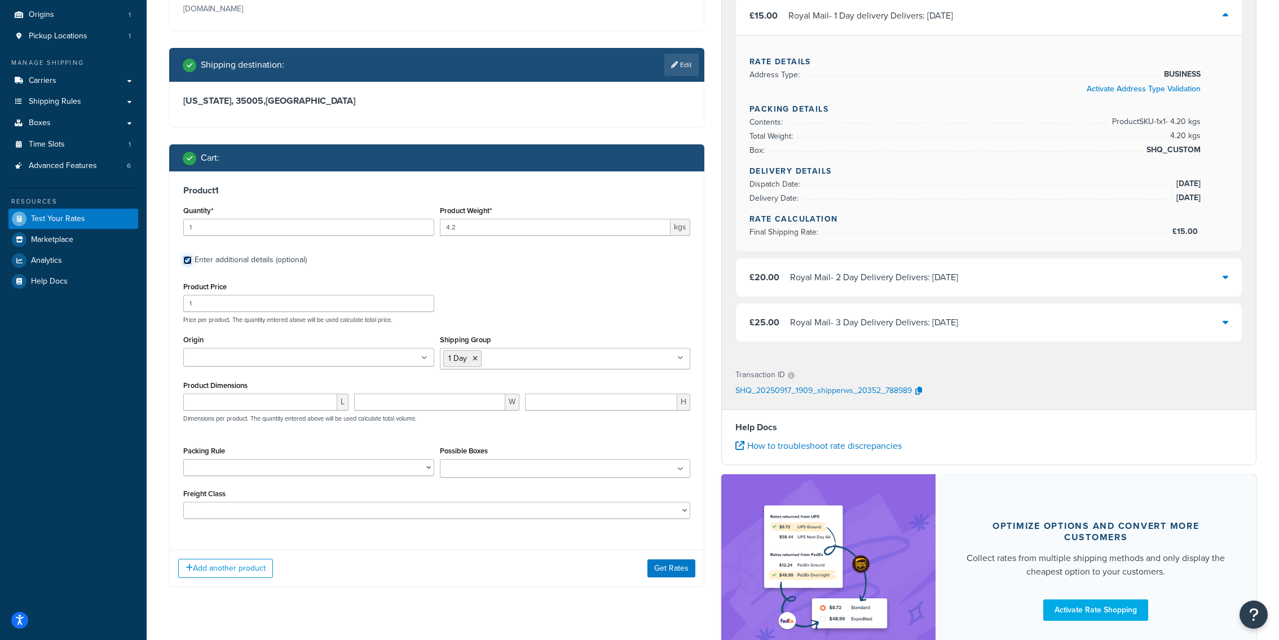
scroll to position [156, 0]
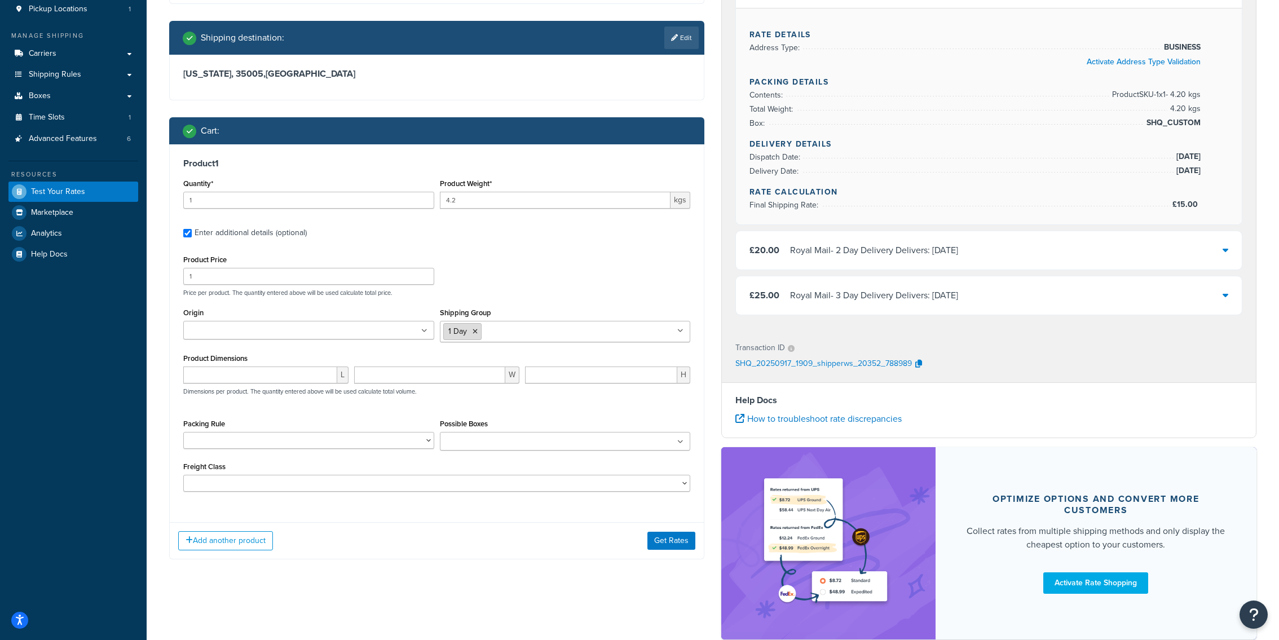
click at [475, 334] on icon at bounding box center [475, 331] width 5 height 7
click at [668, 540] on button "Get Rates" at bounding box center [671, 541] width 48 height 18
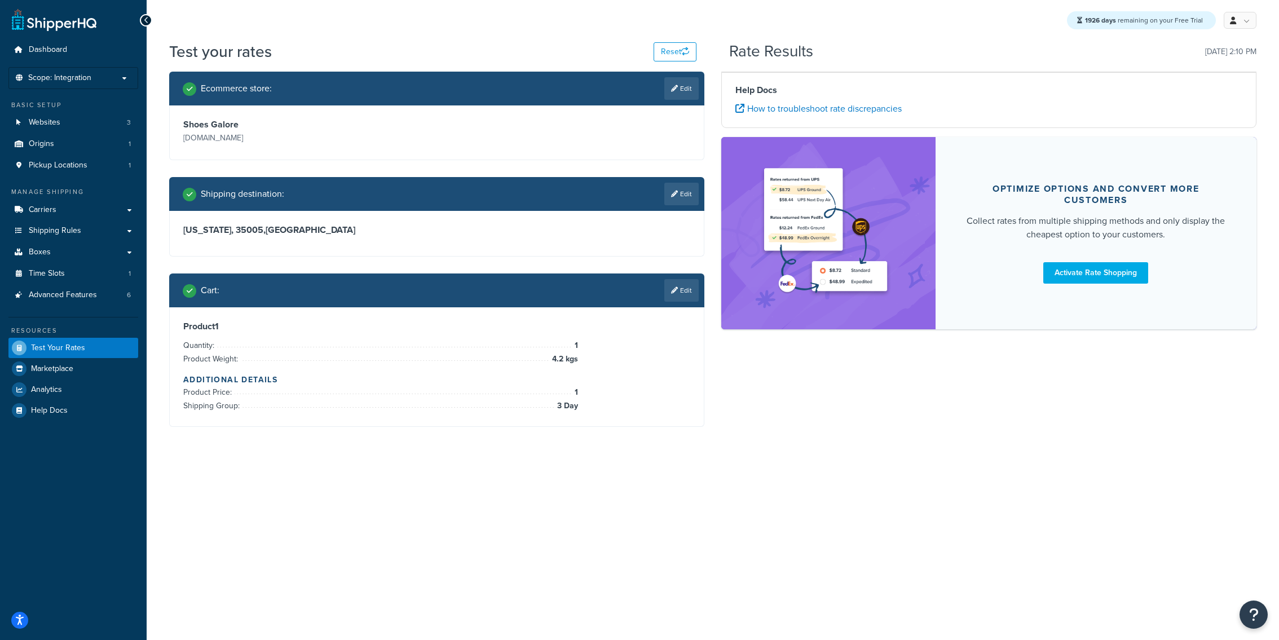
scroll to position [0, 0]
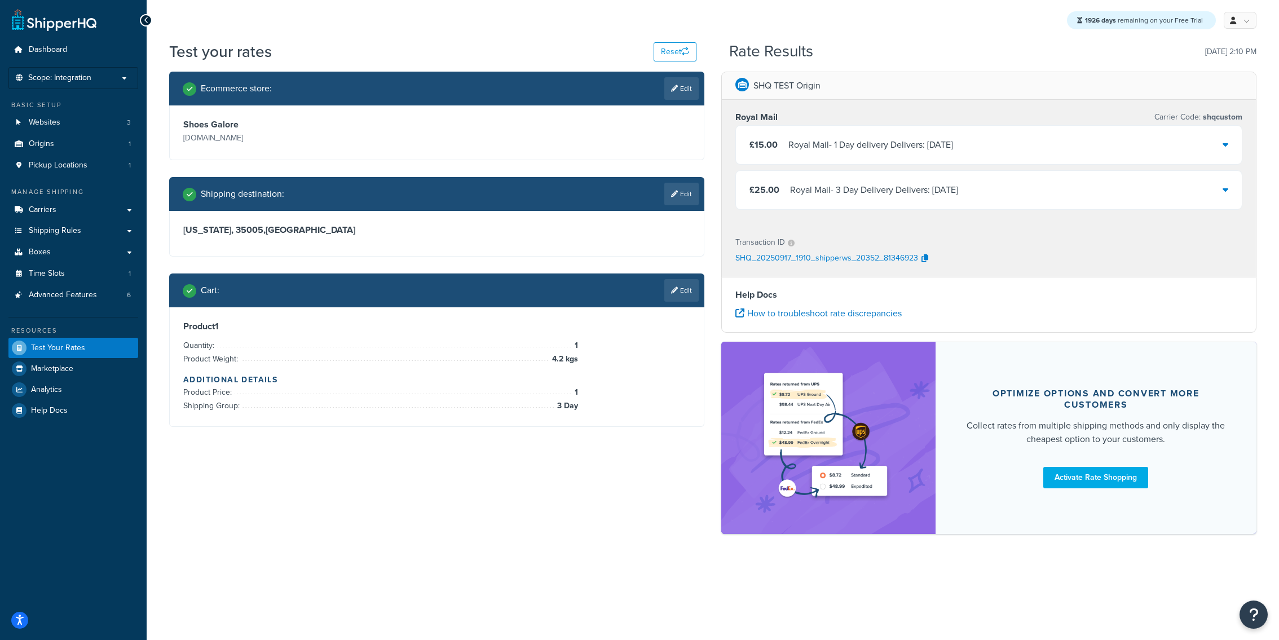
click at [663, 301] on div "Cart : Edit" at bounding box center [441, 290] width 516 height 23
click at [680, 299] on link "Edit" at bounding box center [681, 290] width 34 height 23
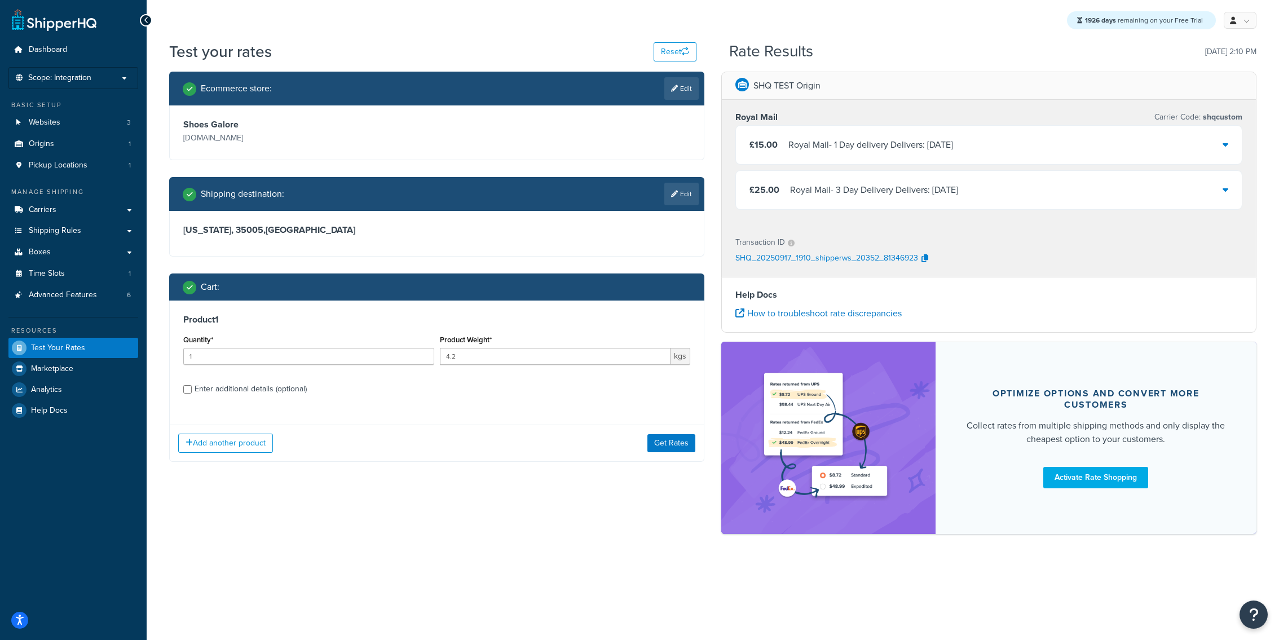
click at [347, 392] on label "Enter additional details (optional)" at bounding box center [443, 388] width 496 height 18
click at [192, 392] on input "Enter additional details (optional)" at bounding box center [187, 389] width 8 height 8
checkbox input "true"
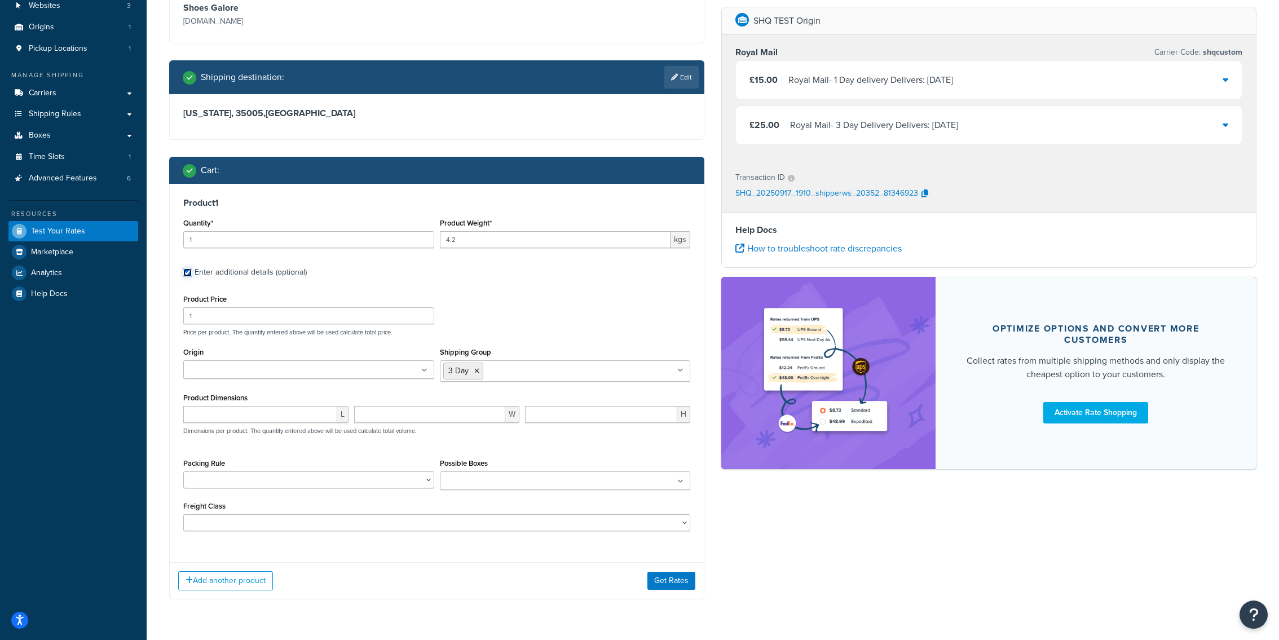
scroll to position [124, 0]
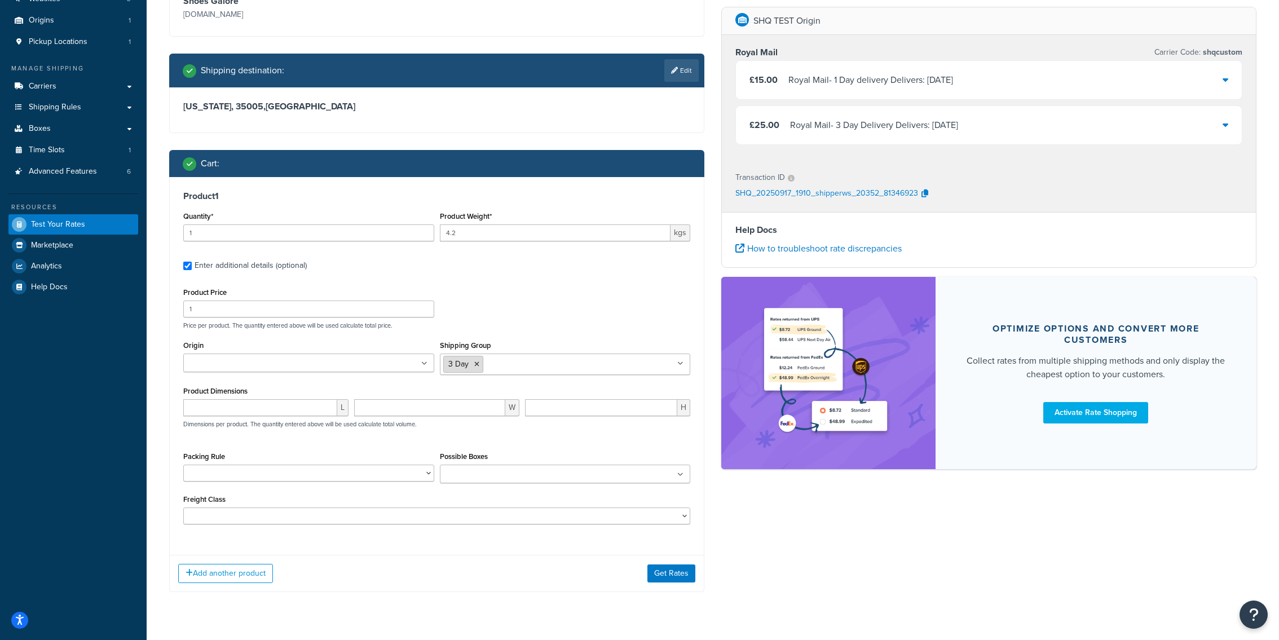
click at [477, 367] on icon at bounding box center [476, 364] width 5 height 7
click at [681, 558] on button "Get Rates" at bounding box center [671, 564] width 48 height 18
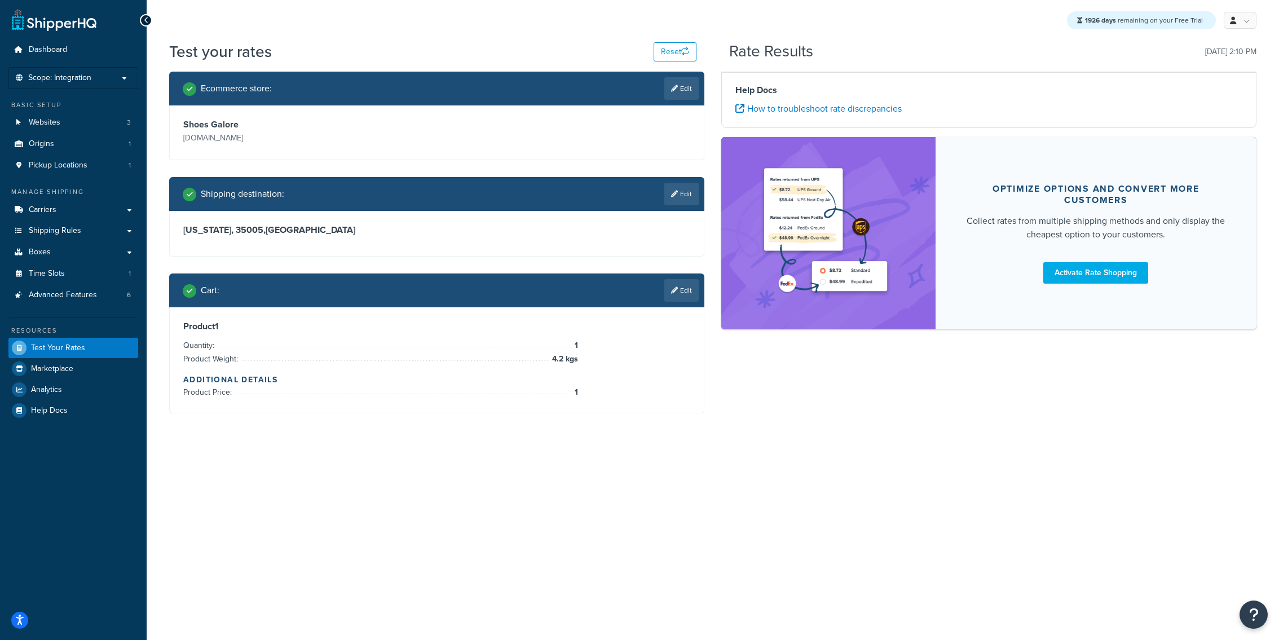
scroll to position [0, 0]
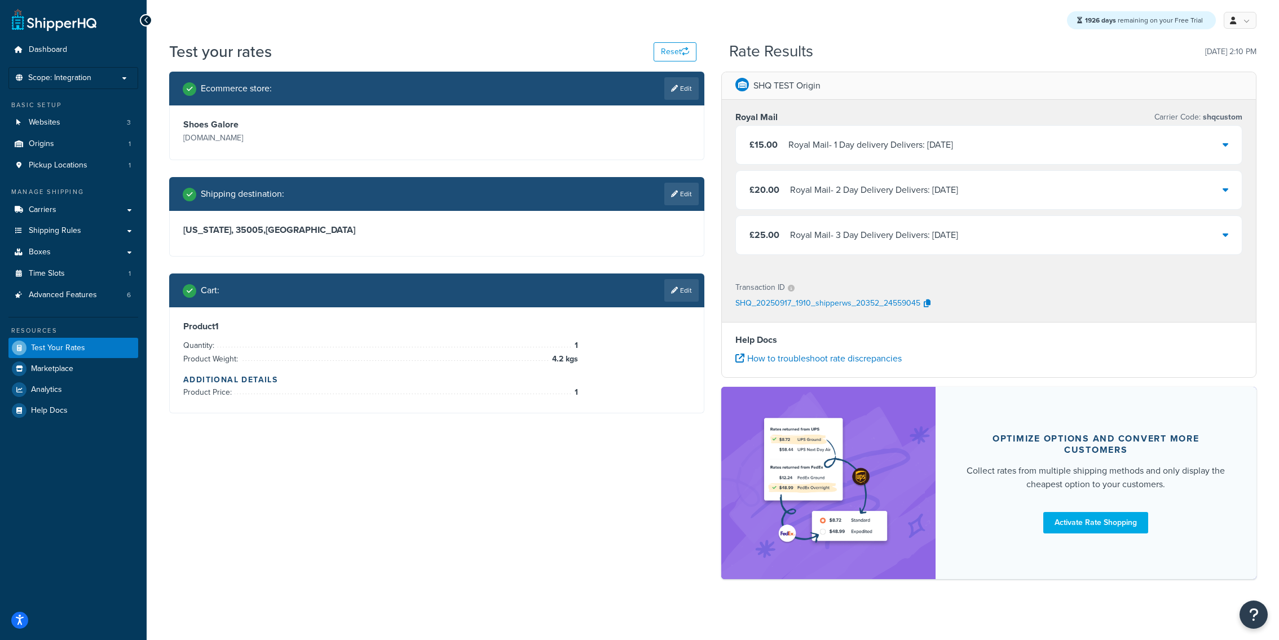
click at [810, 201] on div "£20.00 Royal Mail - 2 Day Delivery Delivers: Fri, 19 Sep" at bounding box center [989, 190] width 506 height 38
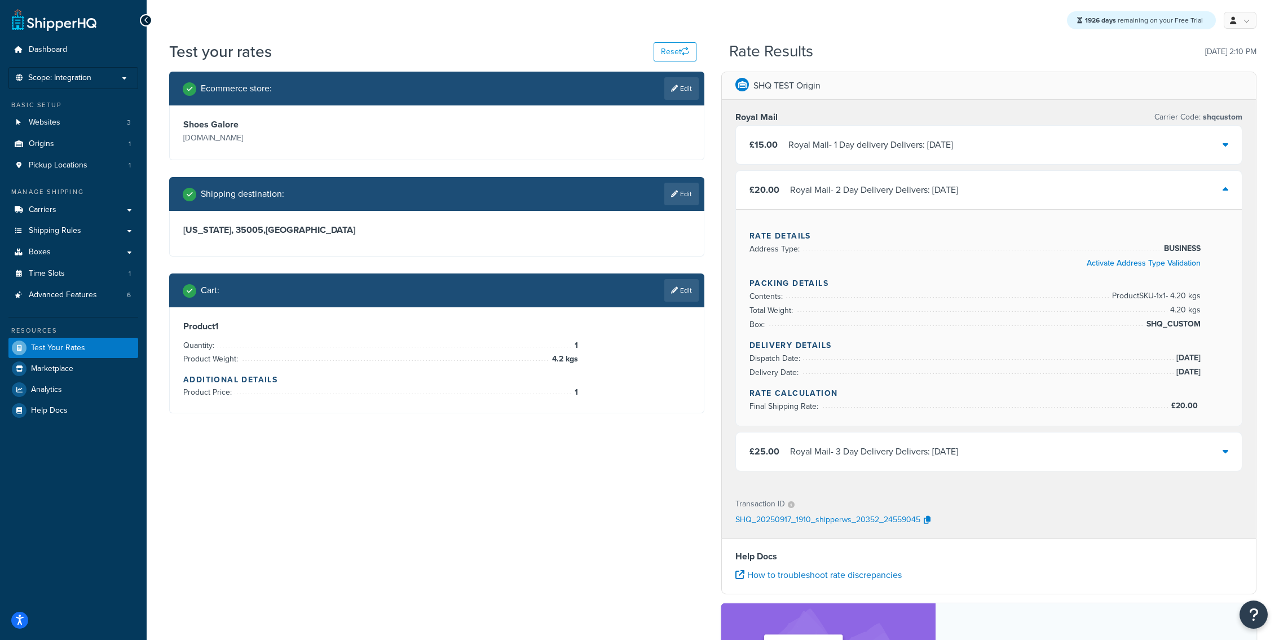
click at [683, 277] on div "Cart : Edit" at bounding box center [436, 291] width 535 height 34
click at [685, 285] on link "Edit" at bounding box center [681, 290] width 34 height 23
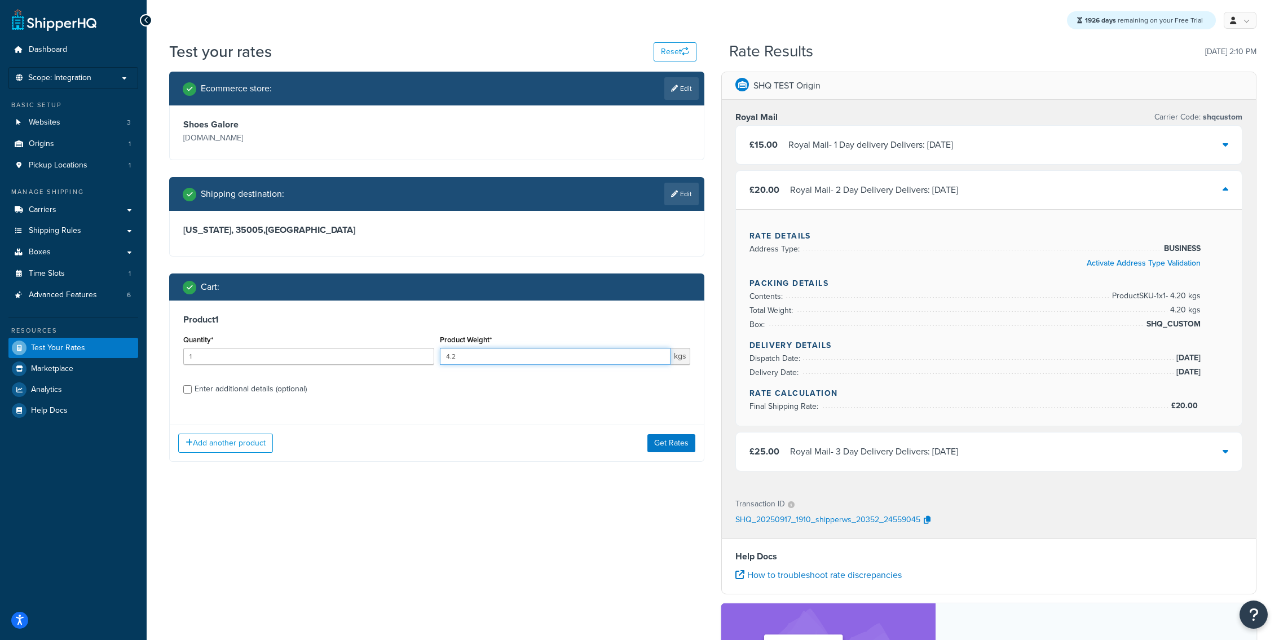
click at [483, 355] on input "4.2" at bounding box center [555, 356] width 231 height 17
click at [282, 377] on div "Product 1 Quantity* 1 Product Weight* 4.2 kgs Enter additional details (optiona…" at bounding box center [437, 359] width 534 height 116
click at [282, 384] on div "Enter additional details (optional)" at bounding box center [251, 389] width 112 height 16
click at [192, 385] on input "Enter additional details (optional)" at bounding box center [187, 389] width 8 height 8
checkbox input "true"
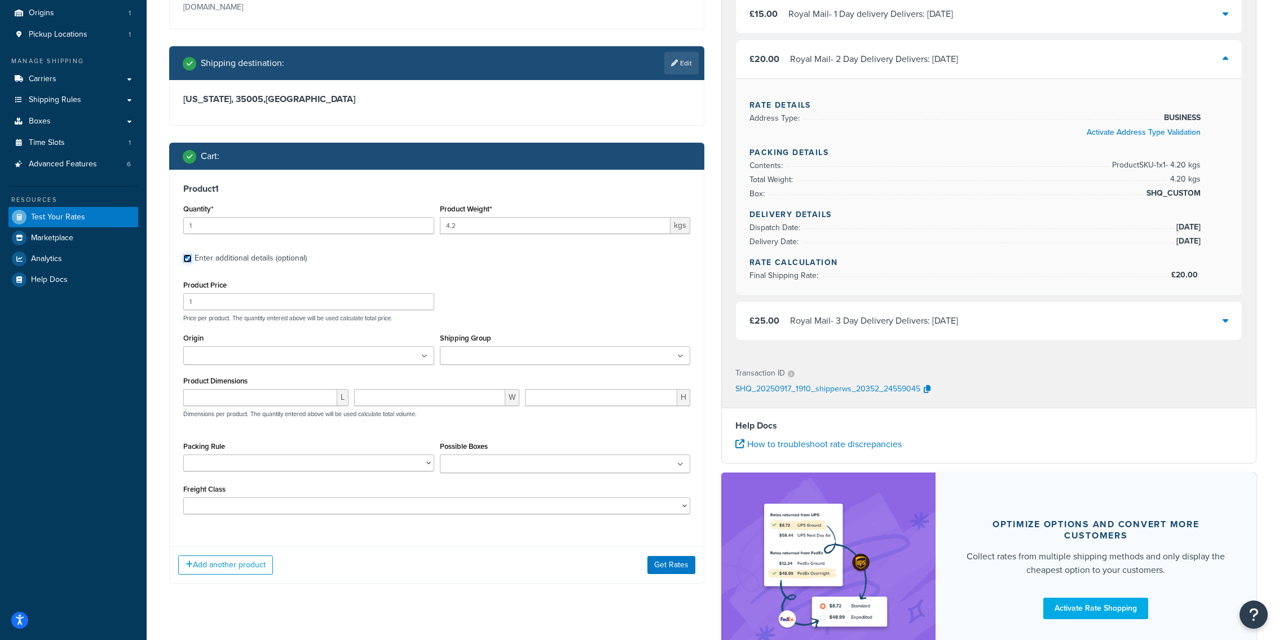
scroll to position [153, 0]
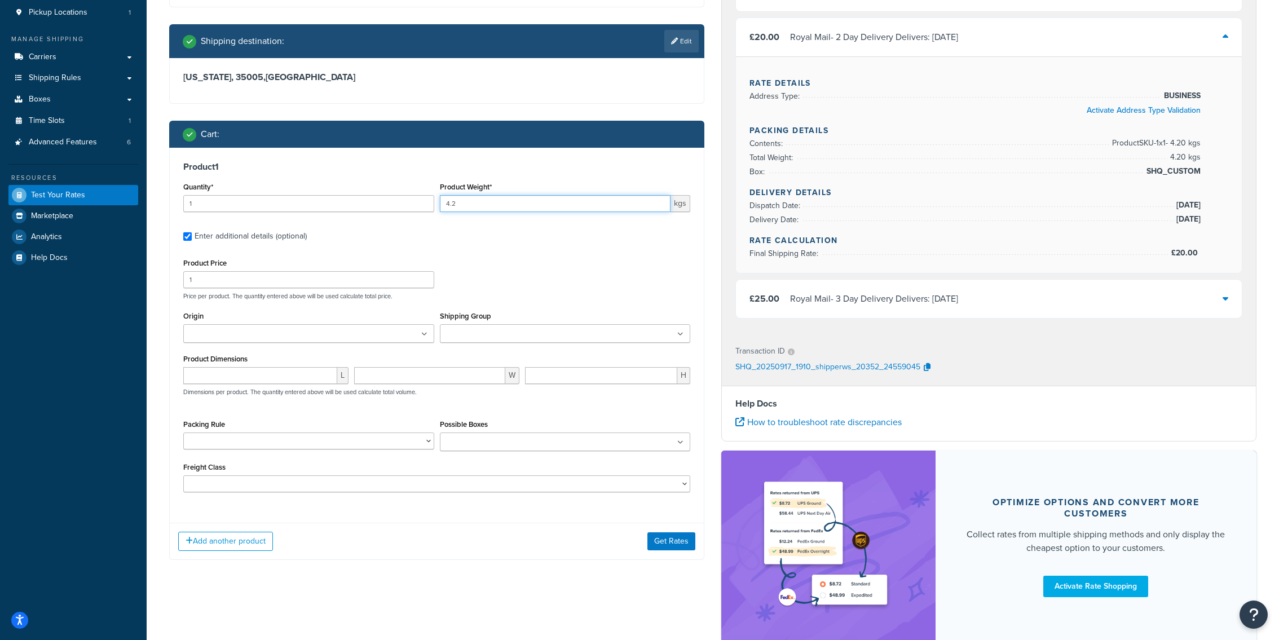
click at [493, 207] on input "4.2" at bounding box center [555, 203] width 231 height 17
type input "4.9"
click at [676, 550] on button "Get Rates" at bounding box center [671, 541] width 48 height 18
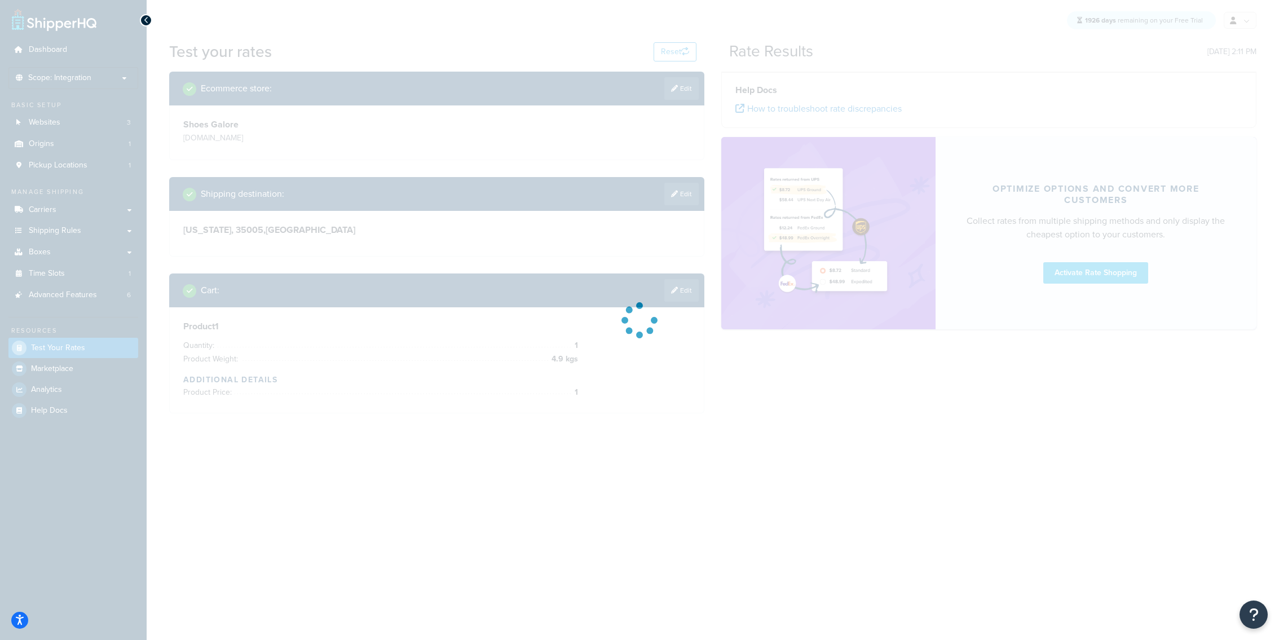
scroll to position [0, 0]
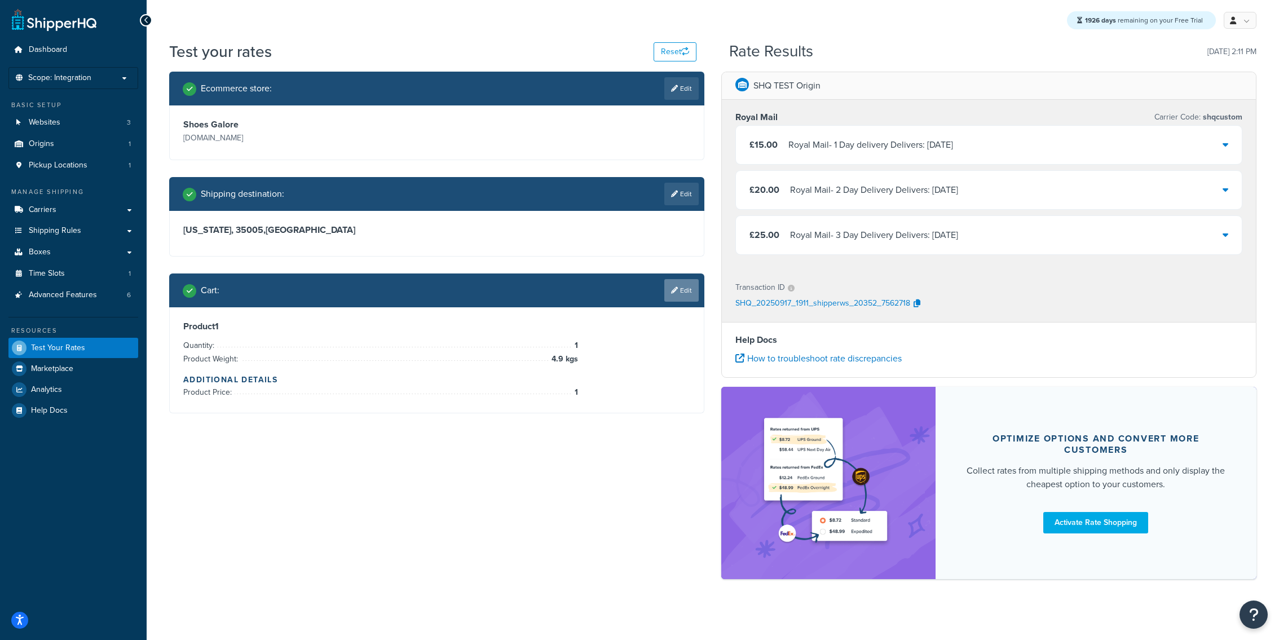
click at [695, 294] on link "Edit" at bounding box center [681, 290] width 34 height 23
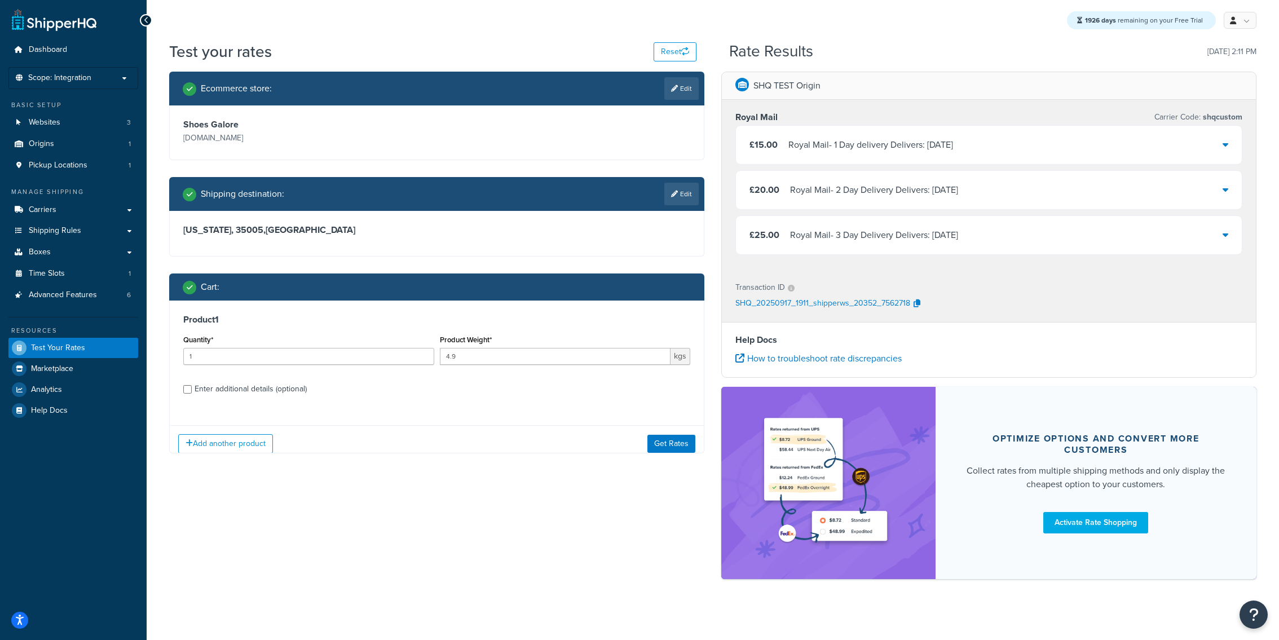
click at [294, 404] on div "Product 1 Quantity* 1 Product Weight* 4.9 kgs Enter additional details (optiona…" at bounding box center [437, 359] width 534 height 116
click at [294, 387] on div "Enter additional details (optional)" at bounding box center [251, 389] width 112 height 16
click at [192, 387] on input "Enter additional details (optional)" at bounding box center [187, 389] width 8 height 8
checkbox input "true"
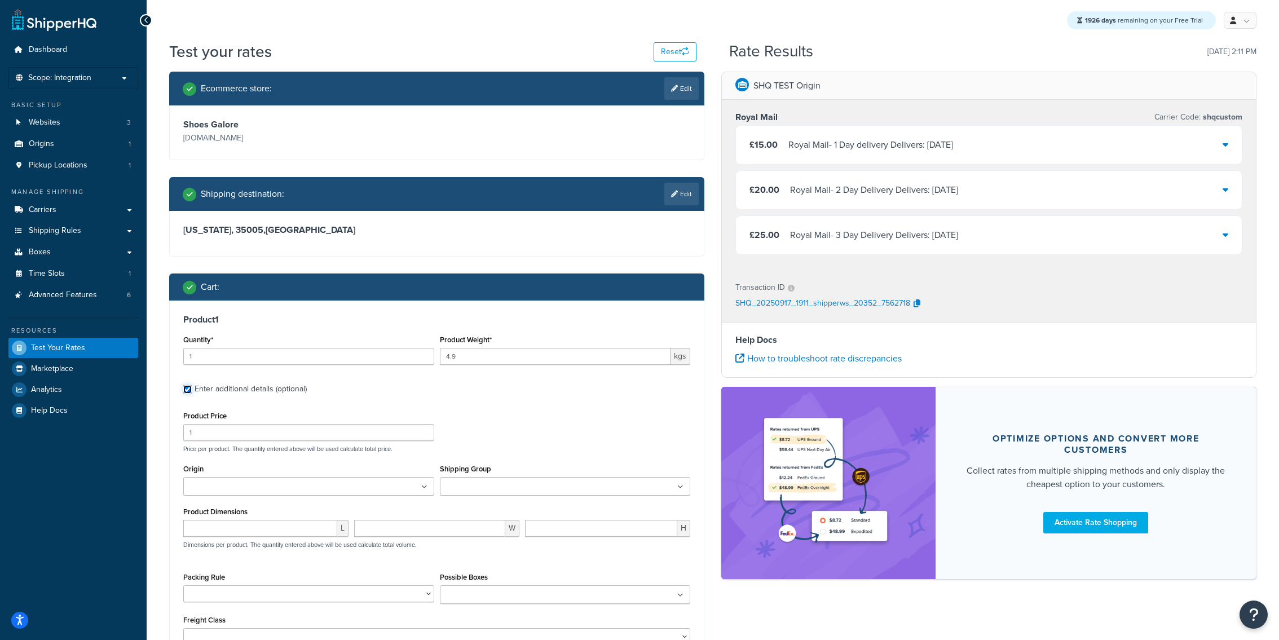
scroll to position [19, 0]
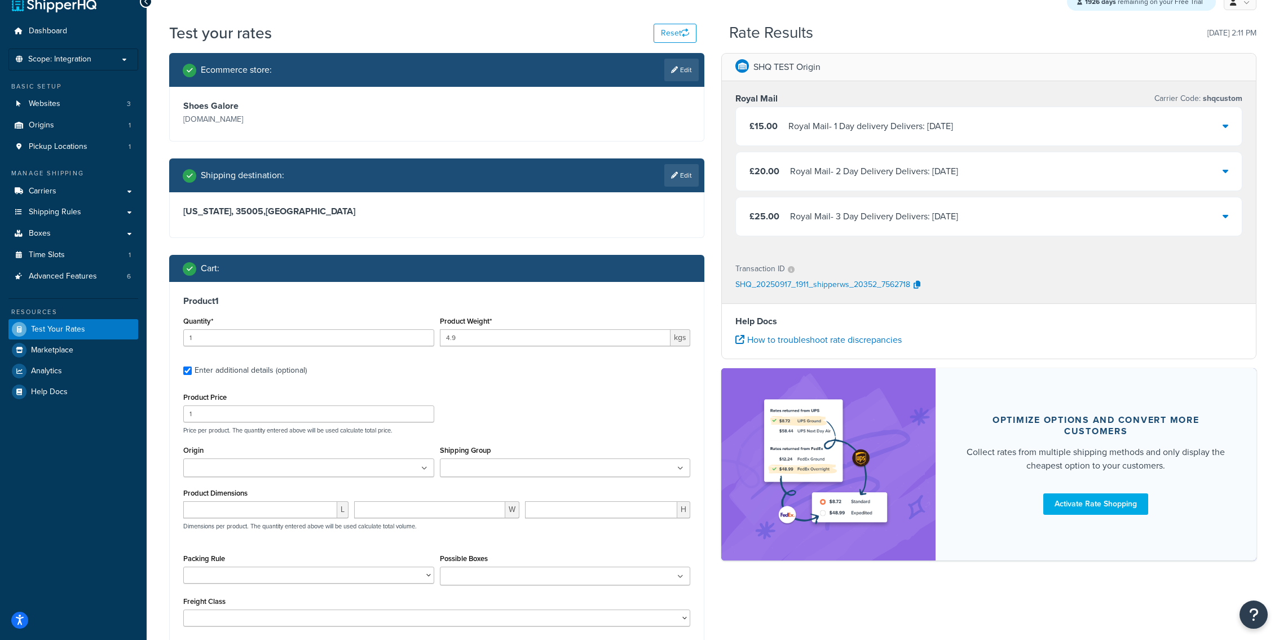
click at [493, 476] on ul at bounding box center [565, 468] width 251 height 19
drag, startPoint x: 483, startPoint y: 546, endPoint x: 484, endPoint y: 439, distance: 107.2
click at [485, 418] on div "Product Price 1 Price per product. The quantity entered above will be used calc…" at bounding box center [436, 412] width 513 height 45
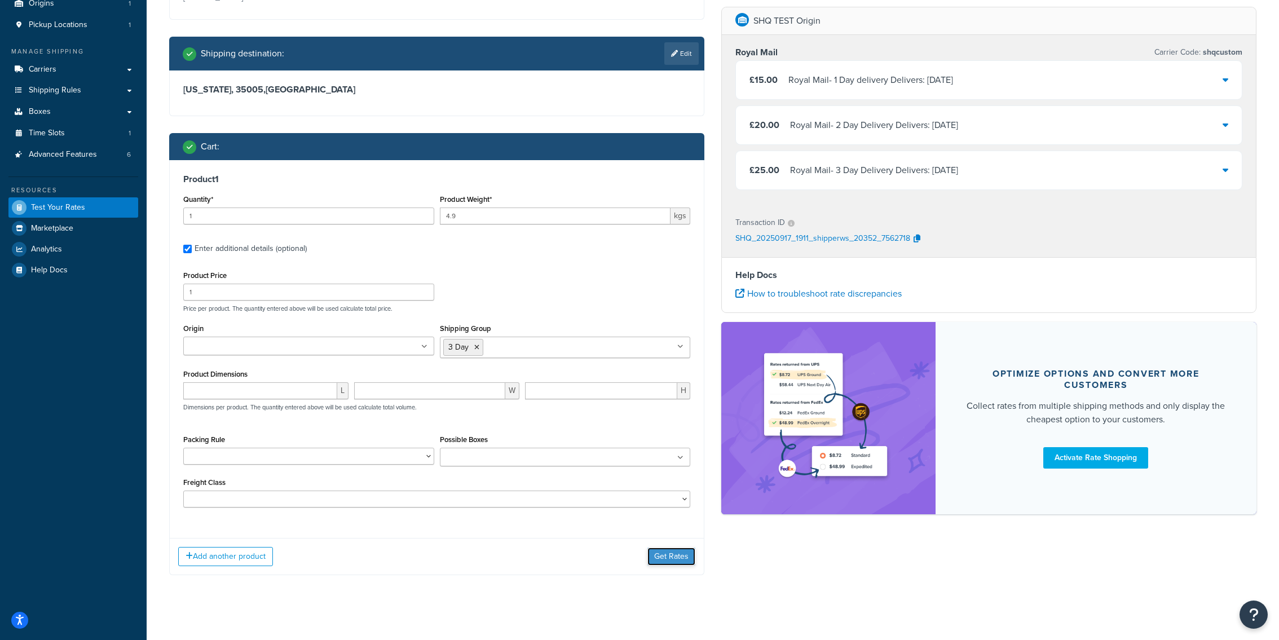
click at [664, 565] on button "Get Rates" at bounding box center [671, 557] width 48 height 18
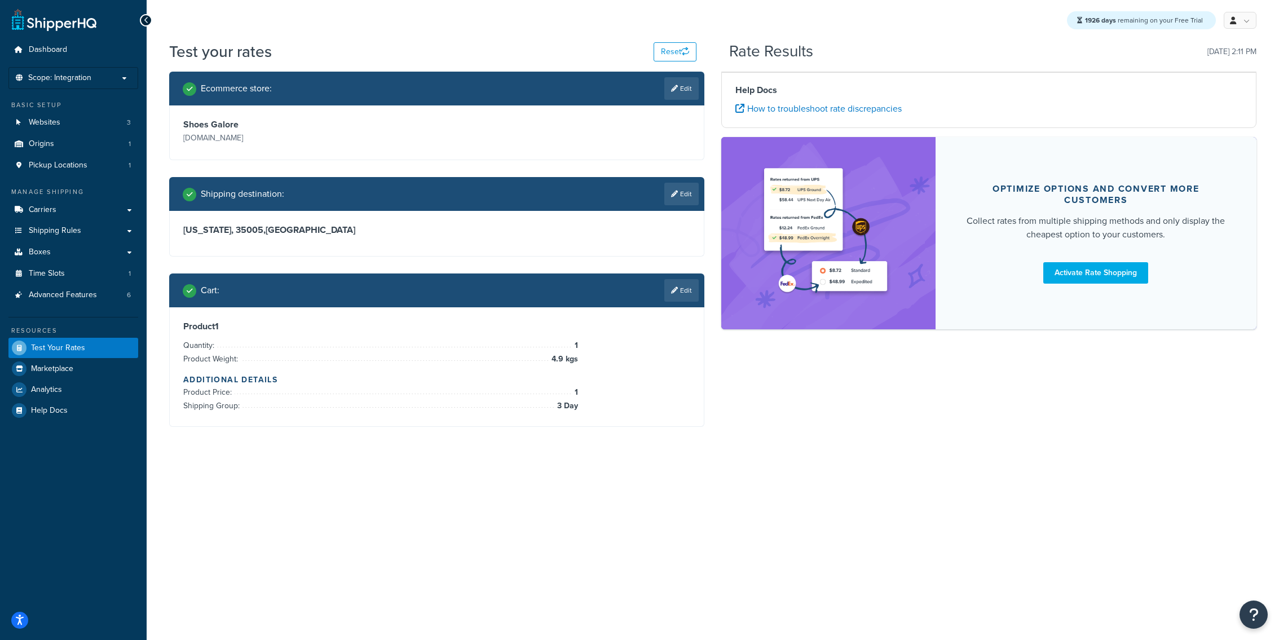
scroll to position [0, 0]
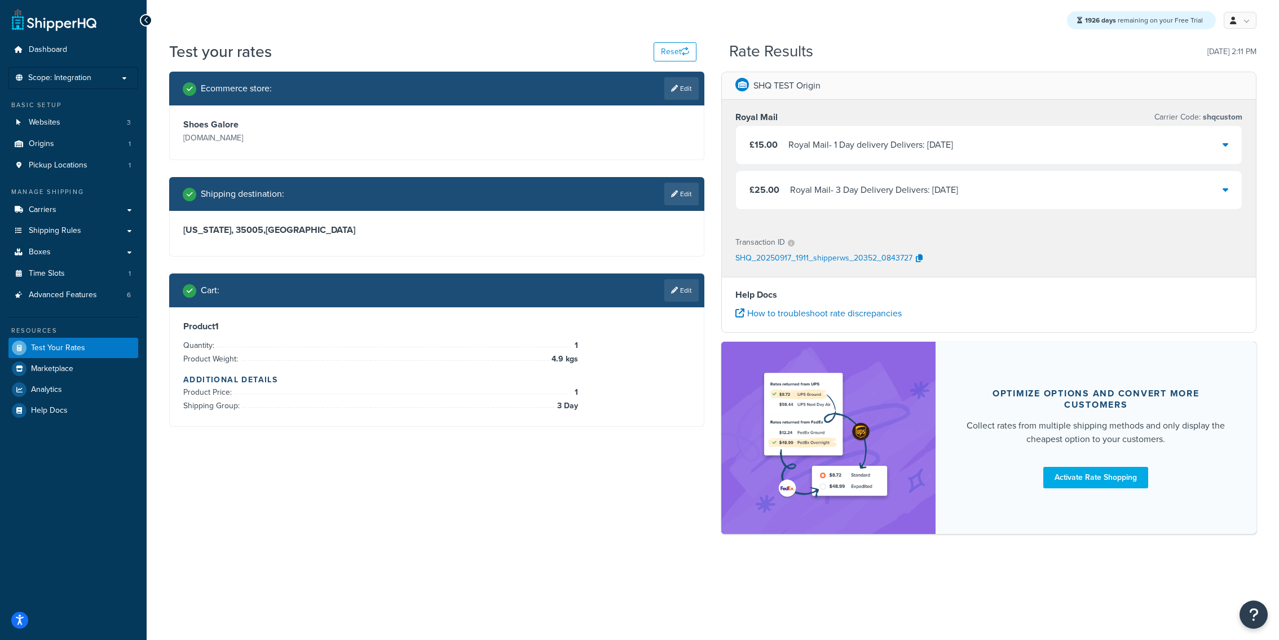
click at [956, 173] on div "£25.00 Royal Mail - 3 Day Delivery Delivers: Wed, 24 Sep" at bounding box center [989, 190] width 506 height 38
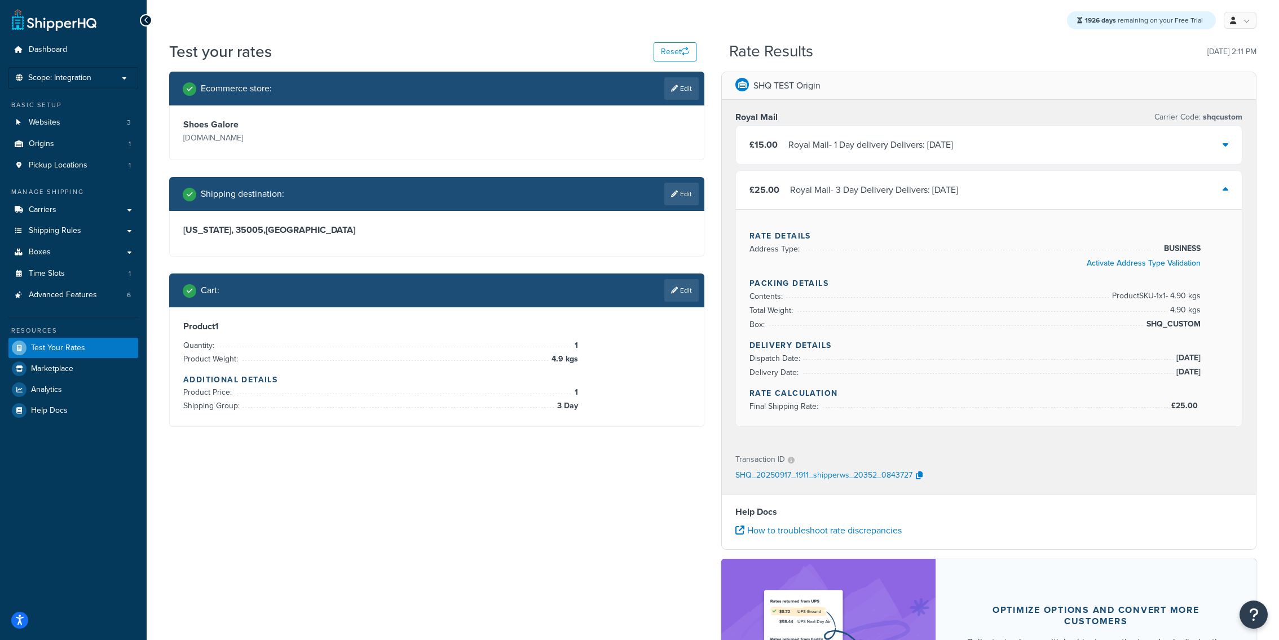
click at [956, 158] on div "£15.00 Royal Mail - 1 Day delivery Delivers: Sun, 21 Sep" at bounding box center [989, 145] width 506 height 38
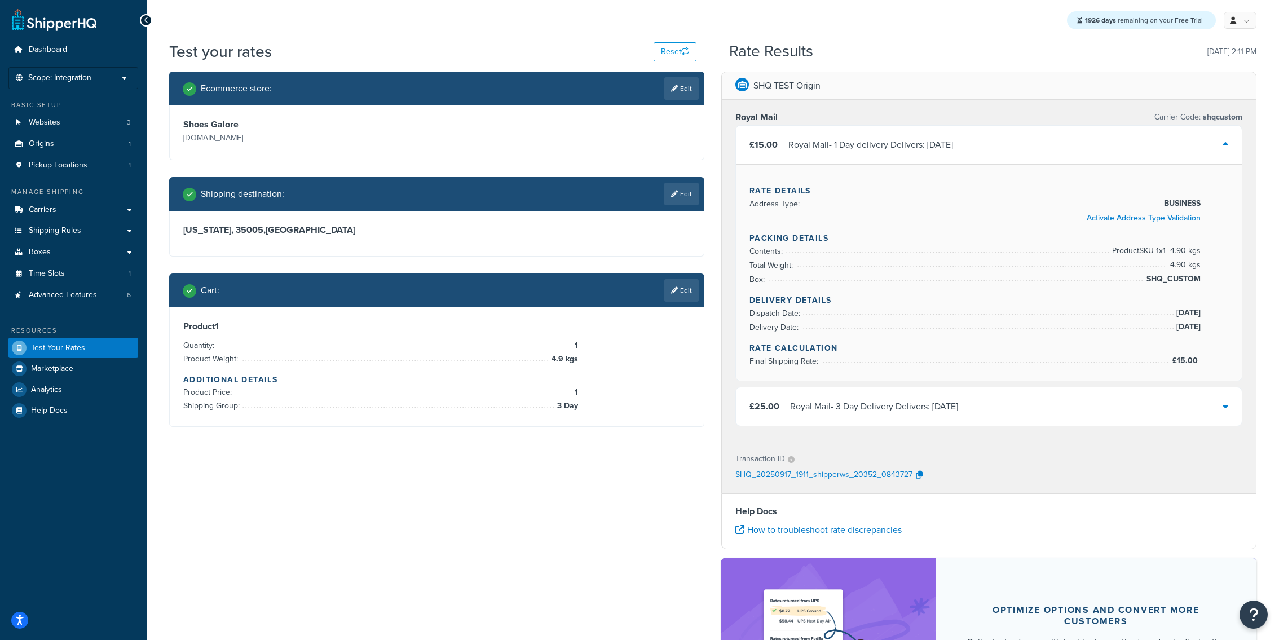
click at [683, 302] on div "Cart : Edit" at bounding box center [436, 291] width 535 height 34
click at [683, 299] on link "Edit" at bounding box center [681, 290] width 34 height 23
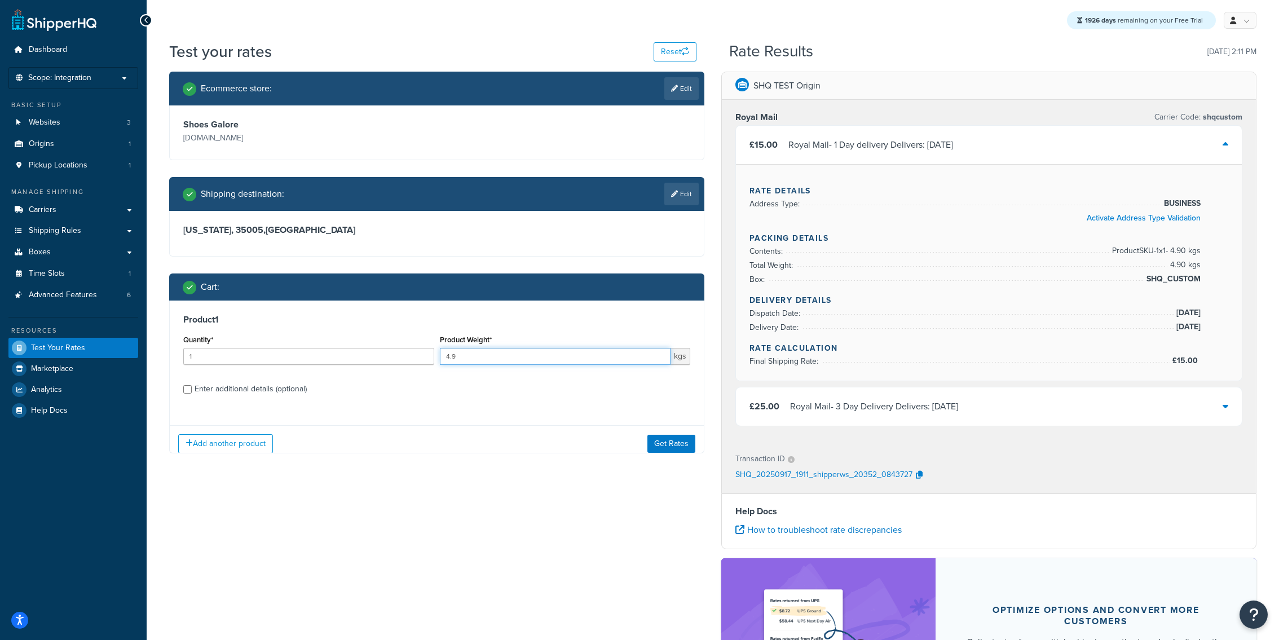
click at [515, 356] on input "4.9" at bounding box center [555, 356] width 231 height 17
type input "5"
click at [680, 448] on button "Get Rates" at bounding box center [671, 443] width 48 height 18
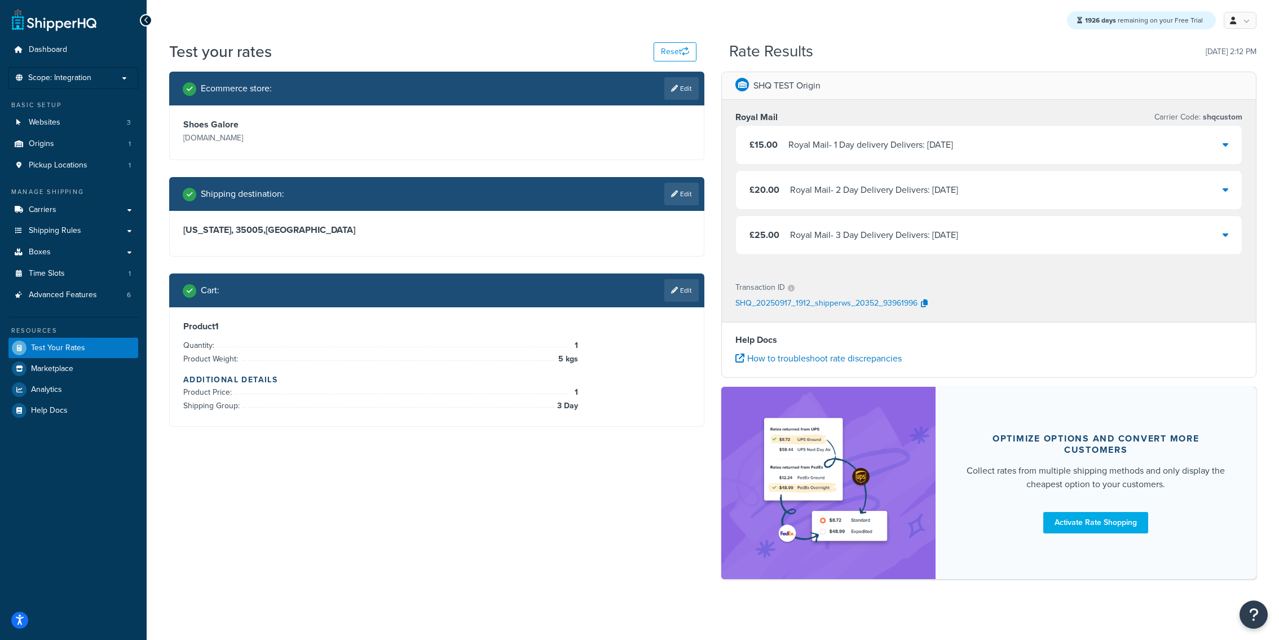
click at [857, 205] on div "£20.00 Royal Mail - 2 Day Delivery Delivers: Wed, 24 Sep" at bounding box center [989, 190] width 506 height 38
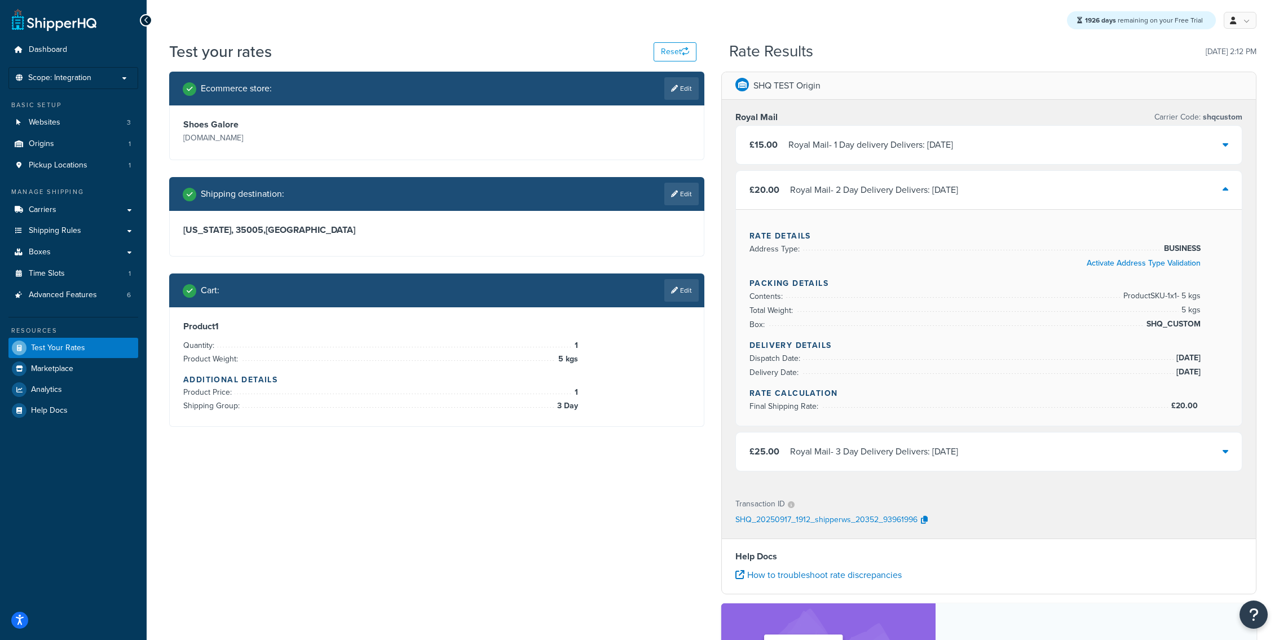
click at [1077, 443] on div "£25.00 Royal Mail - 3 Day Delivery Delivers: Wed, 24 Sep" at bounding box center [989, 452] width 506 height 38
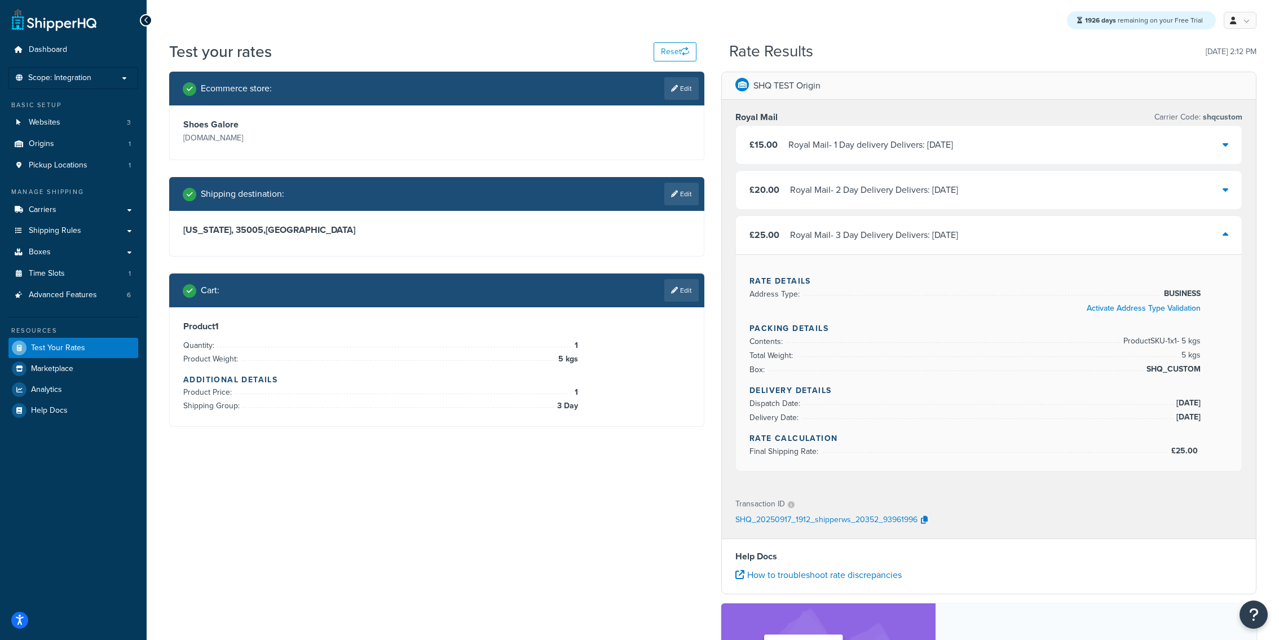
click at [958, 196] on div "Royal Mail - 2 Day Delivery Delivers: Wed, 24 Sep" at bounding box center [874, 190] width 168 height 16
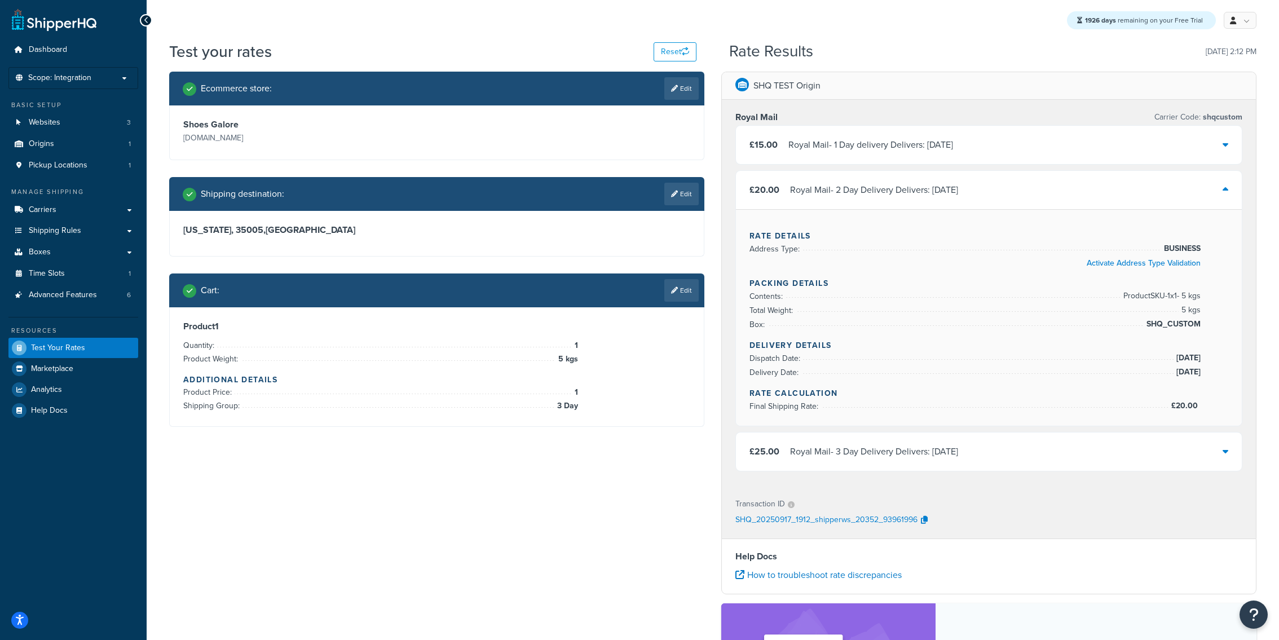
click at [950, 148] on div "Royal Mail - 1 Day delivery Delivers: Sun, 21 Sep" at bounding box center [870, 145] width 165 height 16
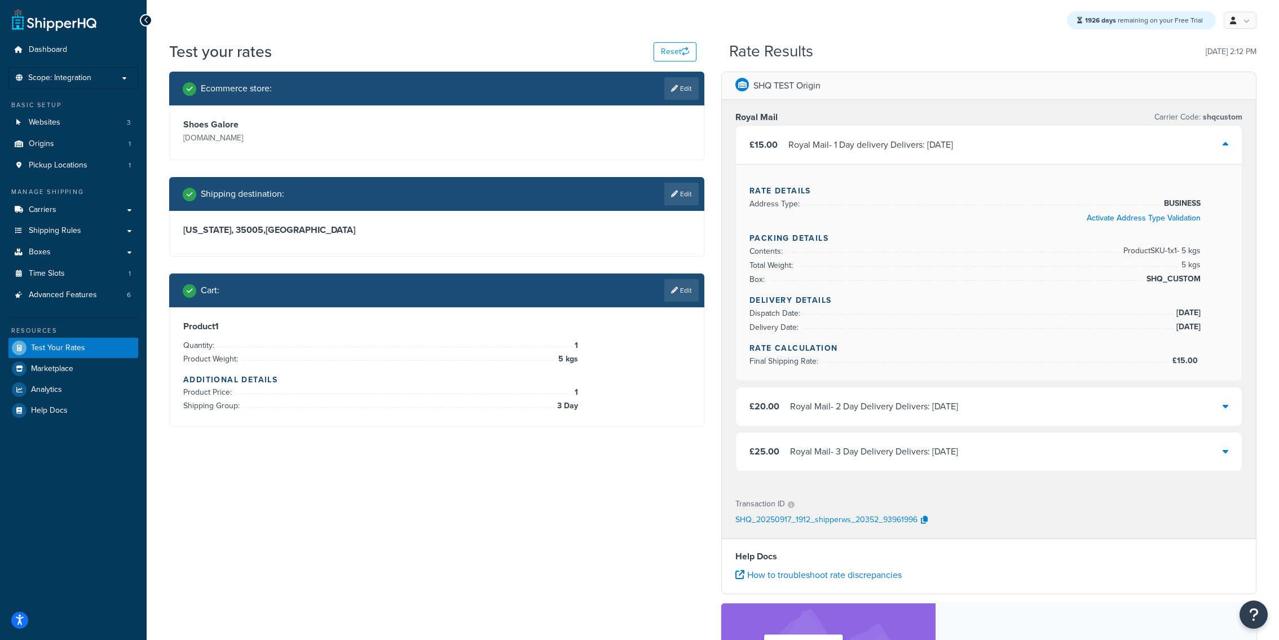
click at [948, 150] on div "Royal Mail - 1 Day delivery Delivers: Sun, 21 Sep" at bounding box center [870, 145] width 165 height 16
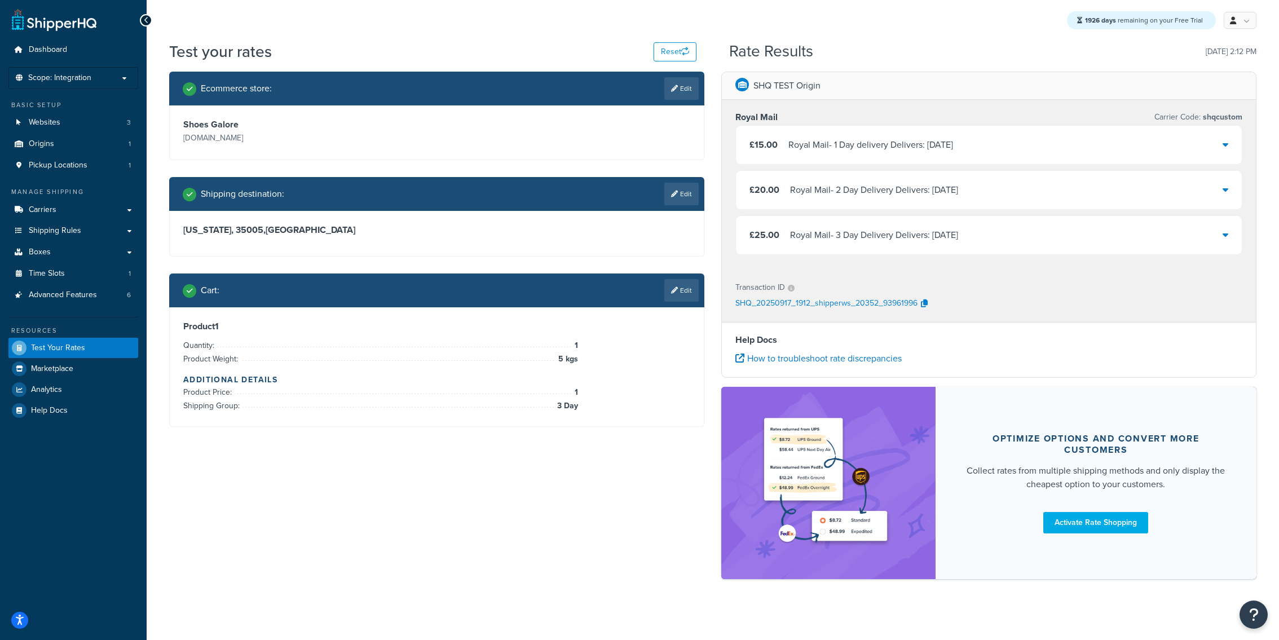
click at [926, 245] on div "£25.00 Royal Mail - 3 Day Delivery Delivers: Wed, 24 Sep" at bounding box center [989, 235] width 506 height 38
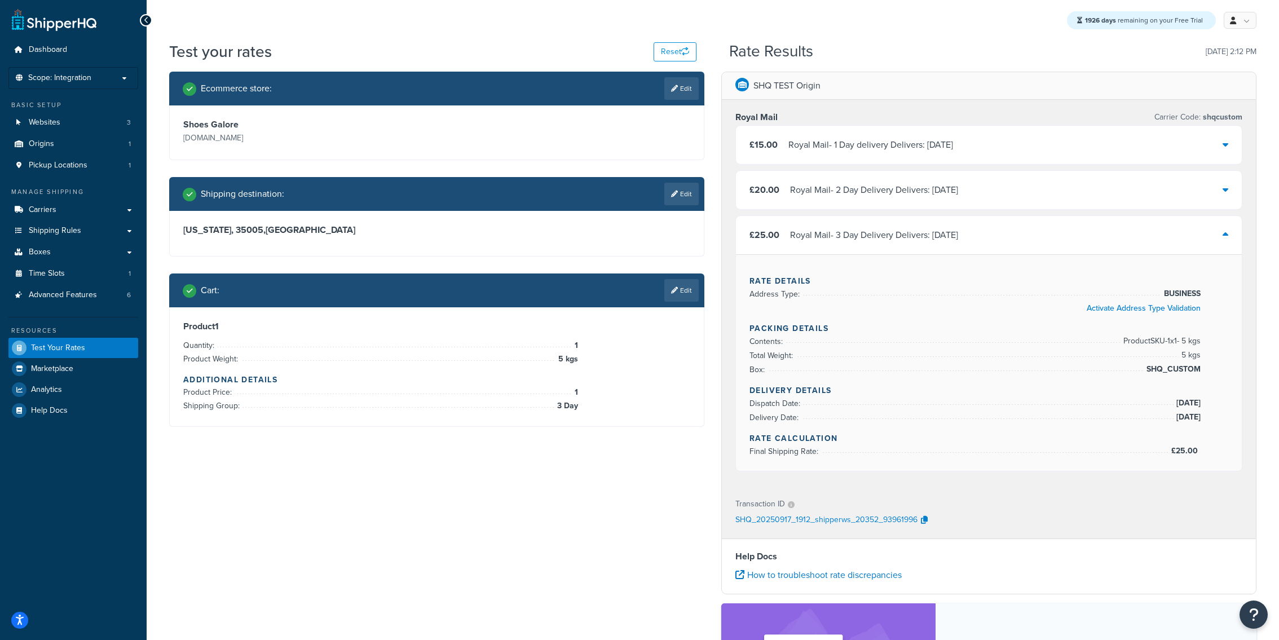
click at [816, 255] on div "Rate Details Address Type: BUSINESS Activate Address Type Validation Packing De…" at bounding box center [989, 362] width 506 height 217
click at [816, 243] on div "£25.00 Royal Mail - 3 Day Delivery Delivers: Wed, 24 Sep" at bounding box center [989, 235] width 506 height 38
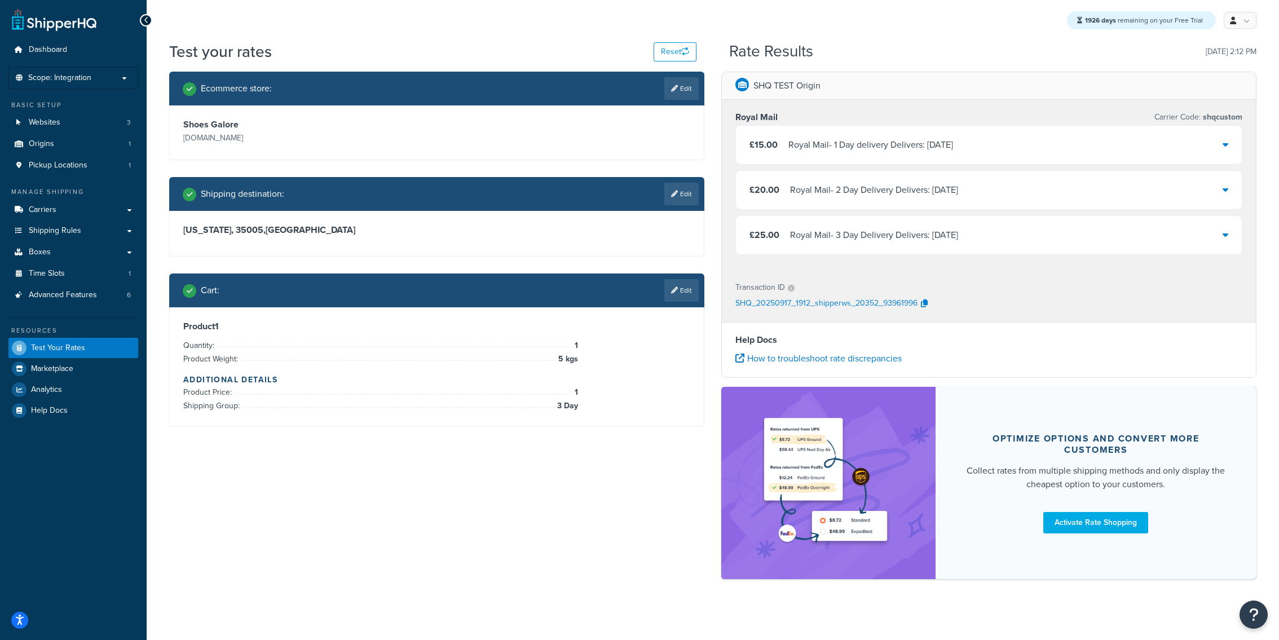
click at [817, 185] on div "Royal Mail - 2 Day Delivery Delivers: Wed, 24 Sep" at bounding box center [874, 190] width 168 height 16
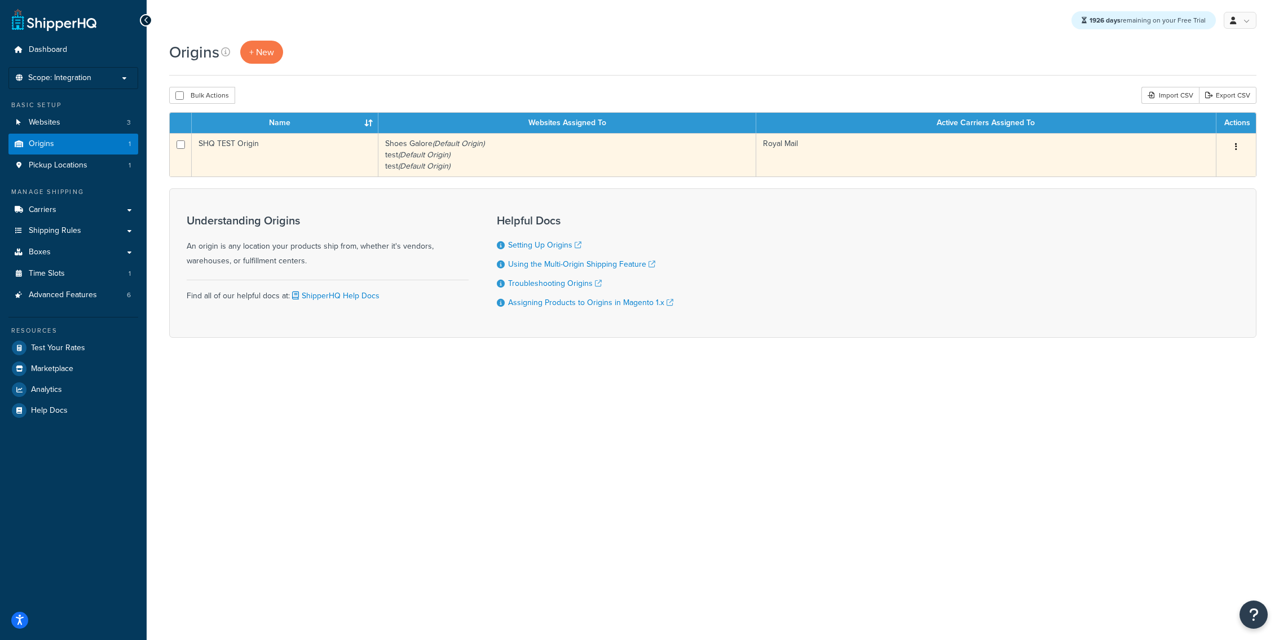
click at [493, 158] on td "Shoes Galore (Default Origin) test (Default Origin) test (Default Origin)" at bounding box center [567, 154] width 378 height 43
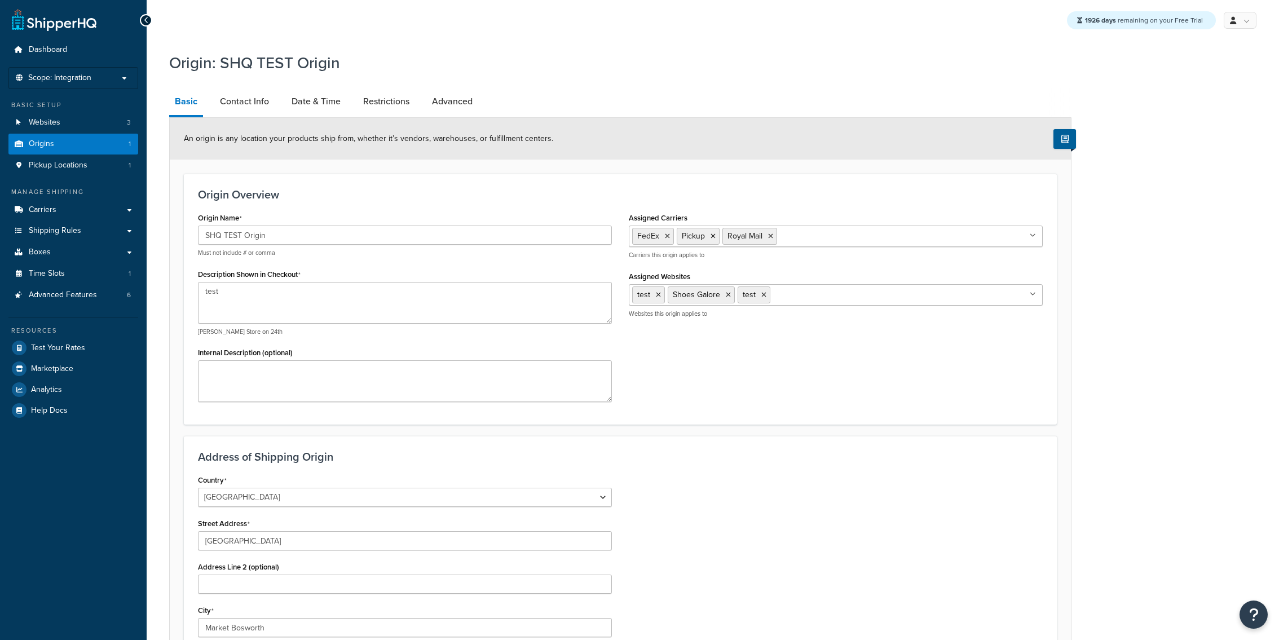
select select "1226"
click at [297, 100] on link "Date & Time" at bounding box center [316, 101] width 60 height 27
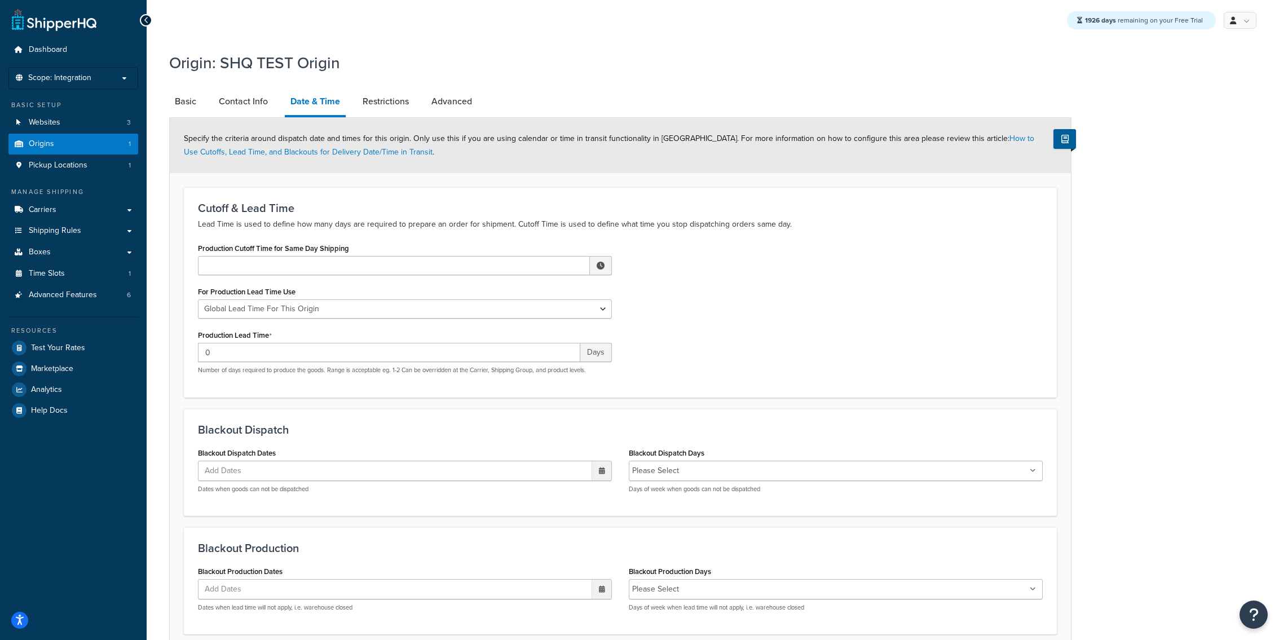
scroll to position [96, 0]
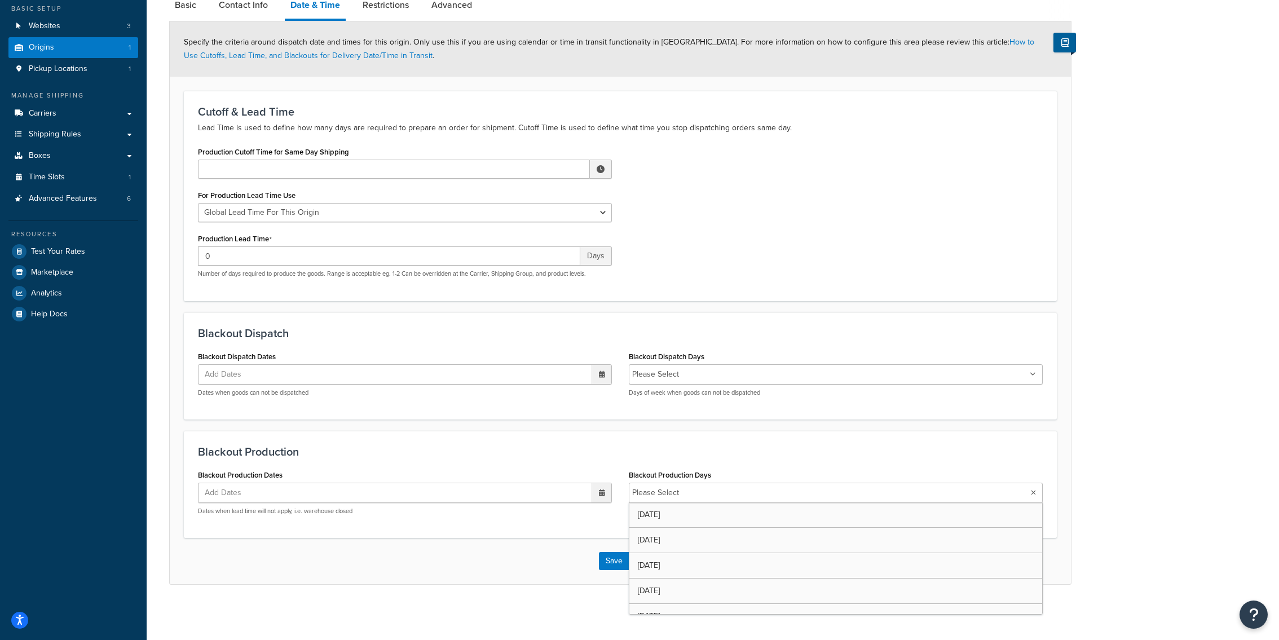
click at [683, 487] on input "Blackout Production Days" at bounding box center [732, 493] width 100 height 12
click at [687, 448] on h3 "Blackout Production" at bounding box center [620, 452] width 845 height 12
click at [636, 565] on button "Save Dropdown" at bounding box center [636, 562] width 14 height 18
click at [636, 574] on button "Save and Edit" at bounding box center [653, 583] width 109 height 24
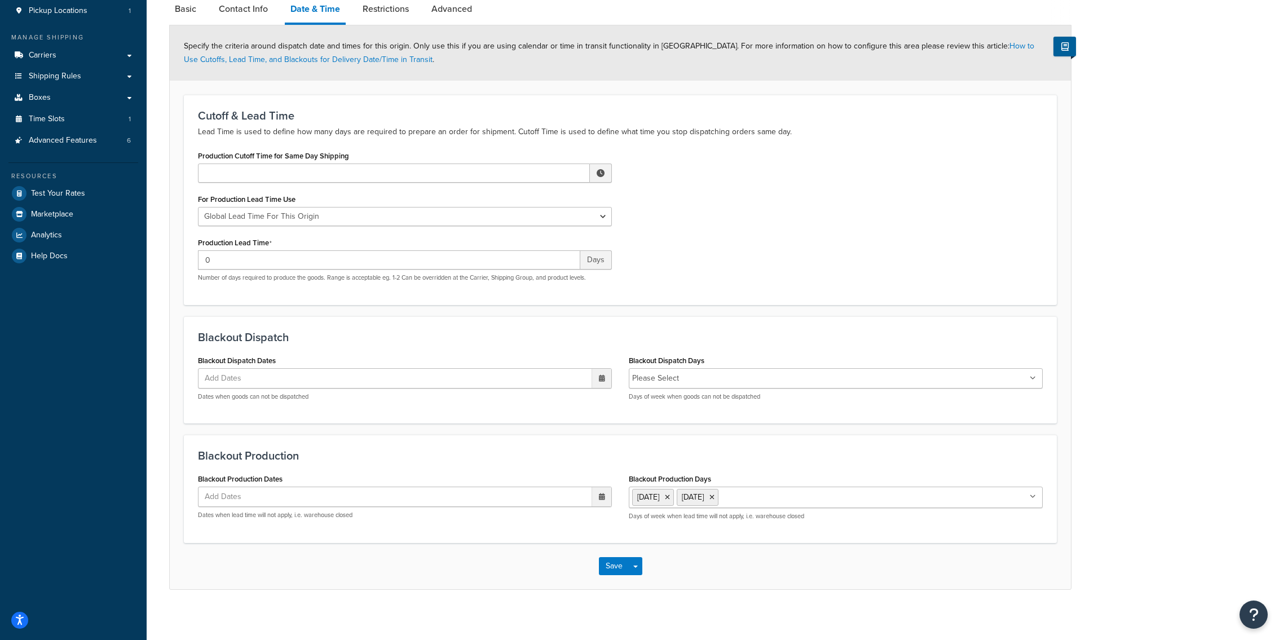
scroll to position [159, 0]
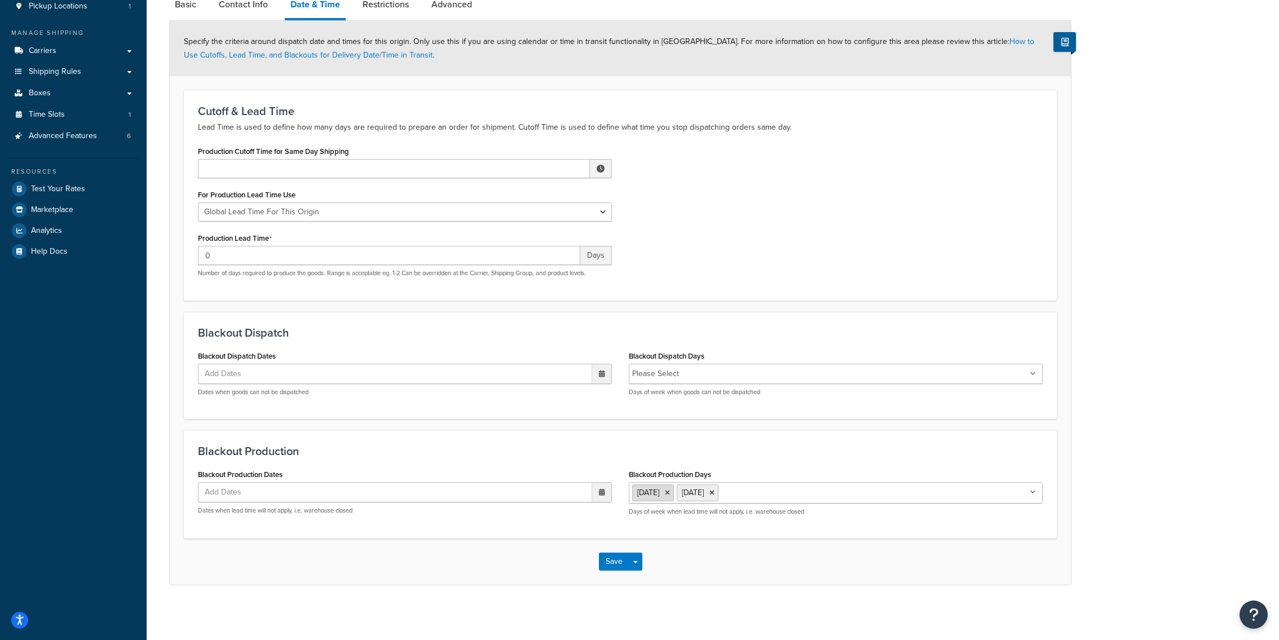
click at [670, 495] on icon at bounding box center [667, 493] width 5 height 7
click at [670, 490] on icon at bounding box center [667, 493] width 5 height 7
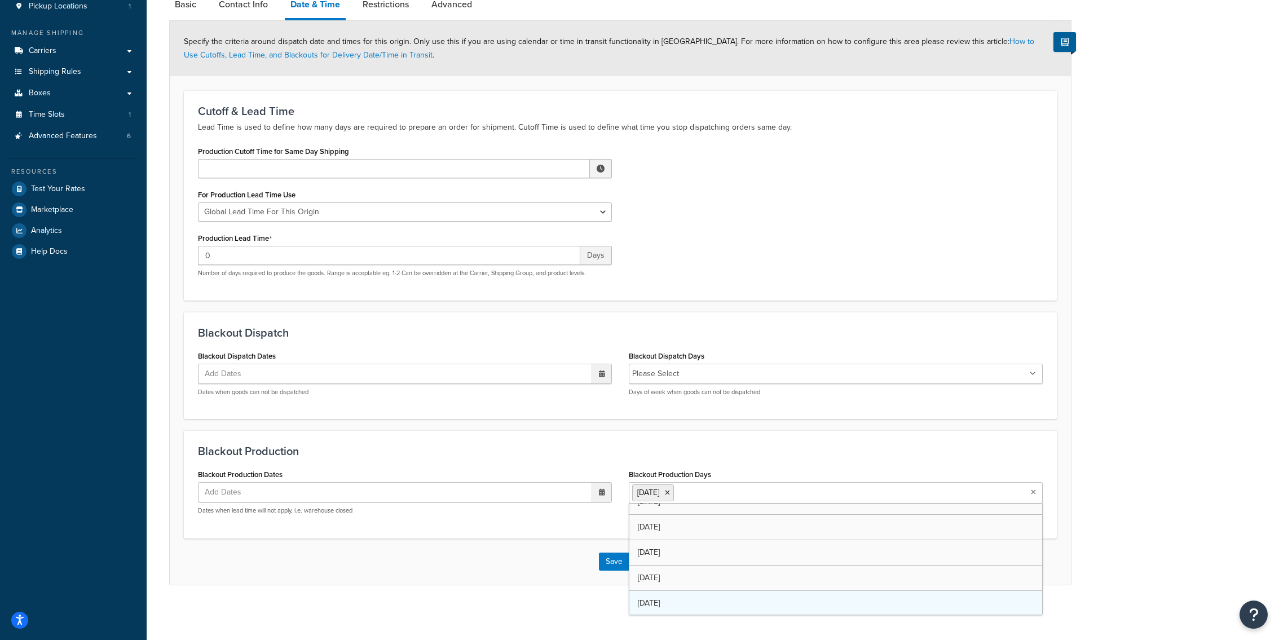
scroll to position [0, 0]
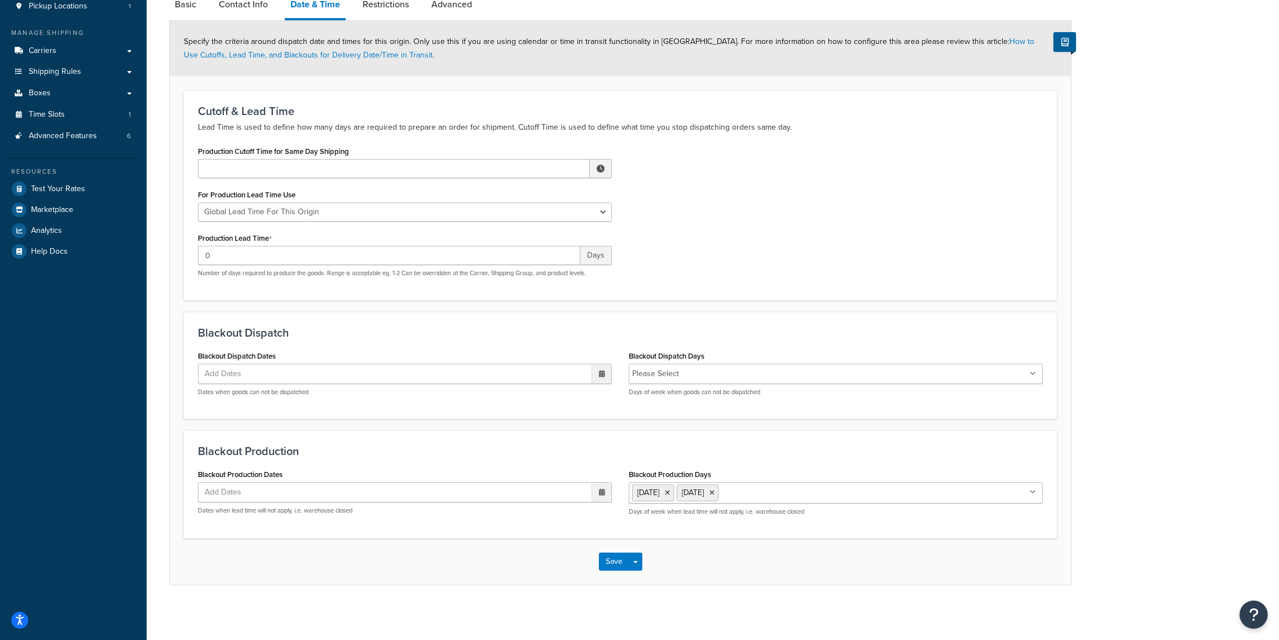
click at [588, 524] on div "Blackout Production Blackout Production Dates Add Dates ‹ September 2025 › Su M…" at bounding box center [620, 484] width 873 height 108
click at [637, 561] on span "button" at bounding box center [635, 562] width 5 height 2
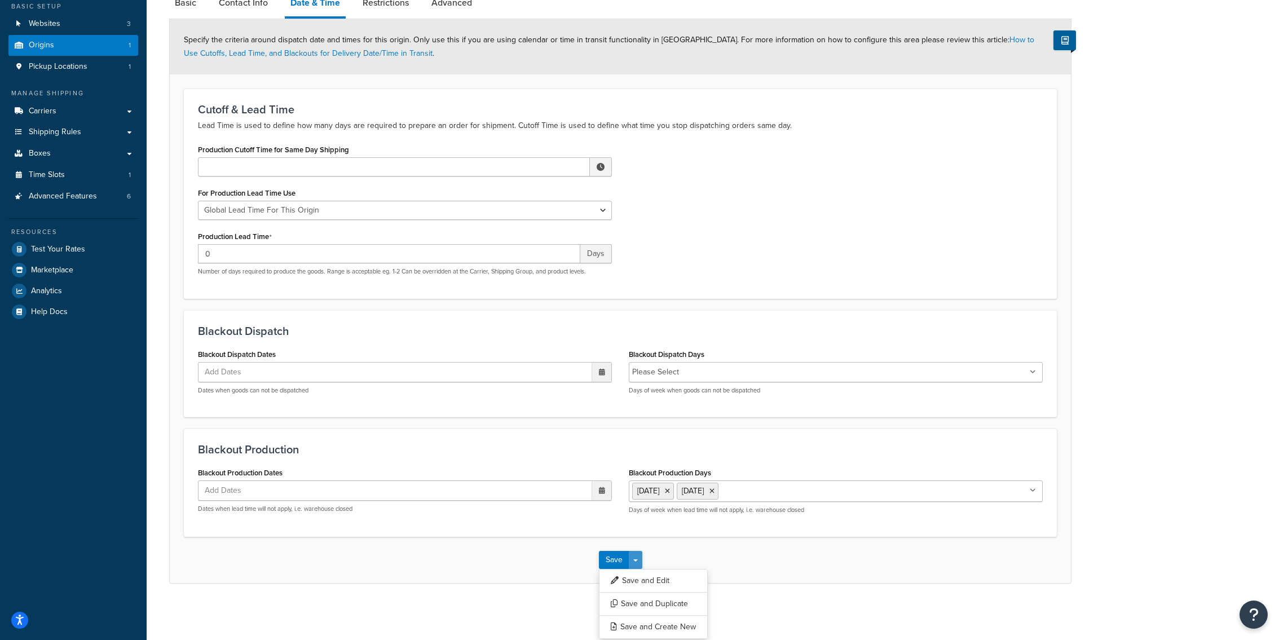
click at [640, 569] on div "Save Save Dropdown Save and Edit Save and Duplicate Save and Create New" at bounding box center [620, 560] width 43 height 18
click at [640, 583] on button "Save and Edit" at bounding box center [653, 582] width 109 height 24
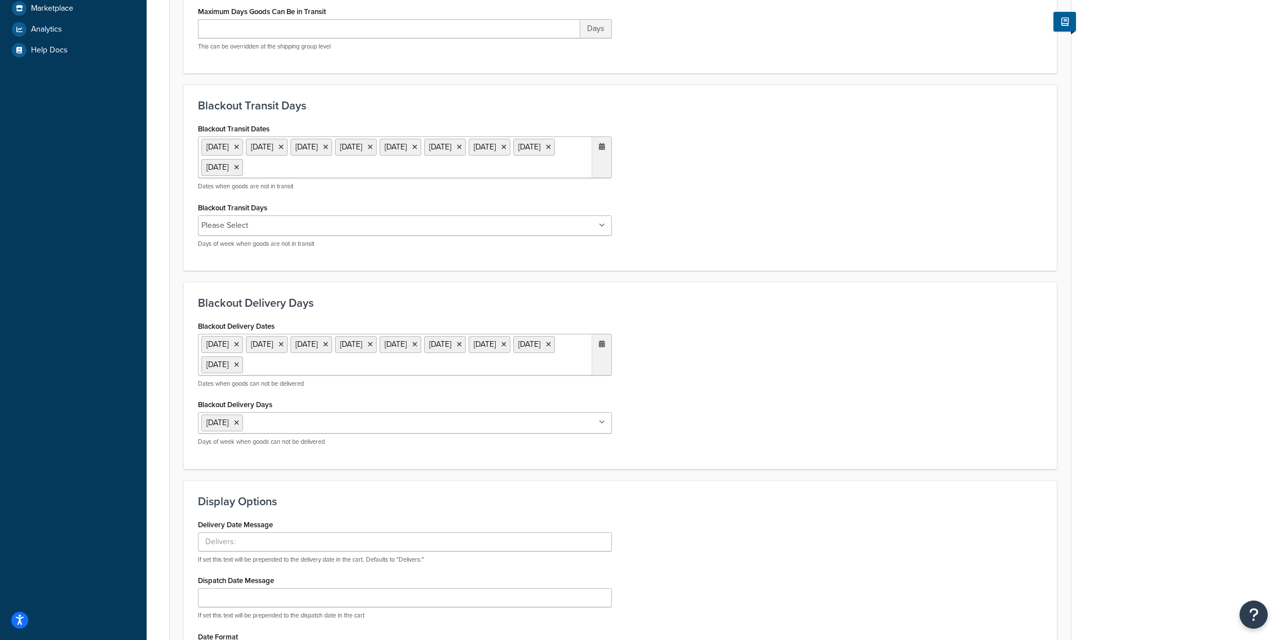
scroll to position [423, 0]
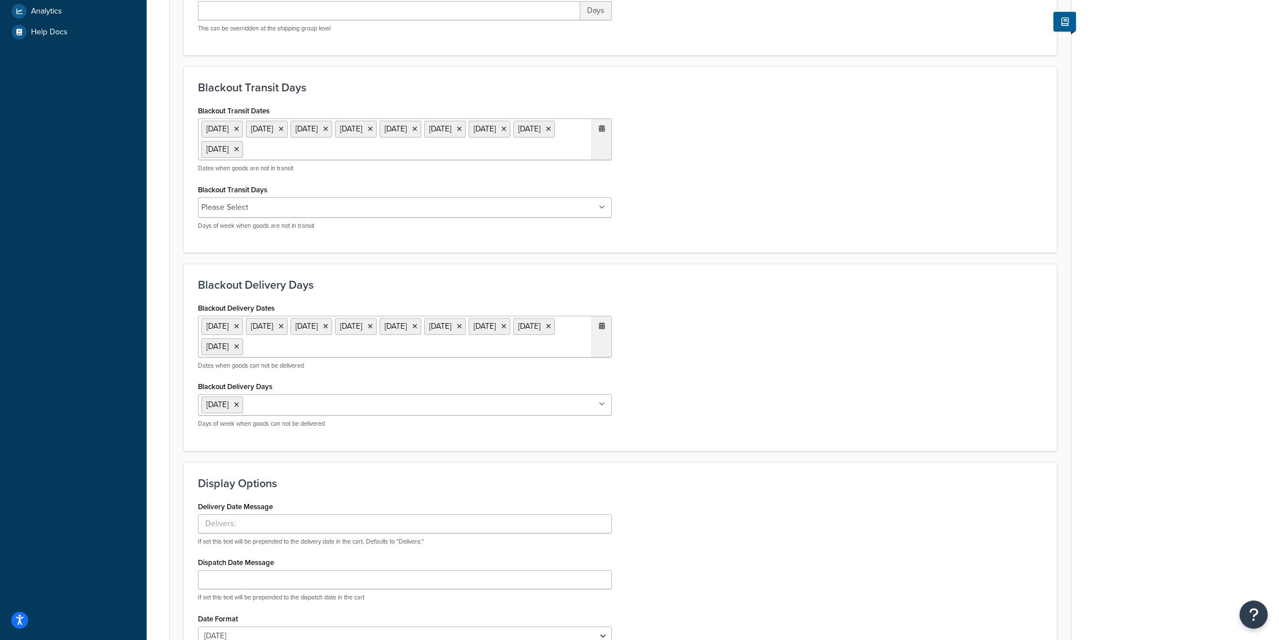
click at [378, 209] on ul "Please Select" at bounding box center [405, 207] width 414 height 20
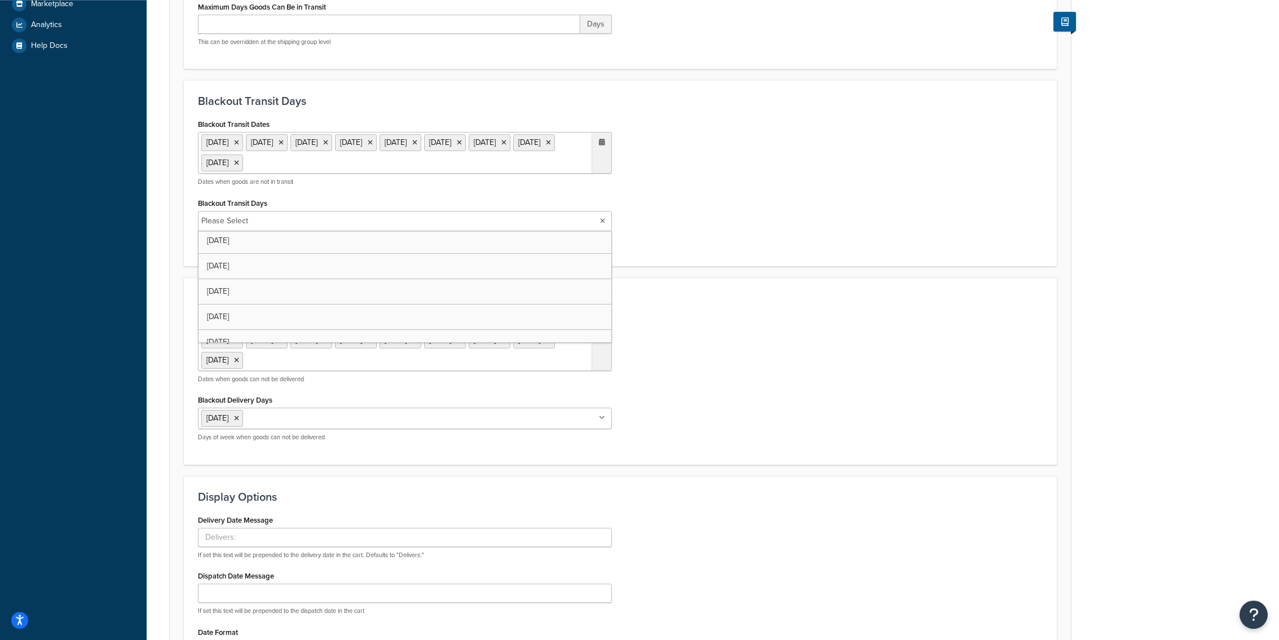
scroll to position [0, 0]
click at [805, 317] on div "Blackout Delivery Dates [DATE] [DATE] [DATE] [DATE] [DATE] [DATE] [DATE] [DATE]…" at bounding box center [621, 383] width 862 height 137
click at [239, 222] on icon at bounding box center [236, 221] width 5 height 7
click at [646, 270] on form "Select a date and time display option. These settings are optional. Learn more …" at bounding box center [620, 232] width 901 height 1016
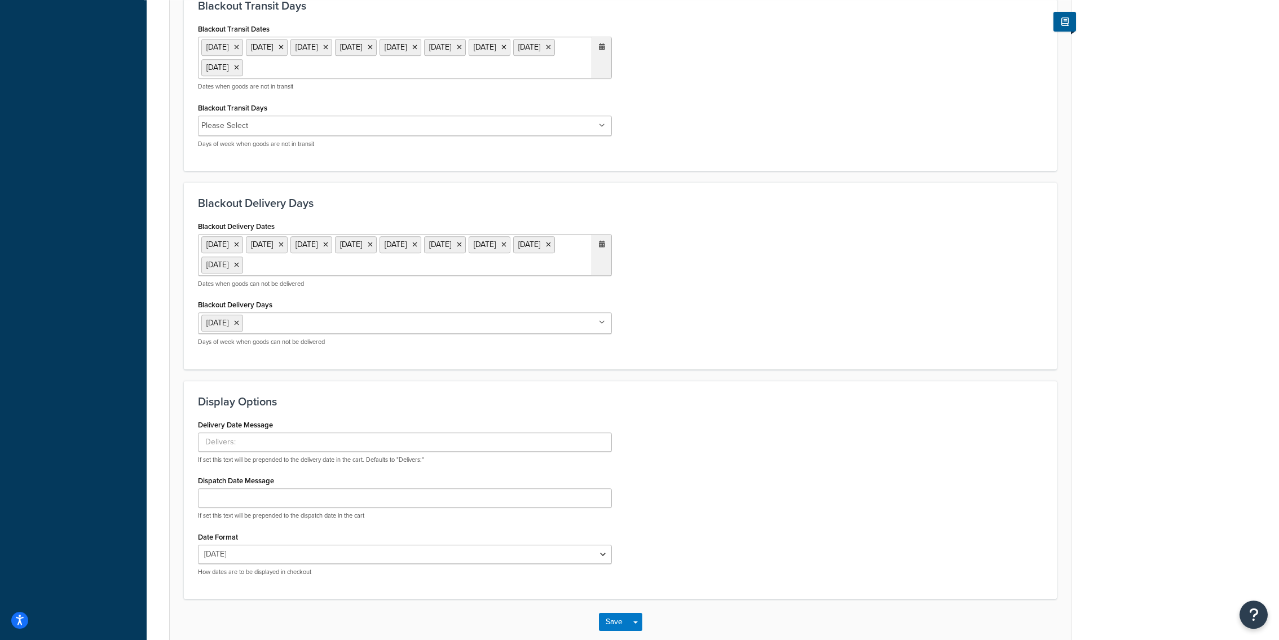
scroll to position [503, 0]
click at [266, 122] on input "Blackout Transit Days" at bounding box center [302, 127] width 100 height 12
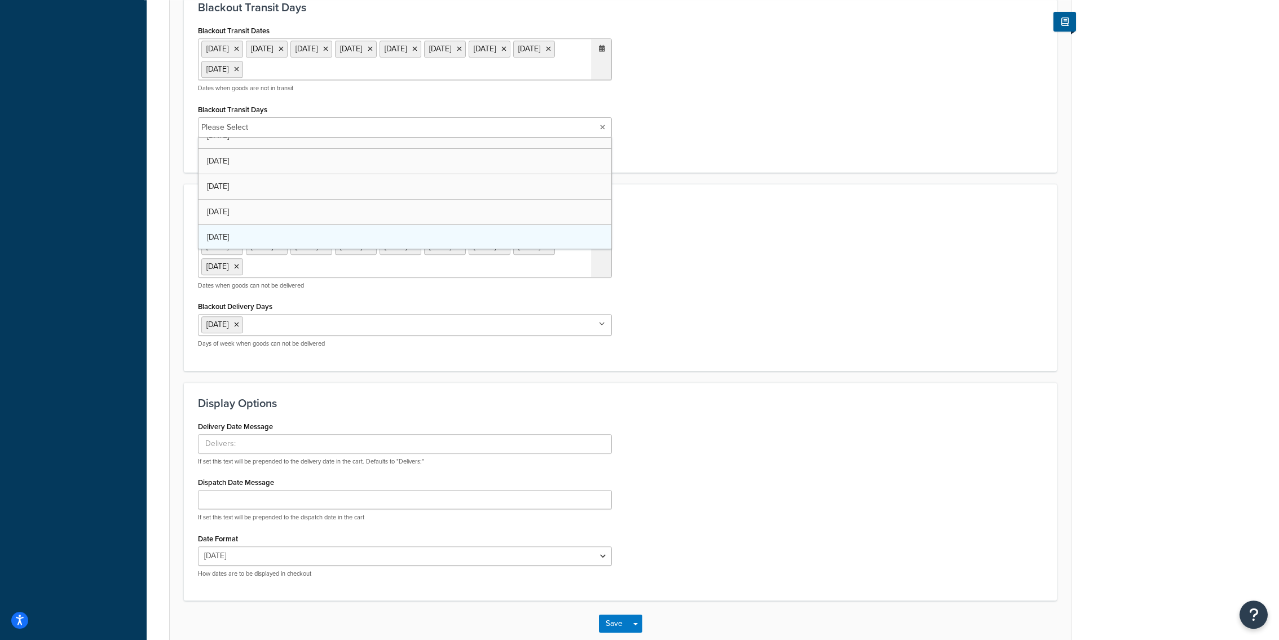
scroll to position [39, 0]
click at [792, 298] on div "Blackout Delivery Dates [DATE] [DATE] [DATE] [DATE] [DATE] [DATE] [DATE] [DATE]…" at bounding box center [621, 289] width 862 height 137
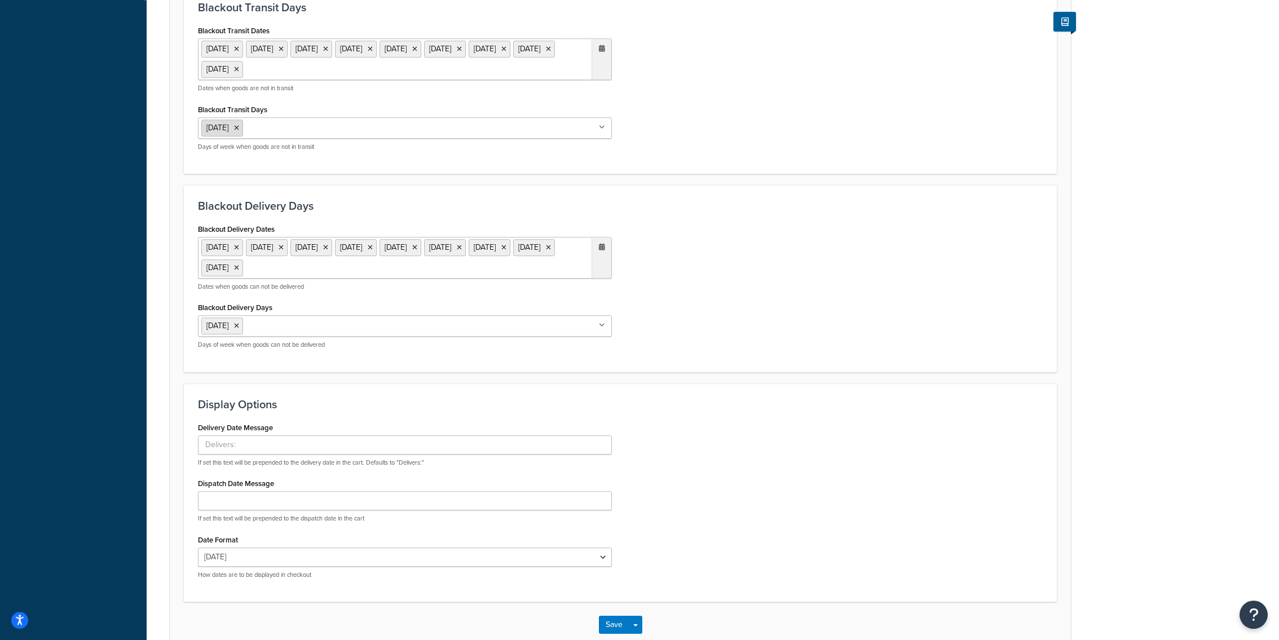
click at [239, 130] on icon at bounding box center [236, 128] width 5 height 7
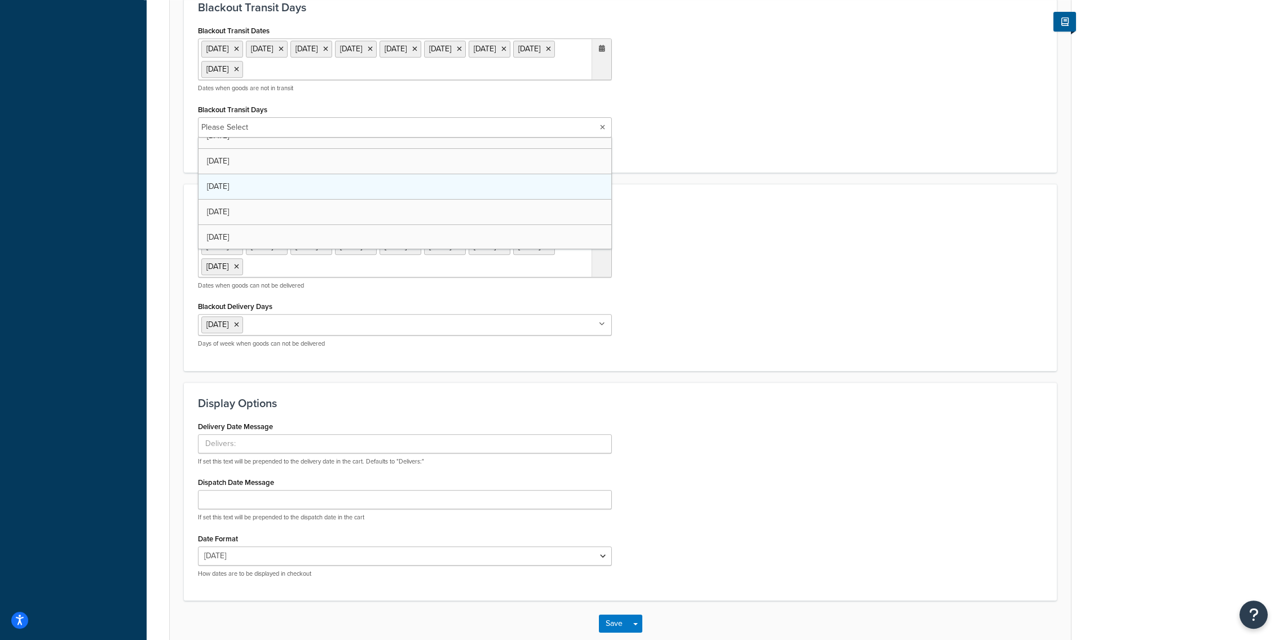
scroll to position [0, 0]
click at [764, 264] on div "Blackout Delivery Dates [DATE] [DATE] [DATE] [DATE] [DATE] [DATE] [DATE] [DATE]…" at bounding box center [621, 289] width 862 height 137
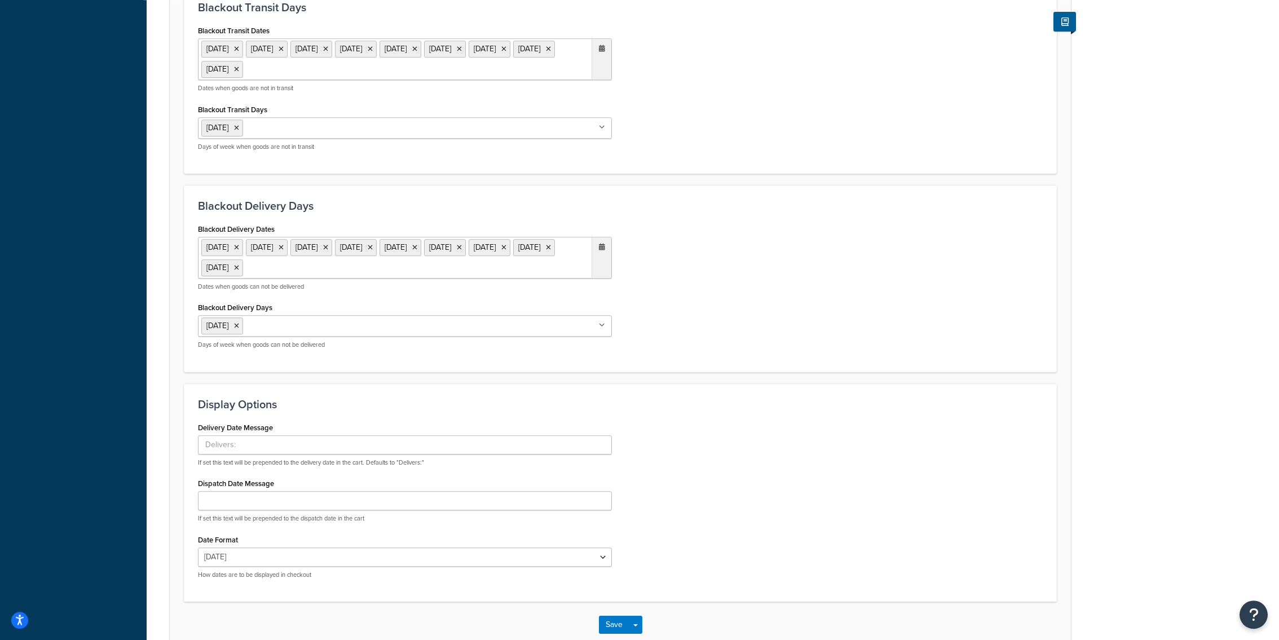
scroll to position [566, 0]
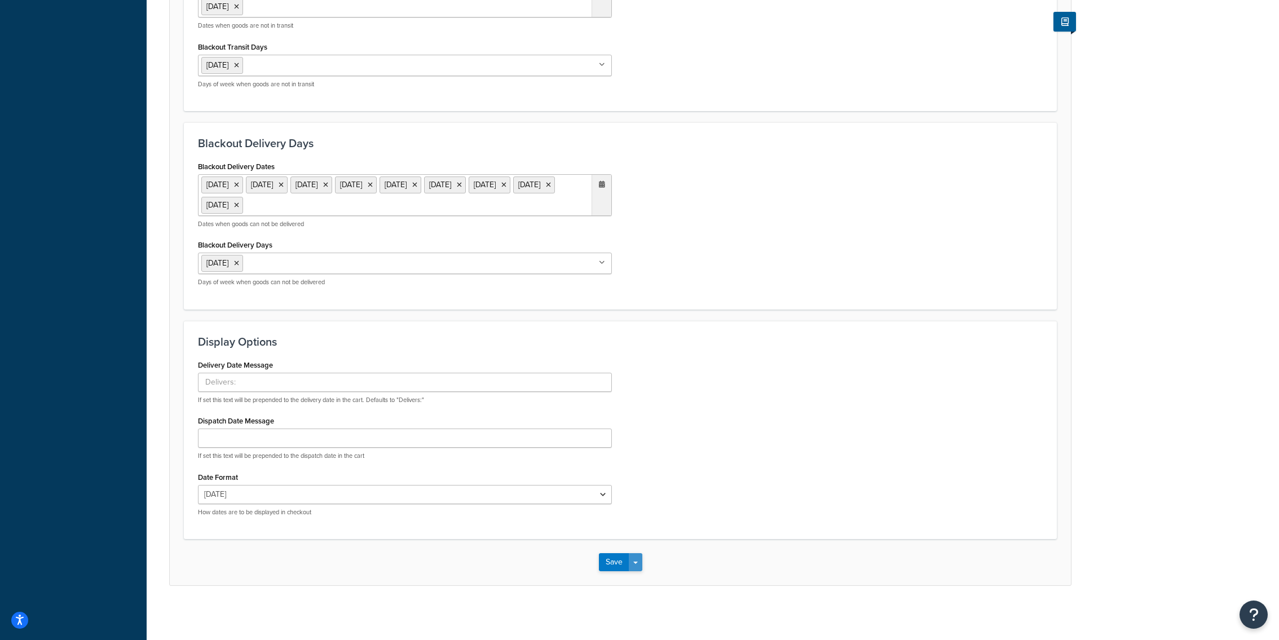
click at [636, 560] on button "Save Dropdown" at bounding box center [636, 562] width 14 height 18
click at [640, 569] on button "Save Dropdown" at bounding box center [636, 562] width 14 height 18
click at [642, 559] on button "Save Dropdown" at bounding box center [636, 562] width 14 height 18
click at [642, 579] on button "Save and Edit" at bounding box center [640, 583] width 82 height 24
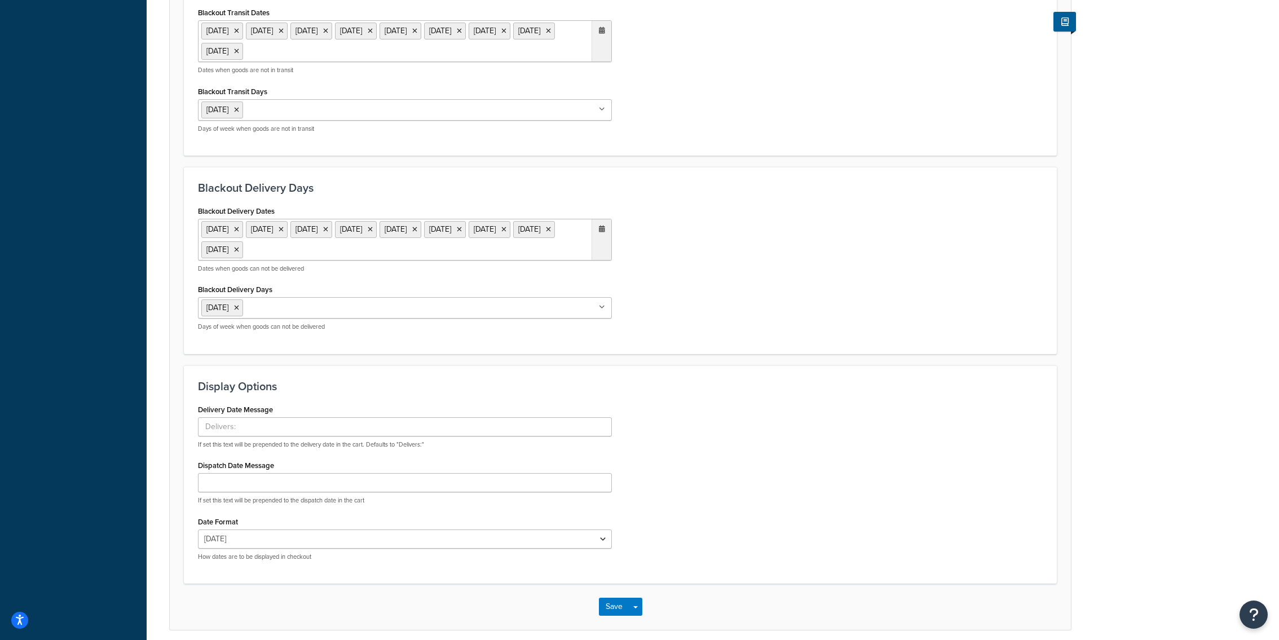
scroll to position [520, 0]
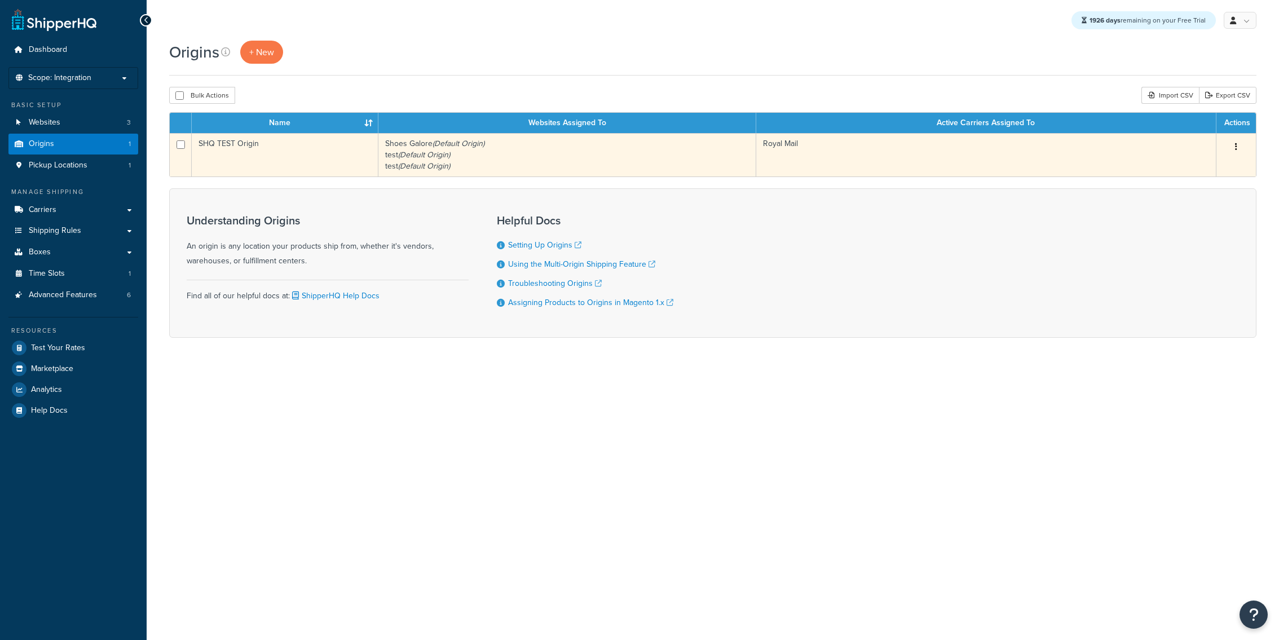
click at [371, 167] on td "SHQ TEST Origin" at bounding box center [285, 154] width 187 height 43
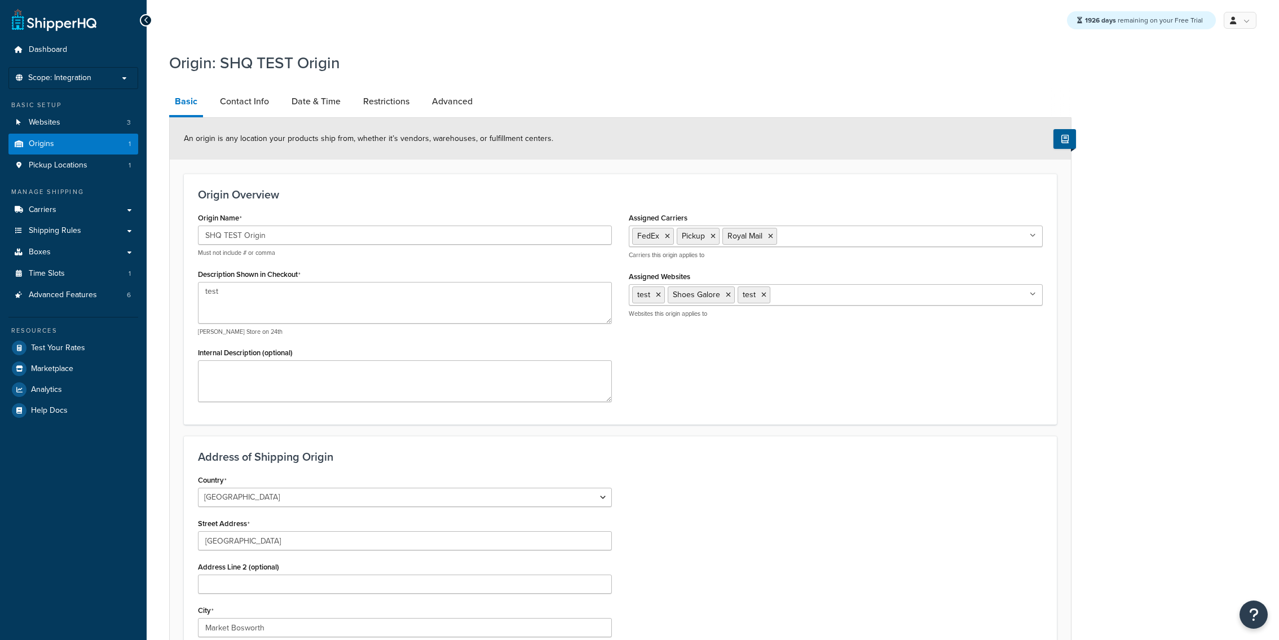
select select "1226"
click at [309, 99] on link "Date & Time" at bounding box center [316, 101] width 60 height 27
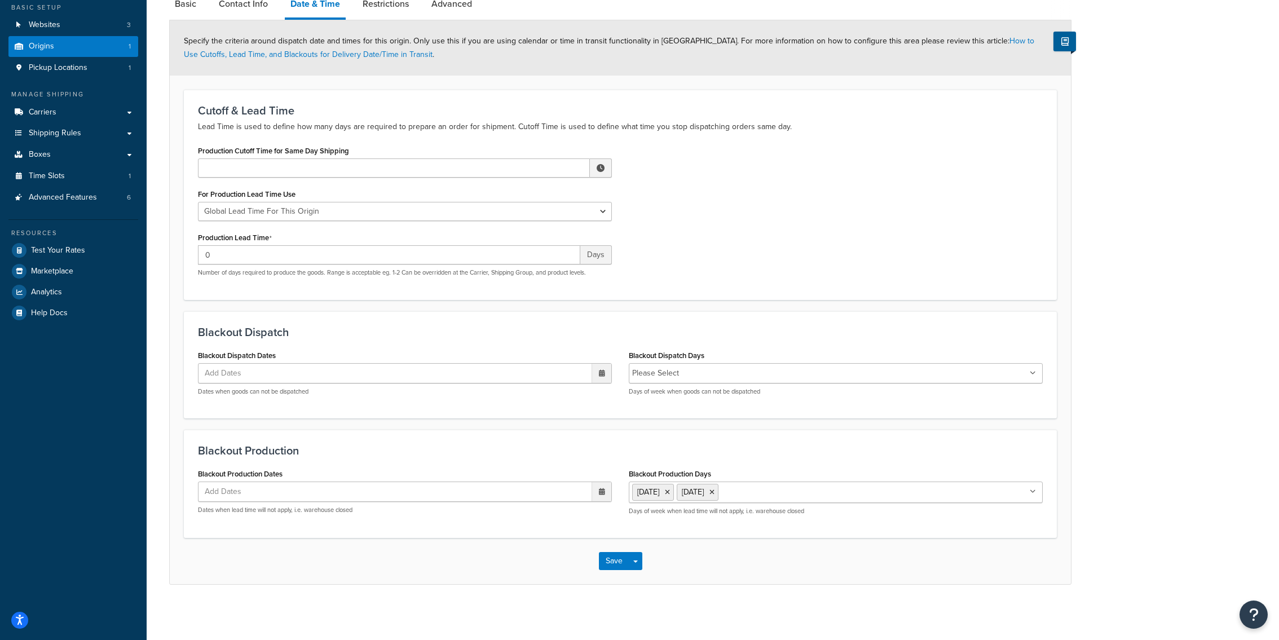
scroll to position [92, 0]
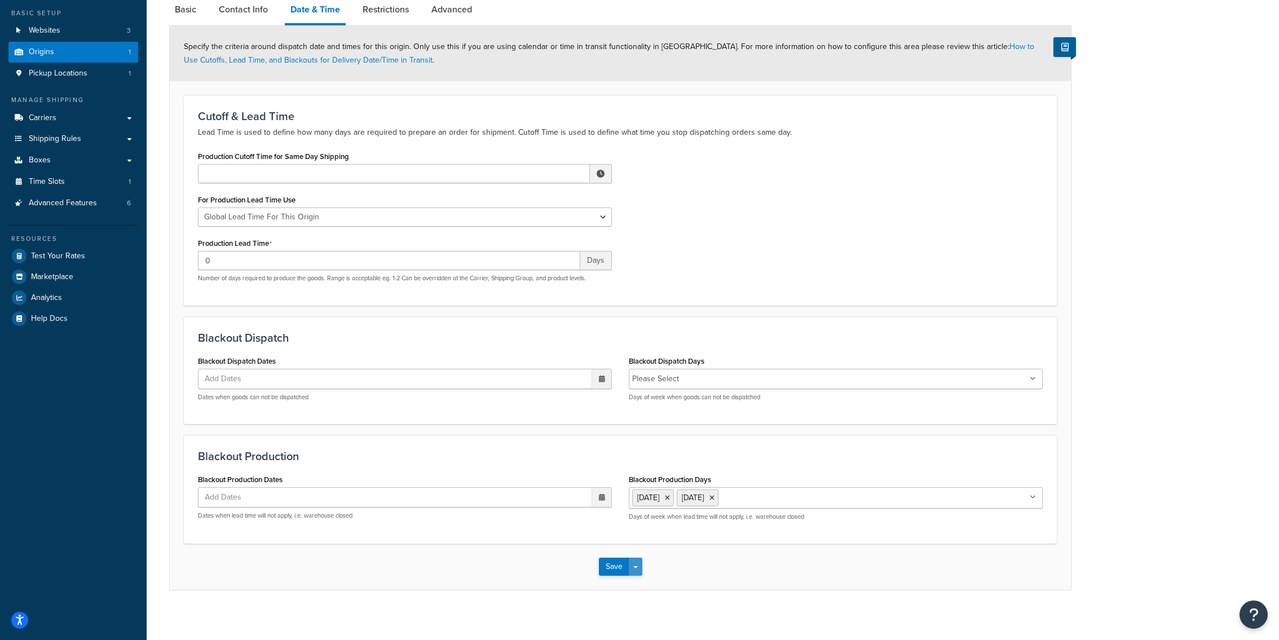
click at [634, 567] on span "button" at bounding box center [635, 567] width 5 height 2
click at [636, 584] on button "Save and Edit" at bounding box center [653, 588] width 109 height 24
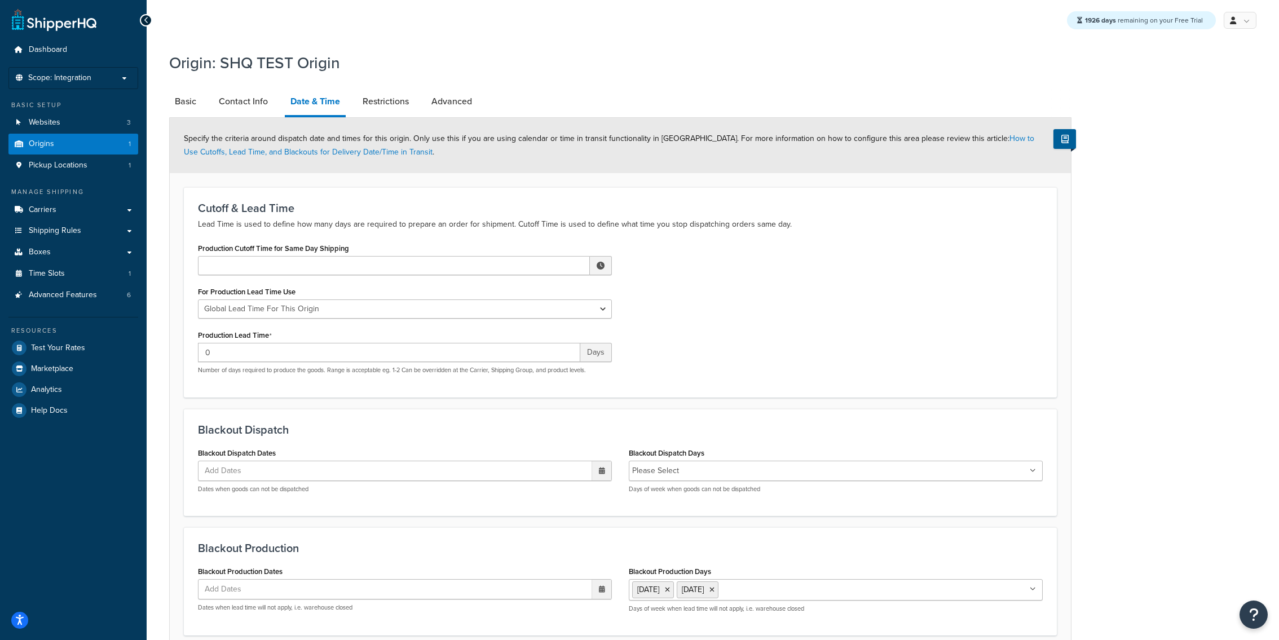
scroll to position [98, 0]
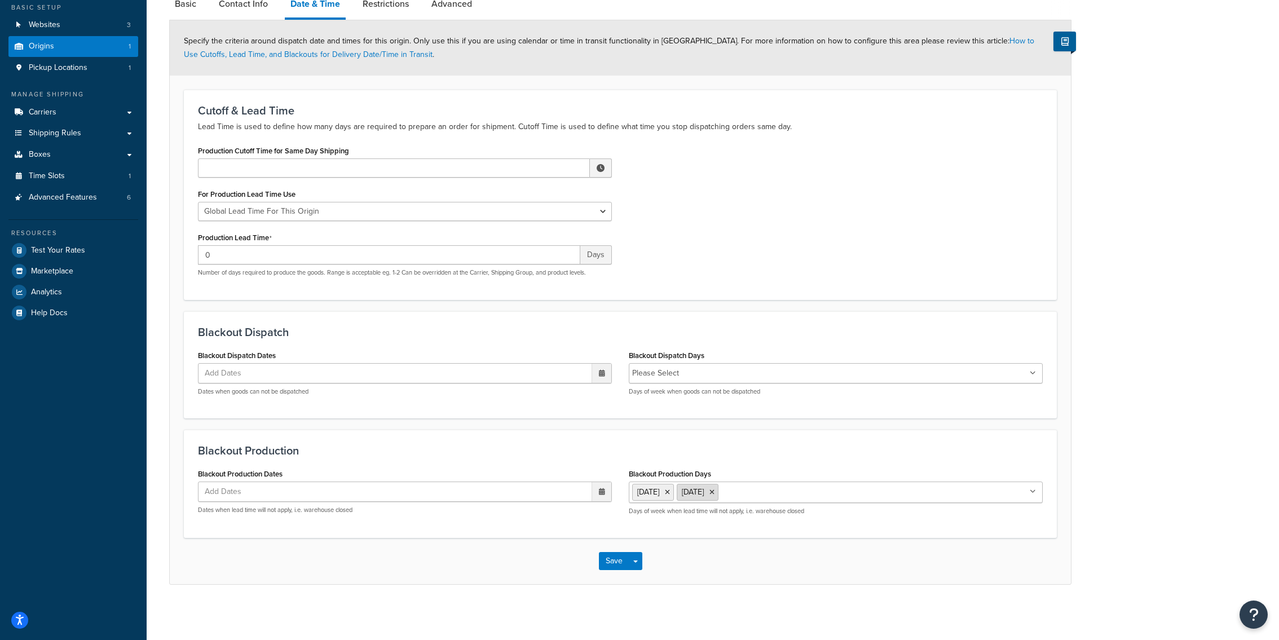
click at [715, 495] on icon at bounding box center [712, 492] width 5 height 7
click at [586, 536] on div "Blackout Production Blackout Production Dates Add Dates ‹ September 2025 › Su M…" at bounding box center [620, 484] width 873 height 108
click at [642, 562] on div "Save Save Dropdown Save and Edit Save and Duplicate Save and Create New" at bounding box center [620, 561] width 901 height 46
click at [640, 562] on button "Save Dropdown" at bounding box center [636, 561] width 14 height 18
click at [642, 571] on button "Save and Edit" at bounding box center [653, 582] width 109 height 24
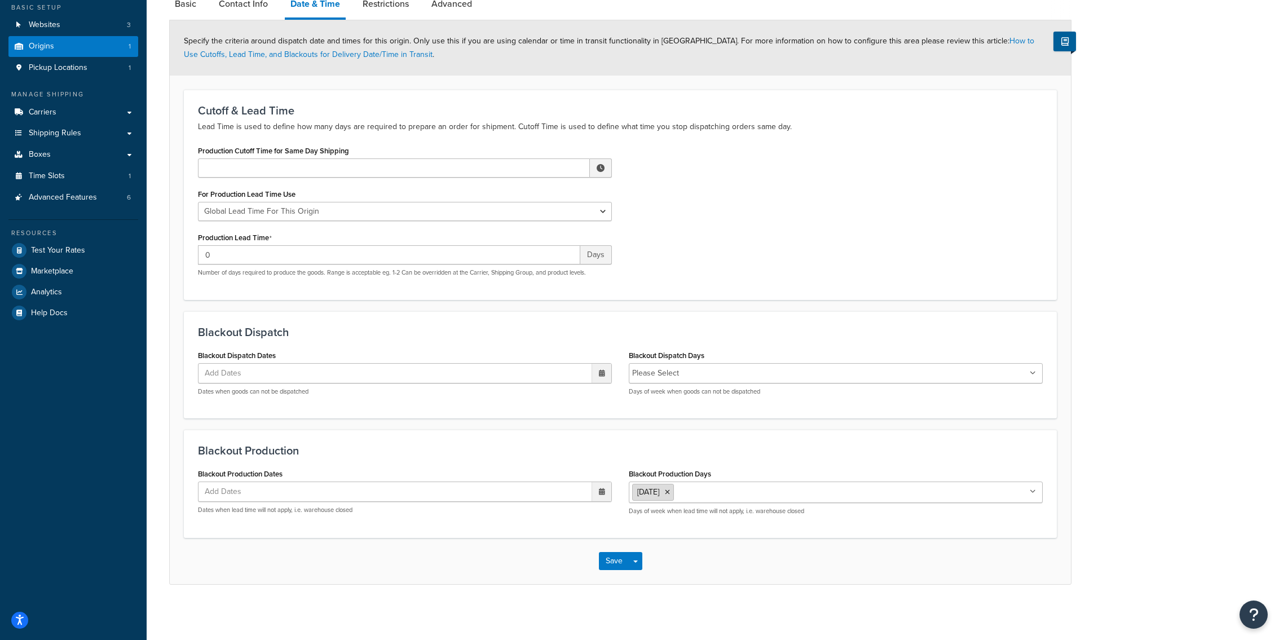
click at [670, 490] on icon at bounding box center [667, 492] width 5 height 7
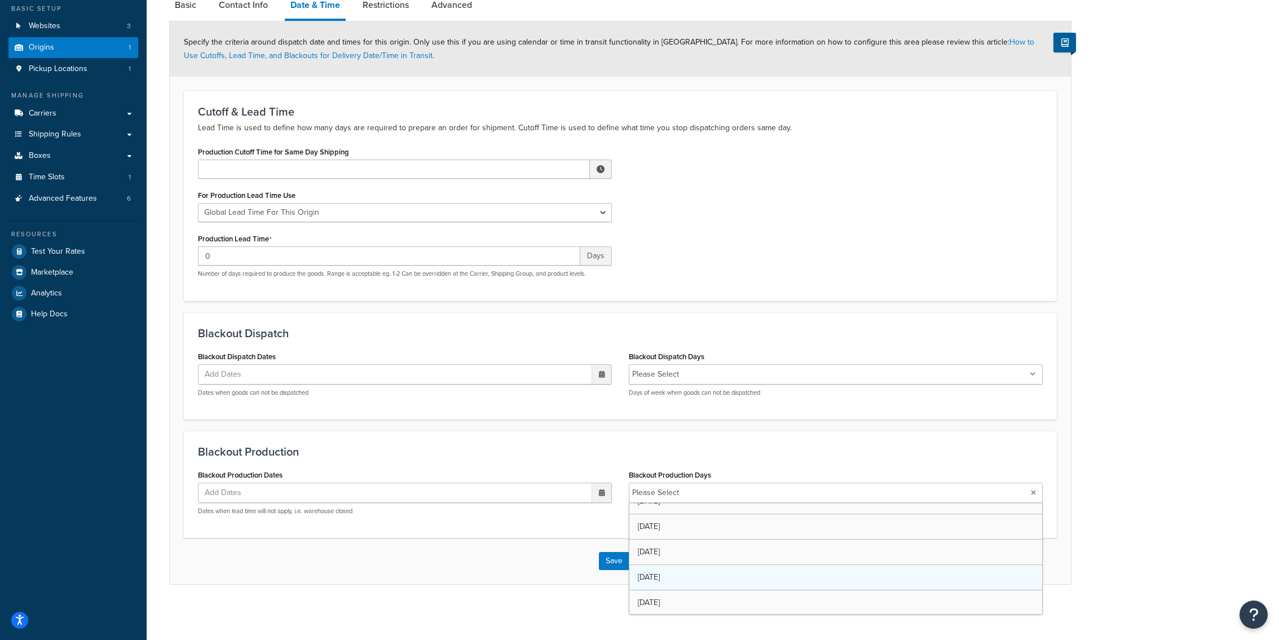
scroll to position [39, 0]
click at [607, 440] on div "Blackout Production Blackout Production Dates Add Dates ‹ September 2025 › Su M…" at bounding box center [620, 485] width 873 height 108
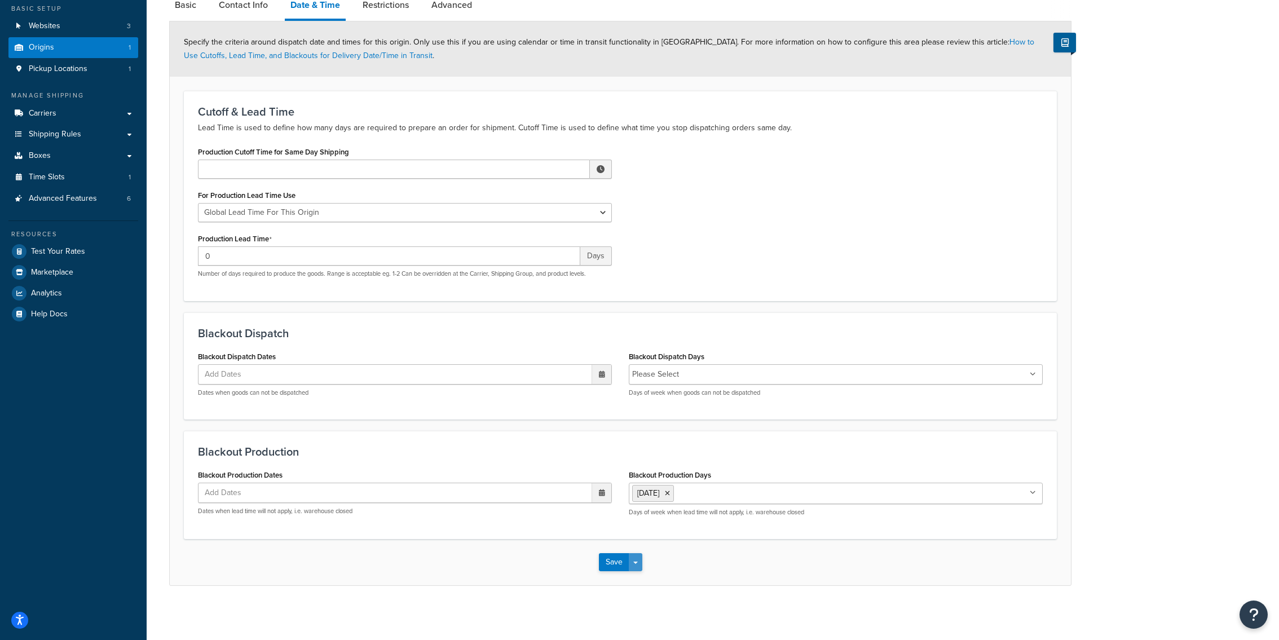
click at [637, 566] on button "Save Dropdown" at bounding box center [636, 562] width 14 height 18
click at [637, 581] on button "Save and Edit" at bounding box center [653, 583] width 109 height 24
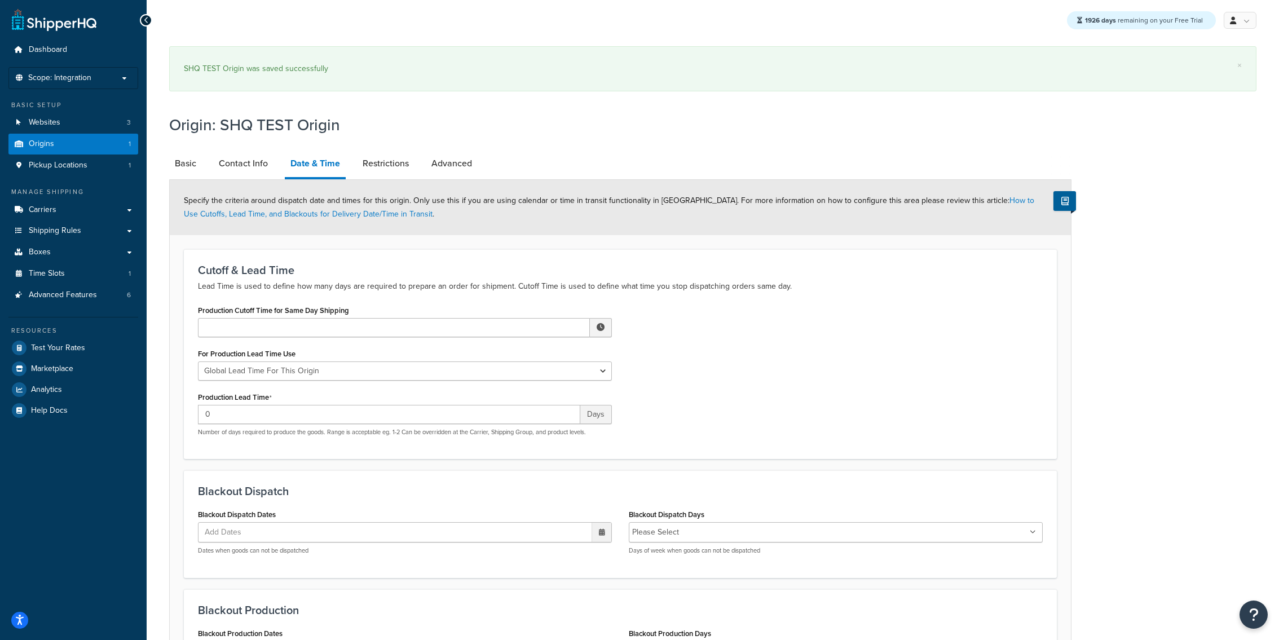
scroll to position [157, 0]
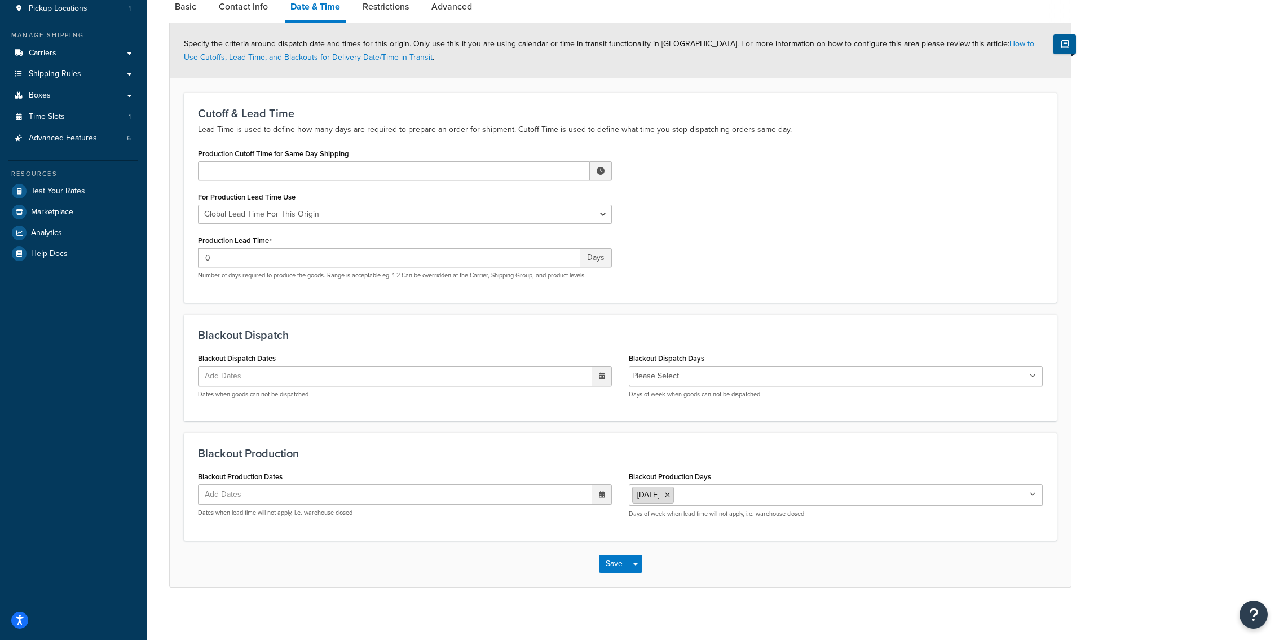
click at [674, 499] on li "Saturday" at bounding box center [653, 495] width 42 height 17
click at [674, 496] on li "Saturday" at bounding box center [653, 495] width 42 height 17
click at [670, 493] on icon at bounding box center [667, 495] width 5 height 7
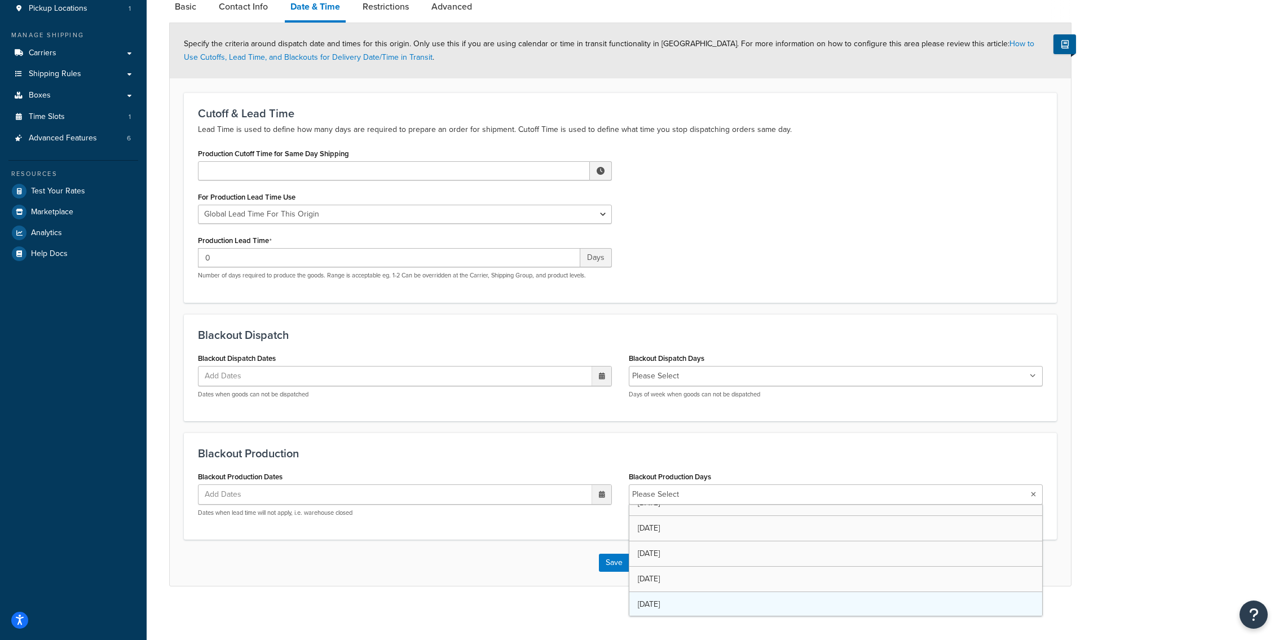
scroll to position [39, 0]
click at [527, 579] on div "Save Save Dropdown Save and Edit Save and Duplicate Save and Create New" at bounding box center [620, 564] width 901 height 46
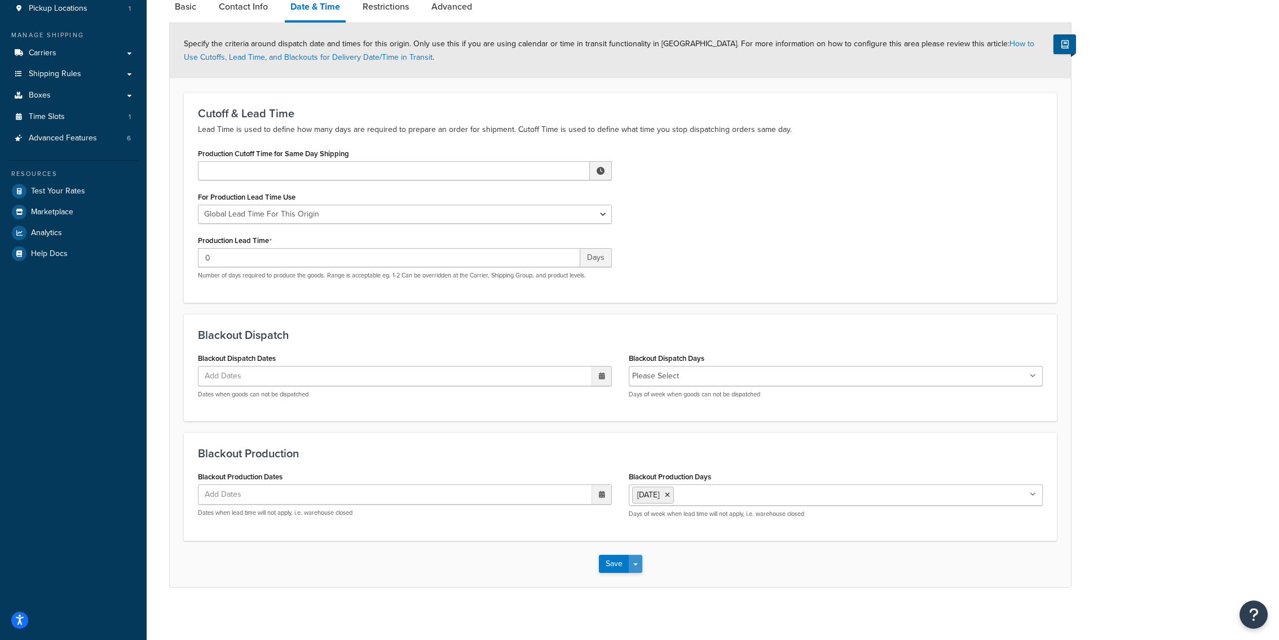
click at [635, 565] on button "Save Dropdown" at bounding box center [636, 564] width 14 height 18
click at [635, 579] on button "Save and Edit" at bounding box center [653, 585] width 109 height 24
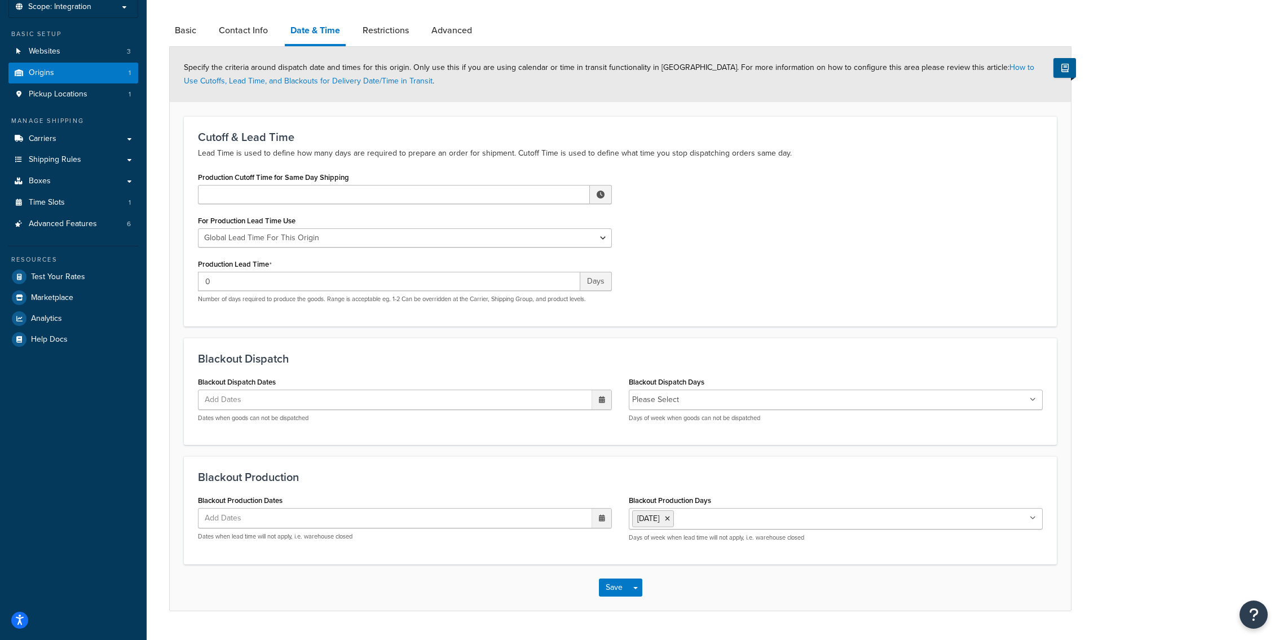
scroll to position [98, 0]
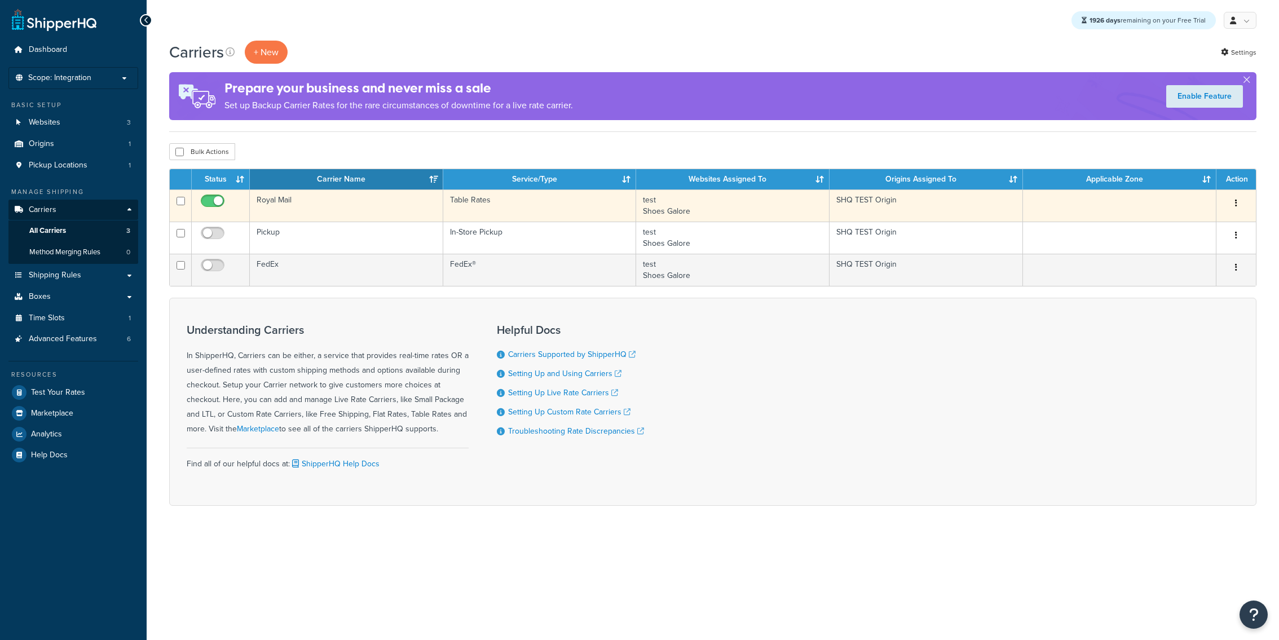
click at [299, 201] on td "Royal Mail" at bounding box center [346, 206] width 193 height 32
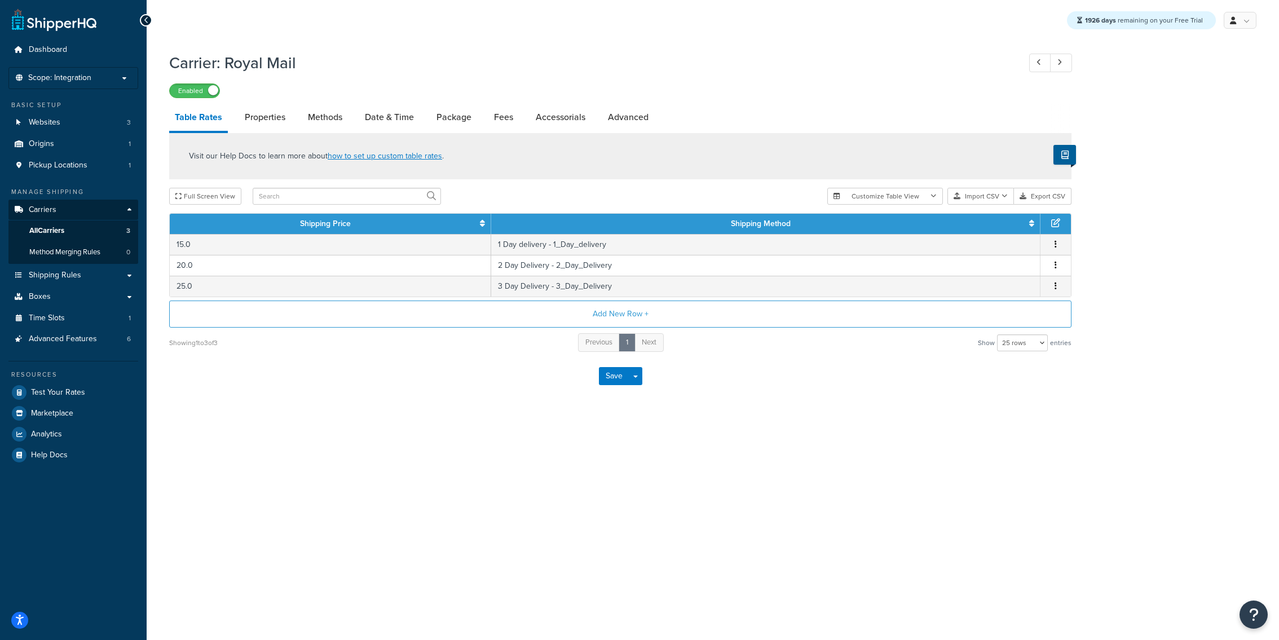
select select "25"
click at [376, 108] on link "Date & Time" at bounding box center [389, 117] width 60 height 27
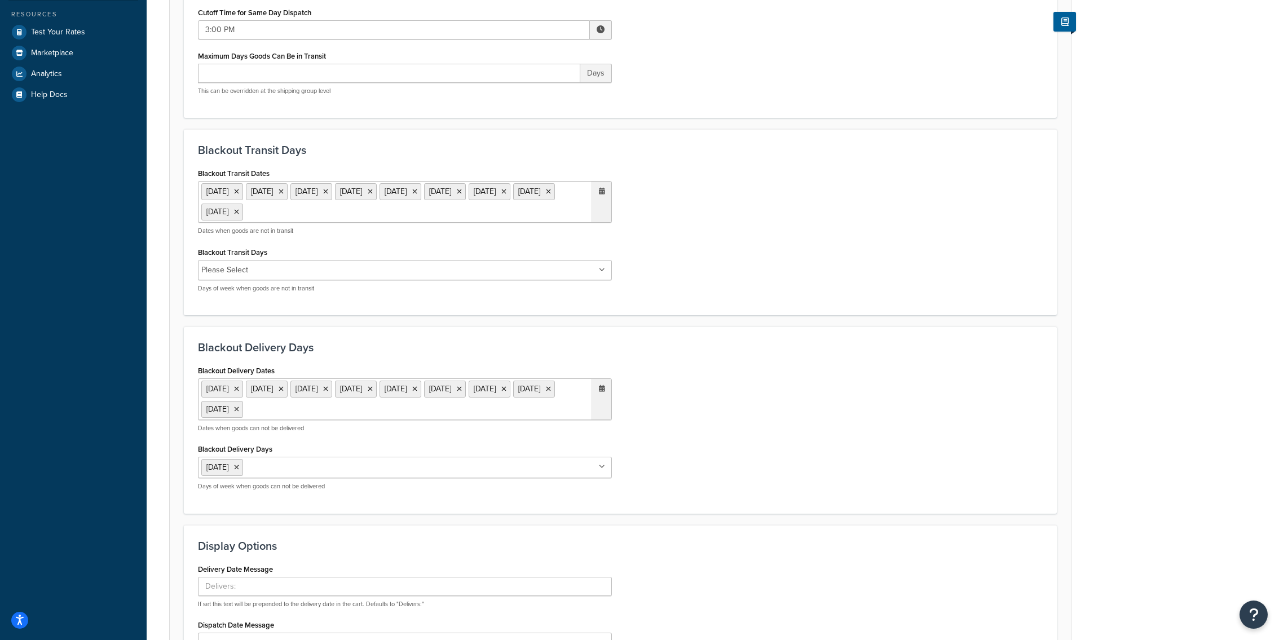
scroll to position [354, 0]
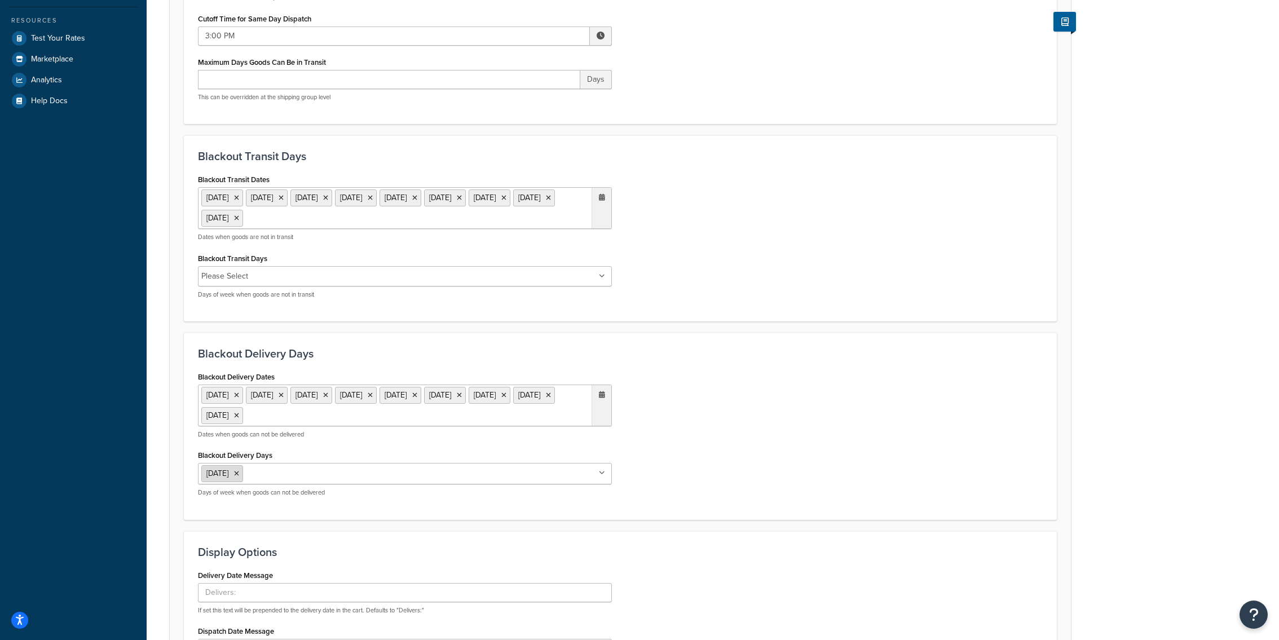
click at [239, 472] on icon at bounding box center [236, 473] width 5 height 7
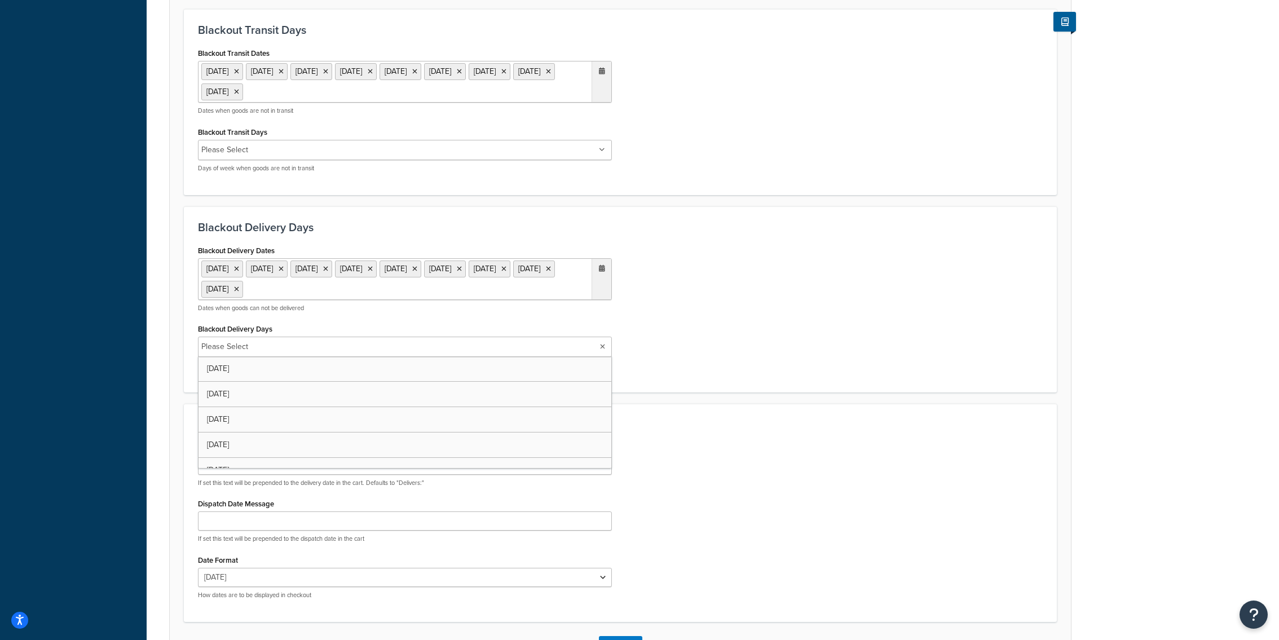
scroll to position [564, 0]
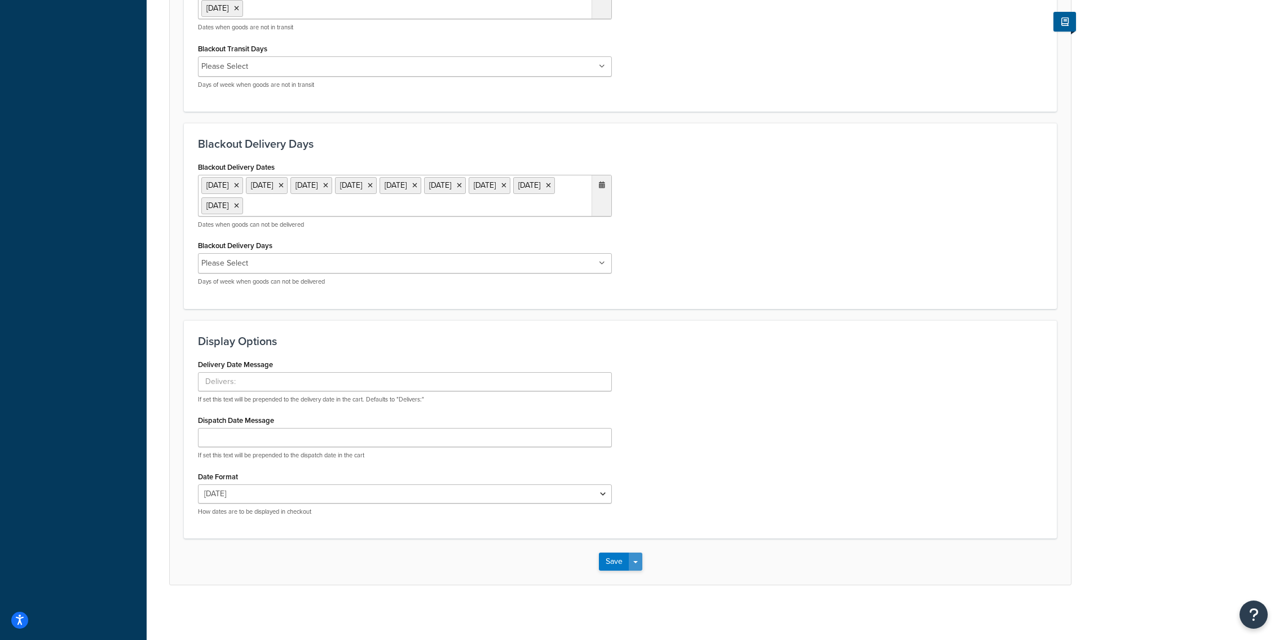
click at [641, 565] on button "Save Dropdown" at bounding box center [636, 562] width 14 height 18
click at [641, 575] on button "Save and Edit" at bounding box center [640, 583] width 82 height 24
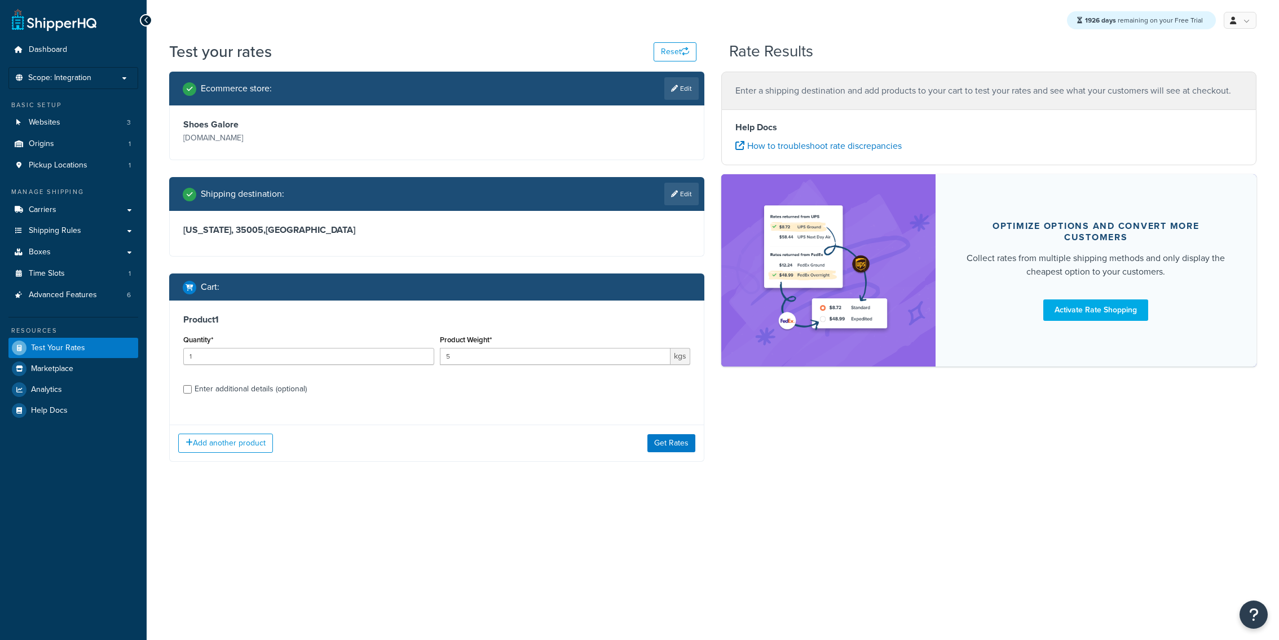
click at [683, 464] on div "Ecommerce store : Edit Shoes Galore [DOMAIN_NAME] Shipping destination : Edit […" at bounding box center [437, 275] width 552 height 407
click at [683, 449] on button "Get Rates" at bounding box center [671, 443] width 48 height 18
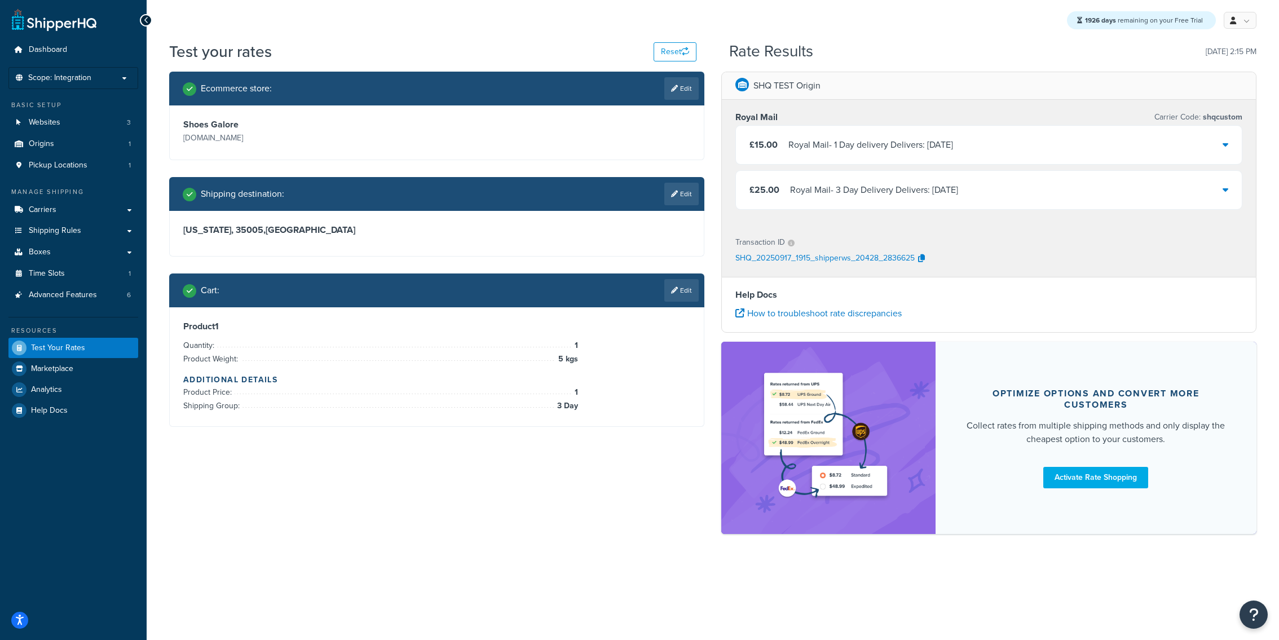
click at [926, 192] on div "Royal Mail - 3 Day Delivery Delivers: [DATE]" at bounding box center [874, 190] width 168 height 16
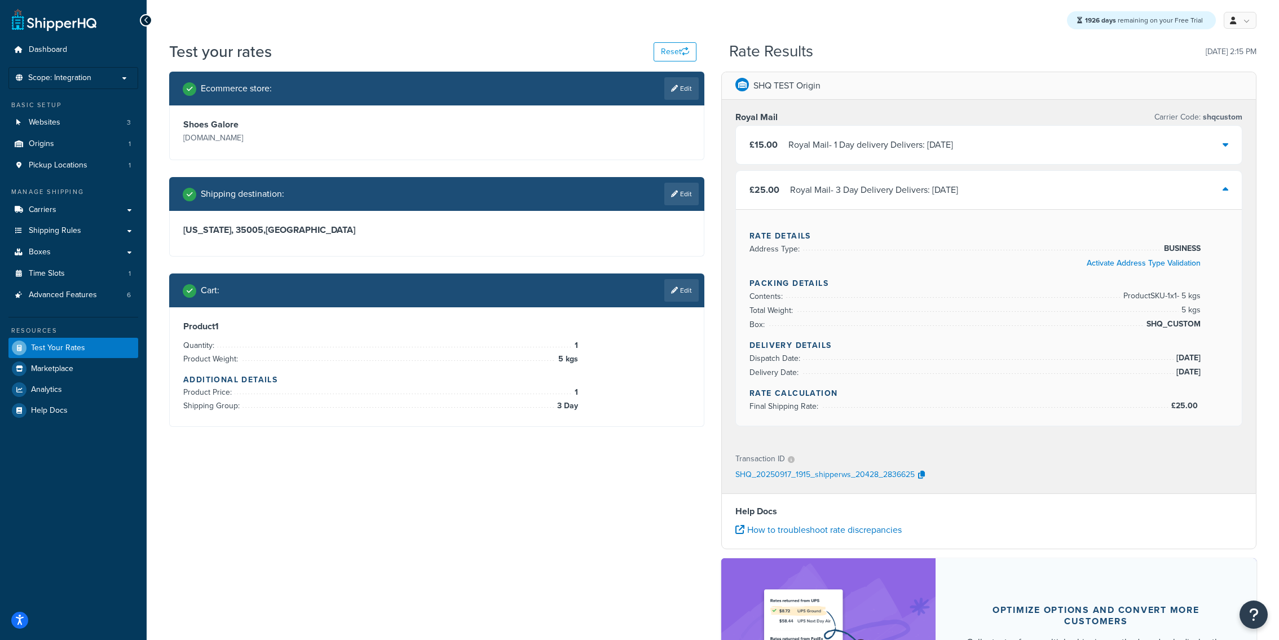
click at [669, 277] on div "Cart : Edit" at bounding box center [436, 291] width 535 height 34
click at [673, 289] on icon at bounding box center [674, 290] width 7 height 7
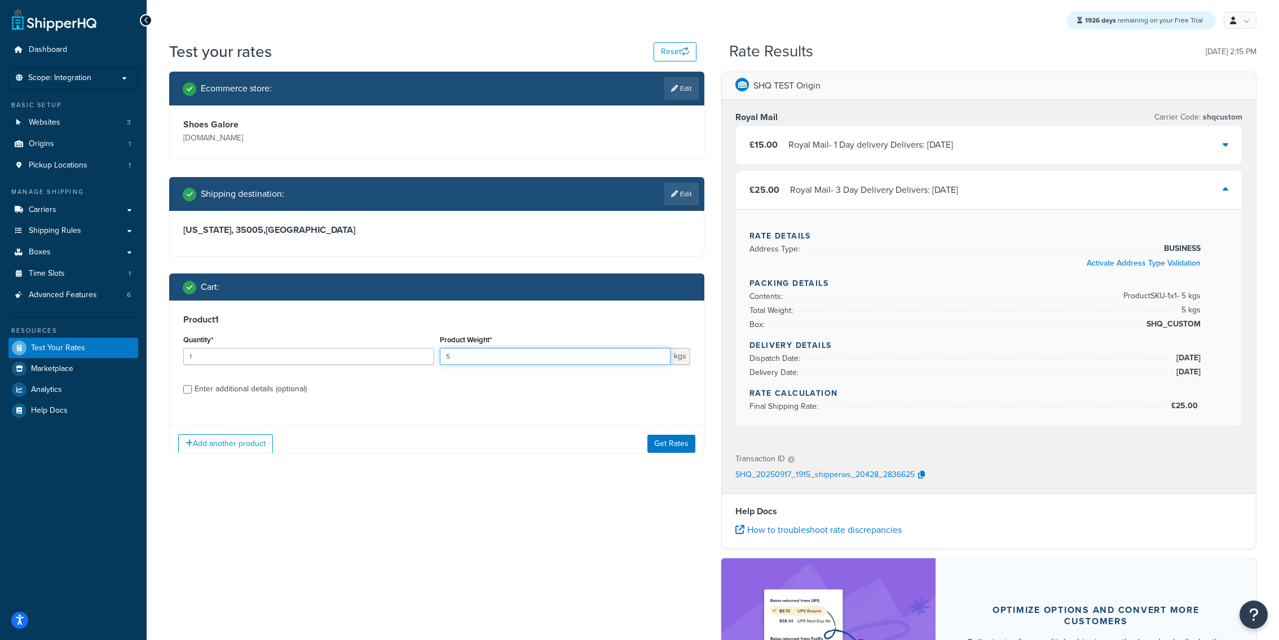
click at [541, 359] on input "5" at bounding box center [555, 356] width 231 height 17
type input "5.5"
click at [673, 442] on button "Get Rates" at bounding box center [671, 443] width 48 height 18
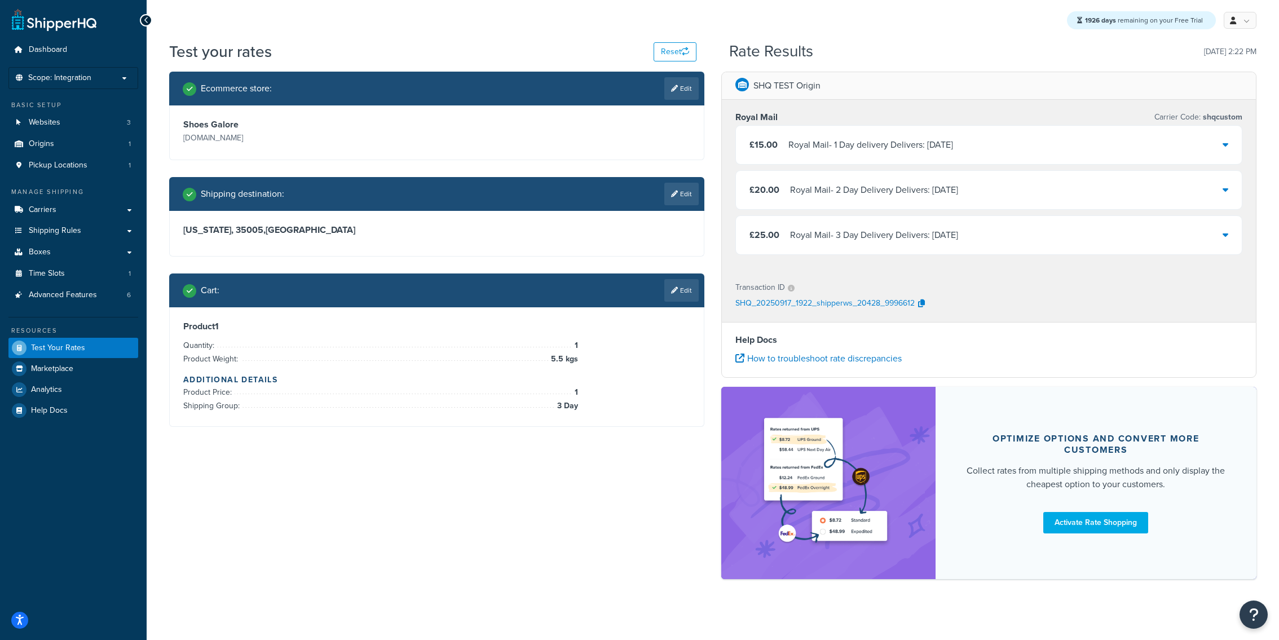
click at [871, 151] on div "Royal Mail - 1 Day delivery Delivers: [DATE]" at bounding box center [870, 145] width 165 height 16
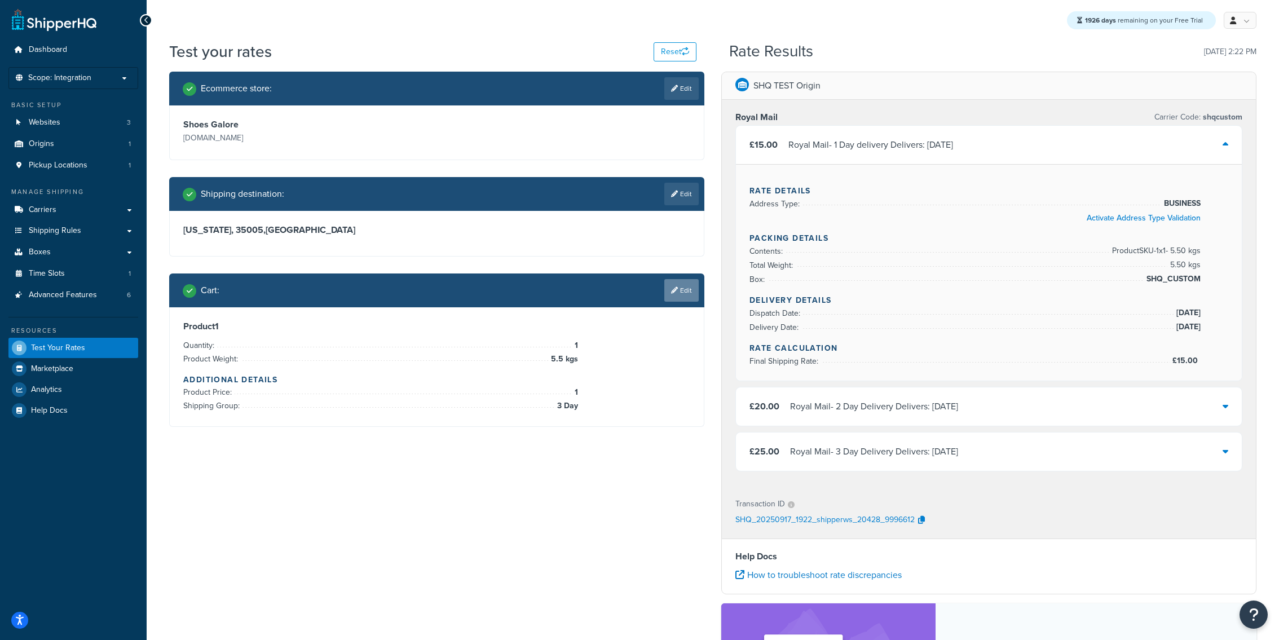
click at [682, 286] on link "Edit" at bounding box center [681, 290] width 34 height 23
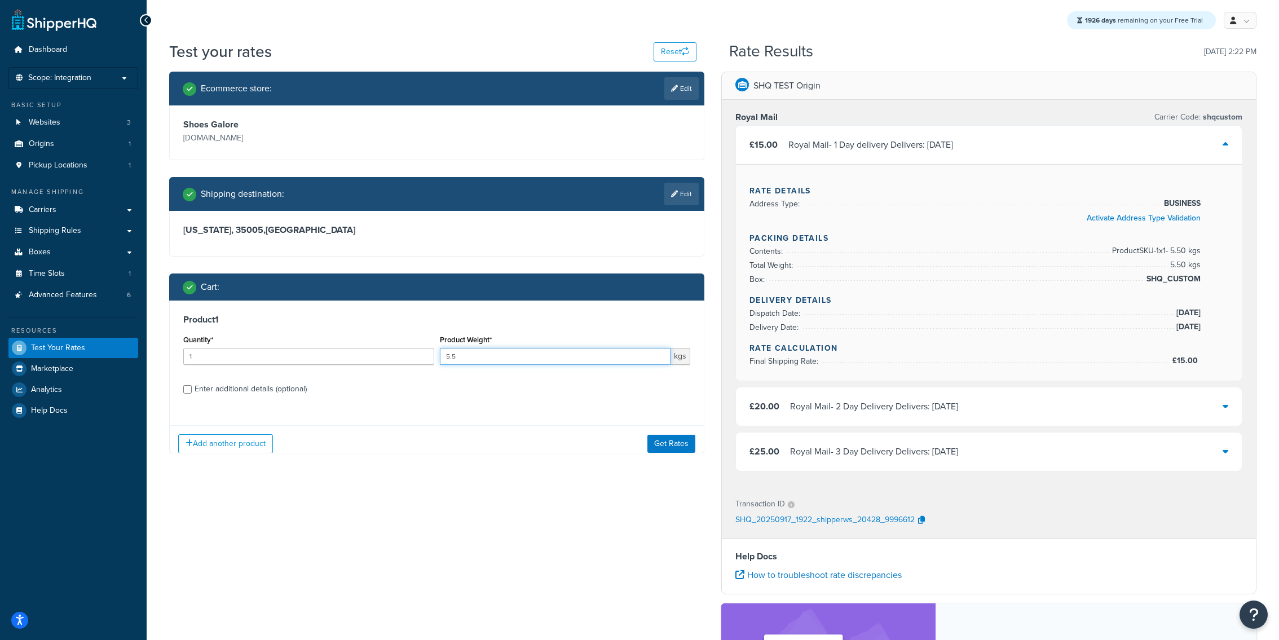
click at [542, 357] on input "5.5" at bounding box center [555, 356] width 231 height 17
type input "5.0"
click at [668, 443] on button "Get Rates" at bounding box center [671, 443] width 48 height 18
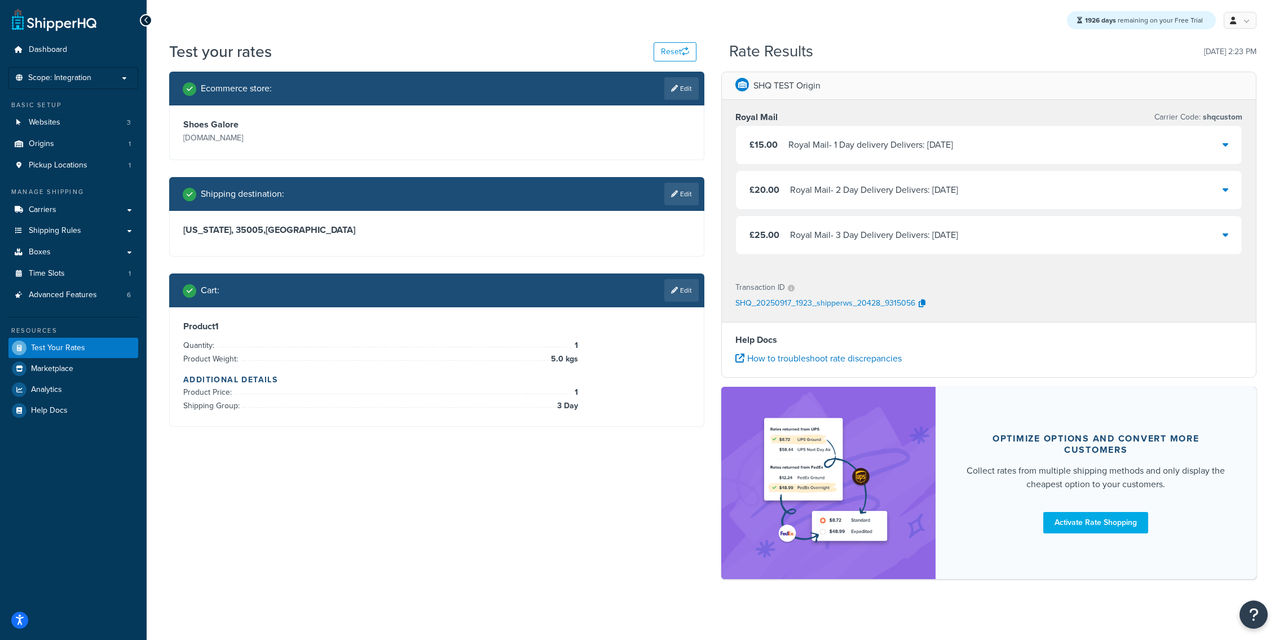
click at [864, 201] on div "£20.00 Royal Mail - 2 Day Delivery Delivers: [DATE]" at bounding box center [989, 190] width 506 height 38
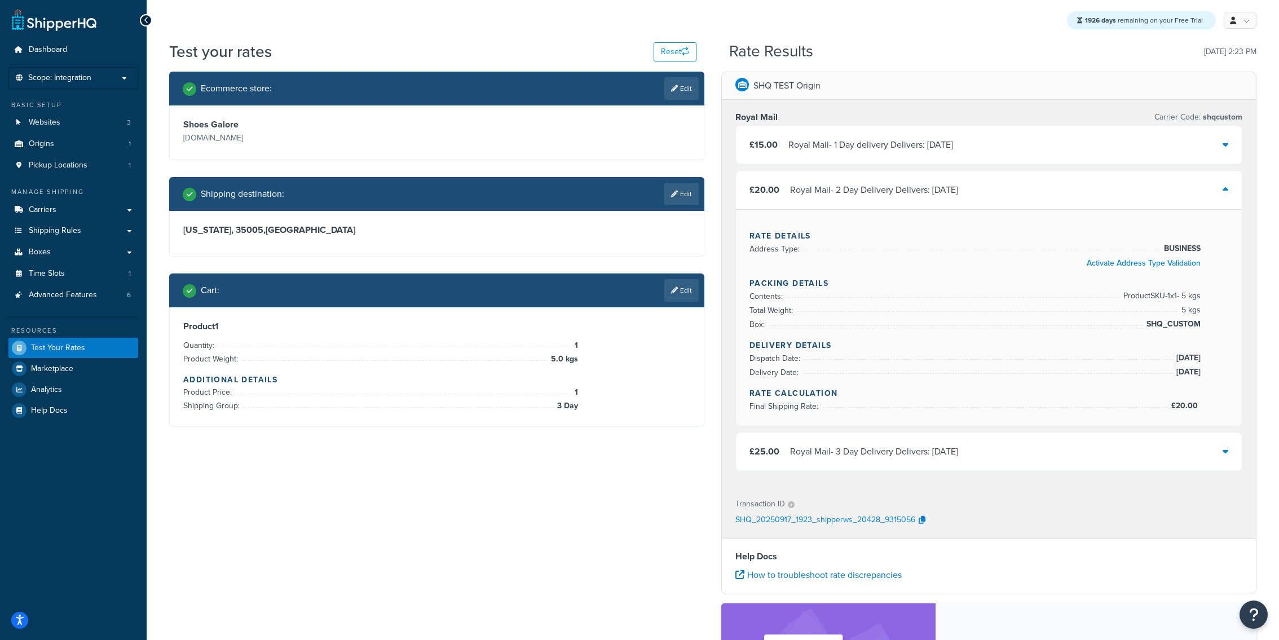
click at [879, 433] on div "£25.00 Royal Mail - 3 Day Delivery Delivers: [DATE]" at bounding box center [989, 452] width 506 height 38
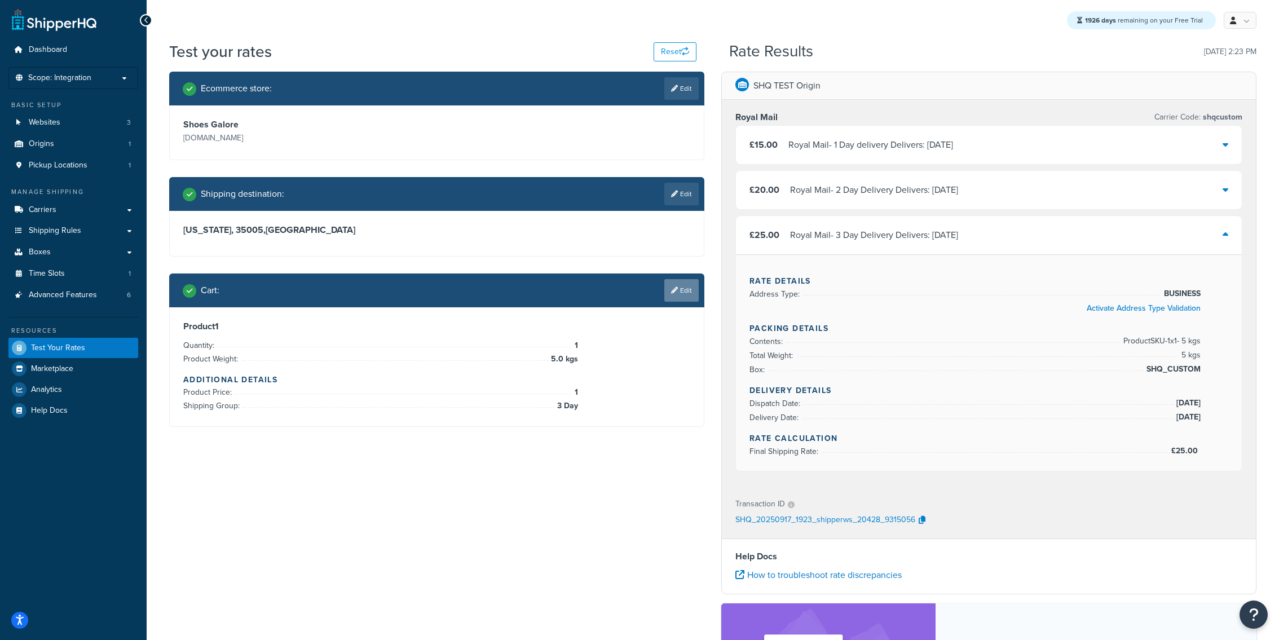
click at [677, 289] on link "Edit" at bounding box center [681, 290] width 34 height 23
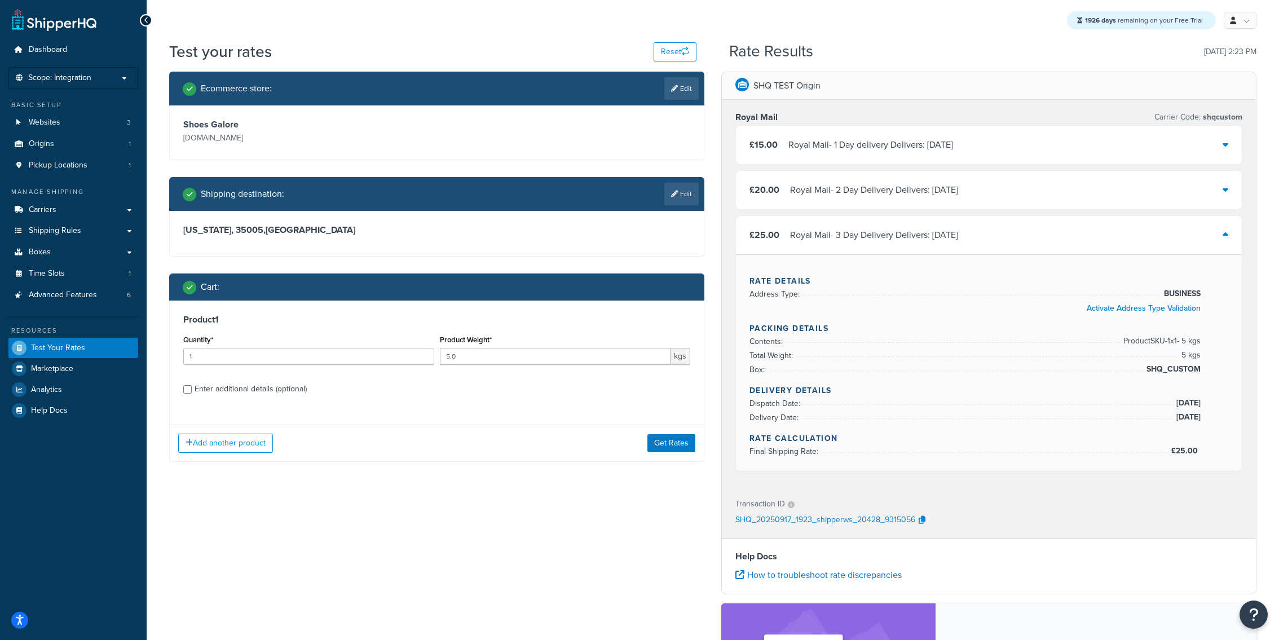
click at [540, 369] on div "Product Weight* 5.0 kgs" at bounding box center [565, 352] width 257 height 41
click at [540, 356] on input "5.0" at bounding box center [555, 356] width 231 height 17
type input "9"
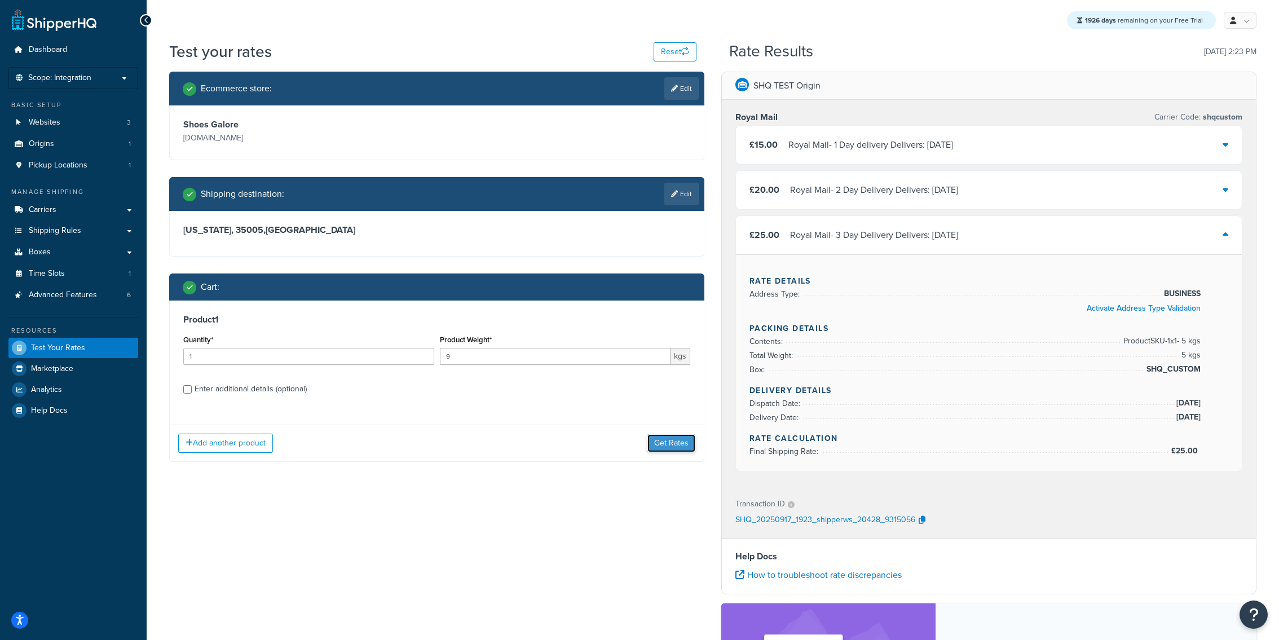
click at [678, 451] on button "Get Rates" at bounding box center [671, 443] width 48 height 18
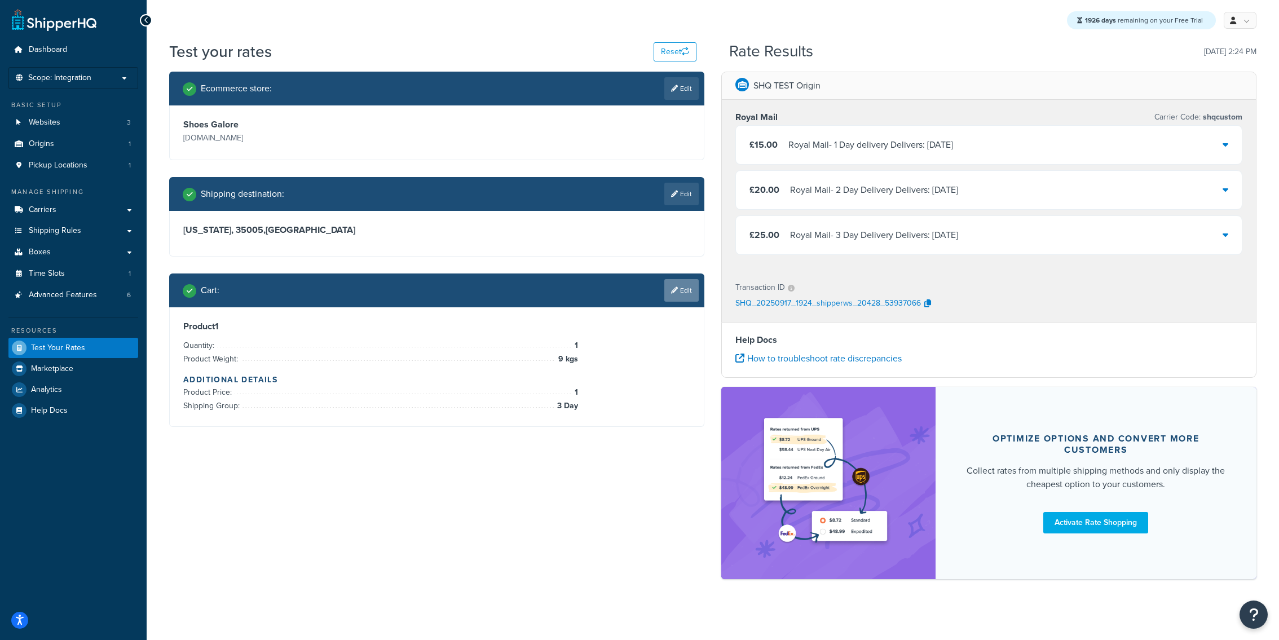
click at [684, 296] on link "Edit" at bounding box center [681, 290] width 34 height 23
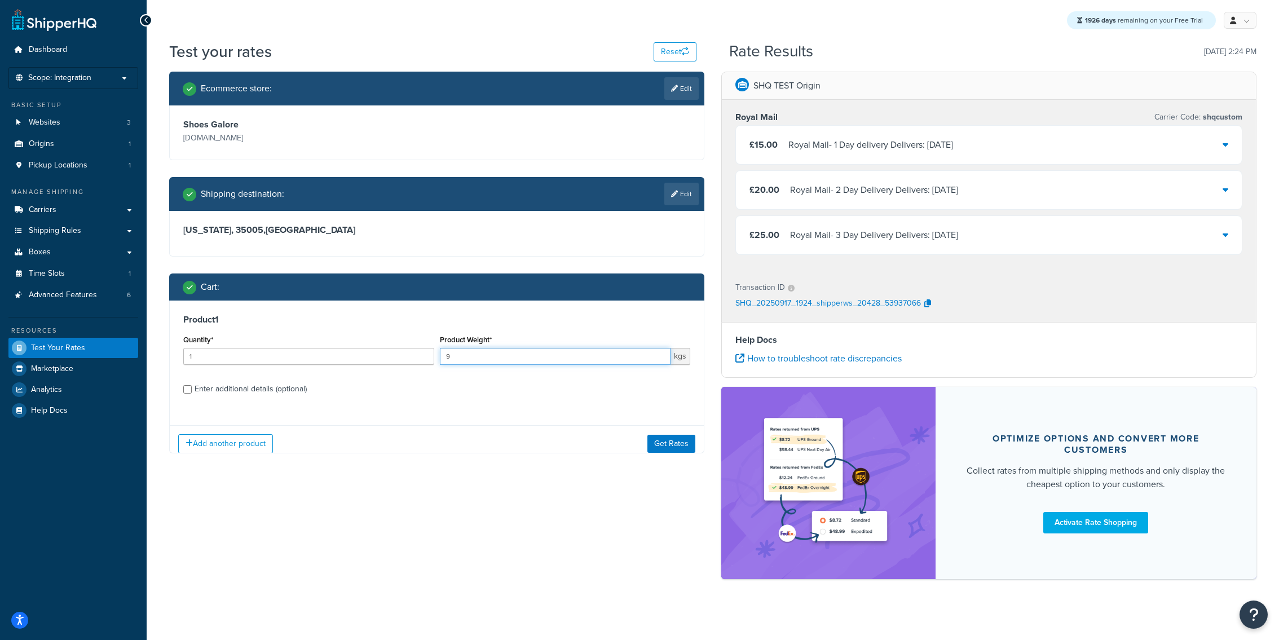
click at [510, 356] on input "9" at bounding box center [555, 356] width 231 height 17
type input "9.10"
click at [659, 439] on button "Get Rates" at bounding box center [671, 443] width 48 height 18
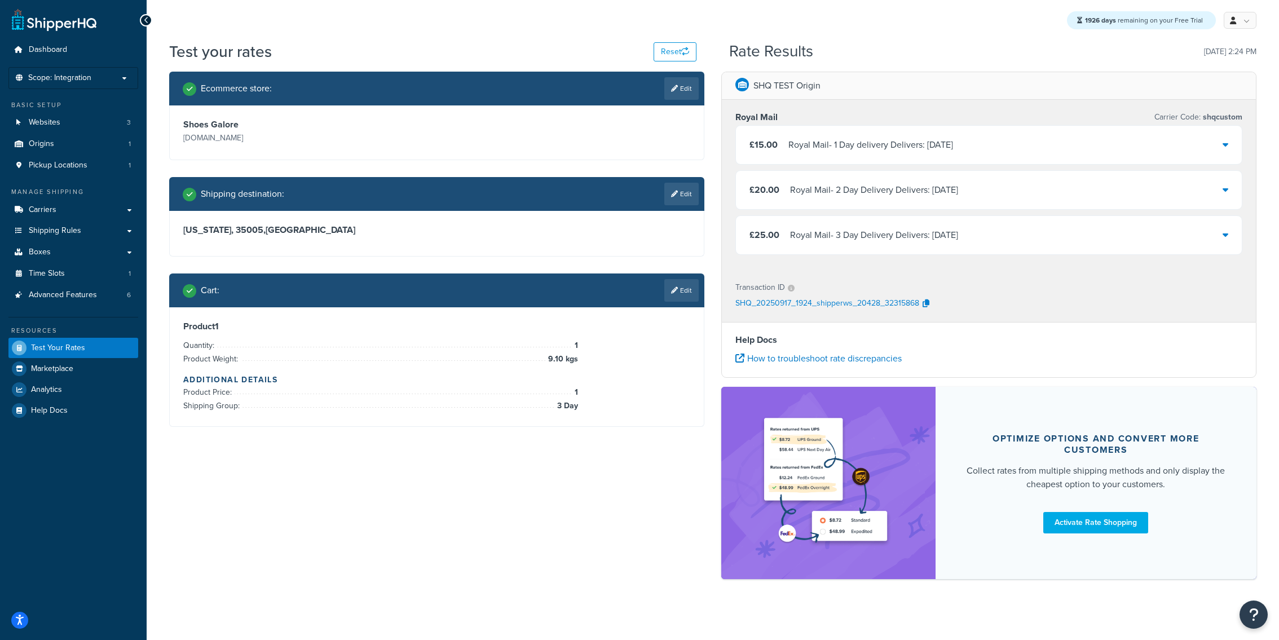
click at [673, 309] on div "Product 1 Quantity: 1 Product Weight: 9.10 kgs Additional Details Product Price…" at bounding box center [437, 366] width 534 height 119
click at [673, 290] on icon at bounding box center [674, 290] width 7 height 7
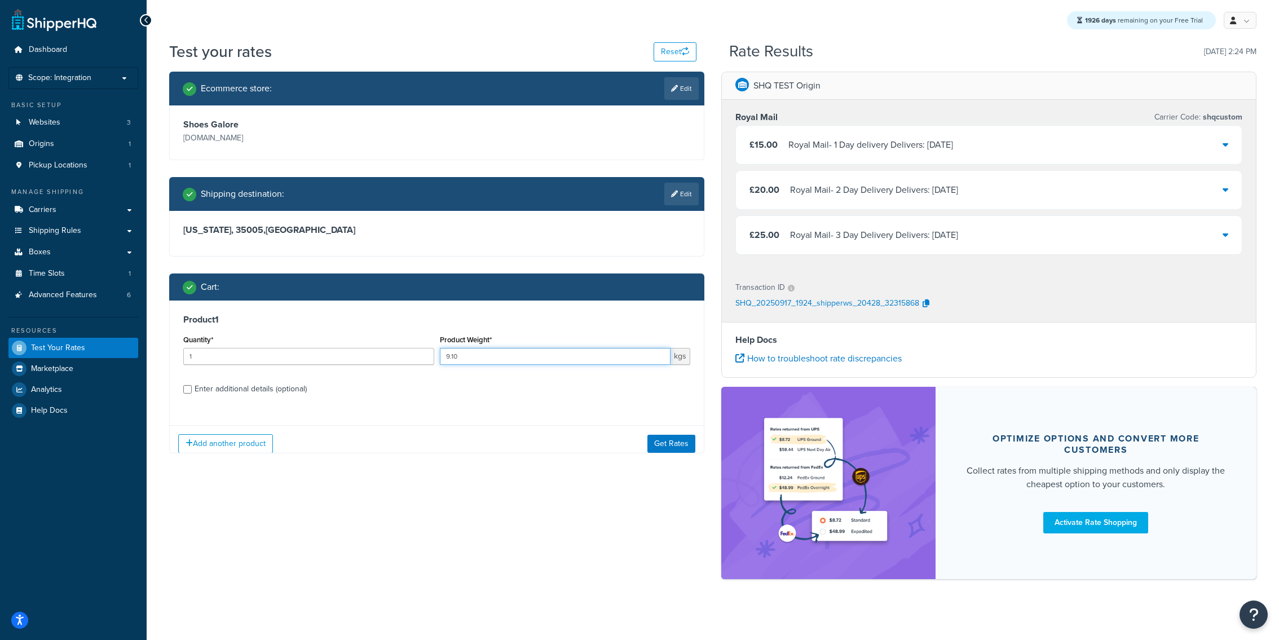
click at [524, 363] on input "9.10" at bounding box center [555, 356] width 231 height 17
type input "9.15"
click at [673, 441] on button "Get Rates" at bounding box center [671, 443] width 48 height 18
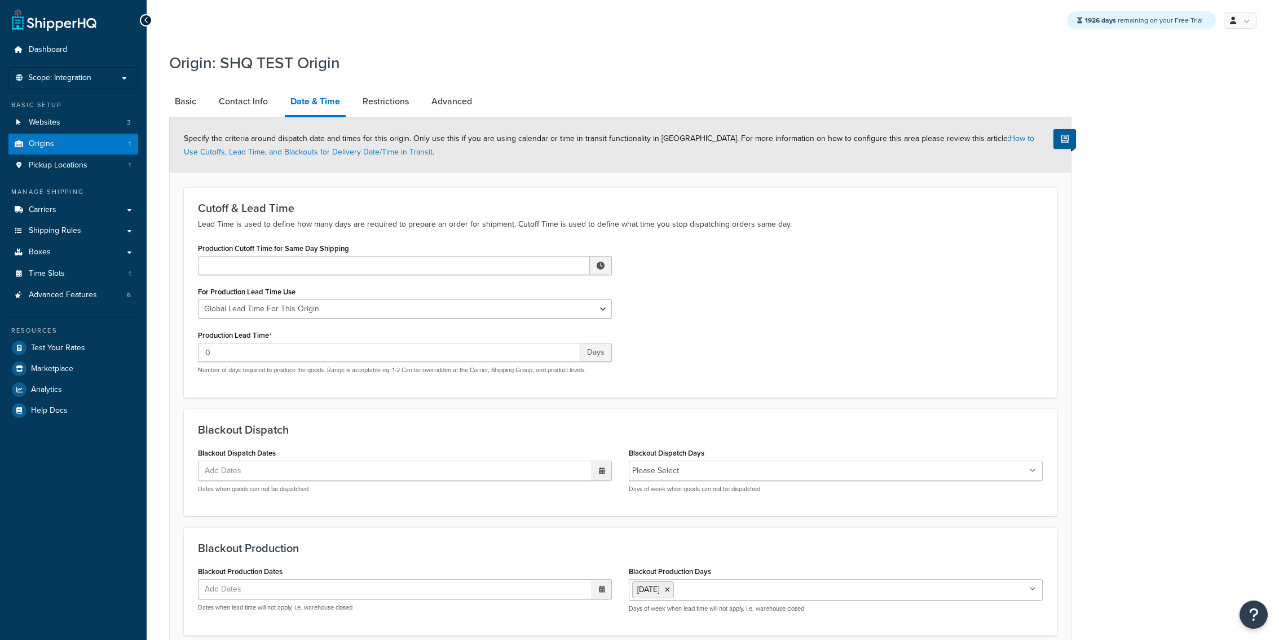
scroll to position [98, 0]
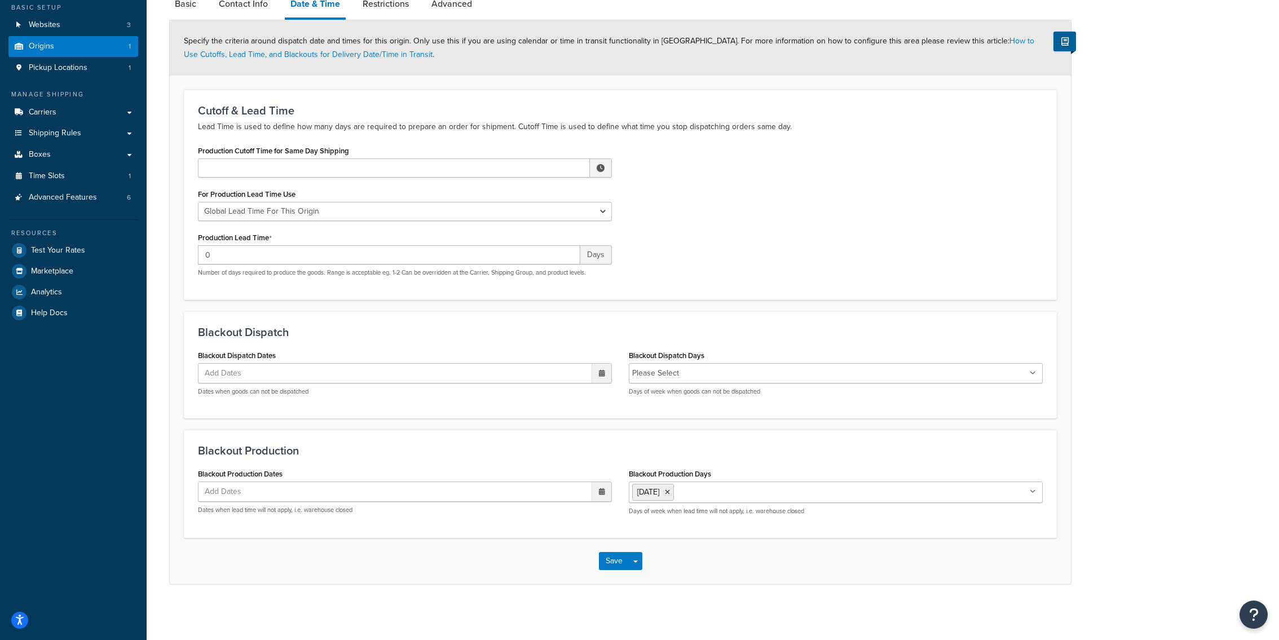
click at [692, 370] on input "Blackout Dispatch Days" at bounding box center [732, 373] width 100 height 12
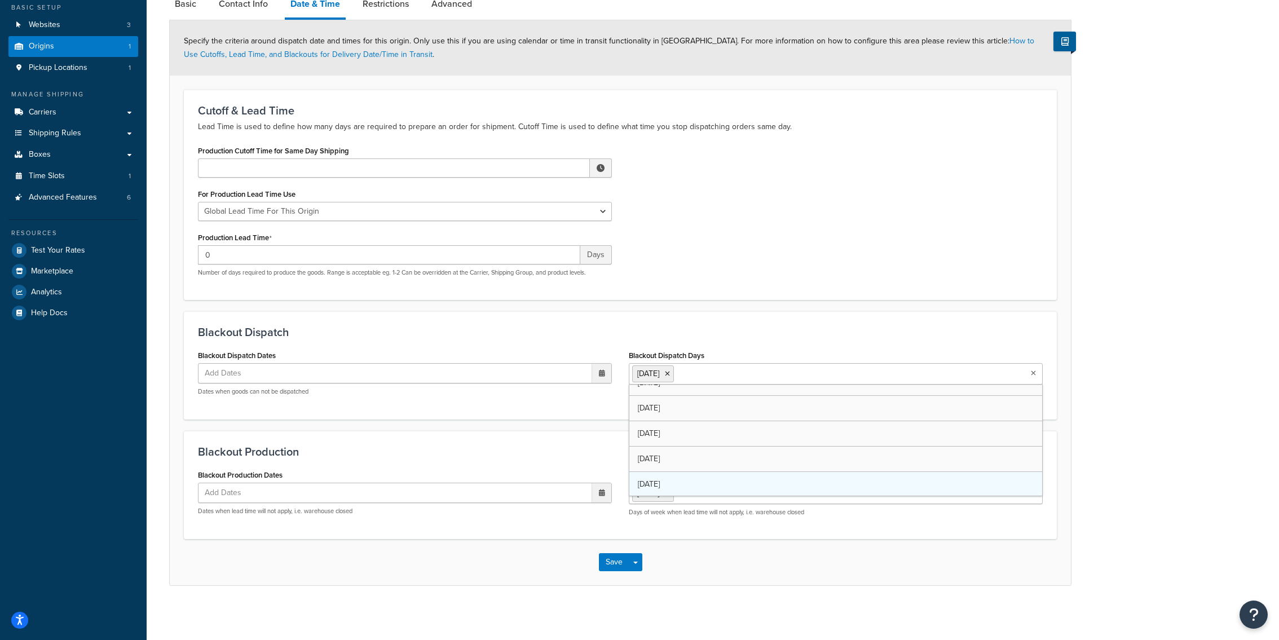
scroll to position [14, 0]
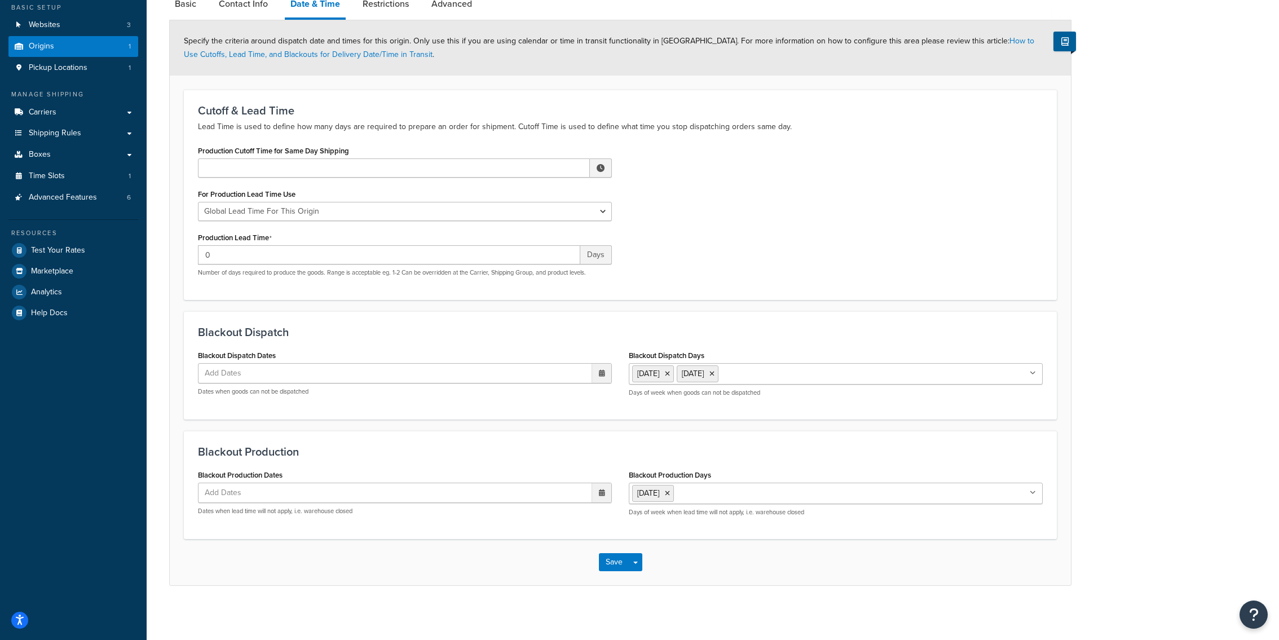
click at [708, 349] on div "Blackout Dispatch Days [DATE] [DATE] [DATE] [DATE] [DATE] [DATE] [DATE] Days of…" at bounding box center [836, 372] width 414 height 50
click at [637, 563] on button "Save Dropdown" at bounding box center [636, 562] width 14 height 18
click at [637, 573] on button "Save and Edit" at bounding box center [653, 583] width 109 height 24
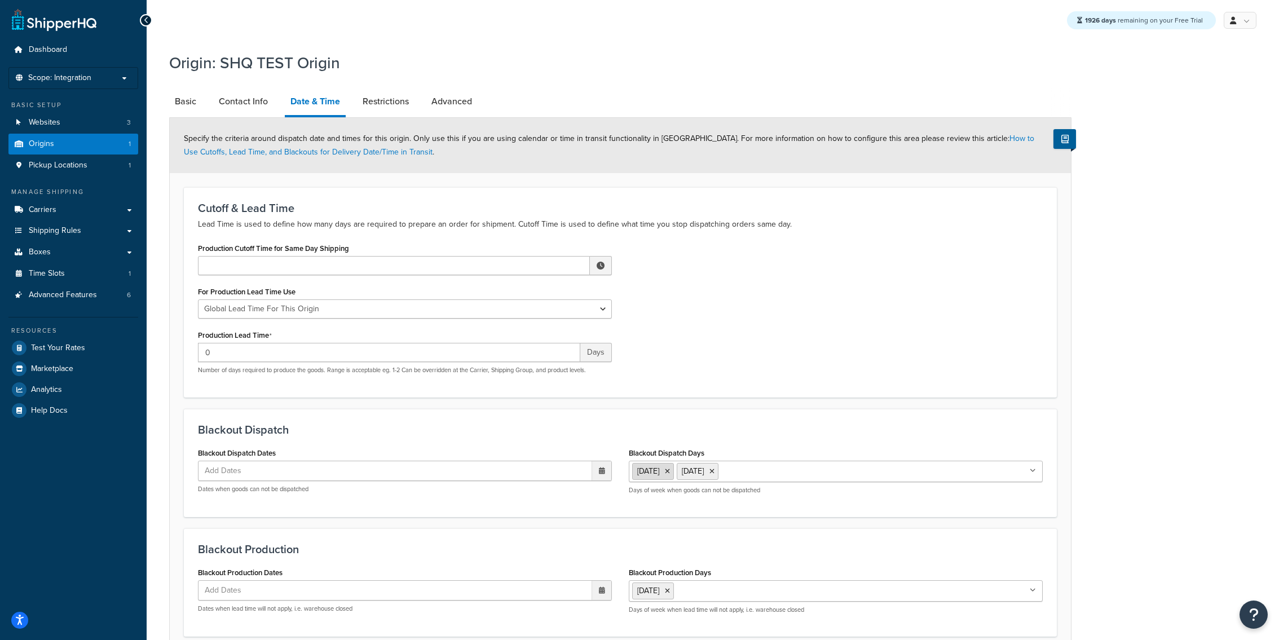
click at [670, 471] on icon at bounding box center [667, 471] width 5 height 7
click at [678, 390] on div "Cutoff & Lead Time Lead Time is used to define how many days are required to pr…" at bounding box center [620, 292] width 873 height 210
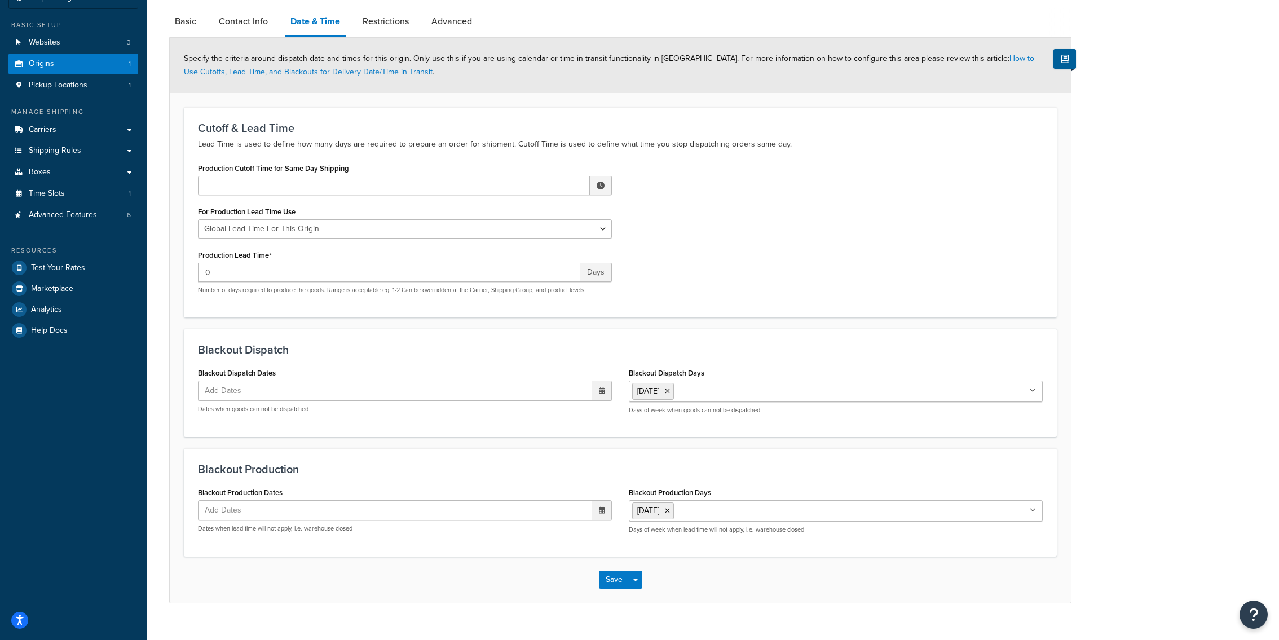
scroll to position [98, 0]
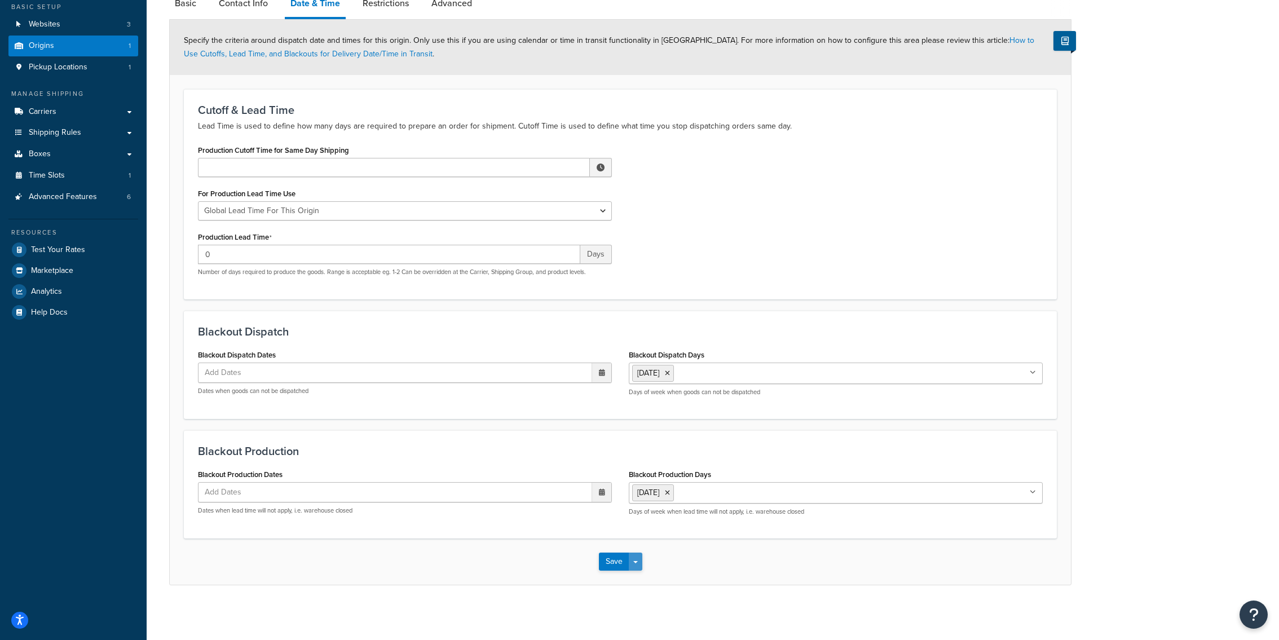
click at [638, 561] on button "Save Dropdown" at bounding box center [636, 562] width 14 height 18
click at [639, 579] on button "Save and Edit" at bounding box center [653, 583] width 109 height 24
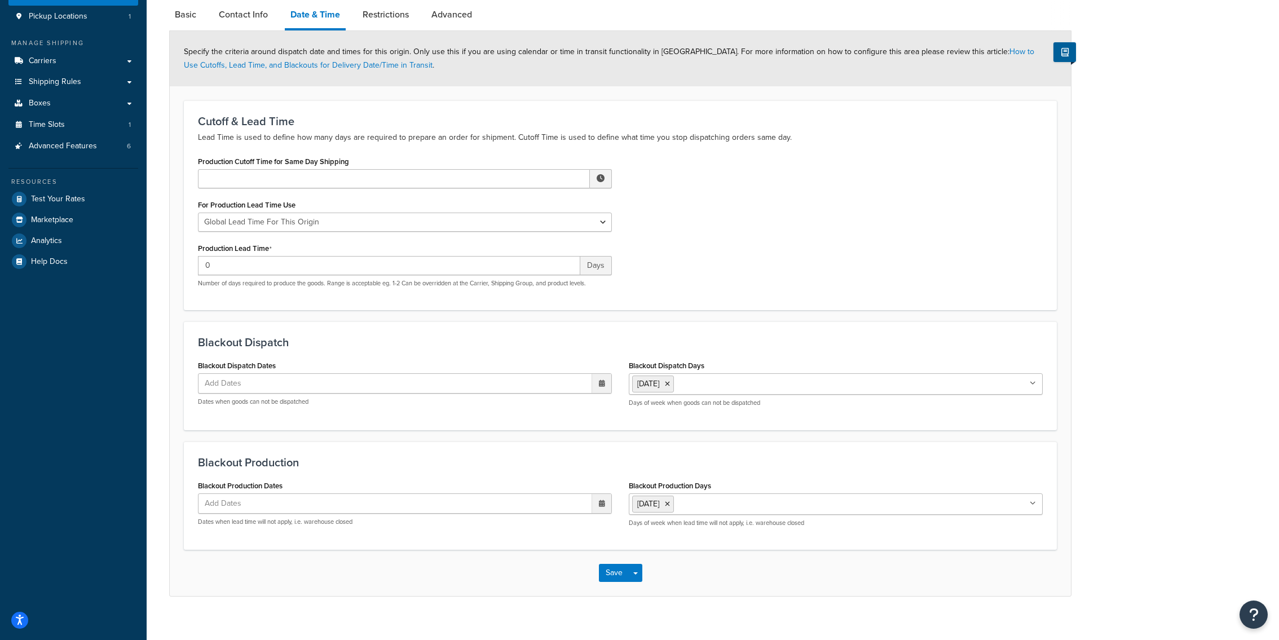
scroll to position [160, 0]
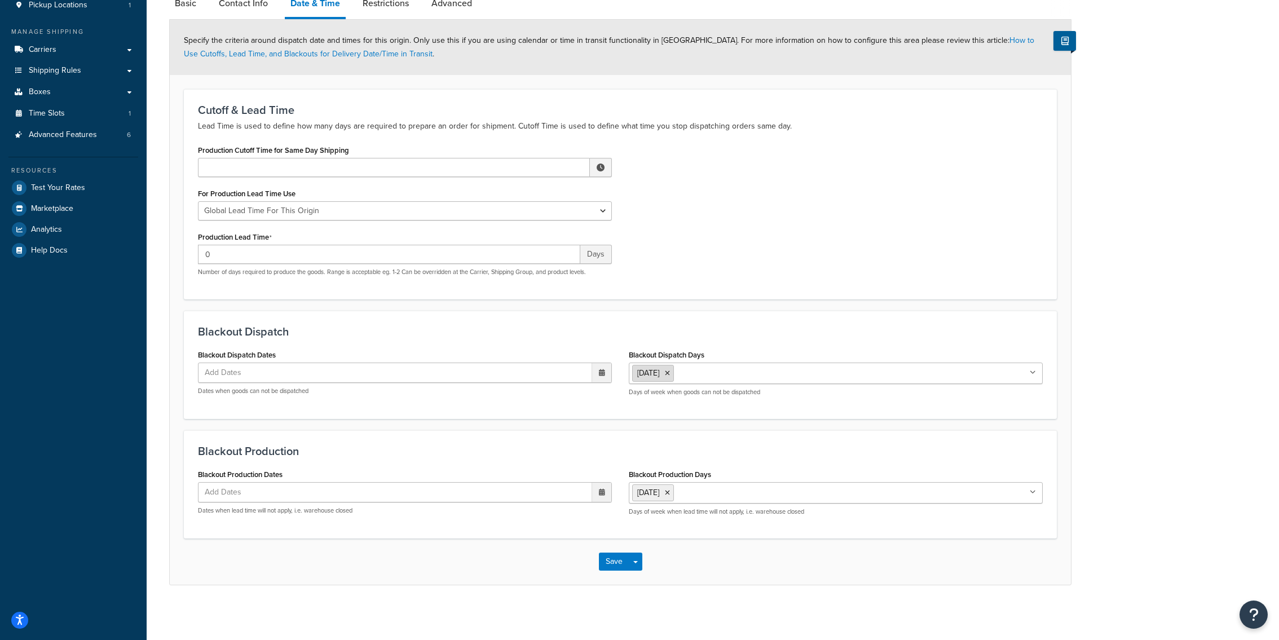
click at [670, 373] on icon at bounding box center [667, 373] width 5 height 7
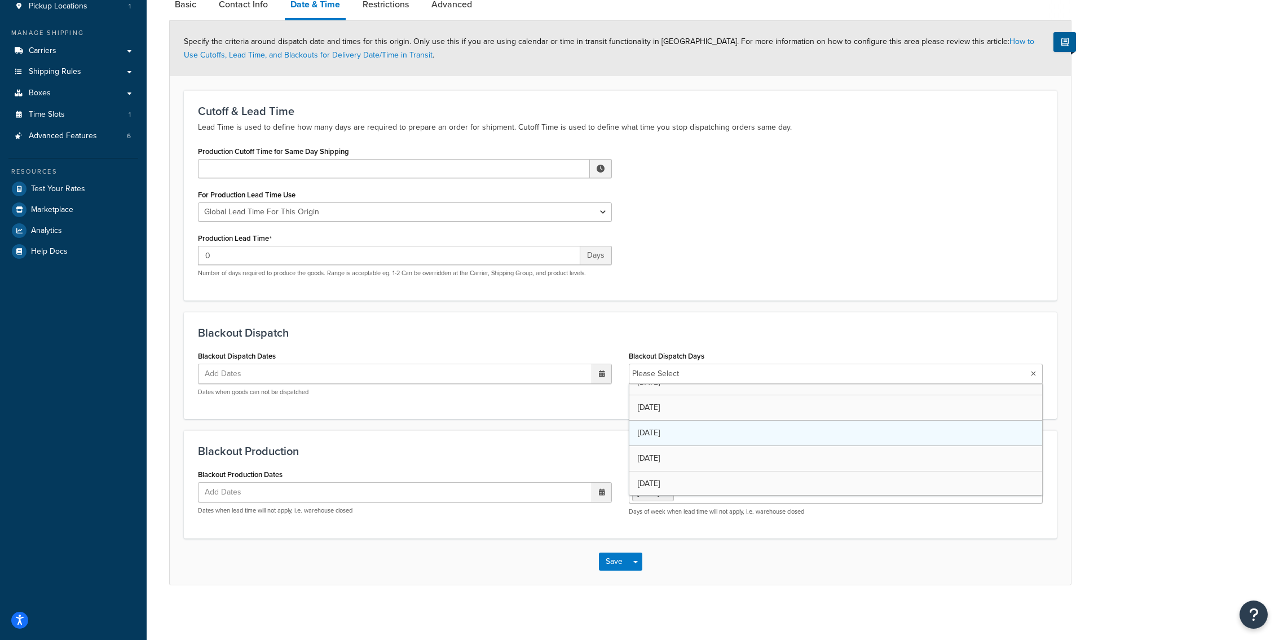
scroll to position [0, 0]
click at [687, 319] on div "Blackout Dispatch Blackout Dispatch Dates Add Dates ‹ September 2025 › Su Mo Tu…" at bounding box center [620, 366] width 873 height 108
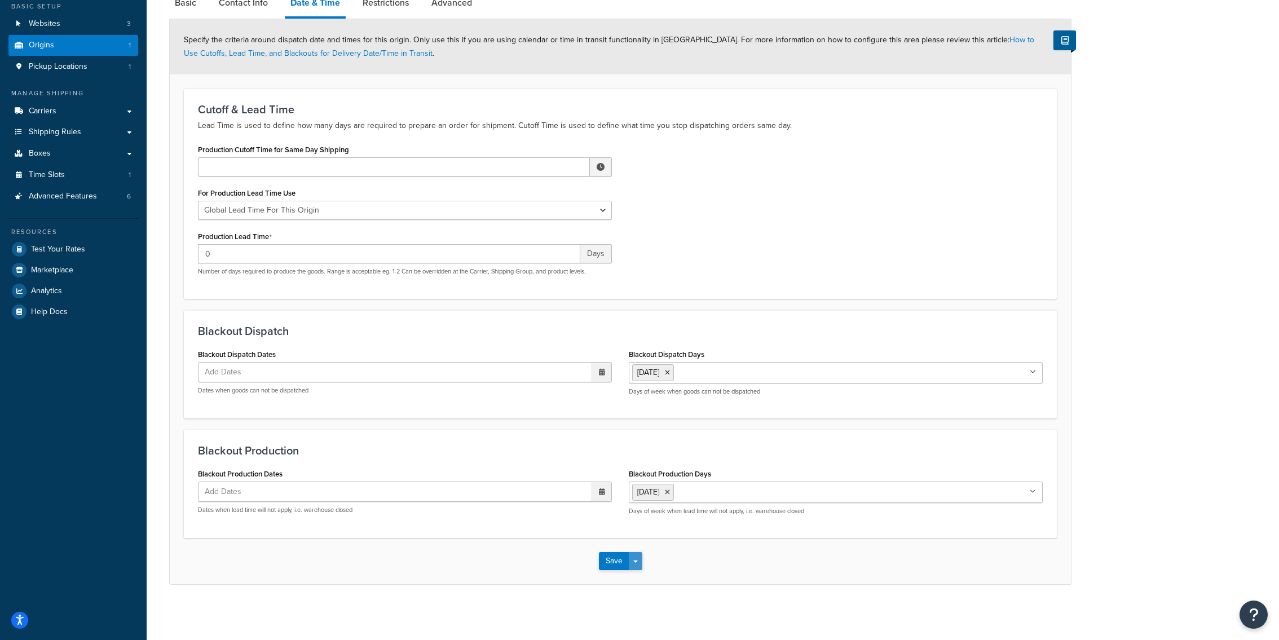
click at [640, 558] on button "Save Dropdown" at bounding box center [636, 561] width 14 height 18
click at [694, 385] on div "Monday Tuesday Wednesday Thursday Friday Saturday Sunday Days of week when good…" at bounding box center [836, 380] width 414 height 34
click at [694, 379] on ul "Monday" at bounding box center [836, 373] width 414 height 21
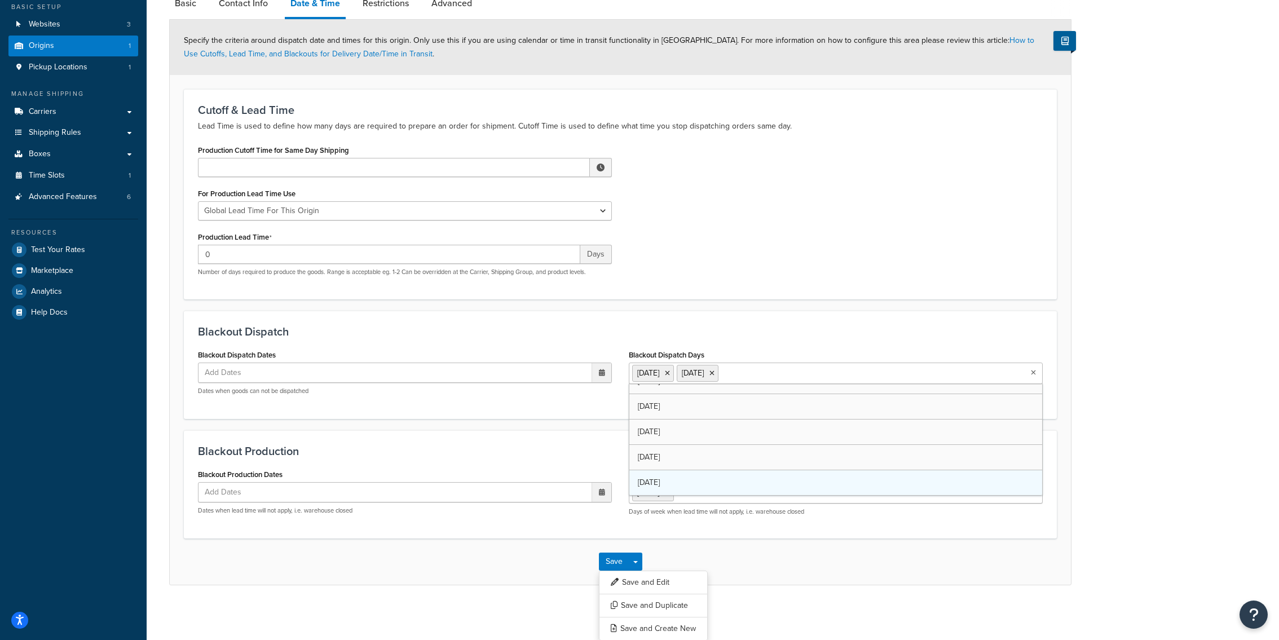
scroll to position [14, 0]
click at [679, 580] on button "Save and Edit" at bounding box center [653, 583] width 109 height 24
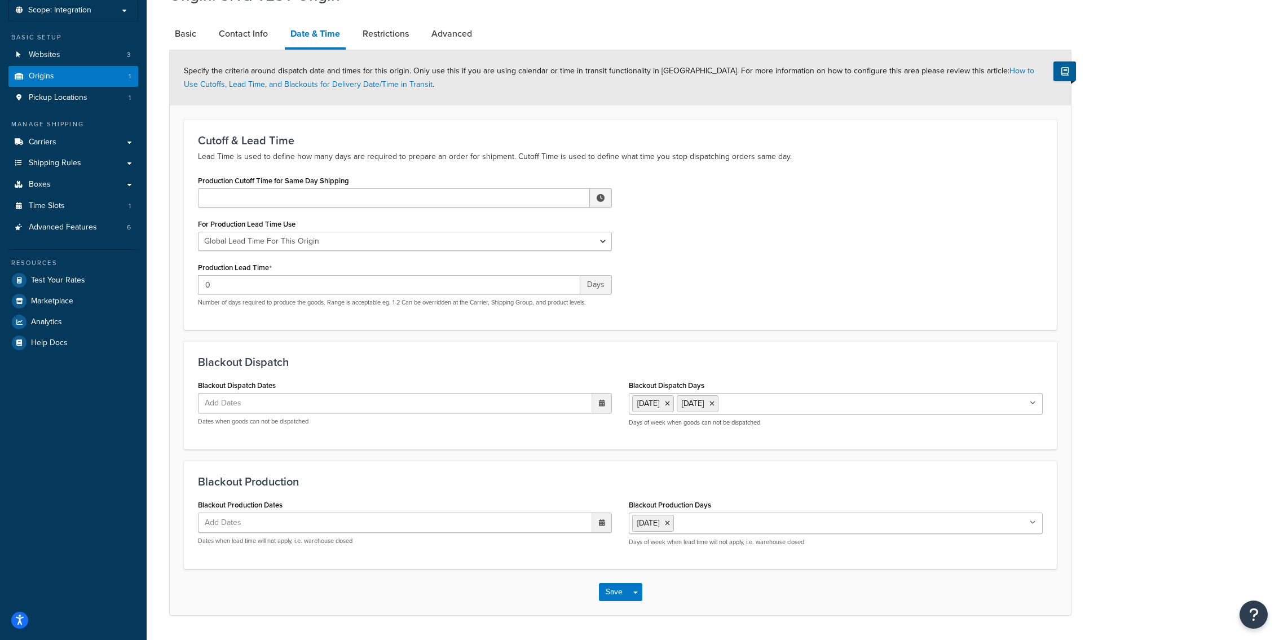
scroll to position [98, 0]
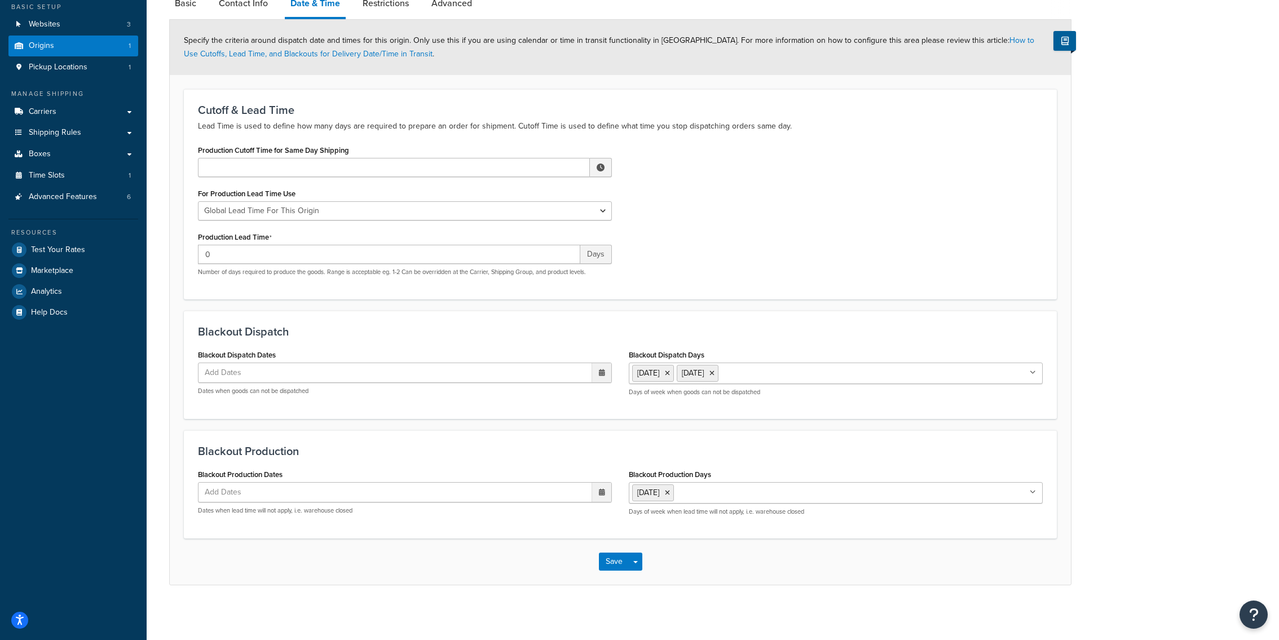
click at [719, 483] on ul "Sunday" at bounding box center [836, 492] width 414 height 21
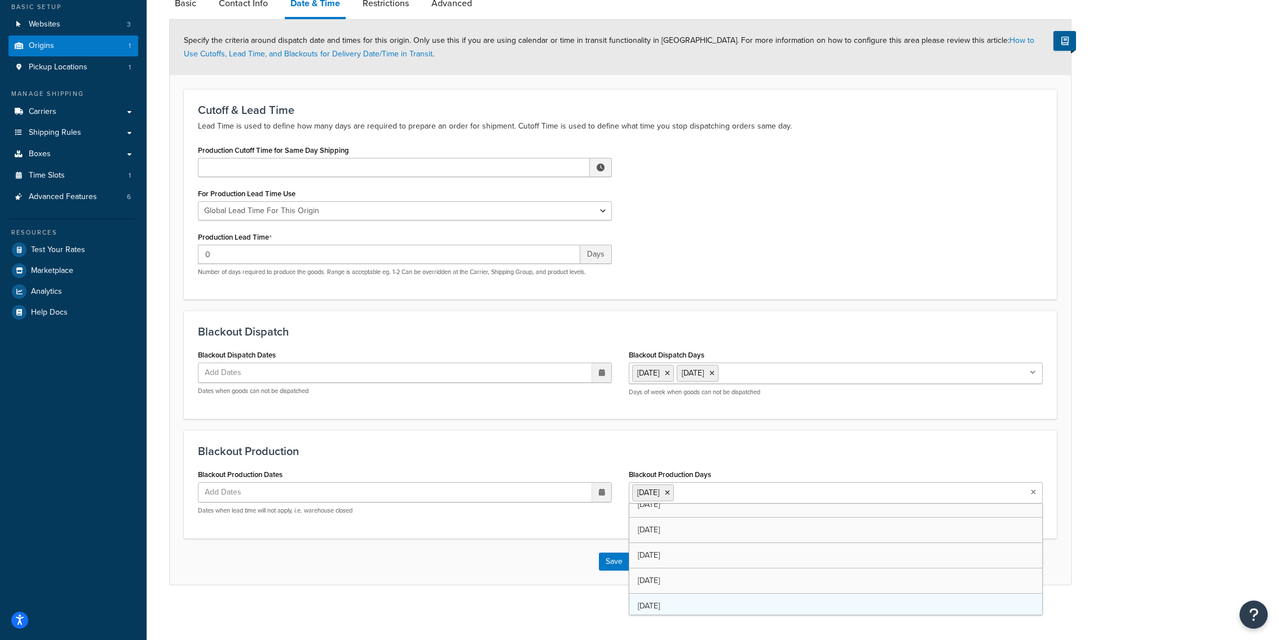
scroll to position [0, 0]
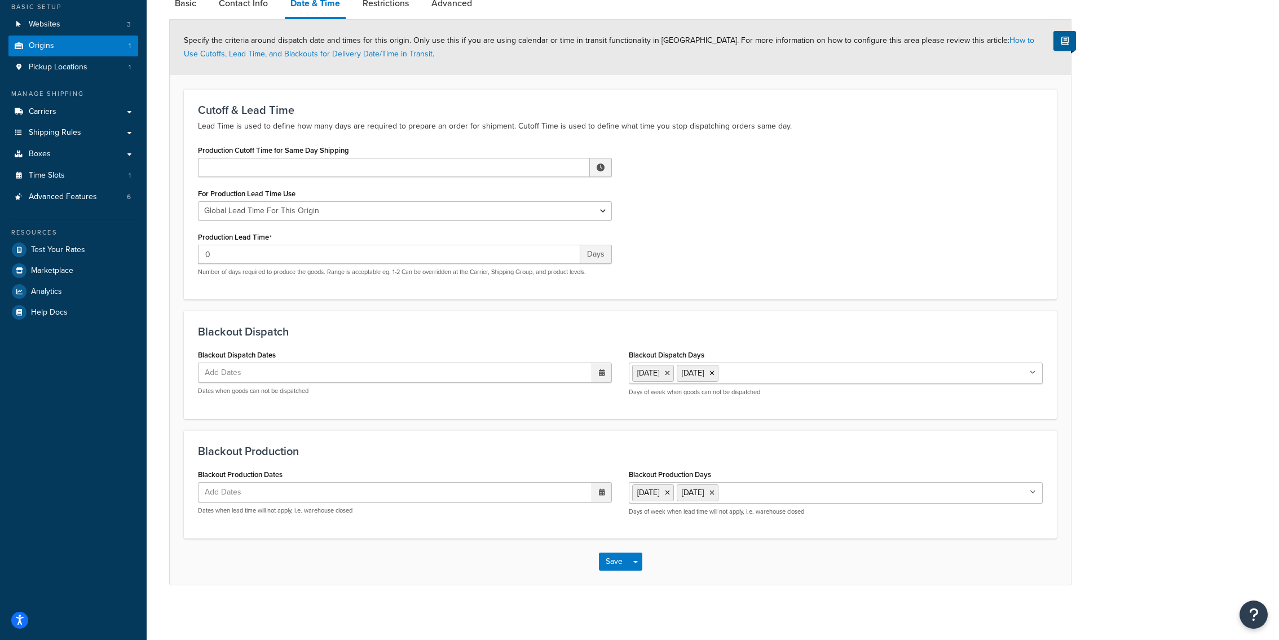
click at [664, 439] on div "Blackout Production Blackout Production Dates Add Dates ‹ September 2025 › Su M…" at bounding box center [620, 484] width 873 height 108
click at [641, 561] on button "Save Dropdown" at bounding box center [636, 562] width 14 height 18
click at [641, 568] on button "Save Dropdown" at bounding box center [636, 562] width 14 height 18
click at [641, 585] on button "Save and Edit" at bounding box center [653, 583] width 109 height 24
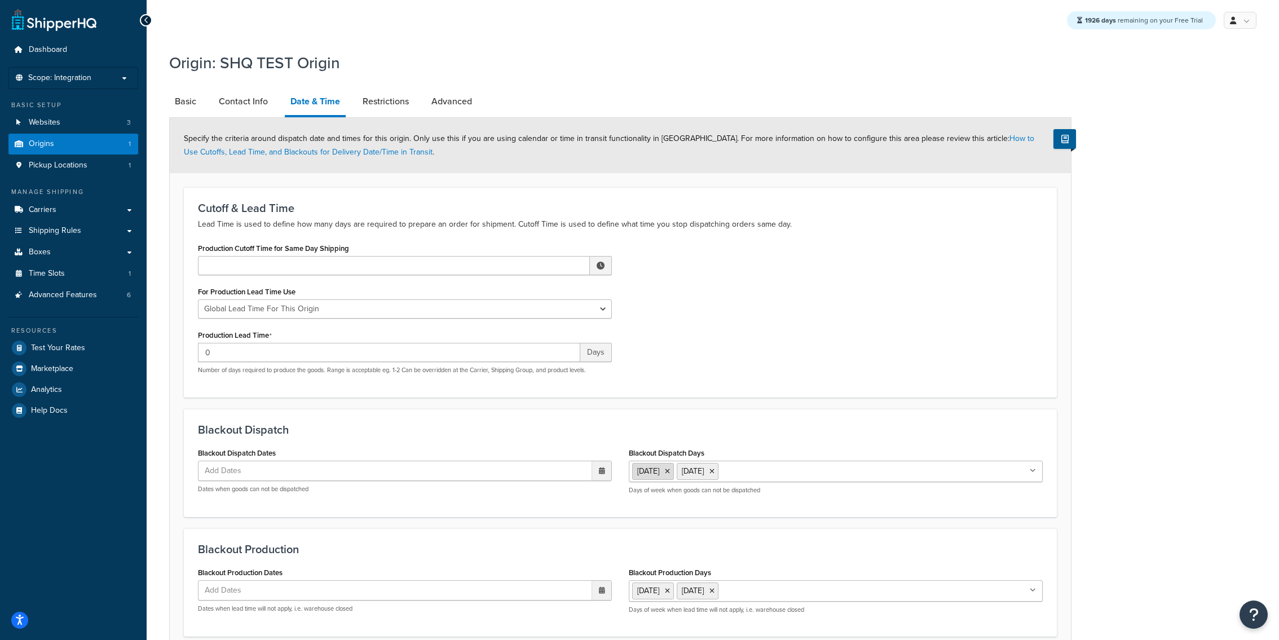
click at [670, 473] on icon at bounding box center [667, 471] width 5 height 7
click at [673, 436] on div "Blackout Dispatch Blackout Dispatch Dates Add Dates ‹ September 2025 › Su Mo Tu…" at bounding box center [620, 462] width 873 height 107
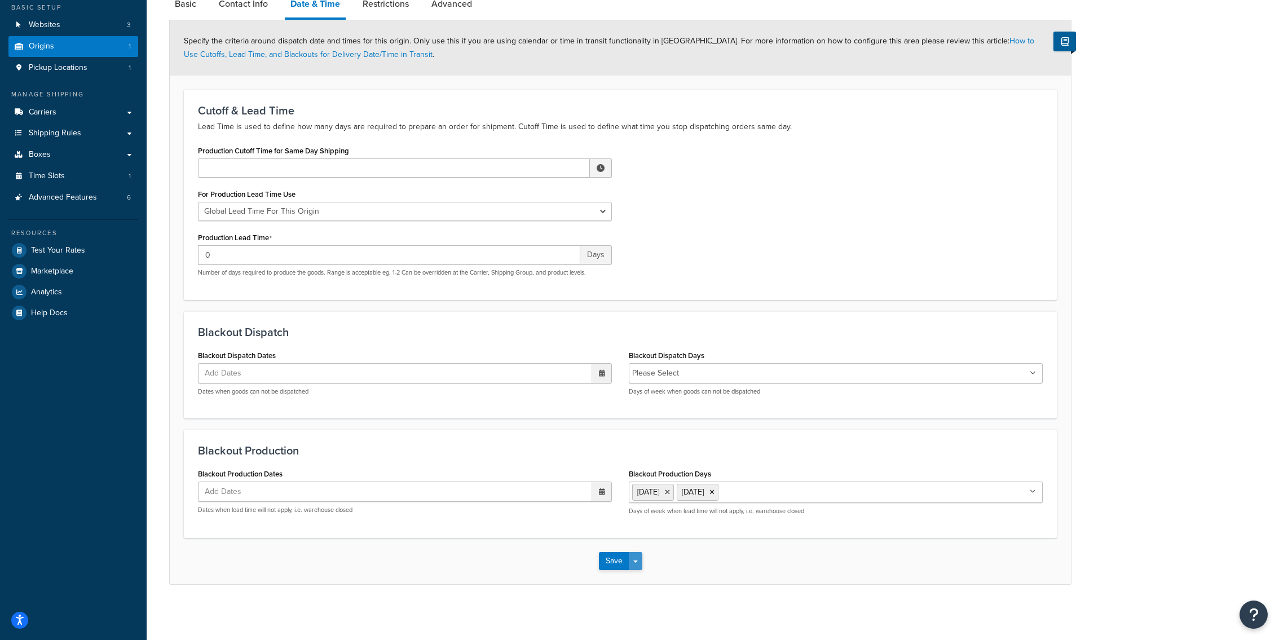
click at [633, 566] on button "Save Dropdown" at bounding box center [636, 561] width 14 height 18
click at [633, 575] on button "Save and Edit" at bounding box center [653, 582] width 109 height 24
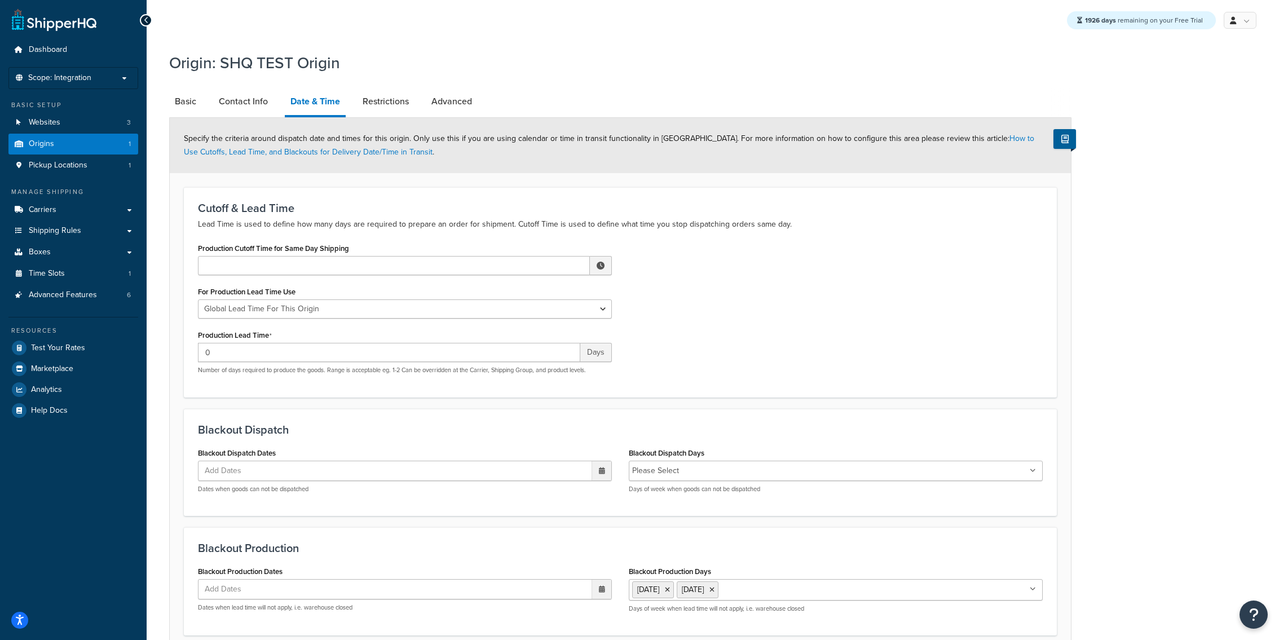
scroll to position [22, 0]
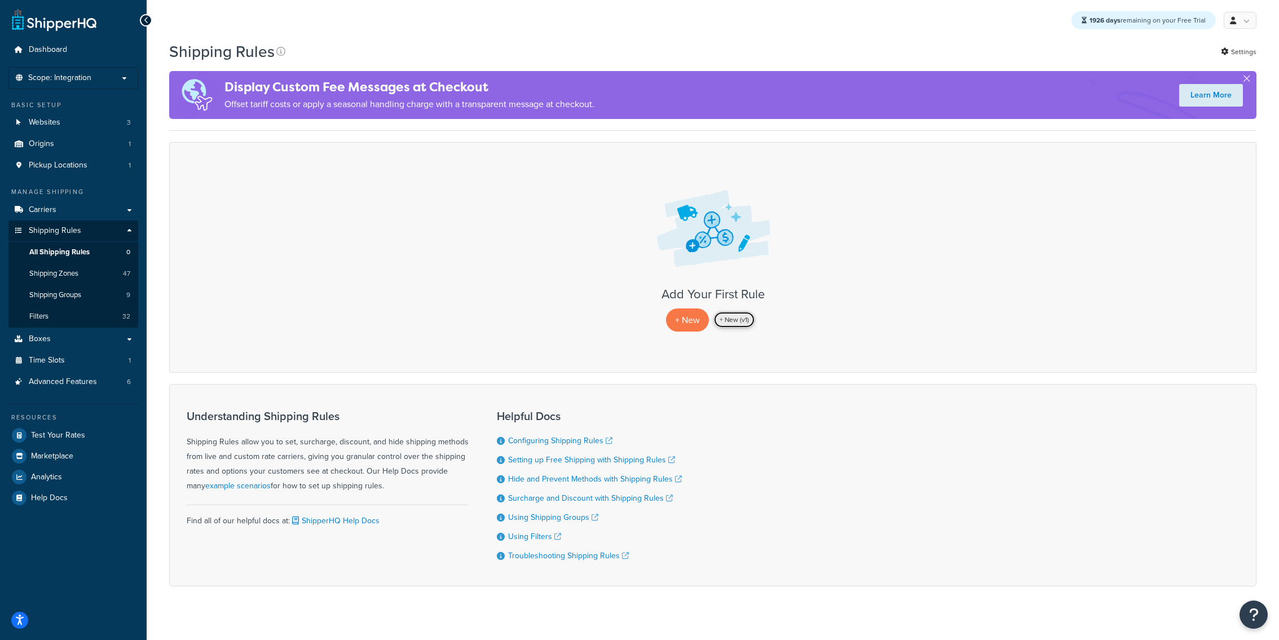
click at [743, 324] on link "+ New (v1)" at bounding box center [734, 319] width 42 height 17
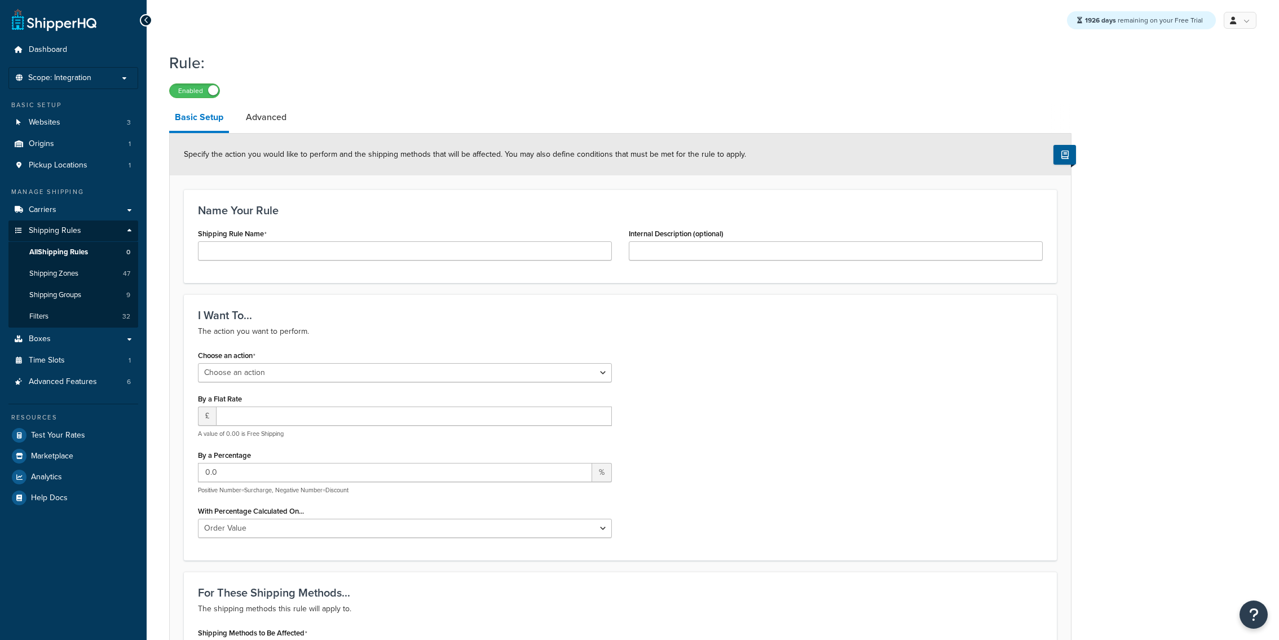
select select "ORDER"
click at [417, 246] on input "Shipping Rule Name" at bounding box center [405, 250] width 414 height 19
type input "test"
click at [763, 446] on div "Choose an action Choose an action Override Rates Surcharge or discount rates Hi…" at bounding box center [621, 446] width 862 height 199
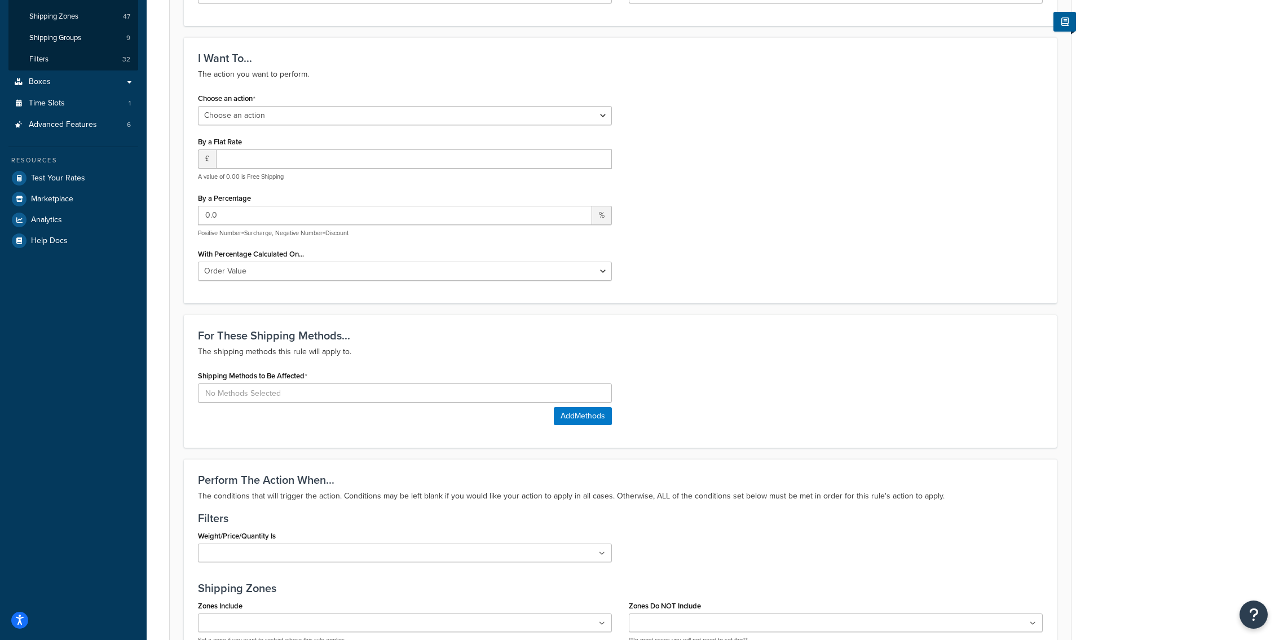
scroll to position [247, 0]
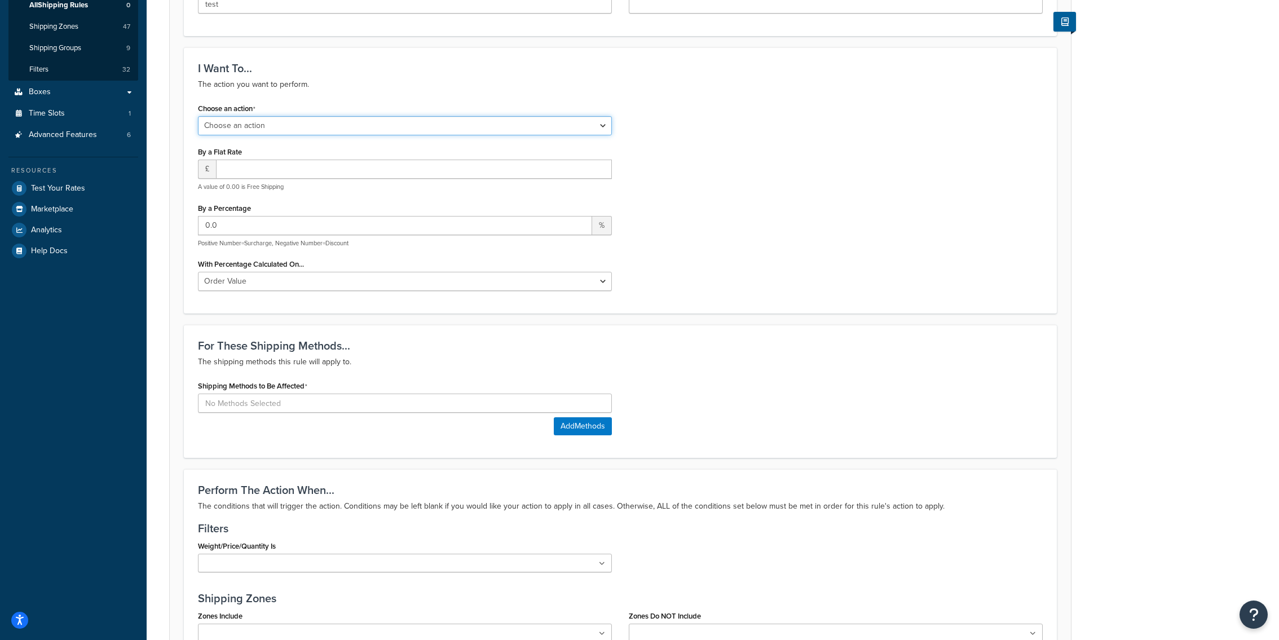
select select "HIDE"
click option "Hide a shipping method" at bounding box center [0, 0] width 0 height 0
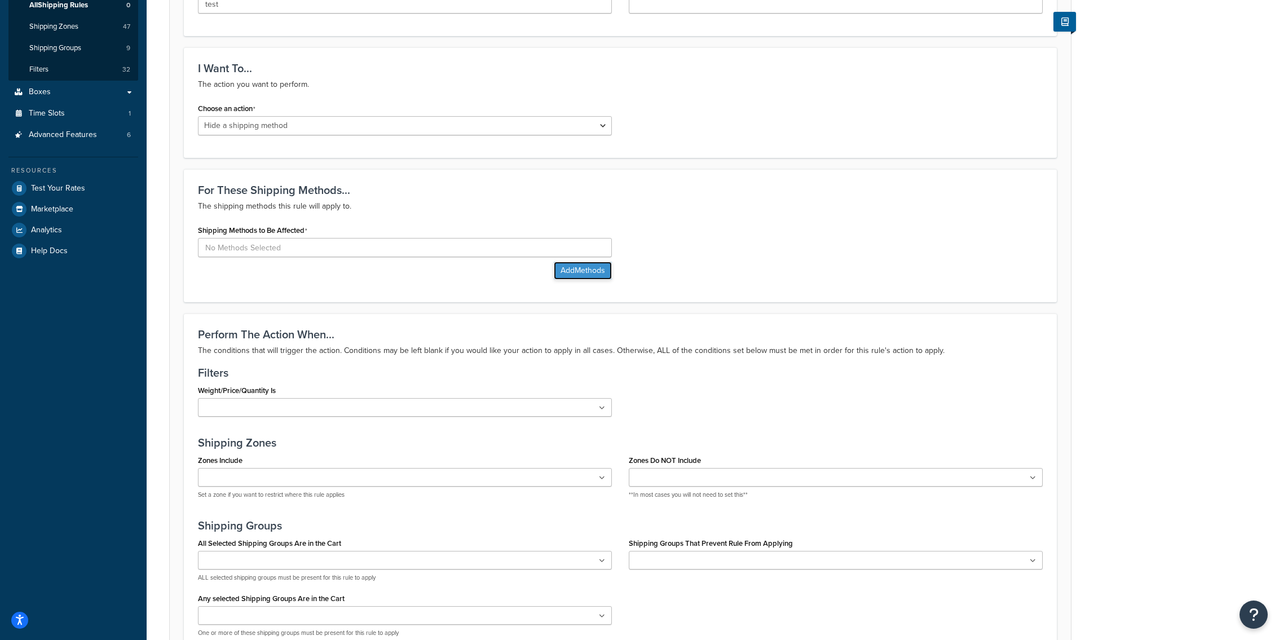
click at [597, 277] on button "Add Methods" at bounding box center [583, 271] width 58 height 18
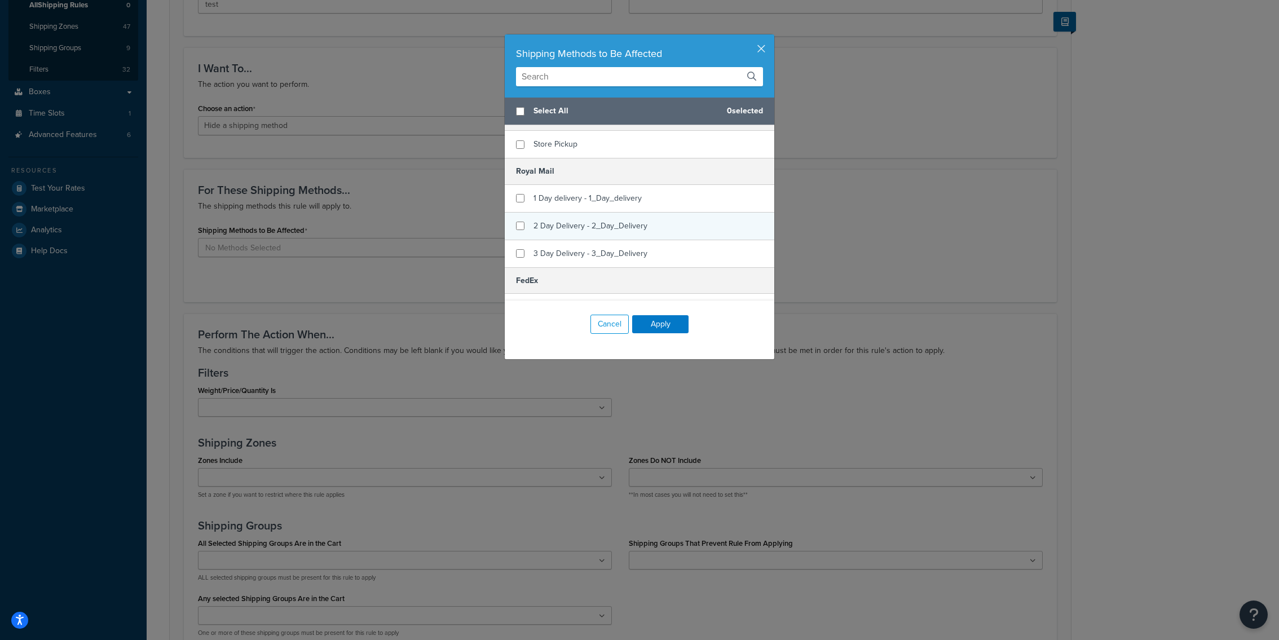
scroll to position [31, 0]
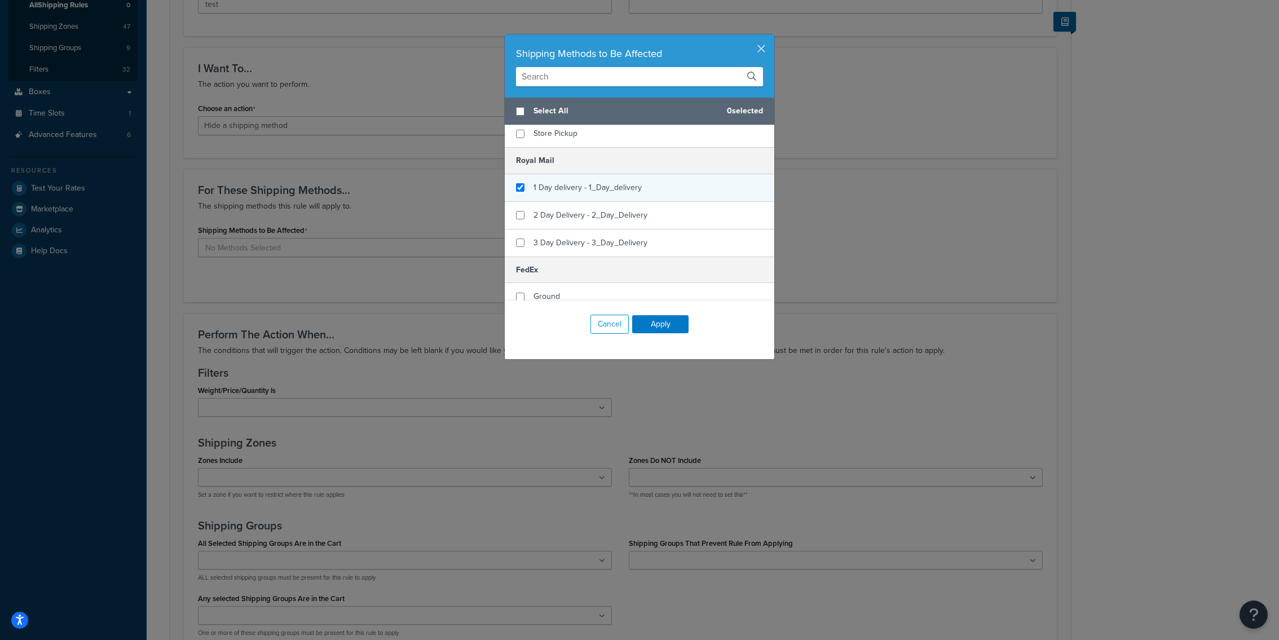
checkbox input "true"
click at [593, 196] on div "1 Day delivery - 1_Day_delivery" at bounding box center [640, 188] width 270 height 28
checkbox input "true"
click at [593, 214] on span "2 Day Delivery - 2_Day_Delivery" at bounding box center [591, 215] width 114 height 12
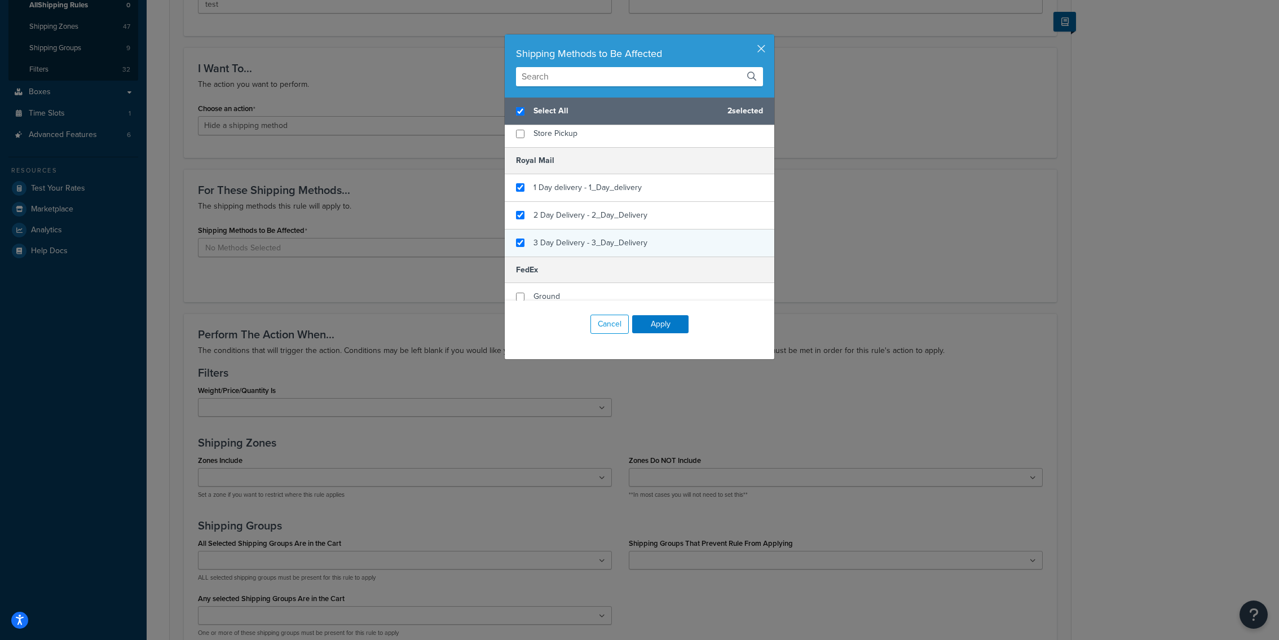
checkbox input "true"
click at [598, 245] on span "3 Day Delivery - 3_Day_Delivery" at bounding box center [591, 243] width 114 height 12
click at [663, 328] on button "Apply" at bounding box center [660, 324] width 56 height 18
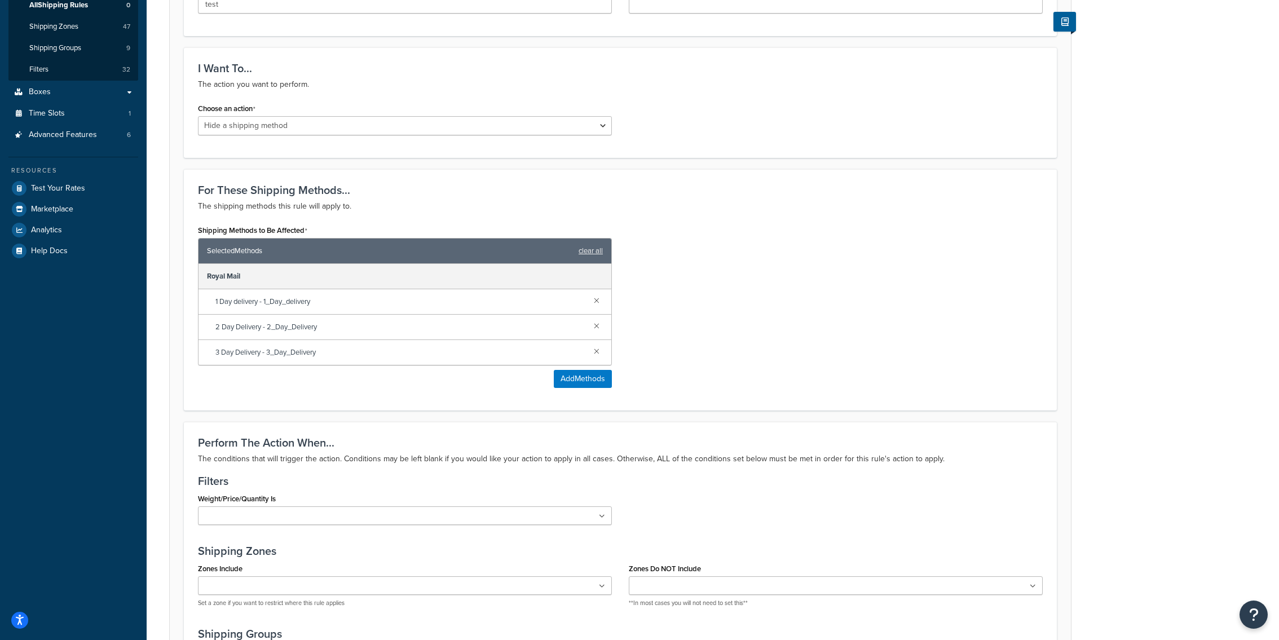
scroll to position [0, 0]
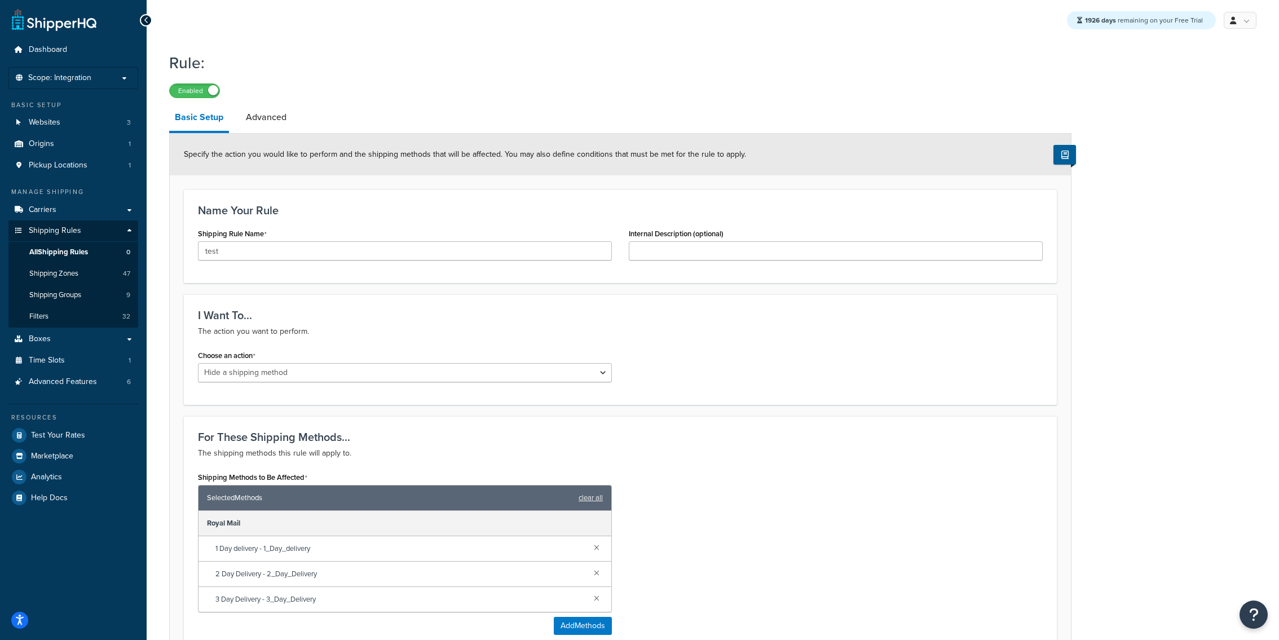
click at [269, 136] on div "Specify the action you would like to perform and the shipping methods that will…" at bounding box center [620, 155] width 901 height 42
click at [271, 135] on div "Specify the action you would like to perform and the shipping methods that will…" at bounding box center [620, 603] width 902 height 940
click at [271, 130] on link "Advanced" at bounding box center [266, 117] width 52 height 27
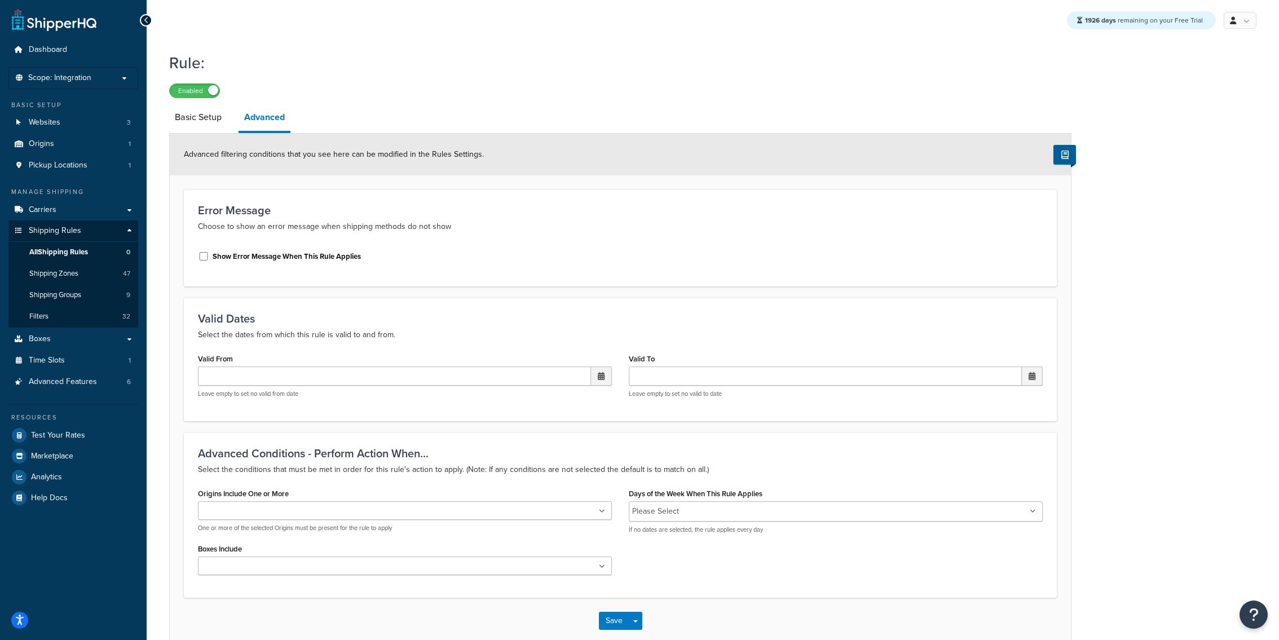
scroll to position [62, 0]
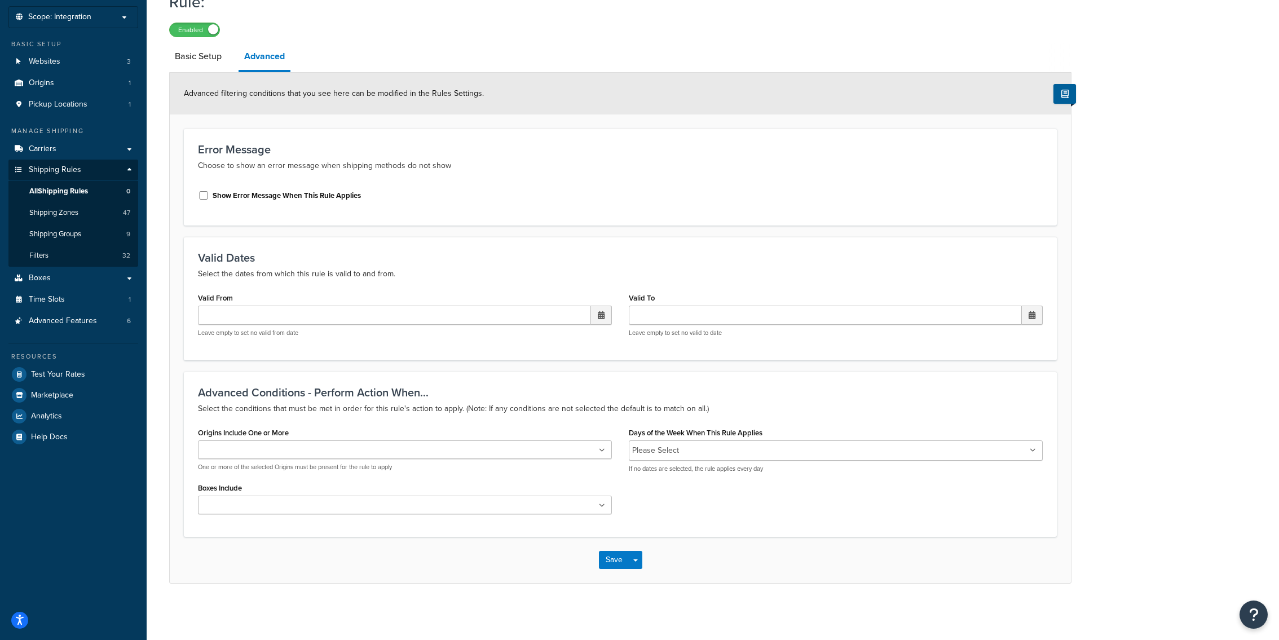
click at [664, 455] on li "Please Select" at bounding box center [655, 451] width 47 height 16
click at [708, 453] on input "Days of the Week When This Rule Applies" at bounding box center [732, 450] width 100 height 12
click at [670, 448] on icon at bounding box center [667, 451] width 5 height 7
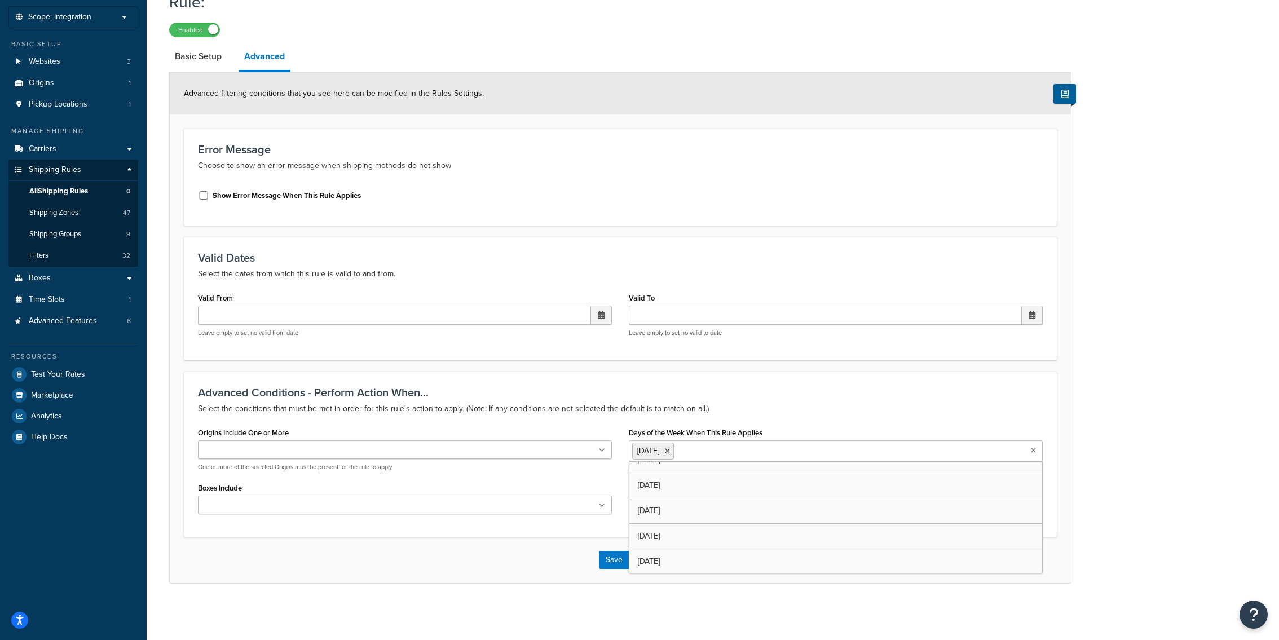
click at [564, 536] on div "Advanced Conditions - Perform Action When... Select the conditions that must be…" at bounding box center [620, 454] width 873 height 165
click at [634, 562] on span "button" at bounding box center [635, 560] width 5 height 2
click at [637, 574] on button "Save and Edit" at bounding box center [653, 581] width 109 height 24
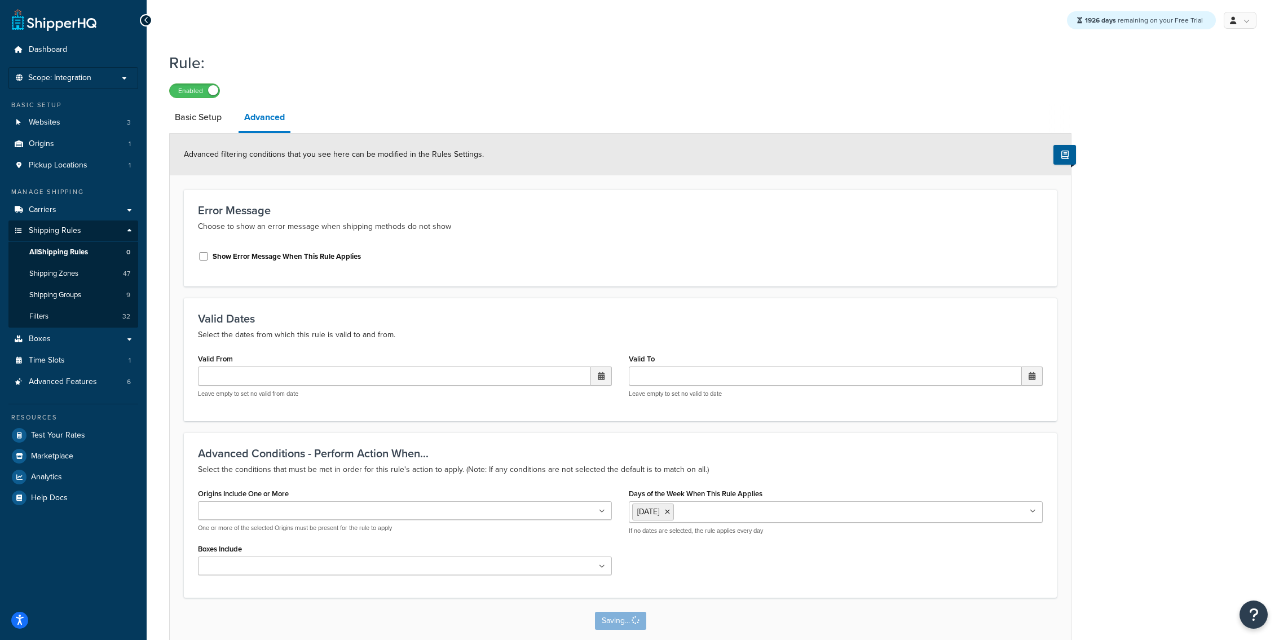
select select "HIDE"
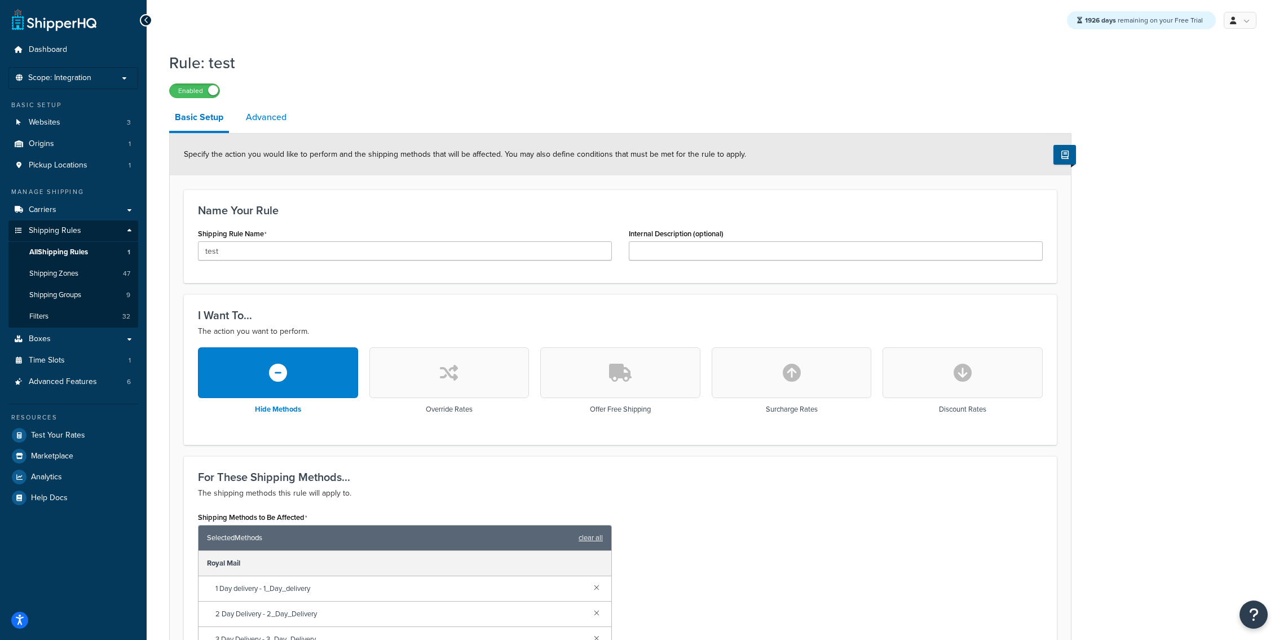
click at [262, 126] on link "Advanced" at bounding box center [266, 117] width 52 height 27
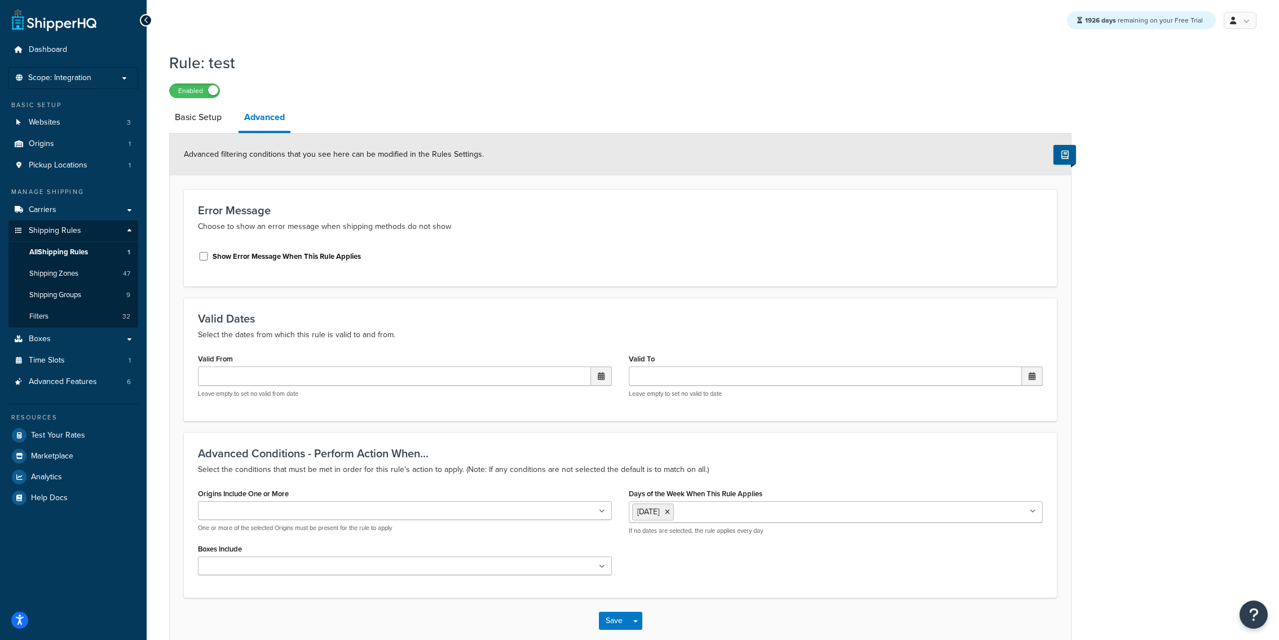
scroll to position [62, 0]
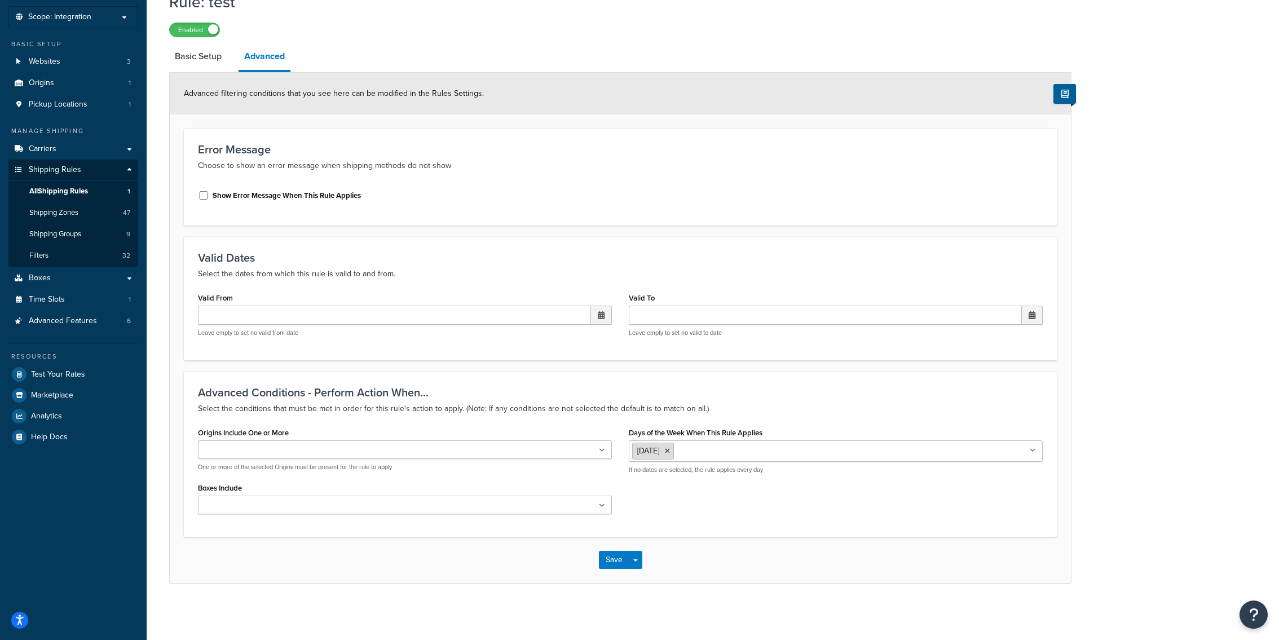
click at [670, 453] on icon at bounding box center [667, 451] width 5 height 7
click at [606, 475] on div "Origins Include One or More SHQ TEST Origin One or more of the selected Origins…" at bounding box center [405, 474] width 431 height 98
click at [632, 561] on button "Save Dropdown" at bounding box center [636, 560] width 14 height 18
click at [645, 571] on button "Save and Edit" at bounding box center [653, 581] width 109 height 24
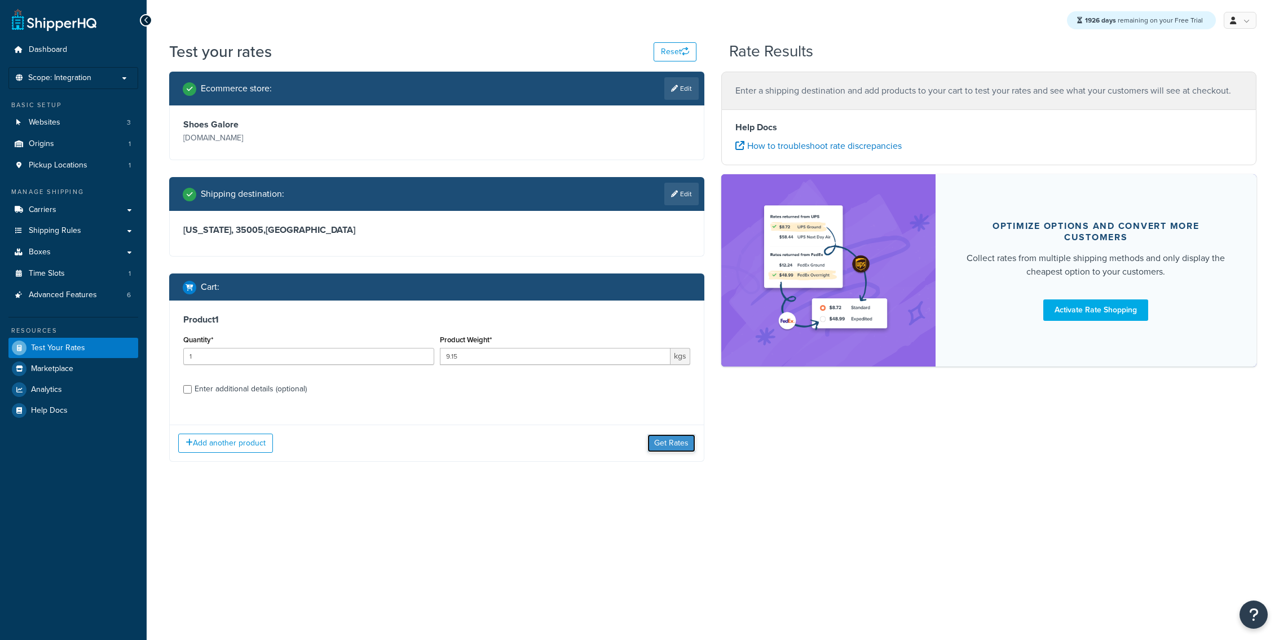
click at [661, 446] on button "Get Rates" at bounding box center [671, 443] width 48 height 18
click at [651, 450] on button "Get Rates" at bounding box center [671, 443] width 48 height 18
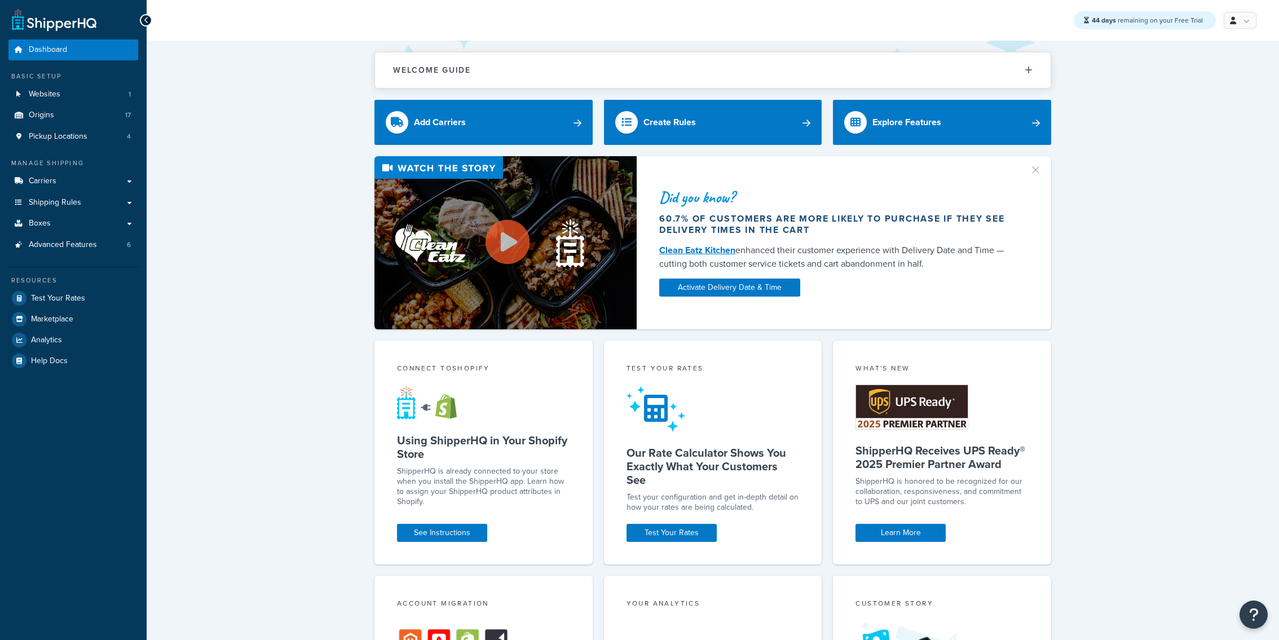
click at [109, 292] on link "Test Your Rates" at bounding box center [73, 298] width 130 height 20
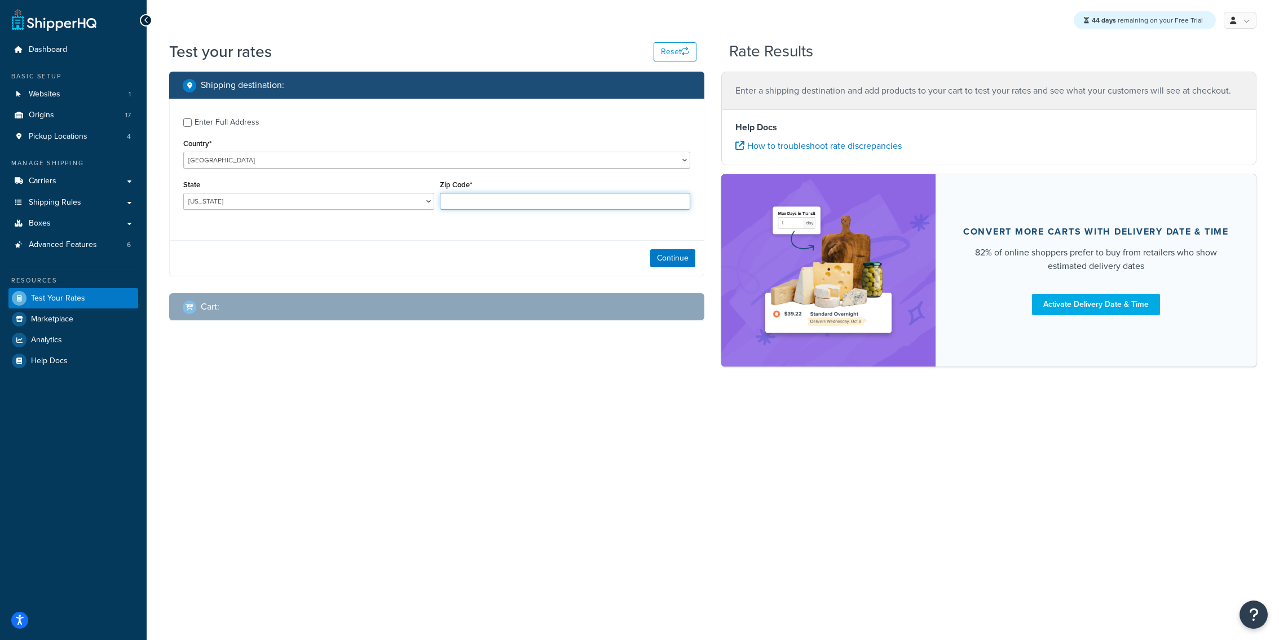
click at [467, 202] on input "Zip Code*" at bounding box center [565, 201] width 251 height 17
type input "35005"
click at [673, 255] on button "Continue" at bounding box center [672, 258] width 45 height 18
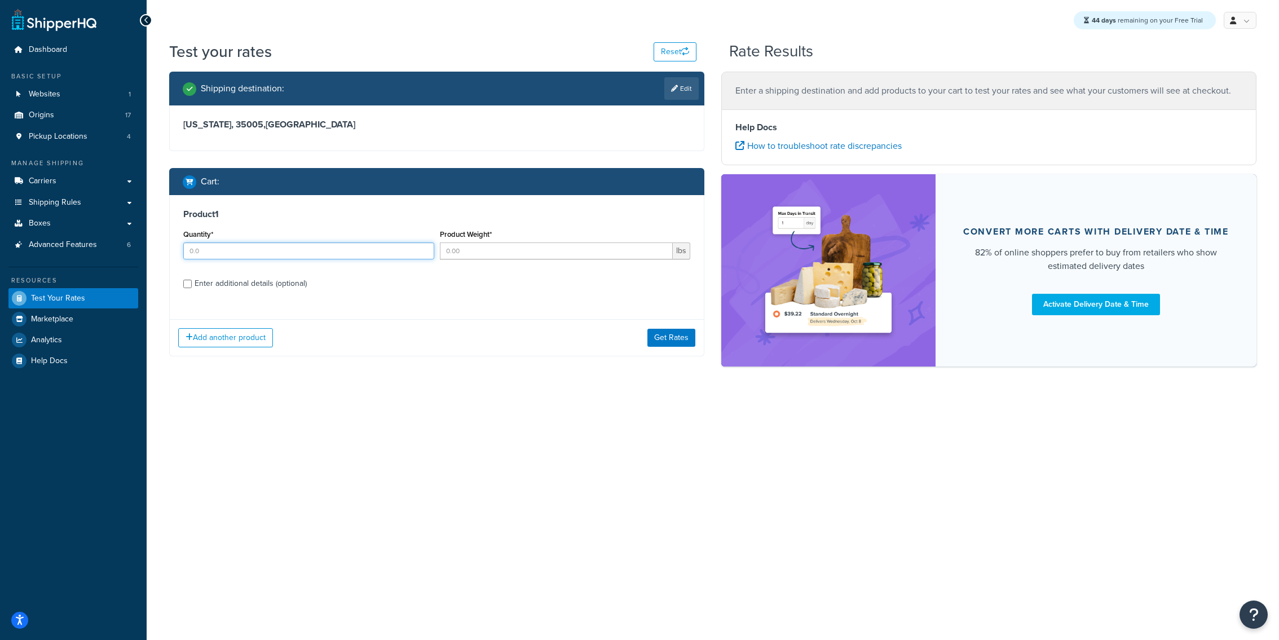
click at [375, 258] on input "Quantity*" at bounding box center [308, 251] width 251 height 17
type input "1"
click at [667, 338] on button "Get Rates" at bounding box center [671, 338] width 48 height 18
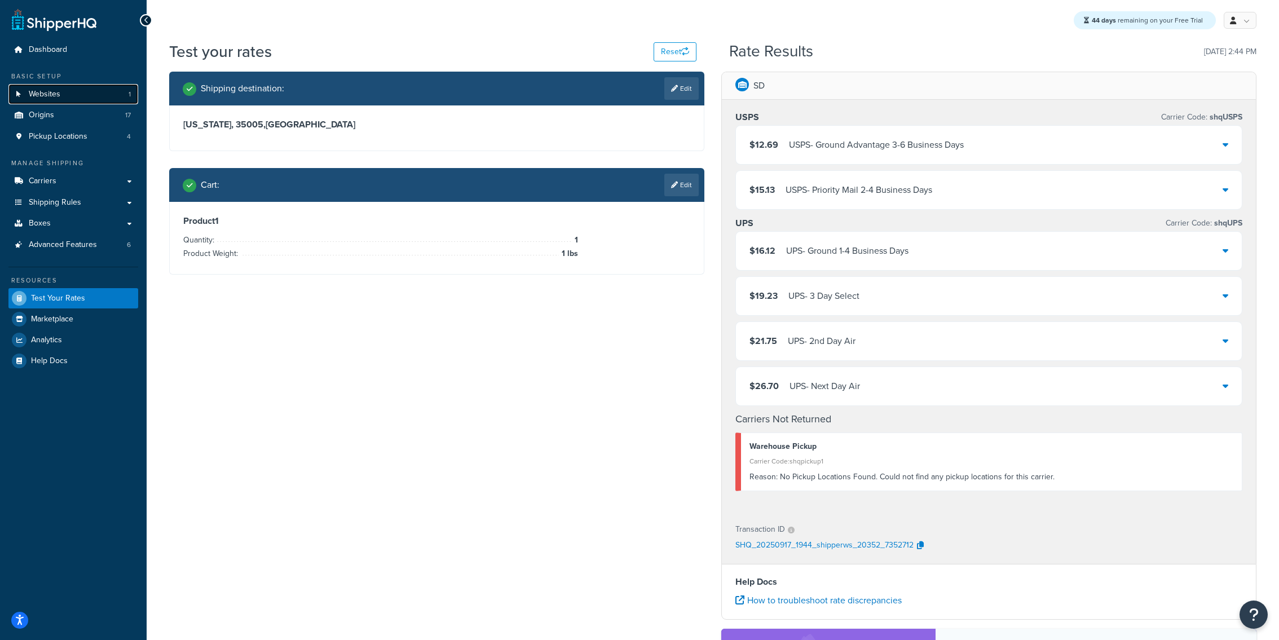
click at [87, 97] on link "Websites 1" at bounding box center [73, 94] width 130 height 21
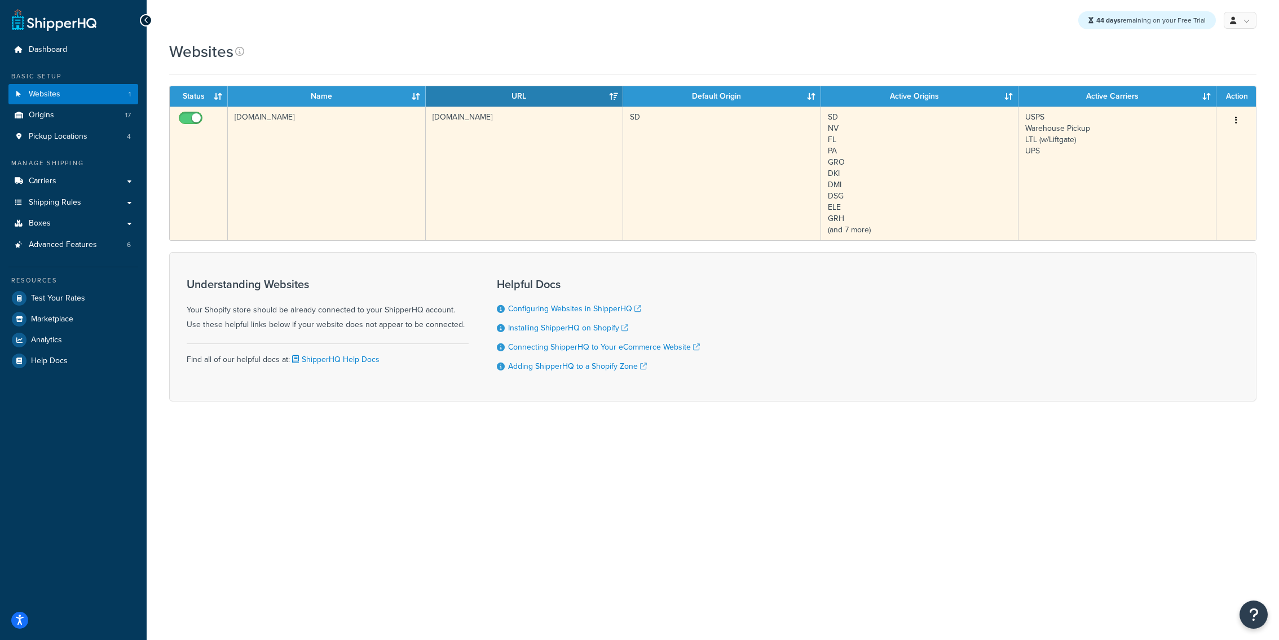
click at [301, 152] on td "[DOMAIN_NAME]" at bounding box center [327, 174] width 198 height 134
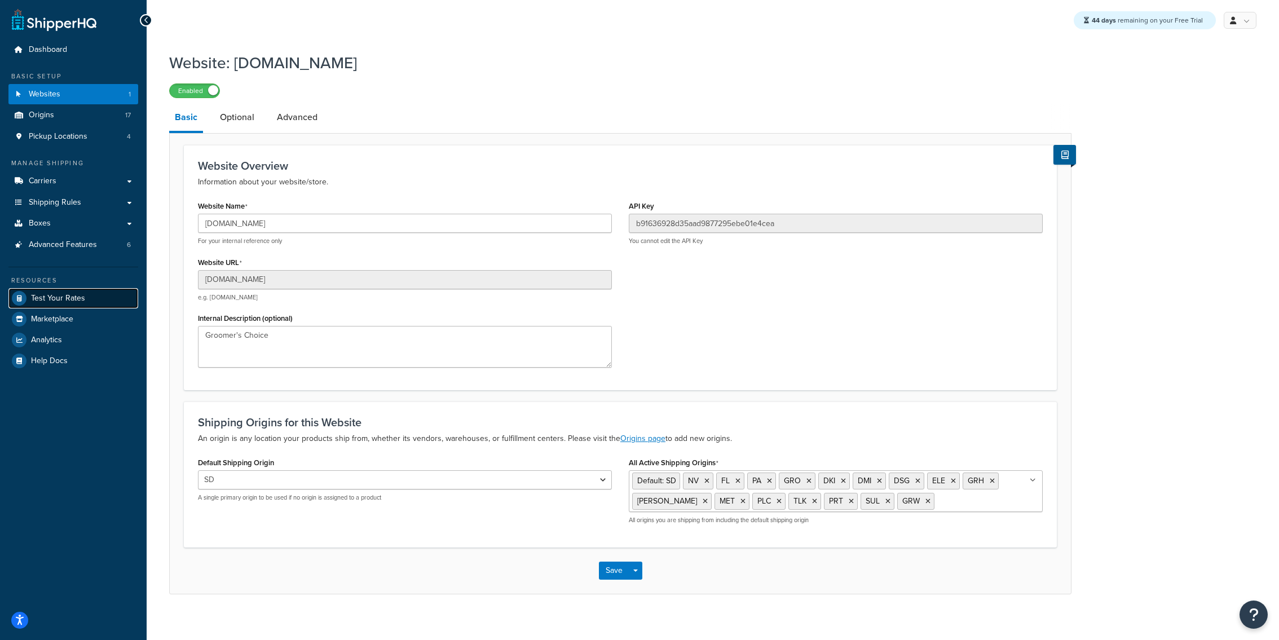
click at [108, 299] on link "Test Your Rates" at bounding box center [73, 298] width 130 height 20
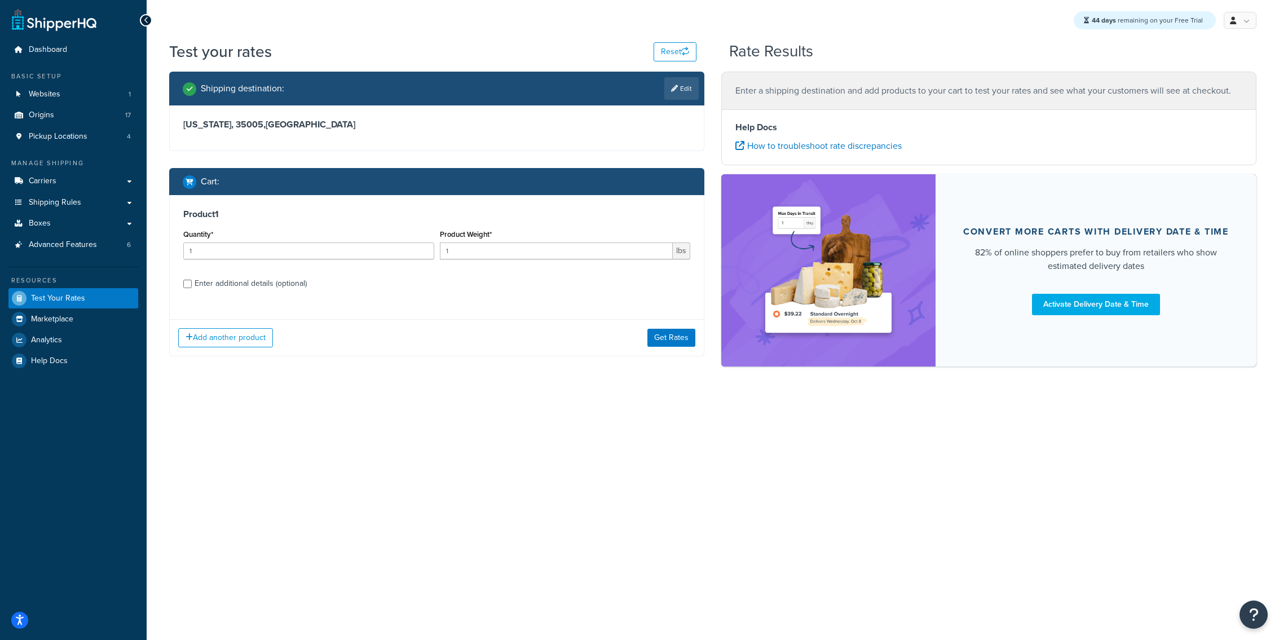
click at [661, 349] on div "Add another product Get Rates" at bounding box center [437, 337] width 534 height 37
click at [661, 338] on button "Get Rates" at bounding box center [671, 338] width 48 height 18
